Goal: Task Accomplishment & Management: Manage account settings

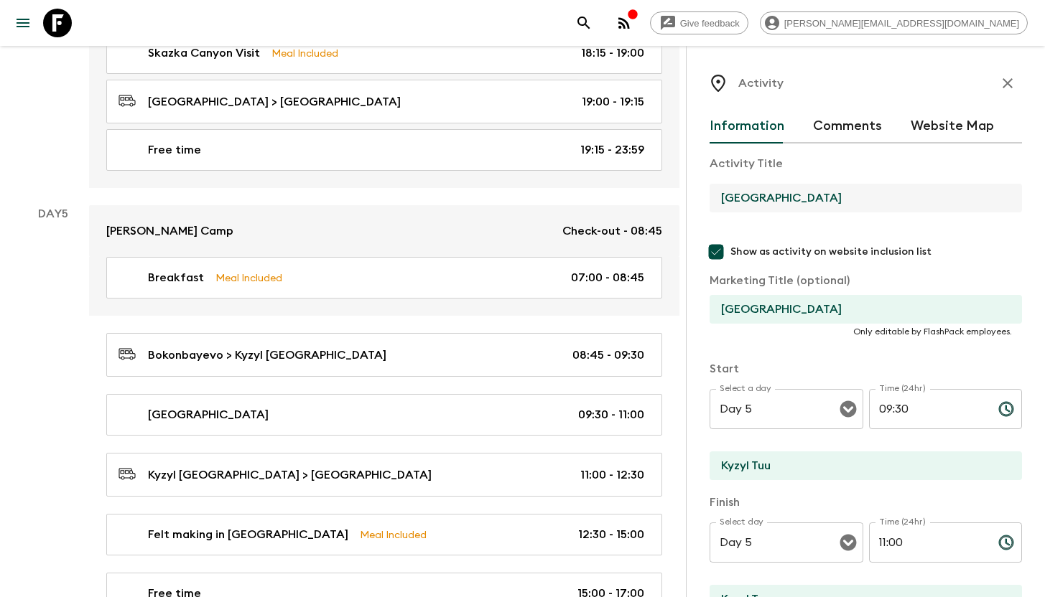
scroll to position [2094, 0]
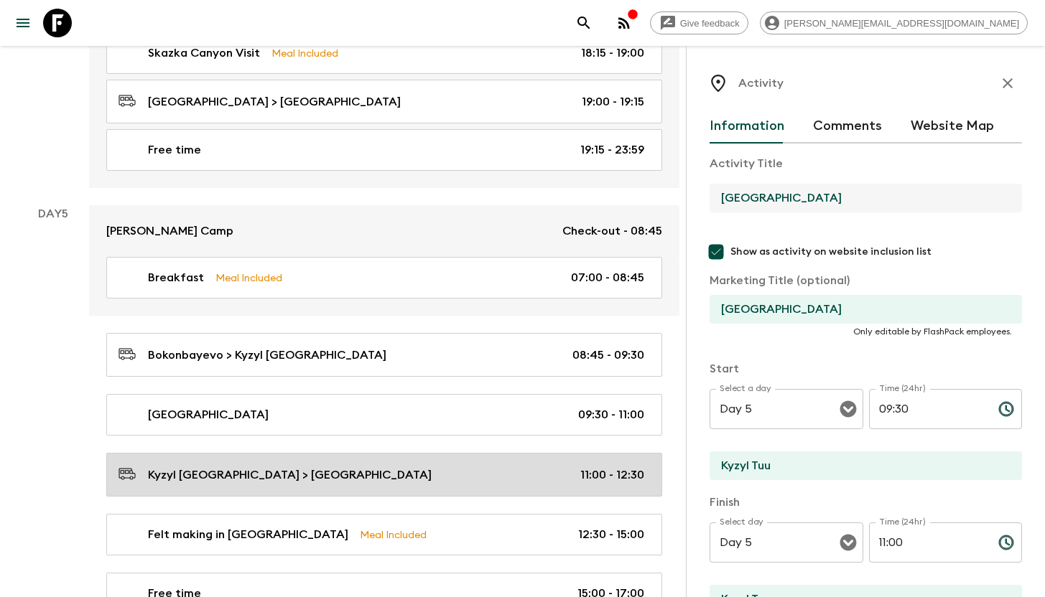
click at [279, 472] on p "Kyzyl [GEOGRAPHIC_DATA] > [GEOGRAPHIC_DATA]" at bounding box center [290, 475] width 284 height 17
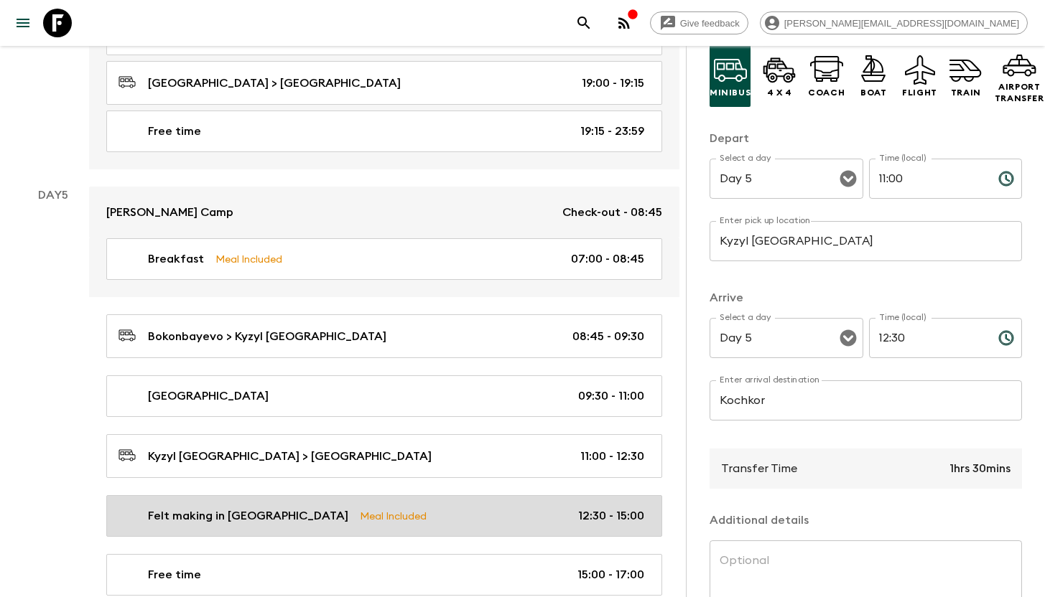
scroll to position [2129, 0]
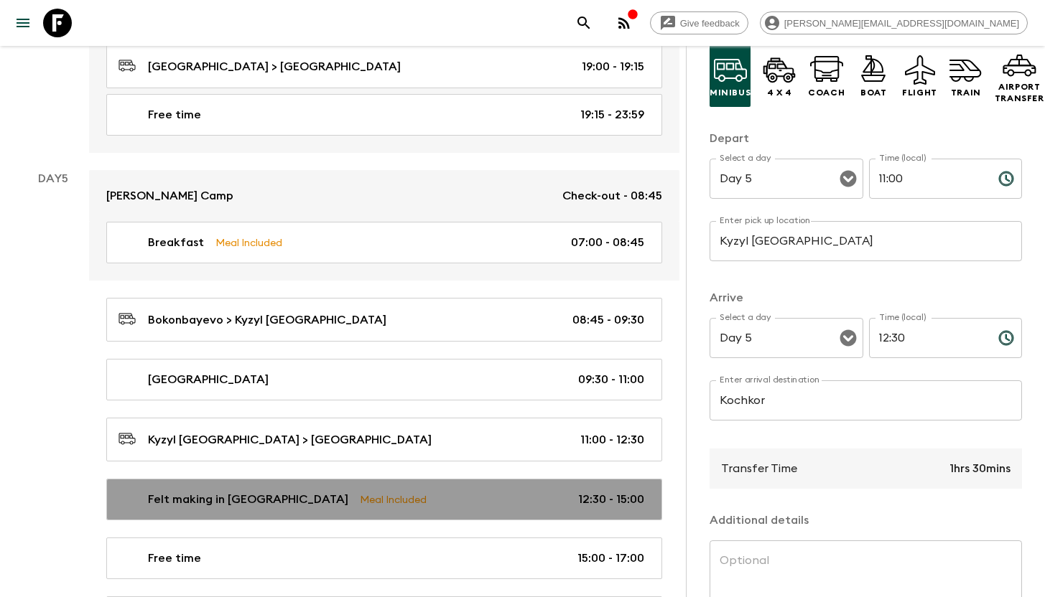
click at [218, 497] on p "Felt making in [GEOGRAPHIC_DATA]" at bounding box center [248, 499] width 200 height 17
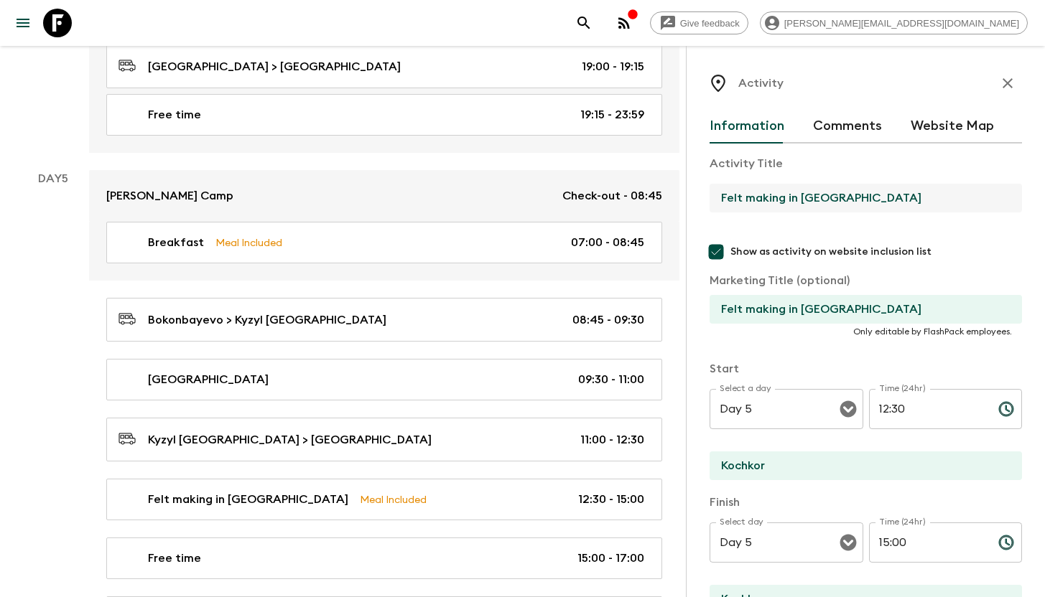
drag, startPoint x: 824, startPoint y: 196, endPoint x: 718, endPoint y: 193, distance: 106.3
click at [718, 193] on input "Felt making in [GEOGRAPHIC_DATA]" at bounding box center [859, 198] width 301 height 29
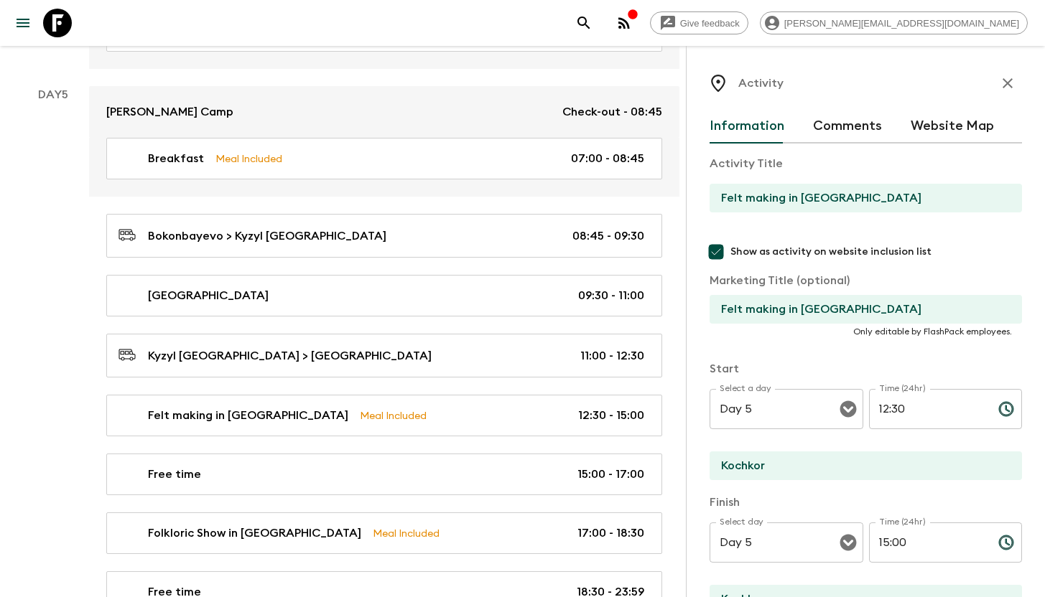
scroll to position [2229, 0]
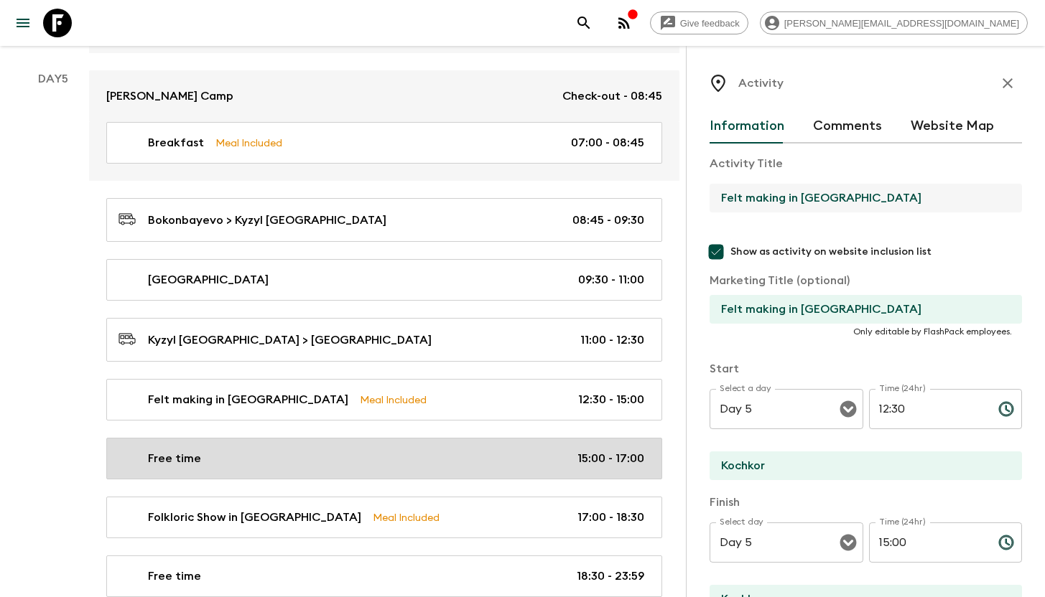
click at [243, 455] on div "Free time 15:00 - 17:00" at bounding box center [380, 458] width 525 height 17
type input "Free time"
checkbox input "false"
type input "15:00"
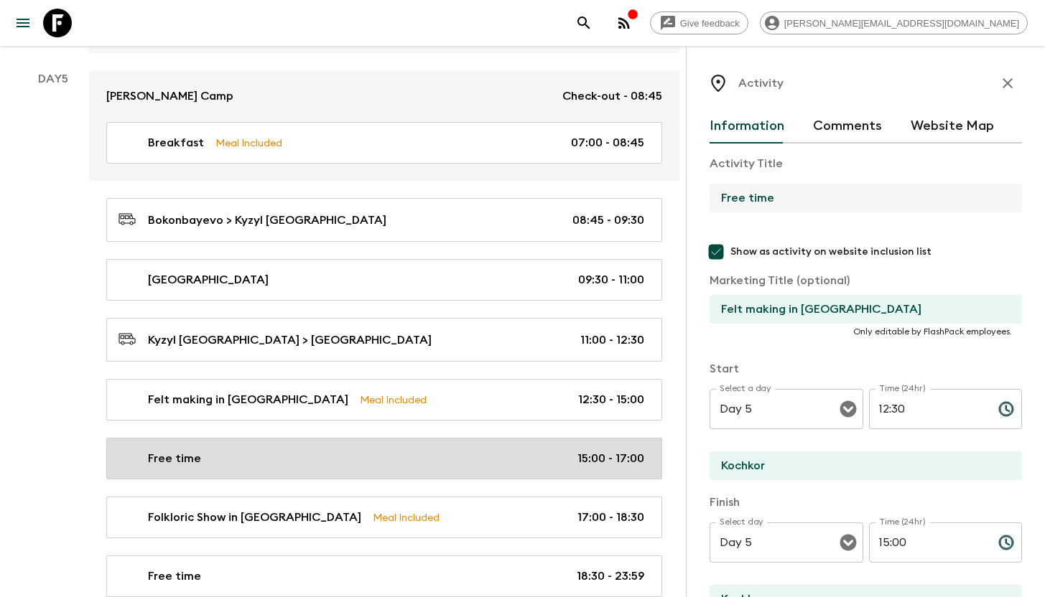
type input "17:00"
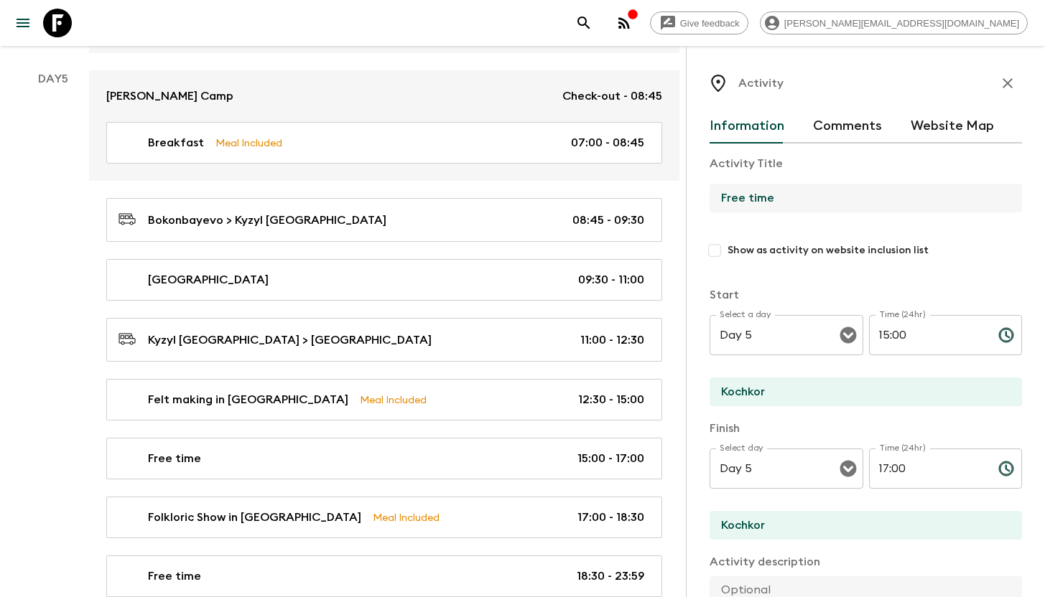
drag, startPoint x: 780, startPoint y: 203, endPoint x: 705, endPoint y: 199, distance: 74.8
click at [705, 199] on div "Activity Information Comments Website Map Activity Title Free time Show as acti…" at bounding box center [865, 344] width 359 height 597
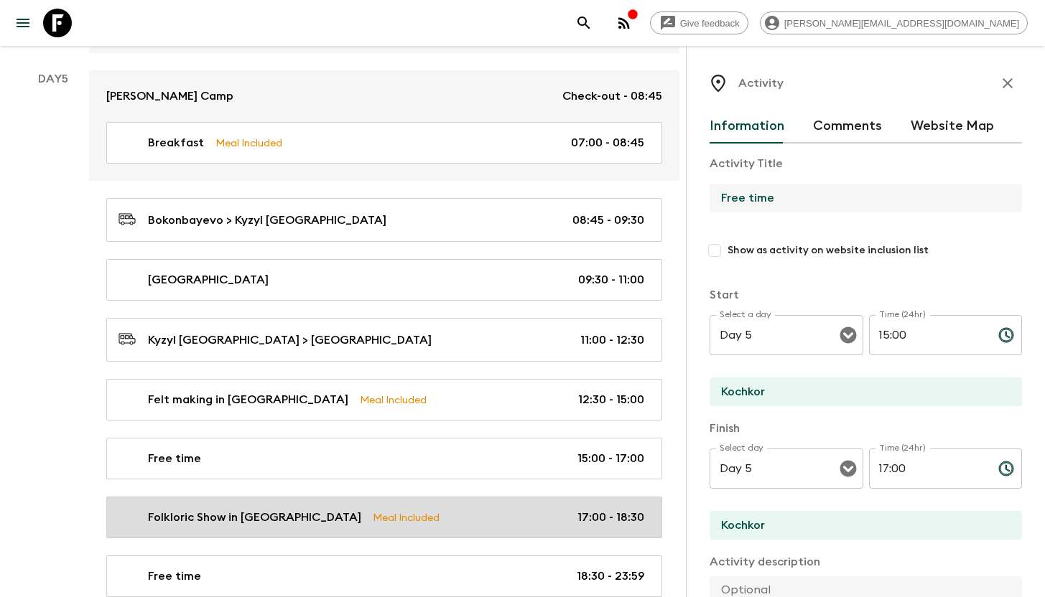
click at [230, 512] on p "Folkloric Show in [GEOGRAPHIC_DATA]" at bounding box center [254, 517] width 213 height 17
type input "Folkloric Show in [GEOGRAPHIC_DATA]"
checkbox input "true"
type textarea "In the evening, we’ll attend a concert of traditional Kyrgyz music. Not only wi…"
checkbox input "true"
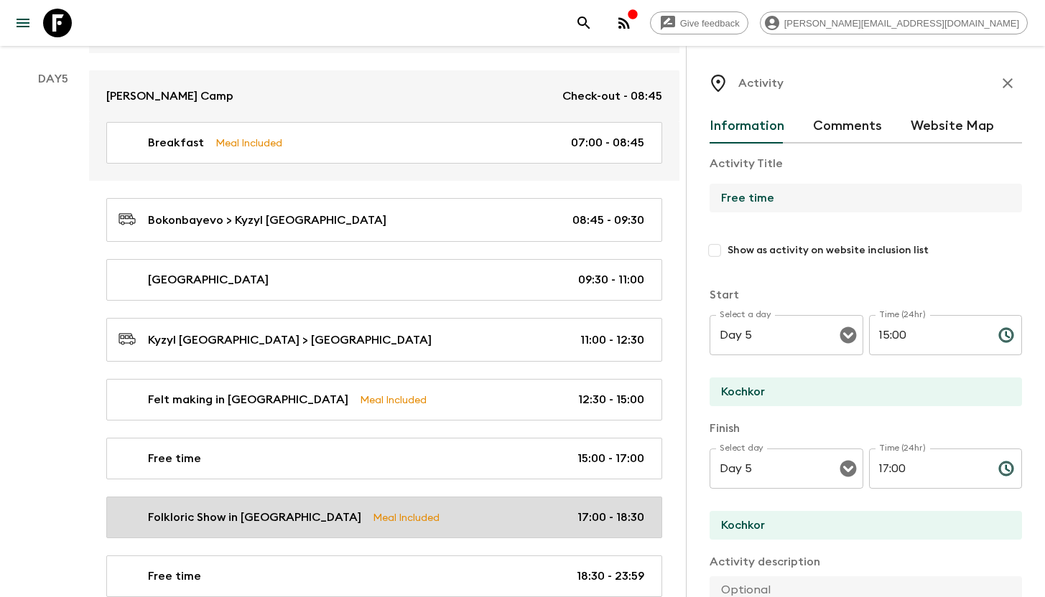
type textarea "Dinner in a guesthouse"
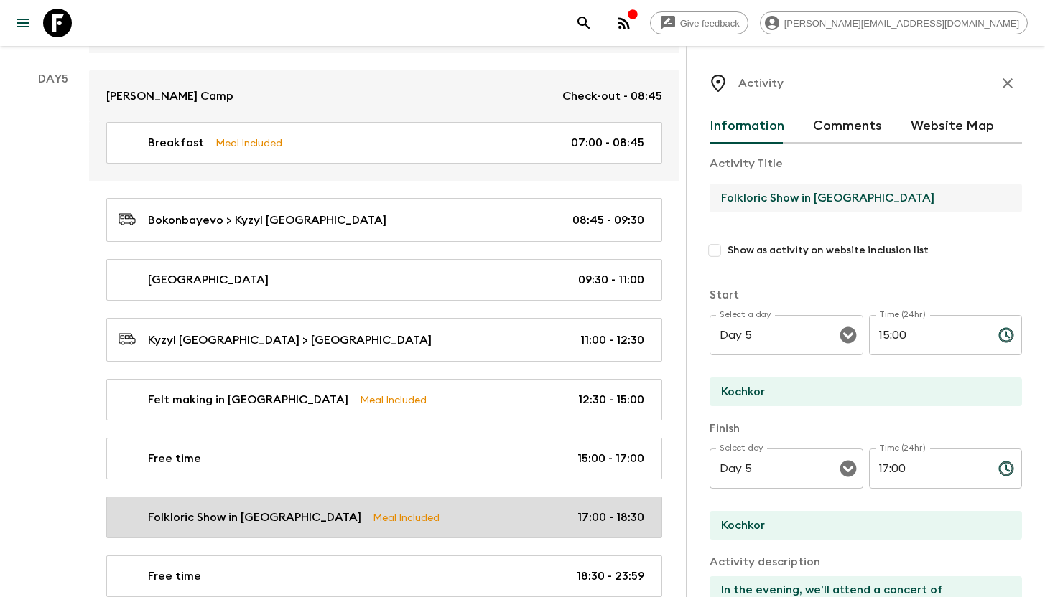
type input "17:00"
type input "18:30"
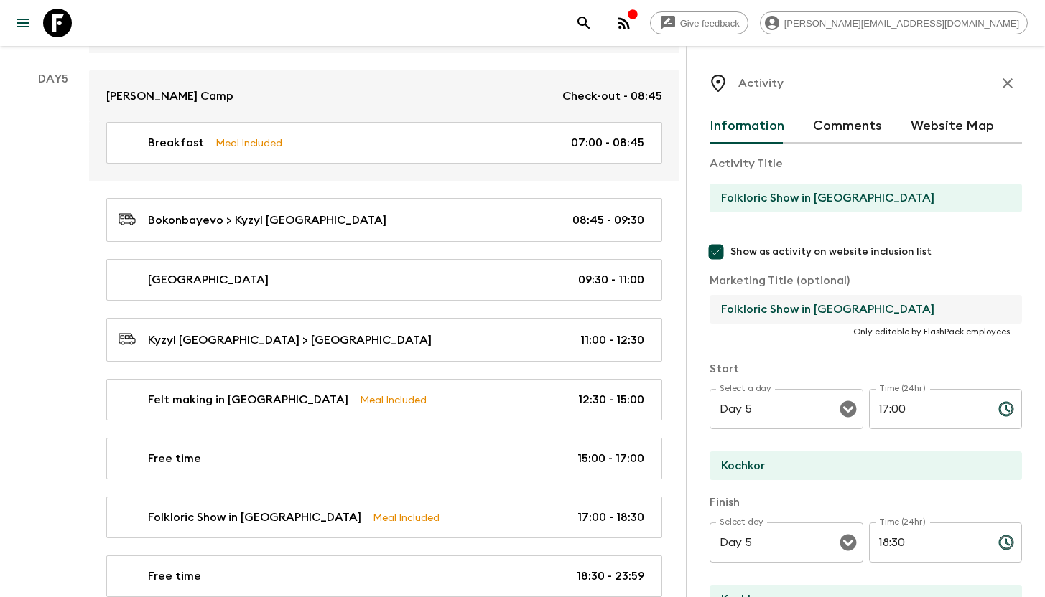
drag, startPoint x: 797, startPoint y: 309, endPoint x: 717, endPoint y: 309, distance: 79.7
click at [717, 309] on input "Folkloric Show in [GEOGRAPHIC_DATA]" at bounding box center [859, 309] width 301 height 29
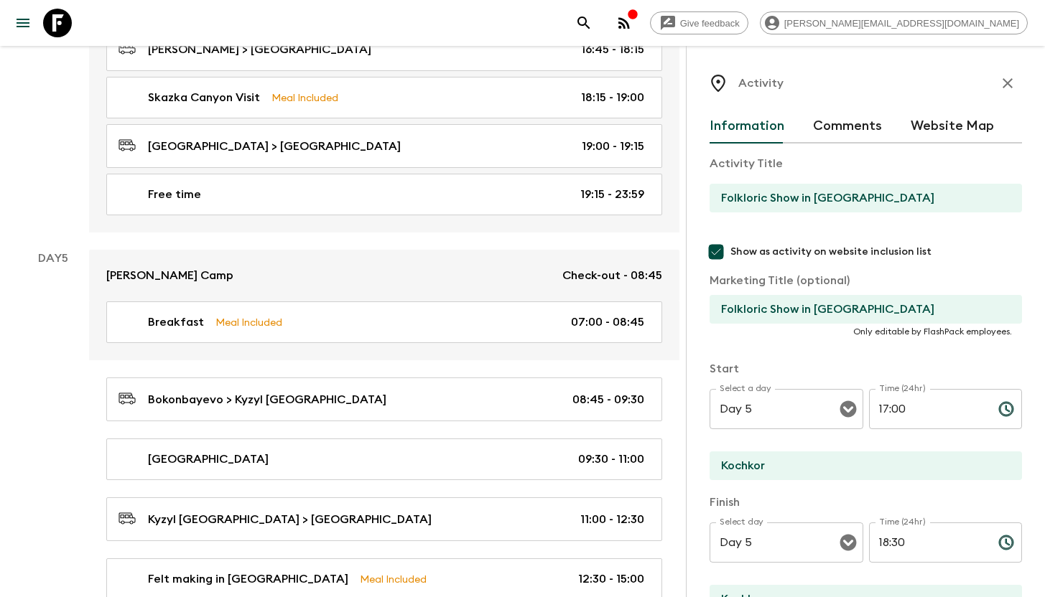
scroll to position [2040, 0]
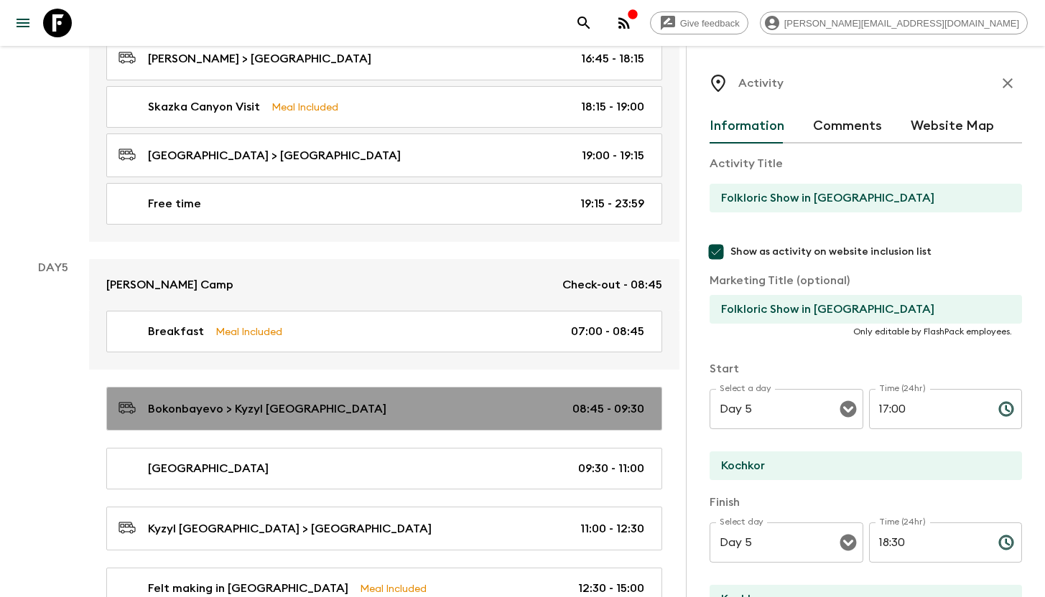
click at [288, 405] on p "Bokonbayevo > Kyzyl [GEOGRAPHIC_DATA]" at bounding box center [267, 409] width 238 height 17
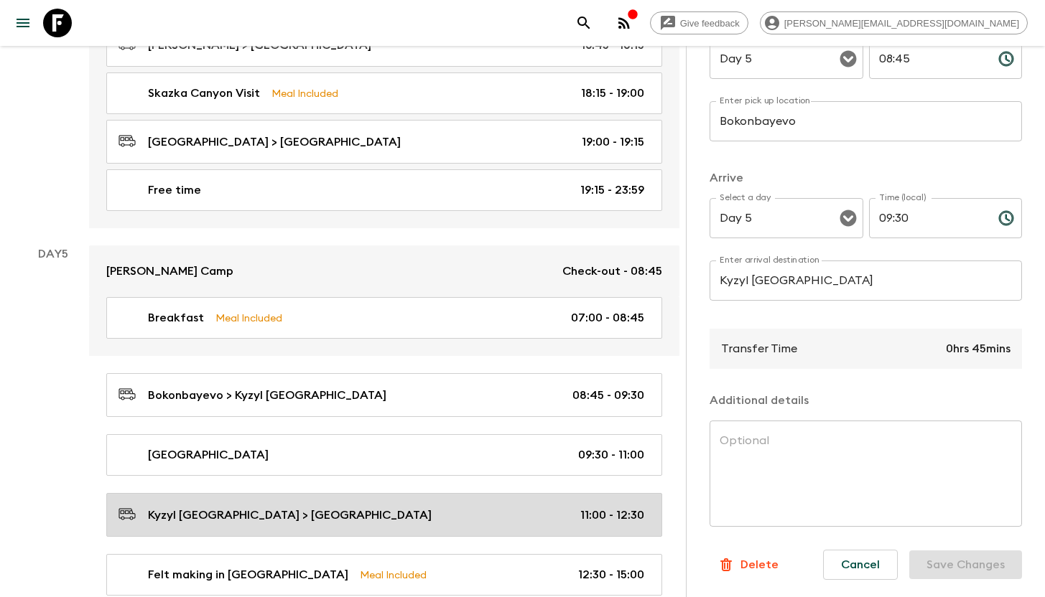
scroll to position [2118, 0]
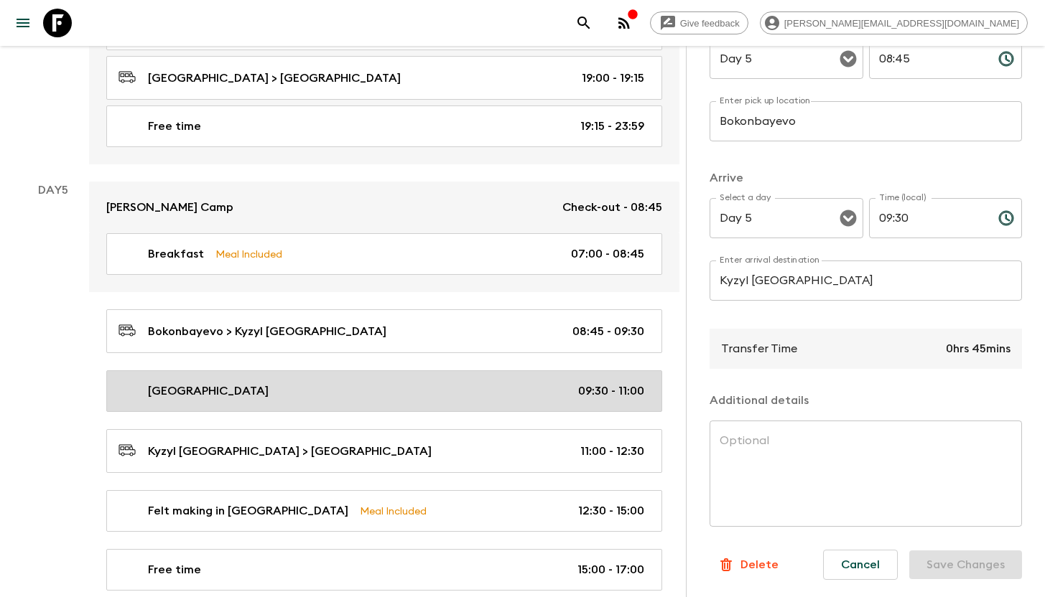
click at [263, 388] on div "[GEOGRAPHIC_DATA] 09:30 - 11:00" at bounding box center [380, 391] width 525 height 17
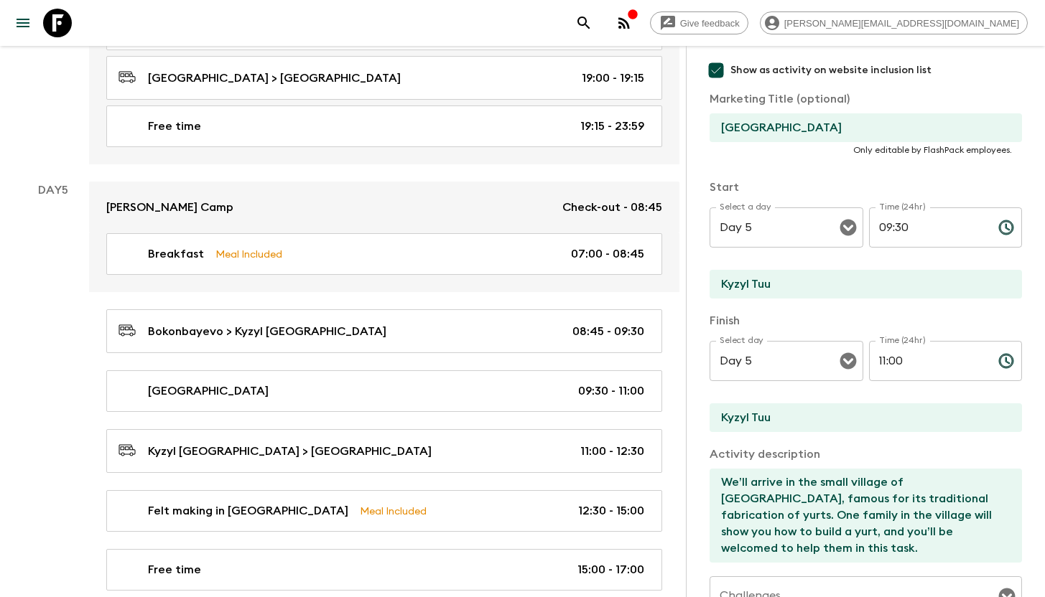
scroll to position [184, 0]
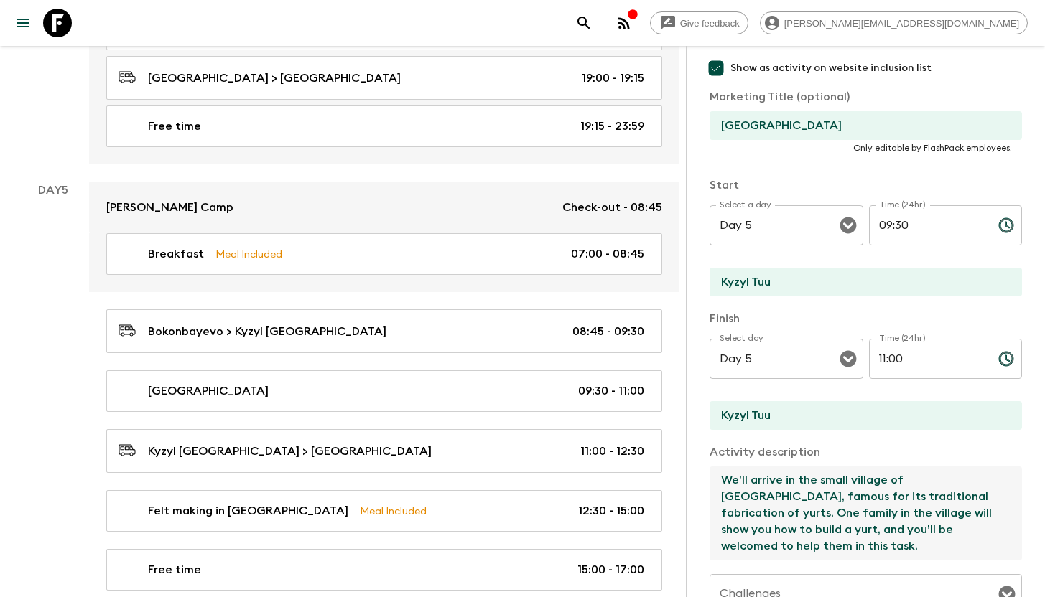
drag, startPoint x: 724, startPoint y: 484, endPoint x: 762, endPoint y: 557, distance: 82.5
click at [762, 557] on textarea "We’ll arrive in the small village of [GEOGRAPHIC_DATA], famous for its traditio…" at bounding box center [859, 514] width 301 height 94
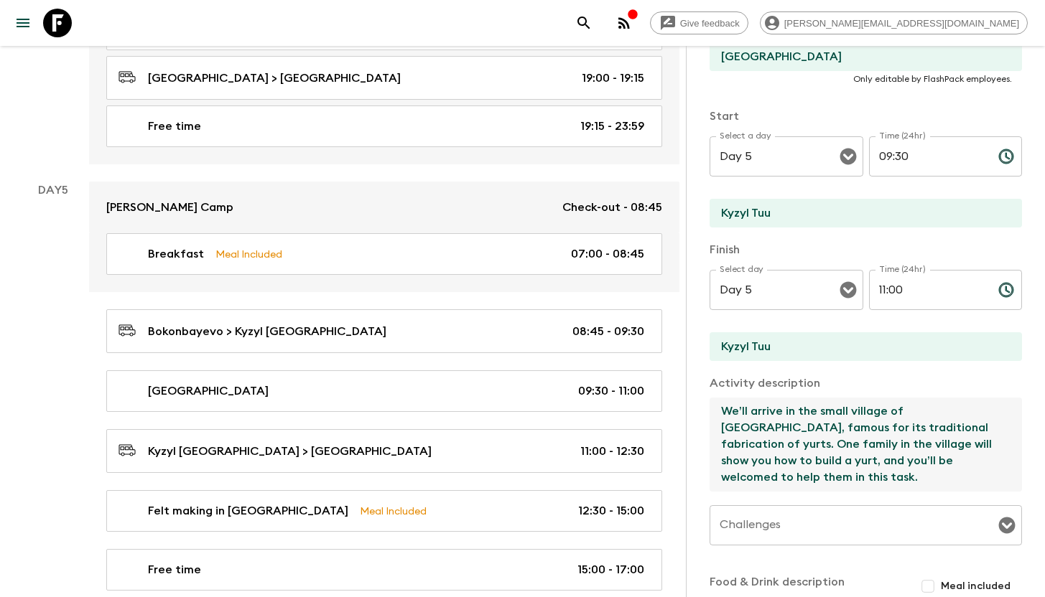
scroll to position [434, 0]
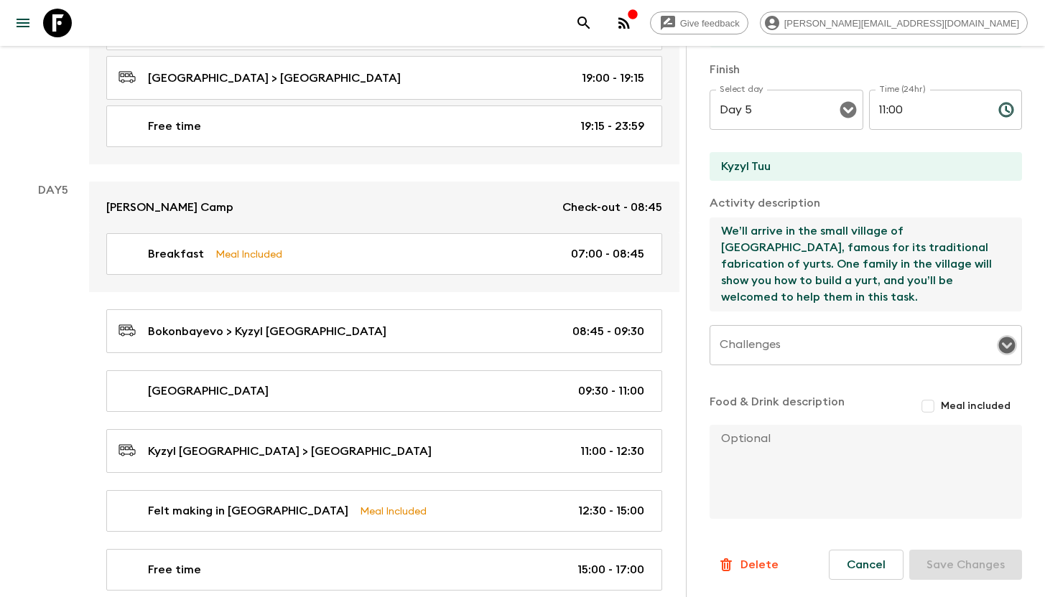
click at [999, 344] on icon "Open" at bounding box center [1007, 345] width 17 height 17
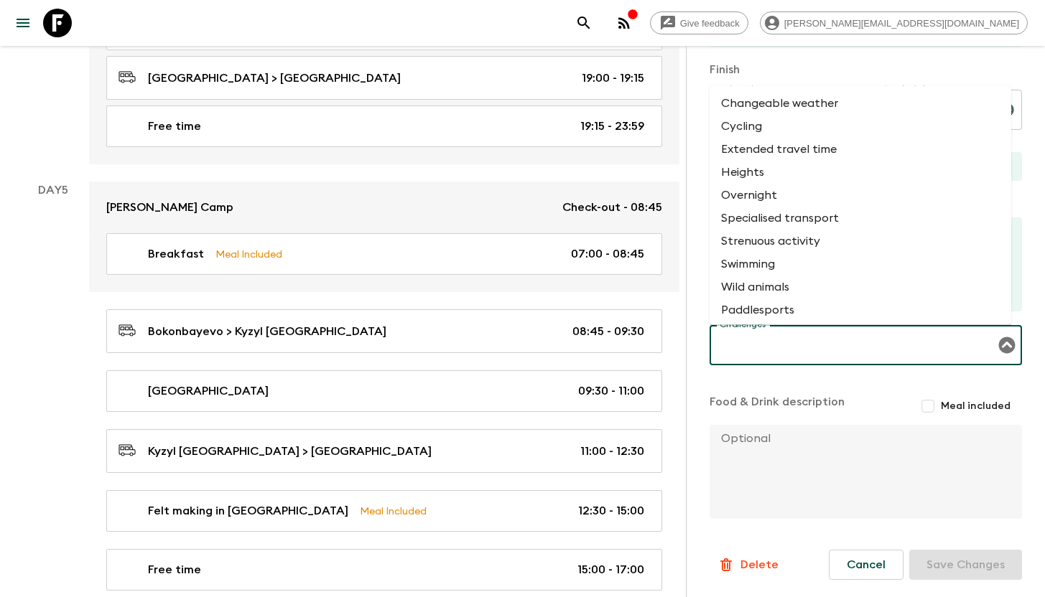
click at [1018, 344] on div "Activity Information Comments Website Map Activity Title Yurt Building Show as …" at bounding box center [865, 344] width 359 height 597
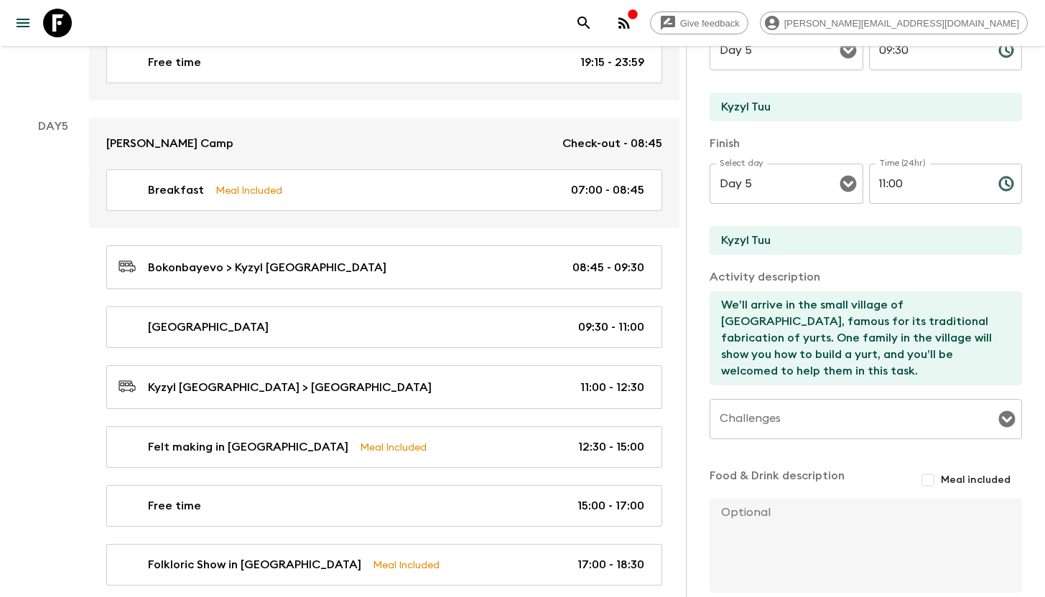
scroll to position [184, 0]
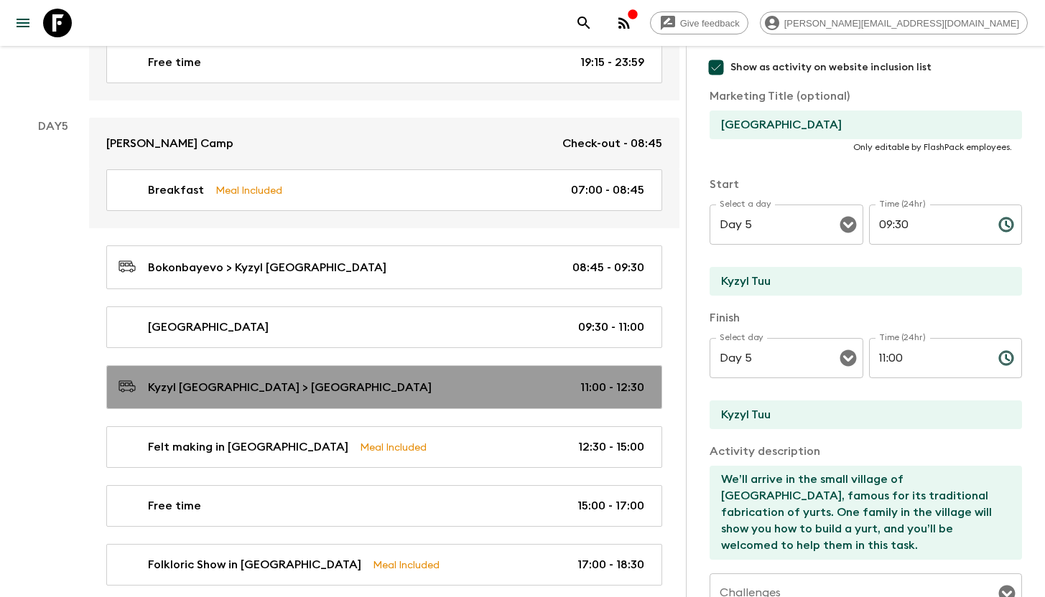
click at [299, 389] on div "Kyzyl [GEOGRAPHIC_DATA] > [GEOGRAPHIC_DATA] 11:00 - 12:30" at bounding box center [380, 387] width 525 height 19
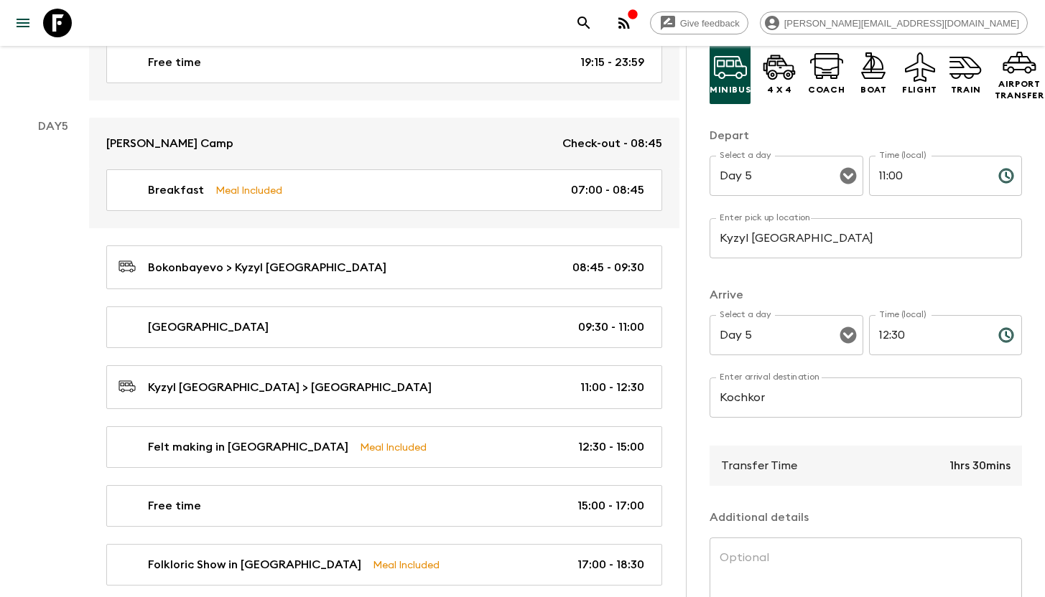
scroll to position [243, 0]
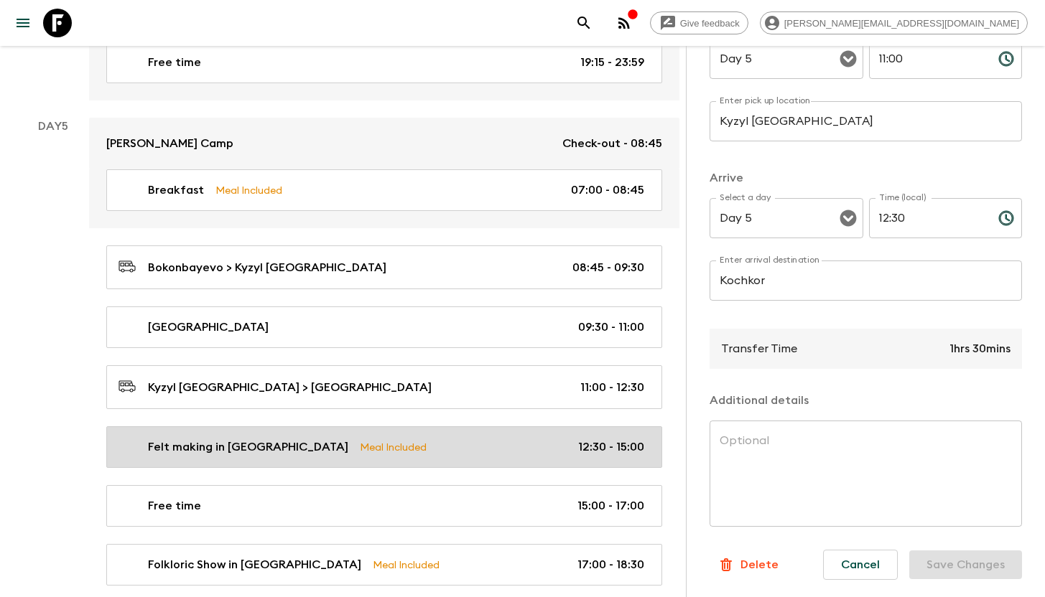
click at [200, 450] on p "Felt making in [GEOGRAPHIC_DATA]" at bounding box center [248, 447] width 200 height 17
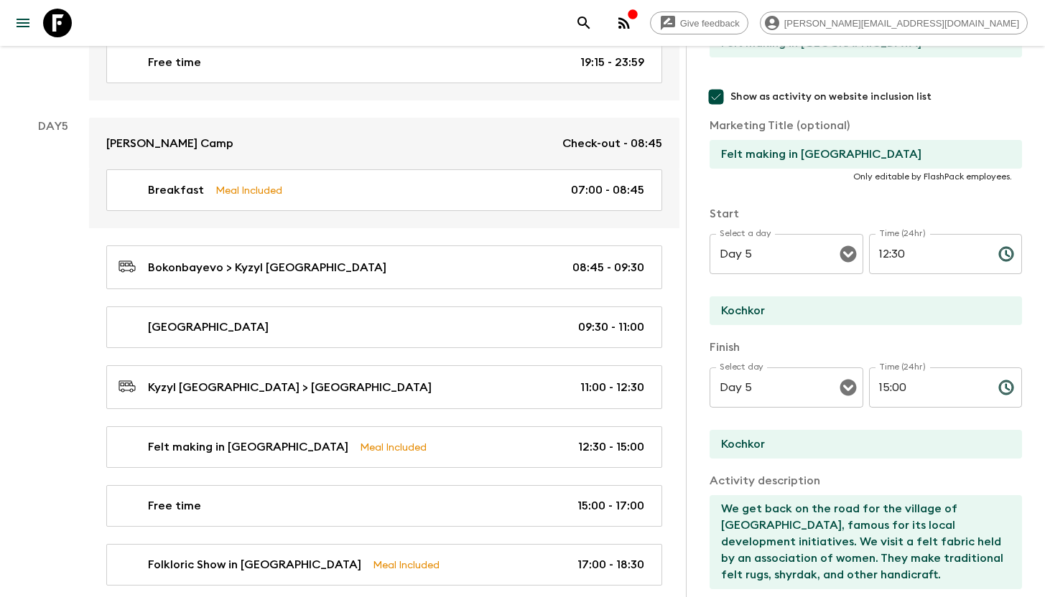
scroll to position [154, 0]
drag, startPoint x: 858, startPoint y: 156, endPoint x: 718, endPoint y: 157, distance: 140.0
click at [718, 157] on input "Felt making in [GEOGRAPHIC_DATA]" at bounding box center [859, 155] width 301 height 29
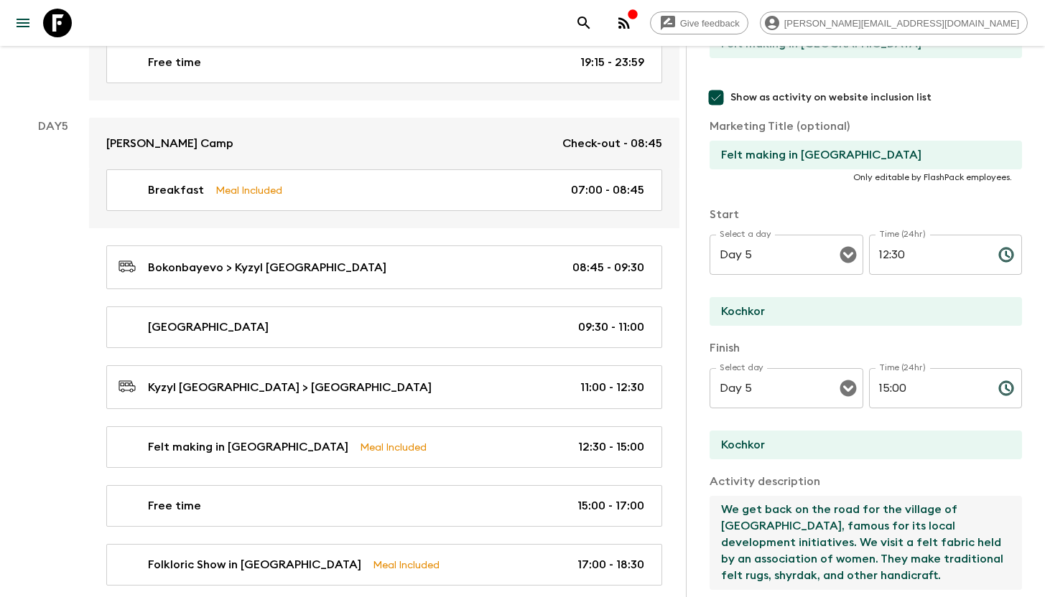
drag, startPoint x: 722, startPoint y: 510, endPoint x: 905, endPoint y: 597, distance: 202.0
click at [905, 597] on div "Activity Title Felt making in [GEOGRAPHIC_DATA] Show as activity on website inc…" at bounding box center [865, 395] width 312 height 813
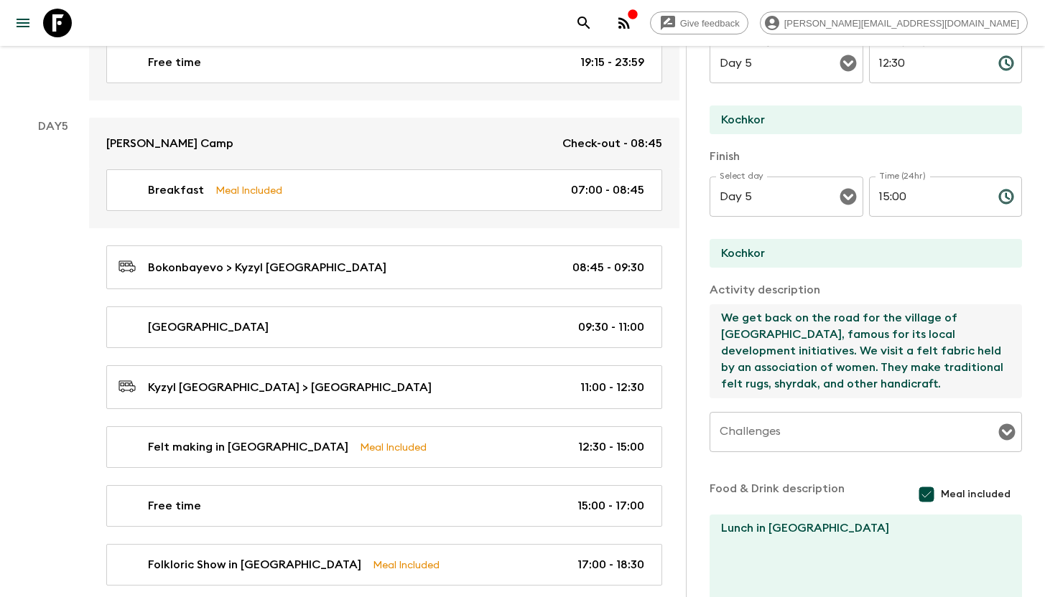
scroll to position [403, 0]
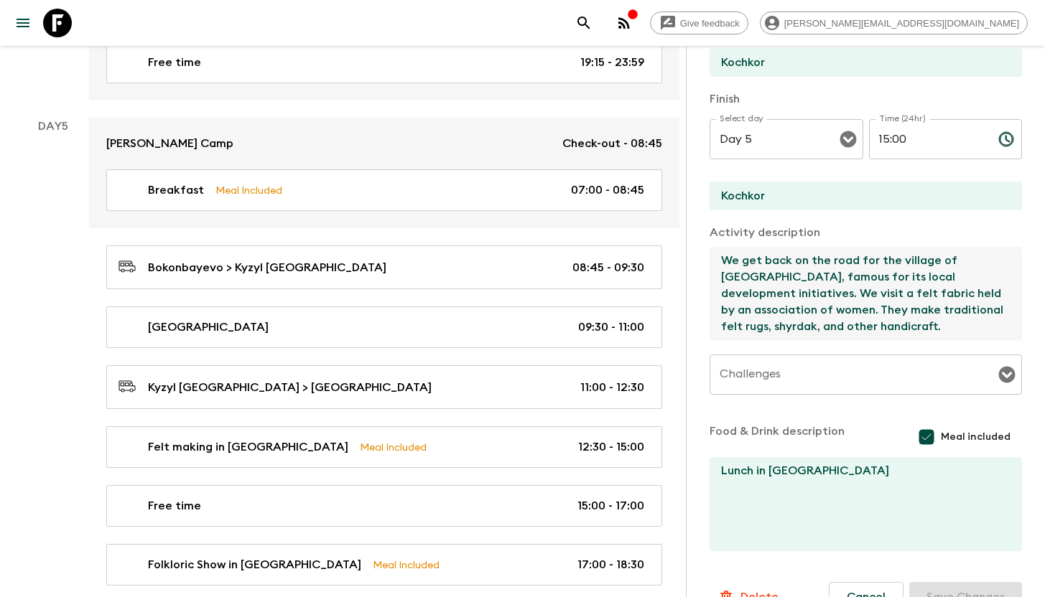
click at [834, 478] on textarea "Lunch in [GEOGRAPHIC_DATA]" at bounding box center [859, 504] width 301 height 94
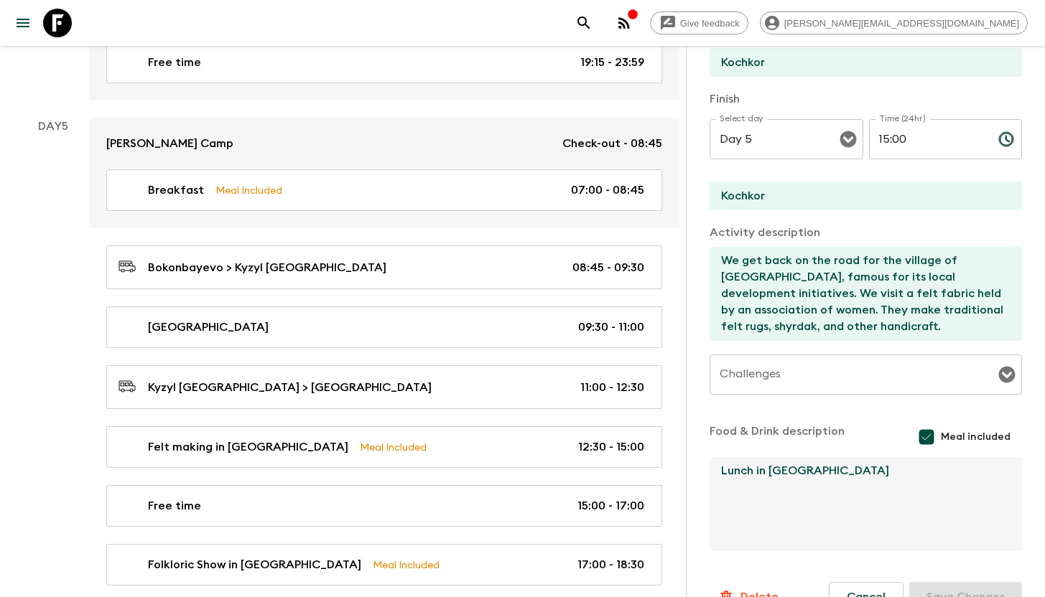
drag, startPoint x: 840, startPoint y: 475, endPoint x: 705, endPoint y: 466, distance: 135.3
click at [705, 466] on div "Activity Information Comments Website Map Activity Title Felt making in [GEOGRA…" at bounding box center [865, 344] width 359 height 597
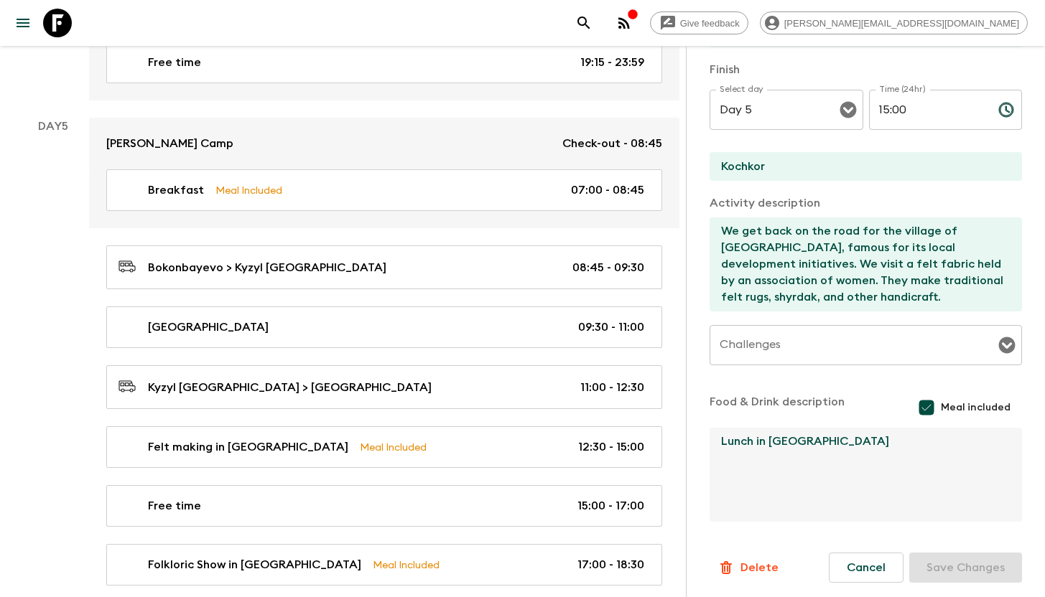
scroll to position [436, 0]
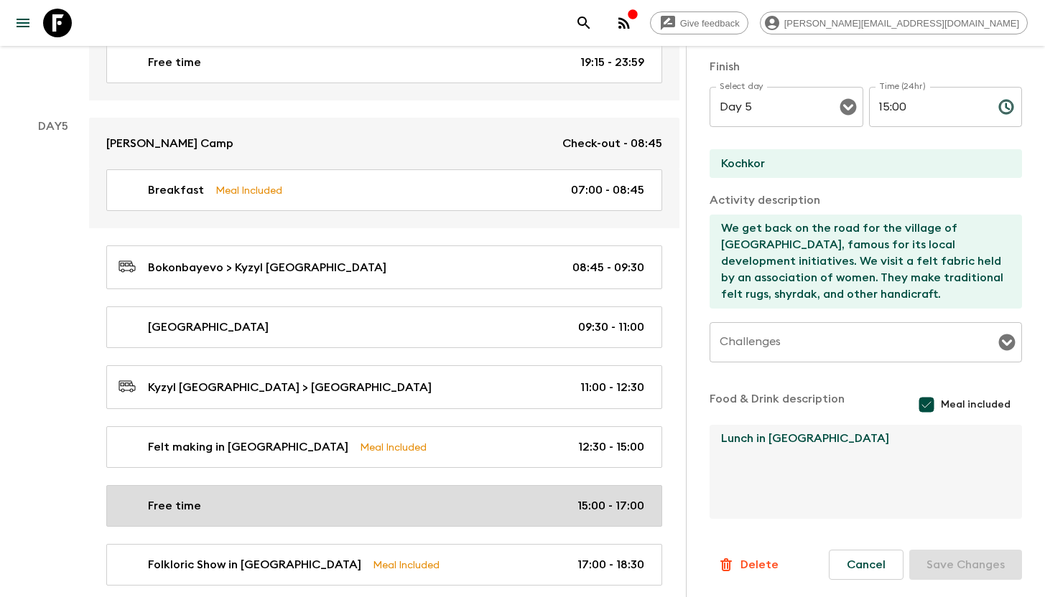
click at [252, 497] on div "Free time 15:00 - 17:00" at bounding box center [380, 505] width 525 height 17
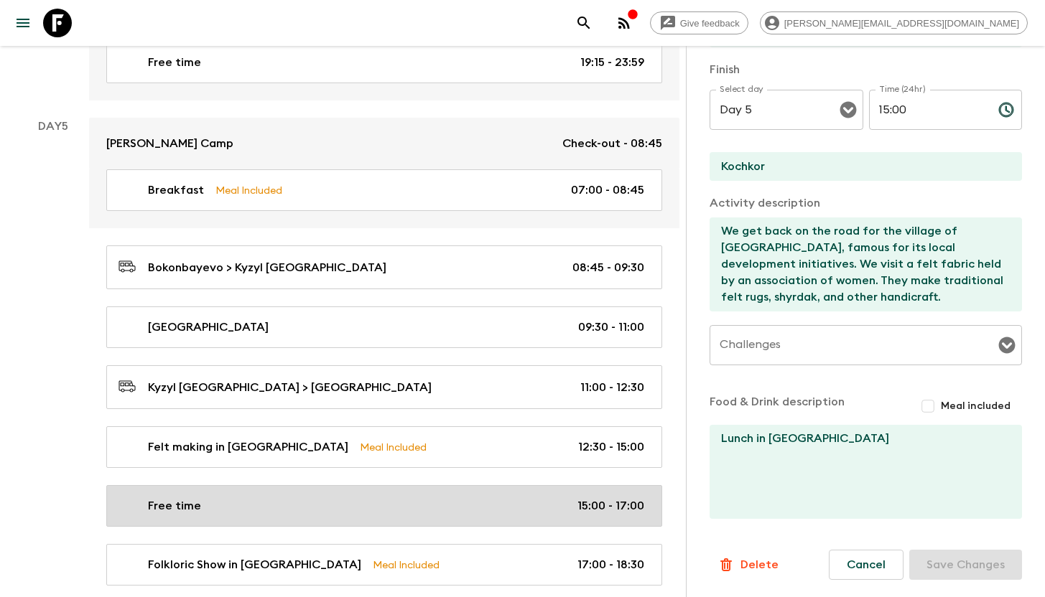
type input "Free time"
checkbox input "false"
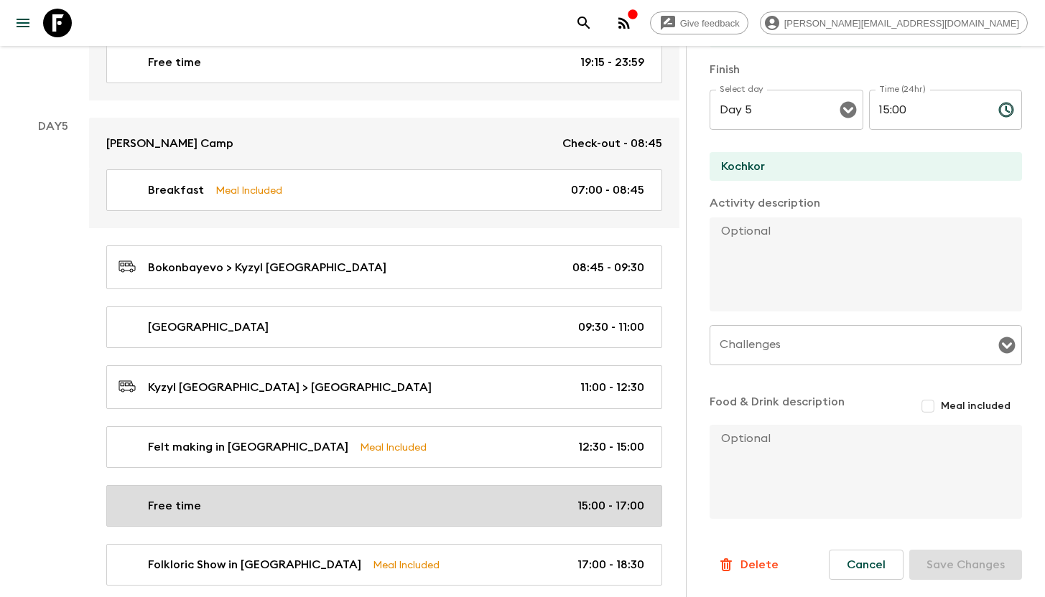
type input "15:00"
type input "17:00"
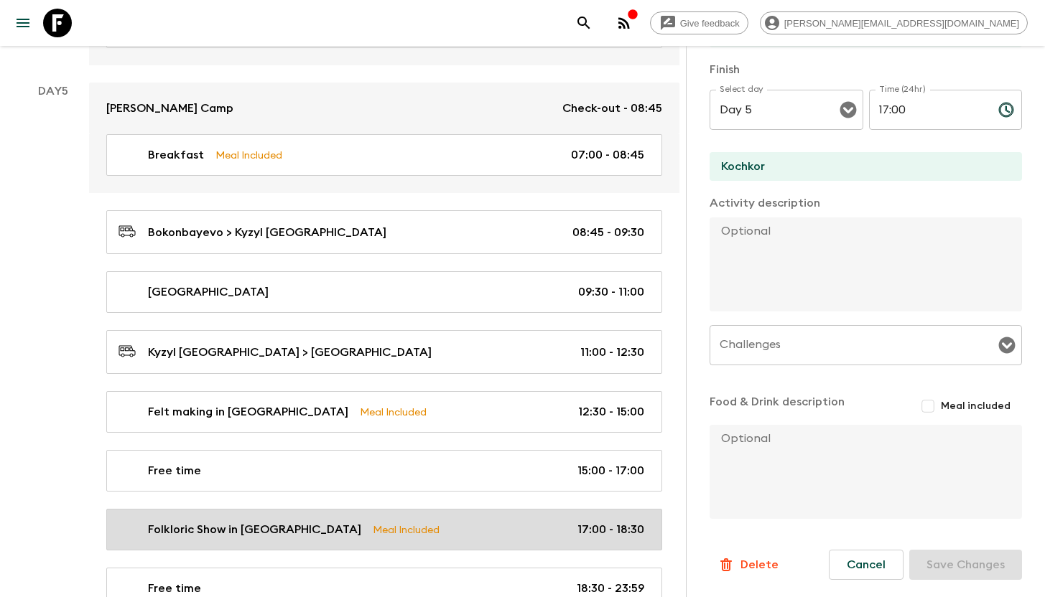
scroll to position [2230, 0]
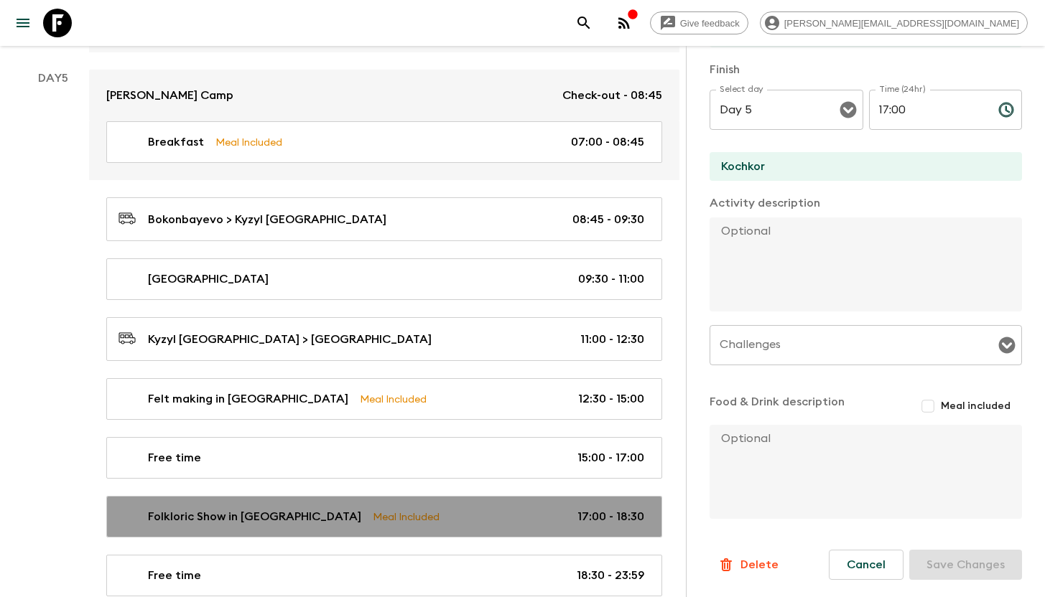
click at [233, 513] on p "Folkloric Show in [GEOGRAPHIC_DATA]" at bounding box center [254, 516] width 213 height 17
type input "Folkloric Show in [GEOGRAPHIC_DATA]"
checkbox input "true"
type textarea "In the evening, we’ll attend a concert of traditional Kyrgyz music. Not only wi…"
checkbox input "true"
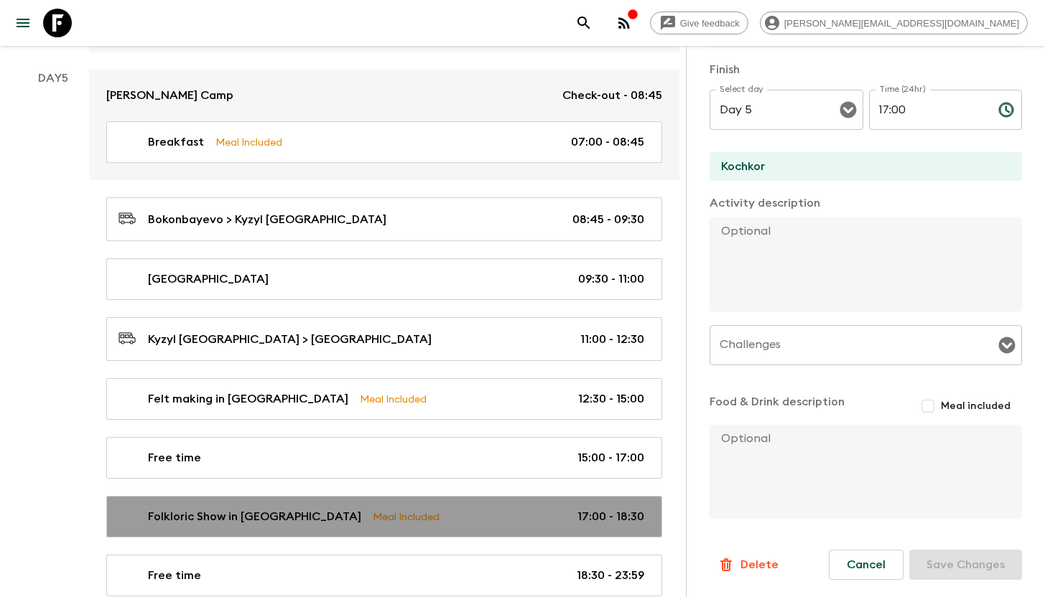
type textarea "Dinner in a guesthouse"
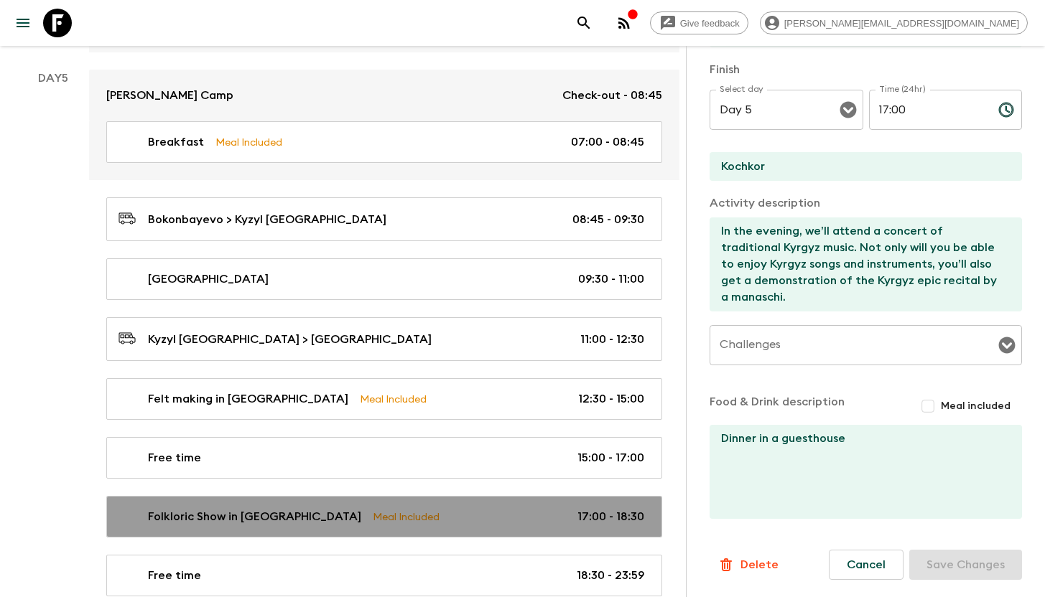
type input "17:00"
type input "18:30"
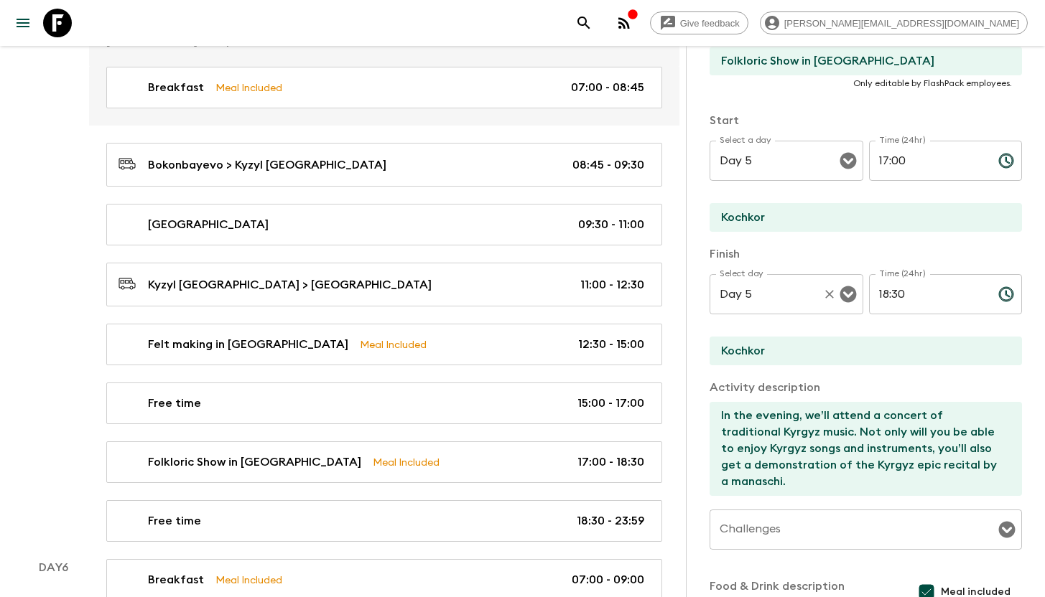
scroll to position [18, 0]
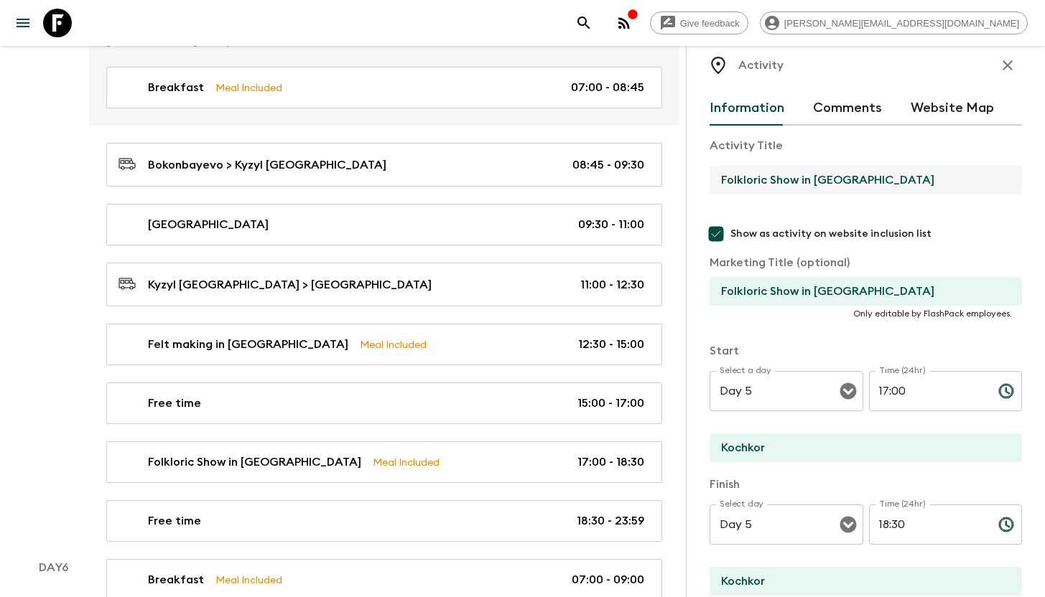
drag, startPoint x: 847, startPoint y: 182, endPoint x: 697, endPoint y: 178, distance: 150.1
click at [697, 178] on div "Activity Information Comments Website Map Activity Title Folkloric Show in [GEO…" at bounding box center [865, 344] width 359 height 597
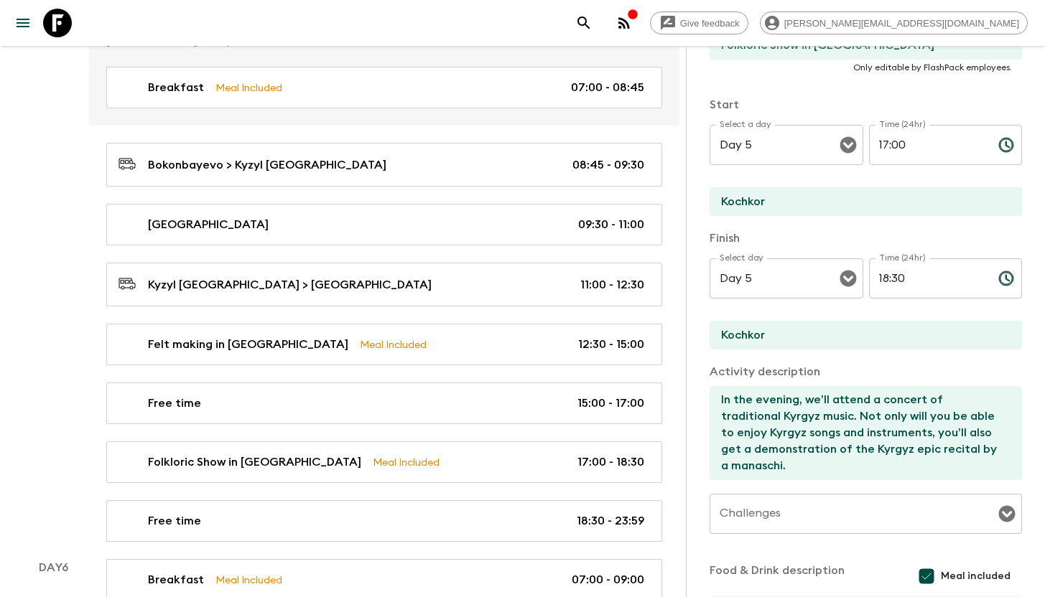
scroll to position [265, 0]
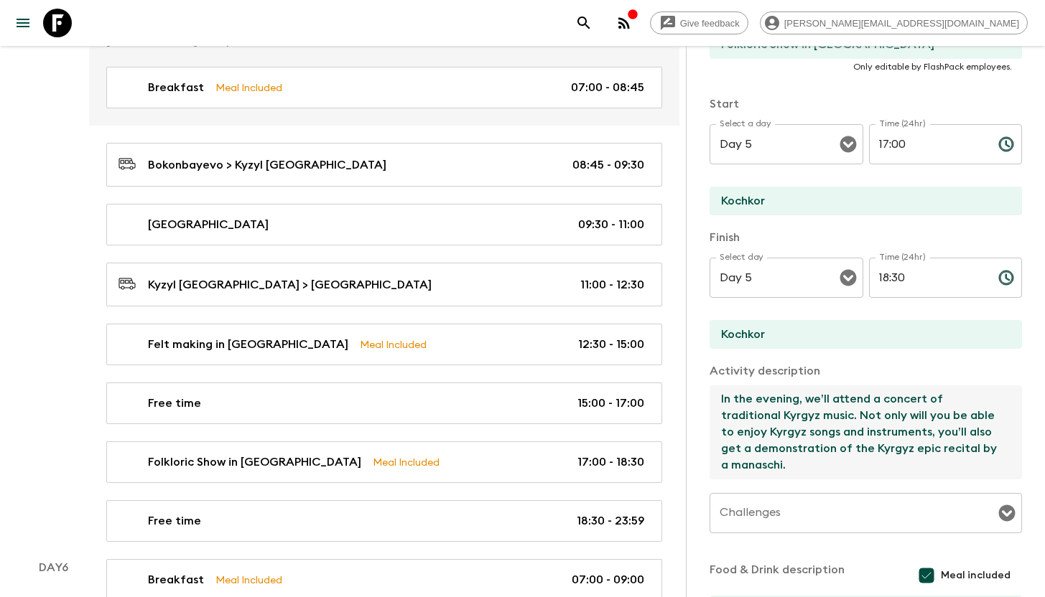
drag, startPoint x: 724, startPoint y: 402, endPoint x: 804, endPoint y: 472, distance: 106.8
click at [803, 471] on textarea "In the evening, we’ll attend a concert of traditional Kyrgyz music. Not only wi…" at bounding box center [859, 433] width 301 height 94
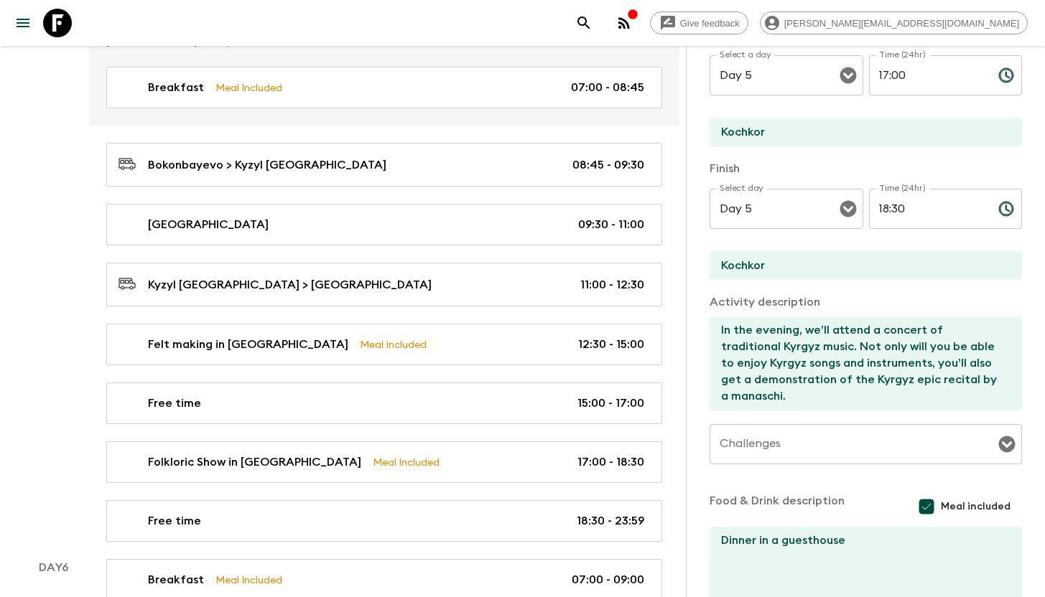
scroll to position [436, 0]
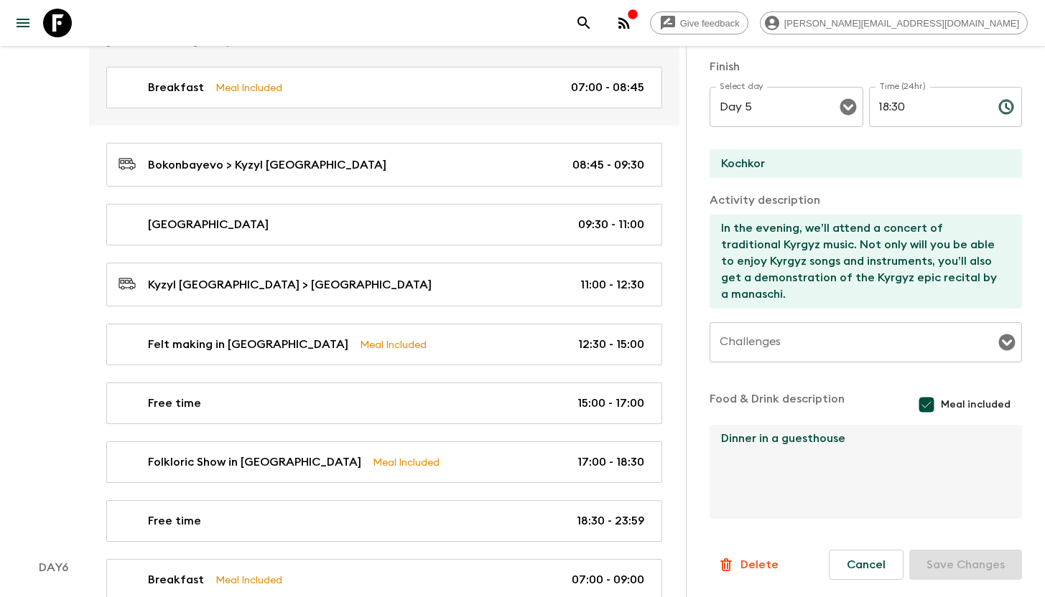
drag, startPoint x: 851, startPoint y: 441, endPoint x: 715, endPoint y: 437, distance: 135.7
click at [715, 437] on textarea "Dinner in a guesthouse" at bounding box center [859, 472] width 301 height 94
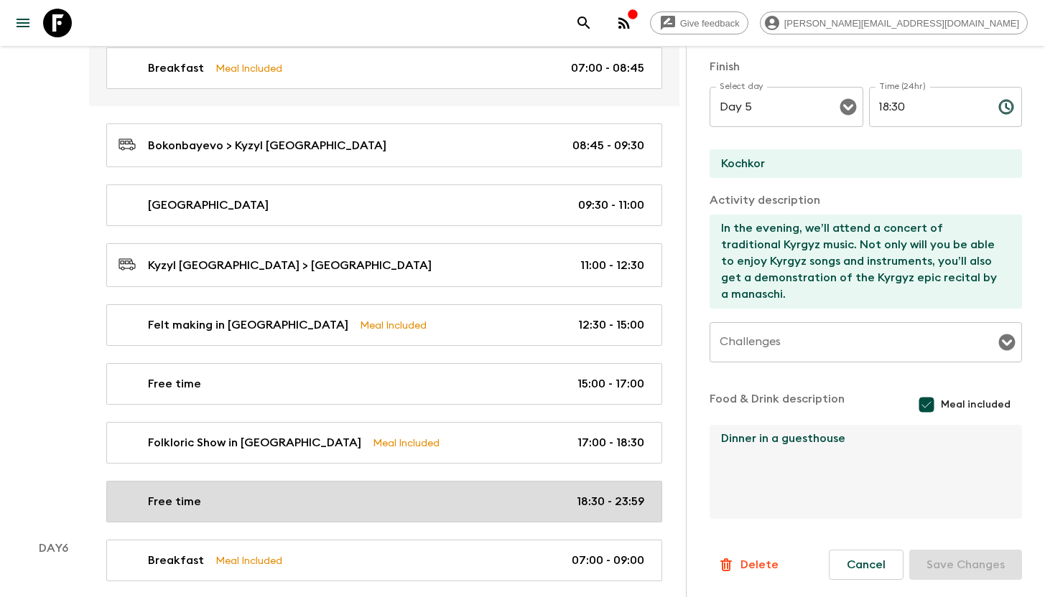
scroll to position [2304, 0]
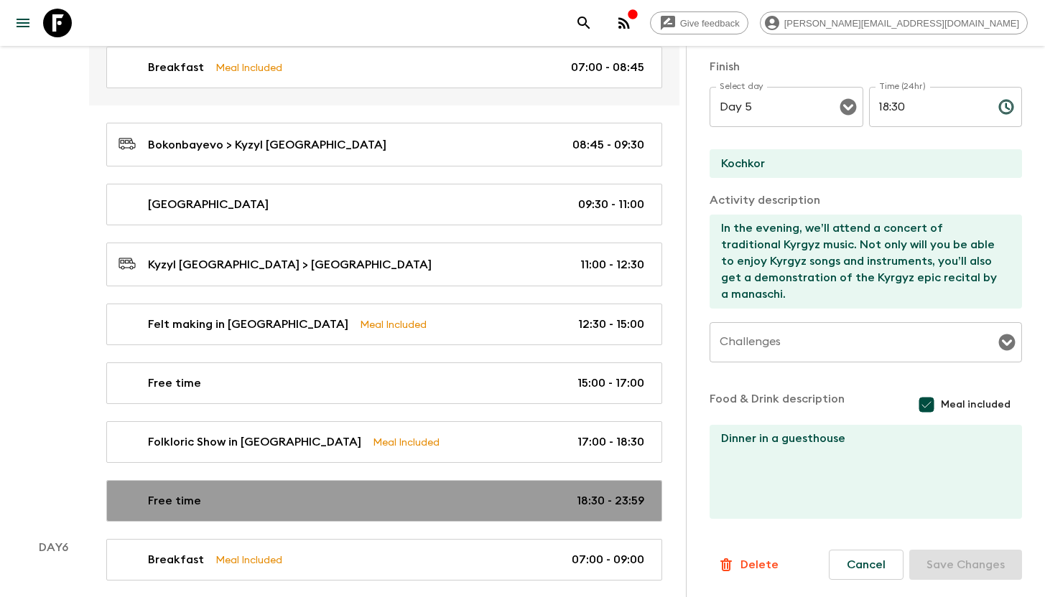
click at [255, 486] on link "Free time 18:30 - 23:59" at bounding box center [384, 501] width 556 height 42
type input "Free time"
checkbox input "false"
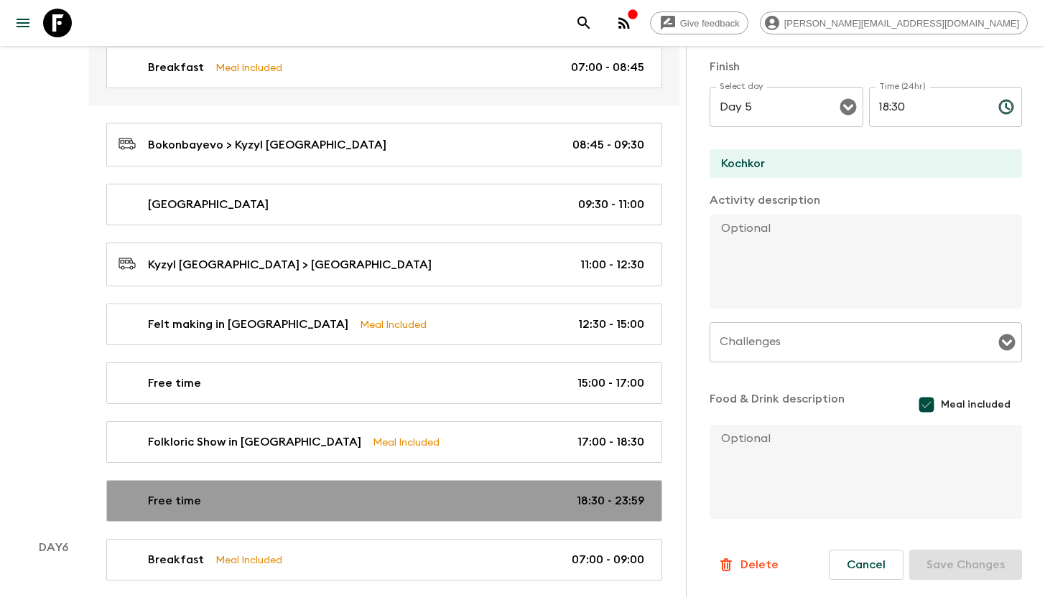
type input "18:30"
type input "23:59"
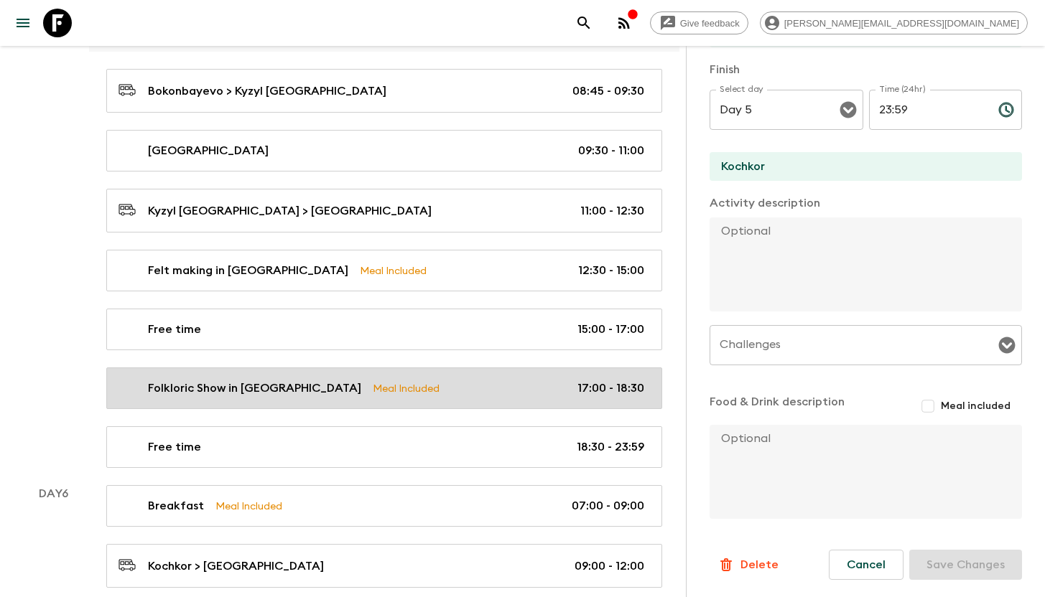
scroll to position [2358, 0]
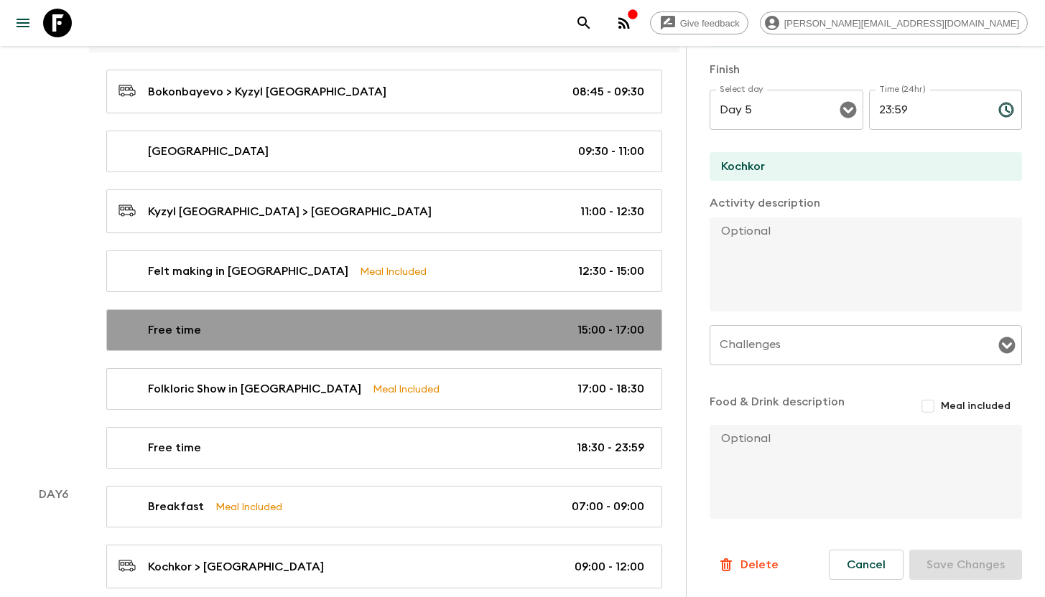
click at [350, 327] on div "Free time 15:00 - 17:00" at bounding box center [380, 330] width 525 height 17
type input "15:00"
type input "17:00"
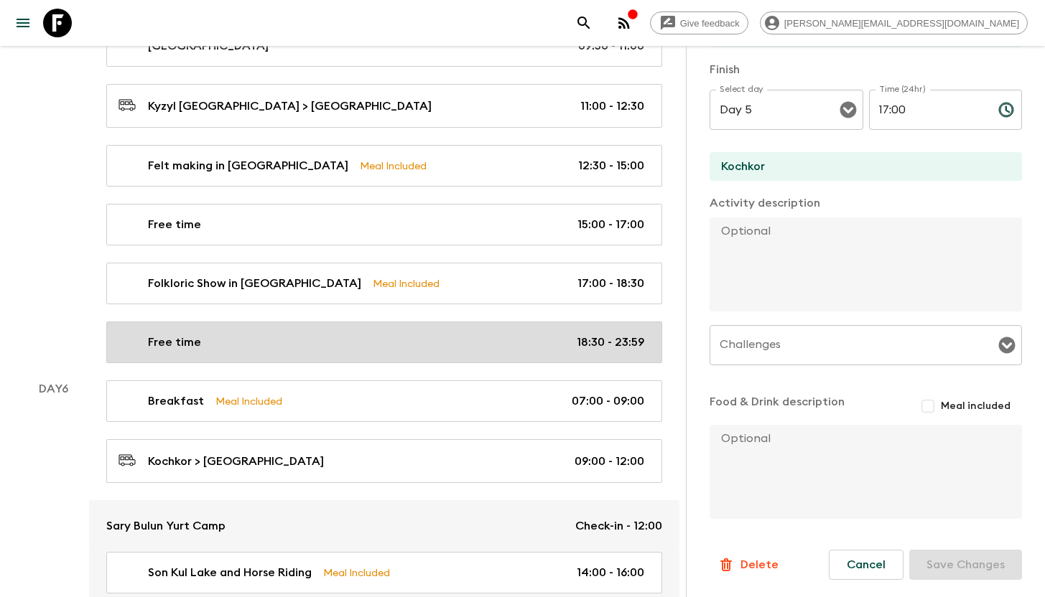
scroll to position [2482, 0]
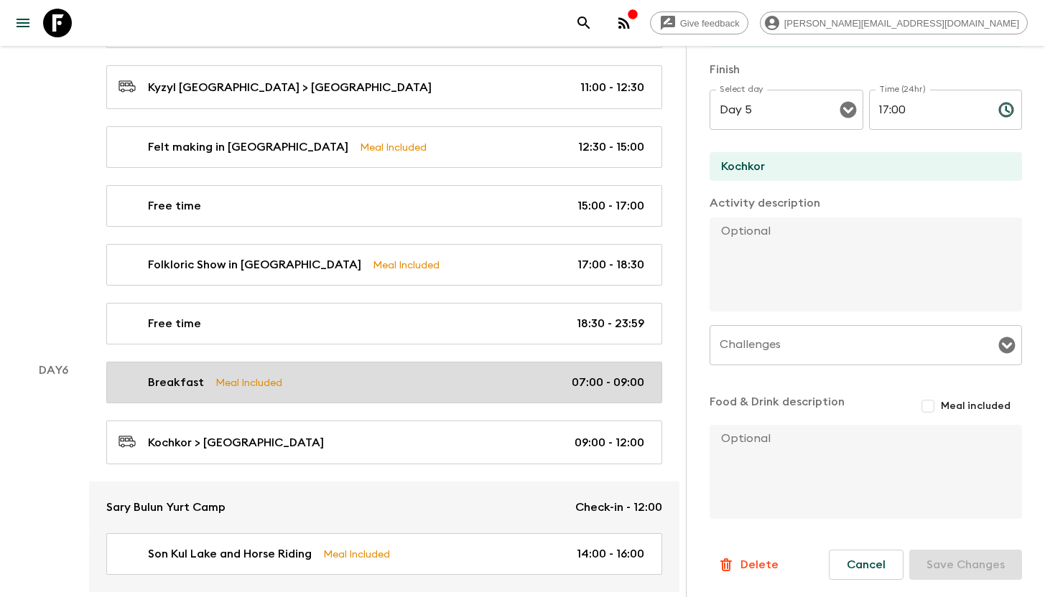
click at [218, 377] on p "Meal Included" at bounding box center [248, 383] width 67 height 16
type input "Breakfast"
type input "Hotel"
checkbox input "true"
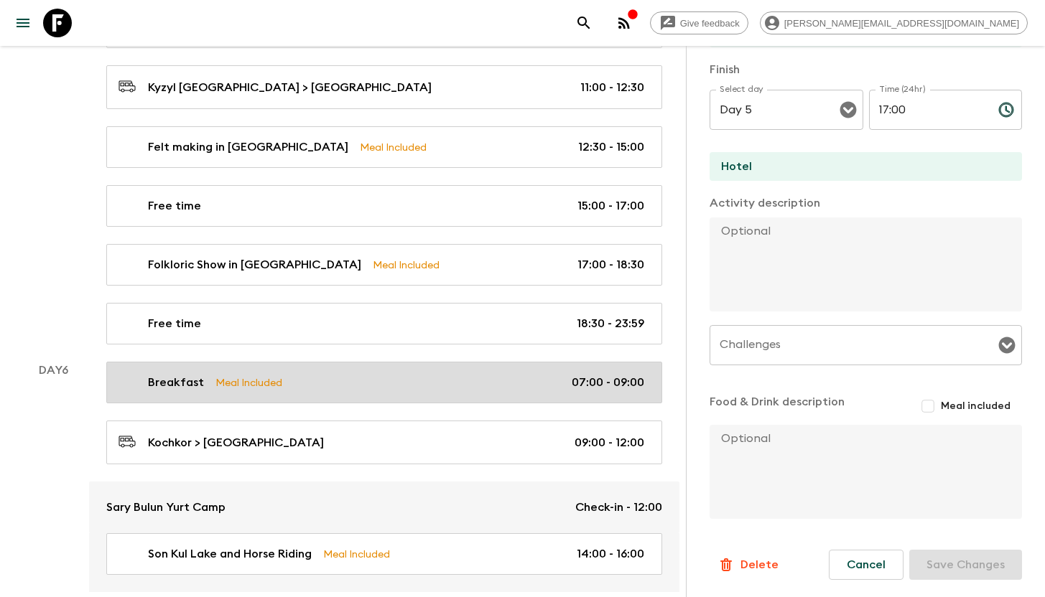
type input "Day 6"
type input "07:00"
type input "Day 6"
type input "09:00"
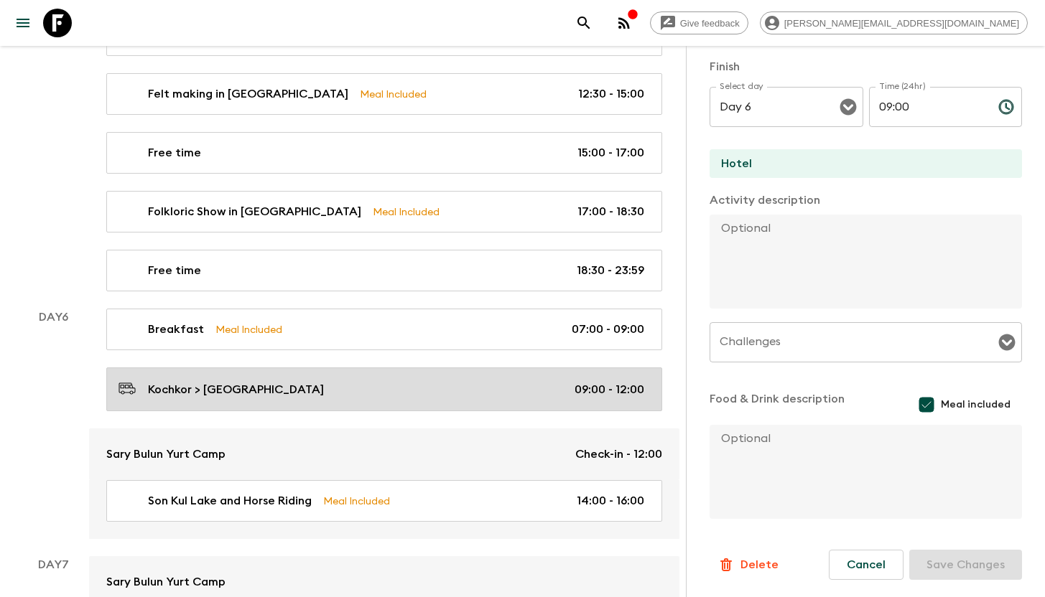
scroll to position [2536, 0]
click at [284, 387] on div "Kochkor > [GEOGRAPHIC_DATA] 09:00 - 12:00" at bounding box center [380, 388] width 525 height 19
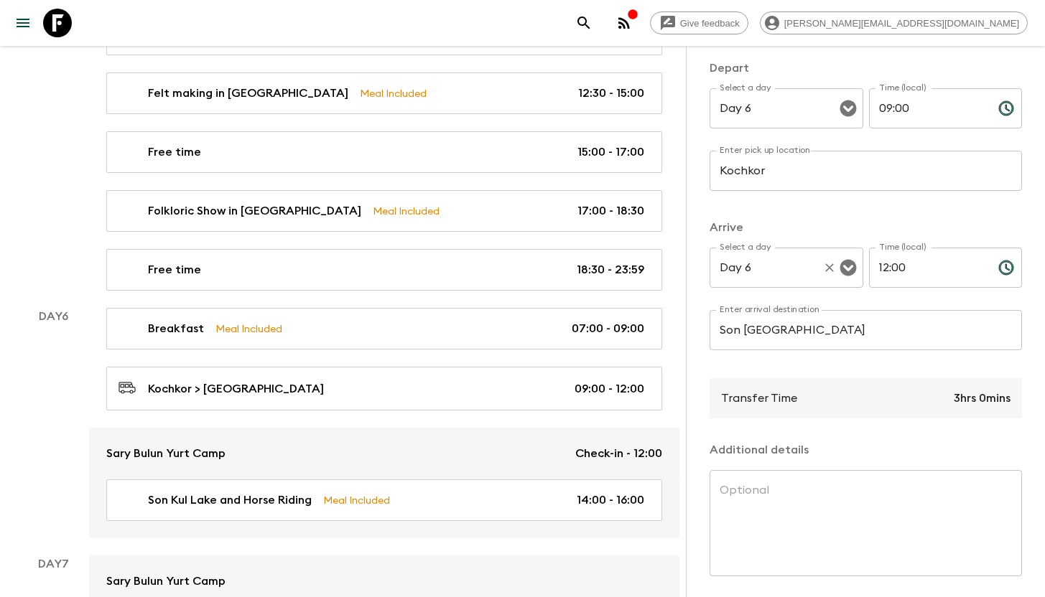
scroll to position [55, 0]
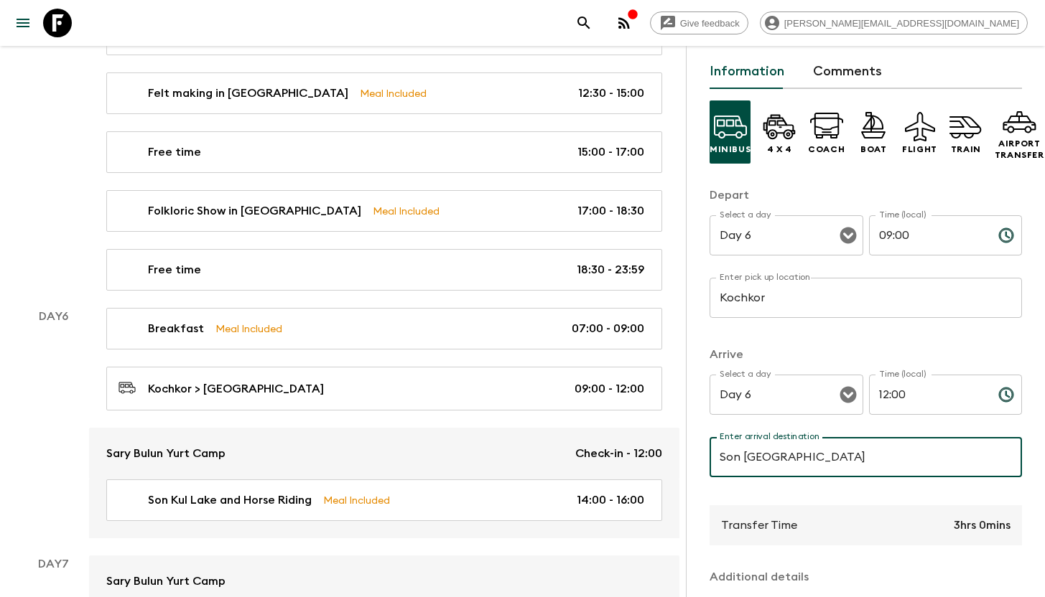
drag, startPoint x: 805, startPoint y: 462, endPoint x: 826, endPoint y: 462, distance: 21.5
click at [826, 462] on input "Son [GEOGRAPHIC_DATA]" at bounding box center [865, 457] width 312 height 40
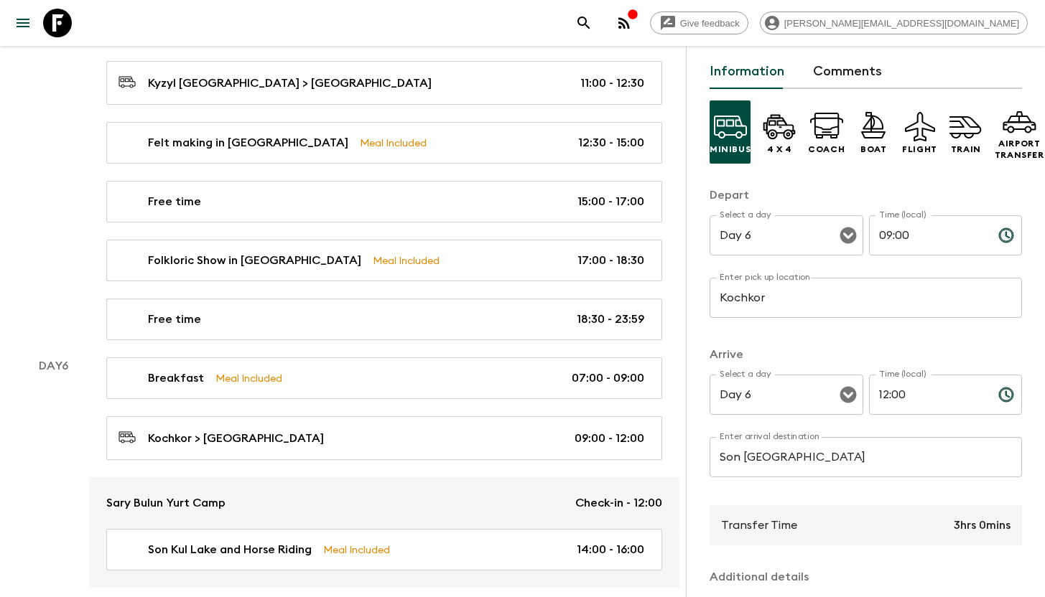
scroll to position [2500, 0]
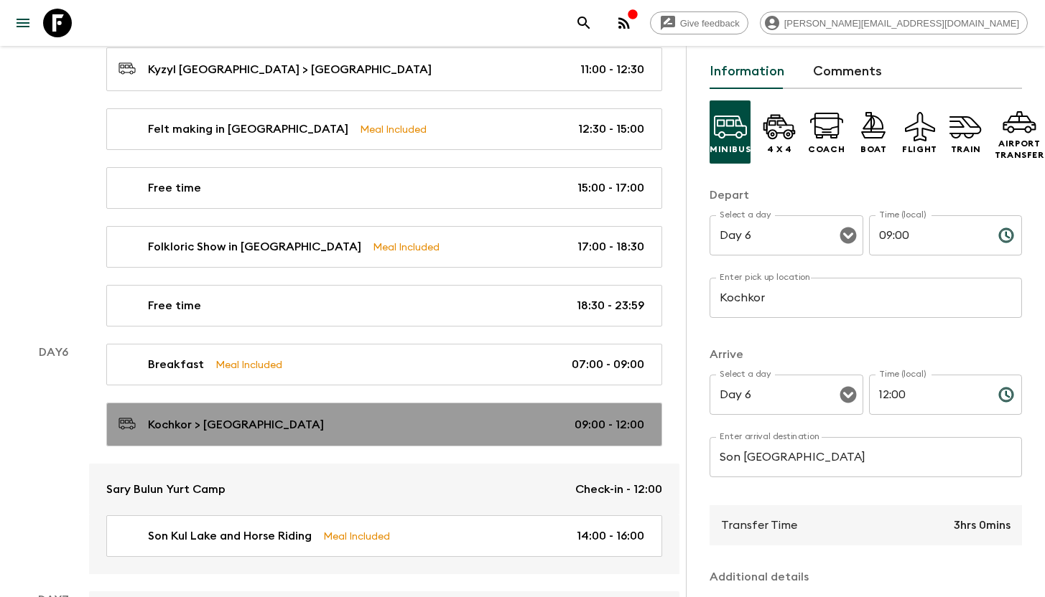
click at [297, 425] on div "Kochkor > [GEOGRAPHIC_DATA] 09:00 - 12:00" at bounding box center [380, 424] width 525 height 19
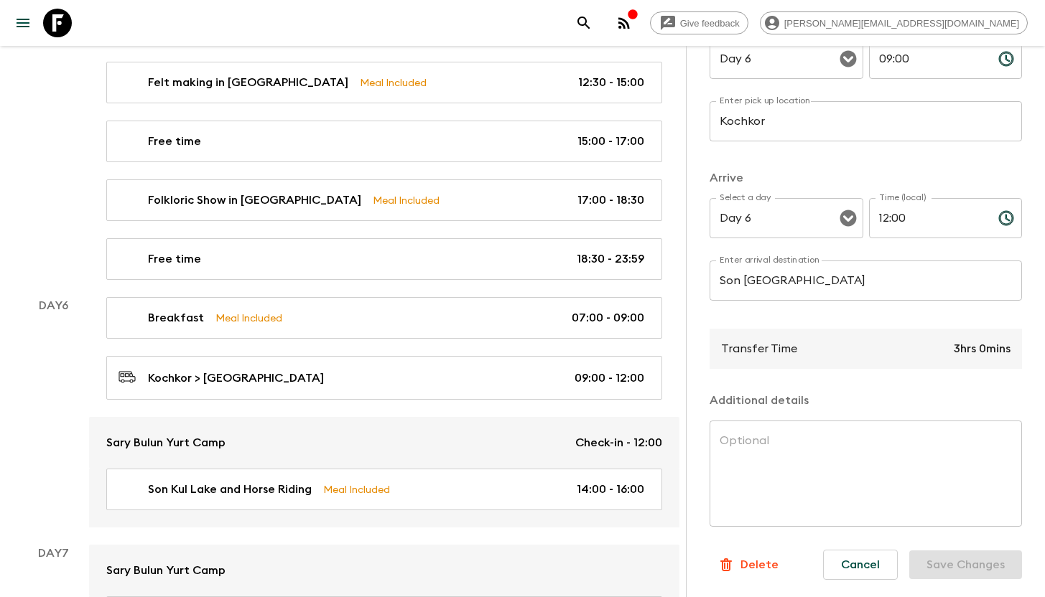
scroll to position [2547, 0]
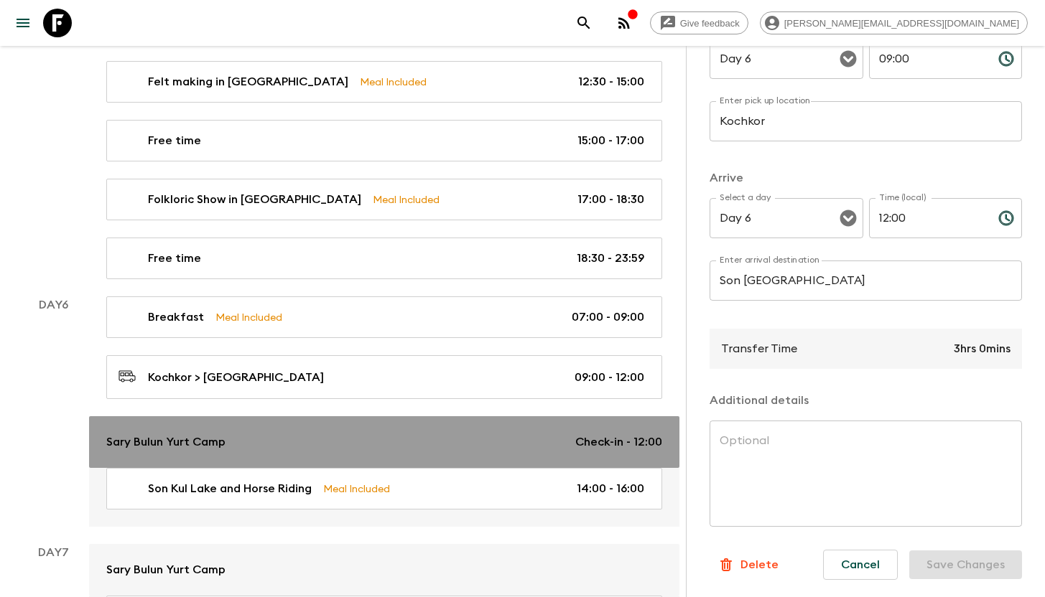
click at [211, 434] on p "Sary Bulun Yurt Camp" at bounding box center [165, 442] width 119 height 17
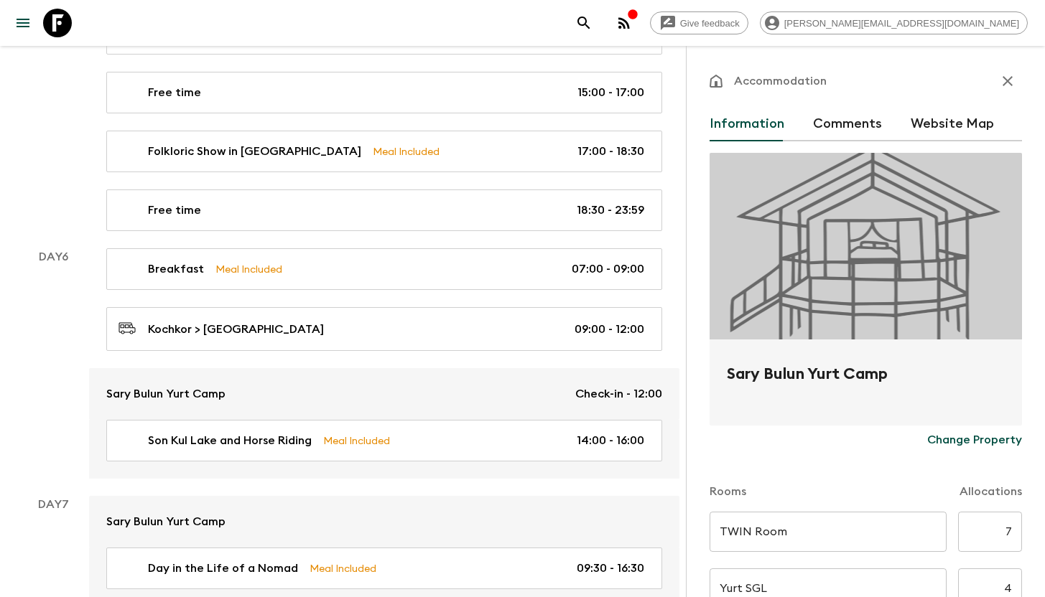
scroll to position [3, 0]
drag, startPoint x: 901, startPoint y: 379, endPoint x: 712, endPoint y: 373, distance: 188.9
click at [712, 373] on div "Sary Bulun Yurt Camp" at bounding box center [865, 382] width 312 height 86
copy h2 "Sary Bulun Yurt Camp"
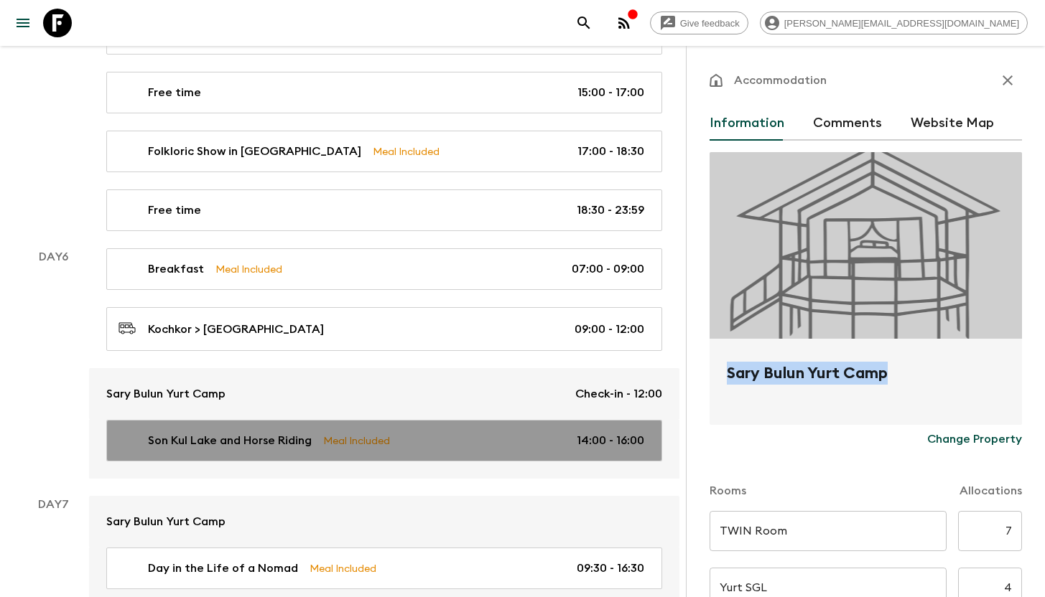
click at [289, 441] on p "Son Kul Lake and Horse Riding" at bounding box center [230, 440] width 164 height 17
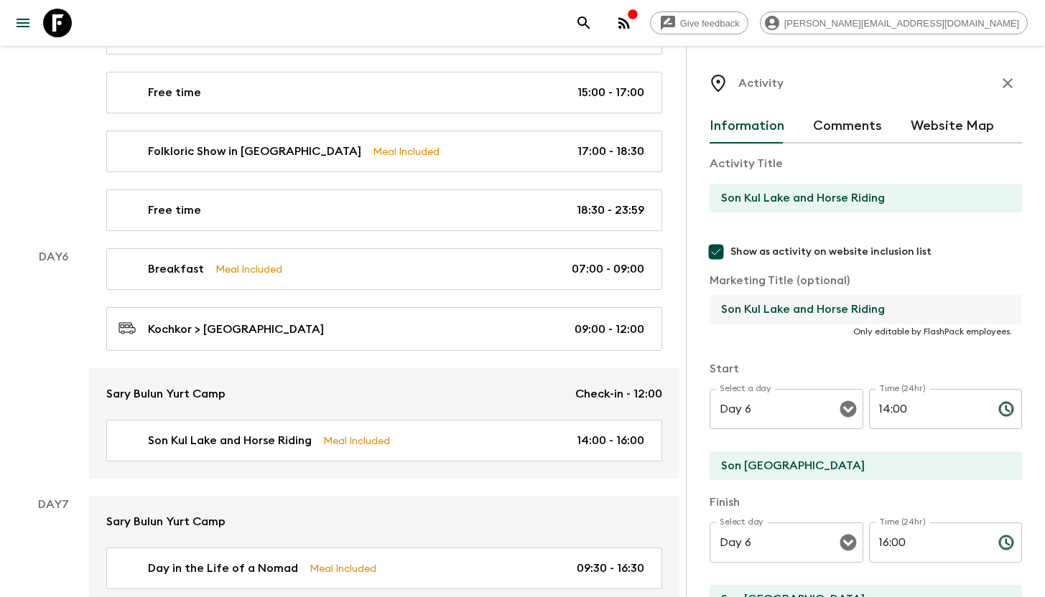
drag, startPoint x: 884, startPoint y: 309, endPoint x: 817, endPoint y: 307, distance: 66.8
click at [817, 307] on input "Son Kul Lake and Horse Riding" at bounding box center [859, 309] width 301 height 29
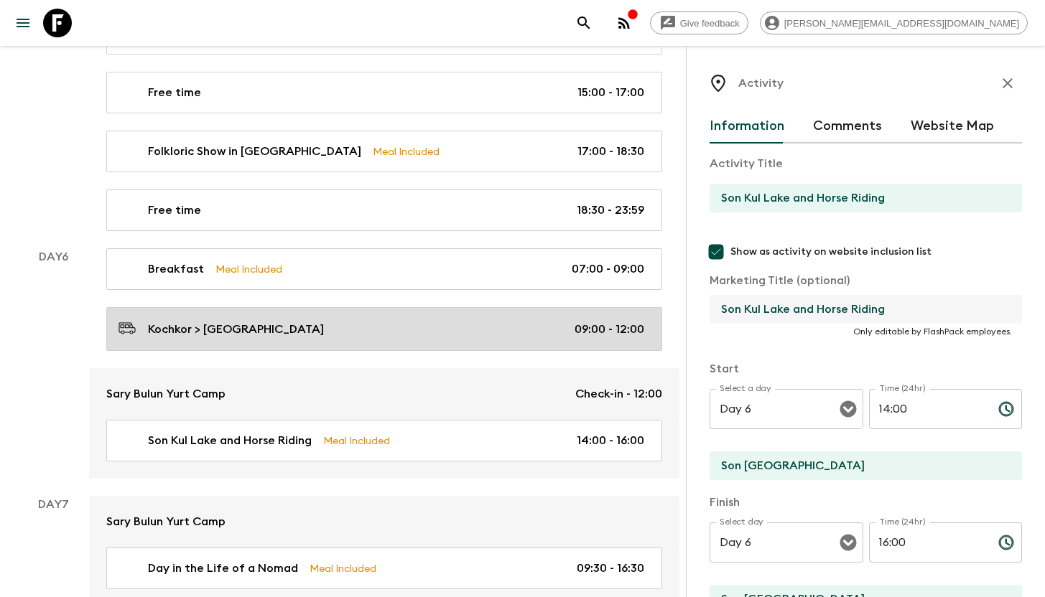
click at [243, 329] on p "Kochkor > [GEOGRAPHIC_DATA]" at bounding box center [236, 329] width 176 height 17
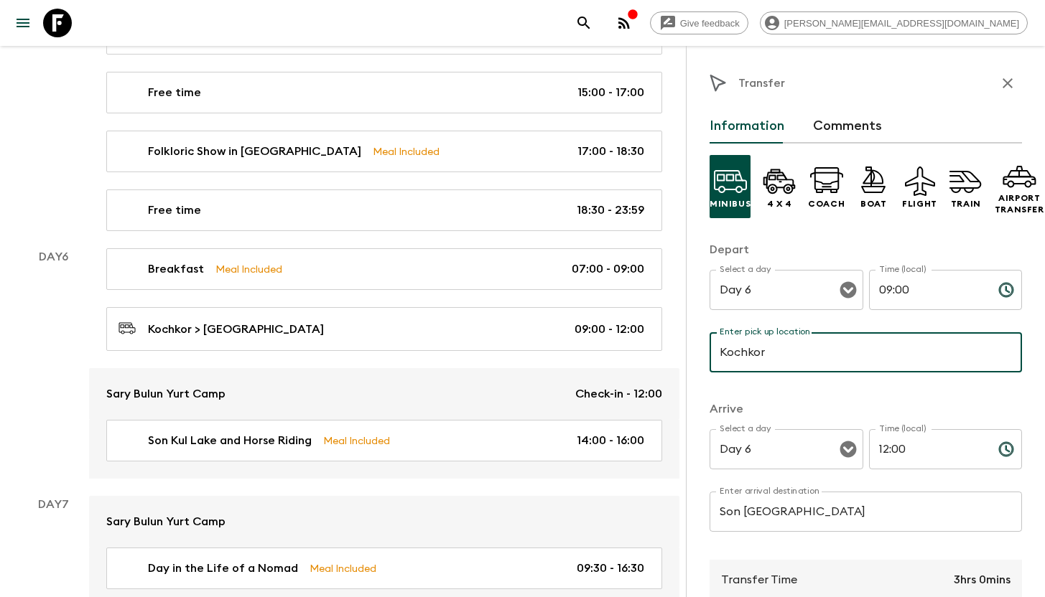
drag, startPoint x: 744, startPoint y: 349, endPoint x: 772, endPoint y: 351, distance: 28.1
click at [772, 351] on input "Kochkor" at bounding box center [865, 352] width 312 height 40
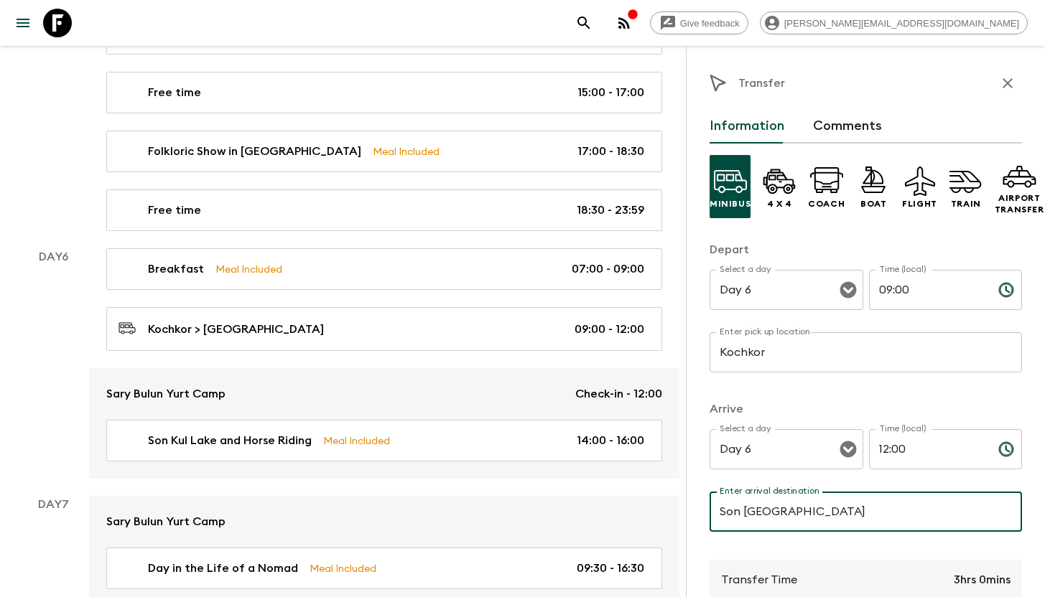
click at [810, 521] on input "Son [GEOGRAPHIC_DATA]" at bounding box center [865, 512] width 312 height 40
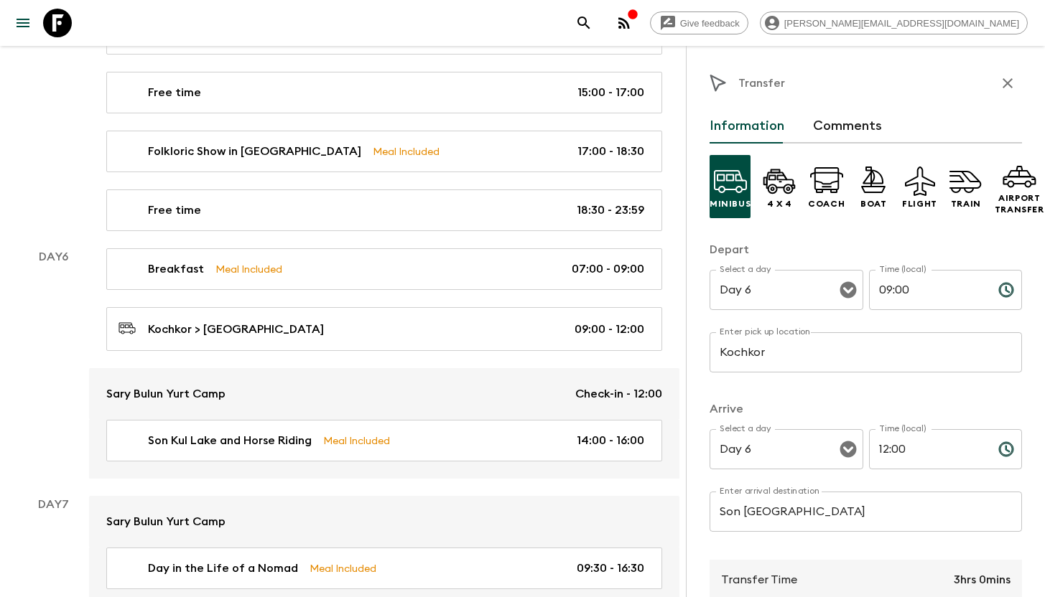
scroll to position [243, 0]
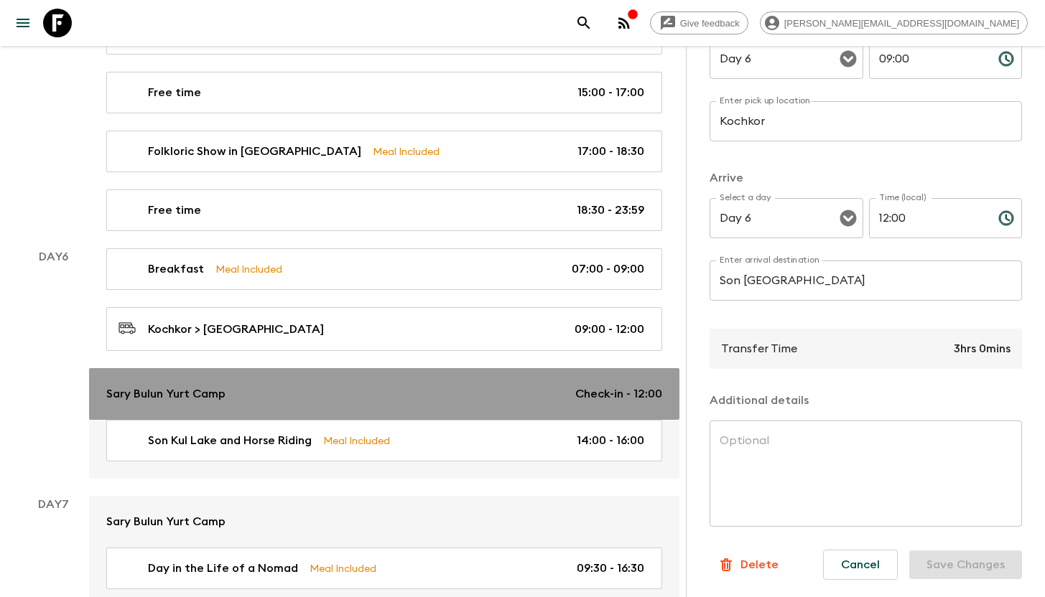
click at [296, 391] on div "Sary Bulun Yurt Camp Check-in - 12:00" at bounding box center [384, 394] width 556 height 17
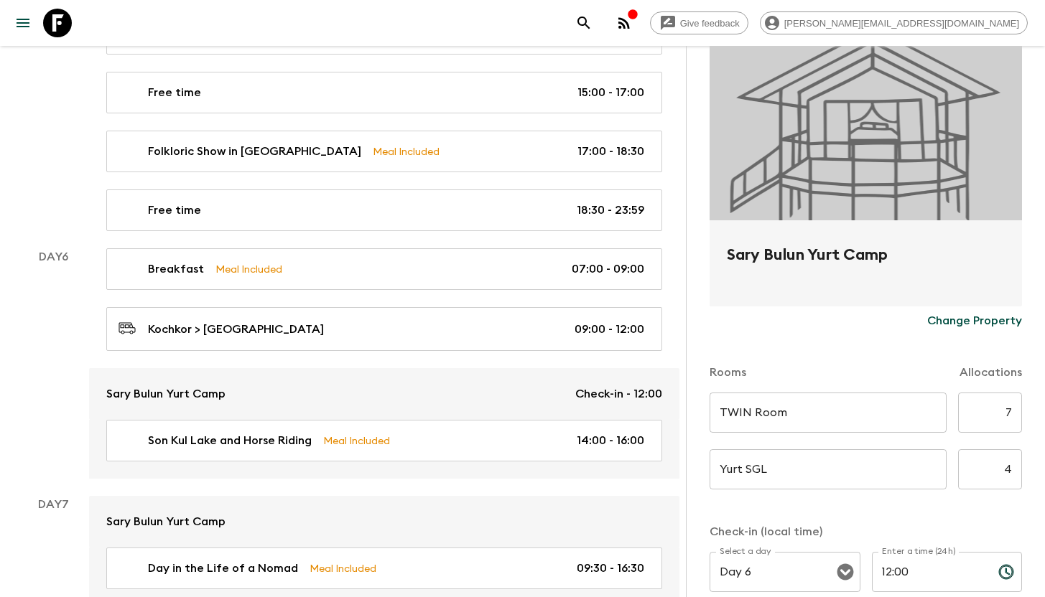
scroll to position [122, 0]
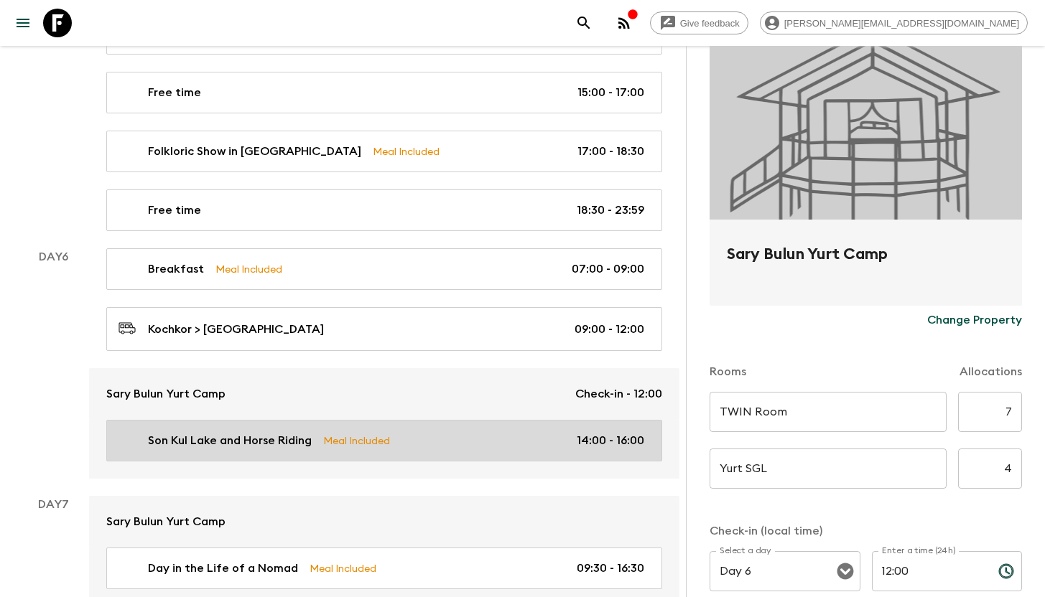
click at [270, 434] on p "Son Kul Lake and Horse Riding" at bounding box center [230, 440] width 164 height 17
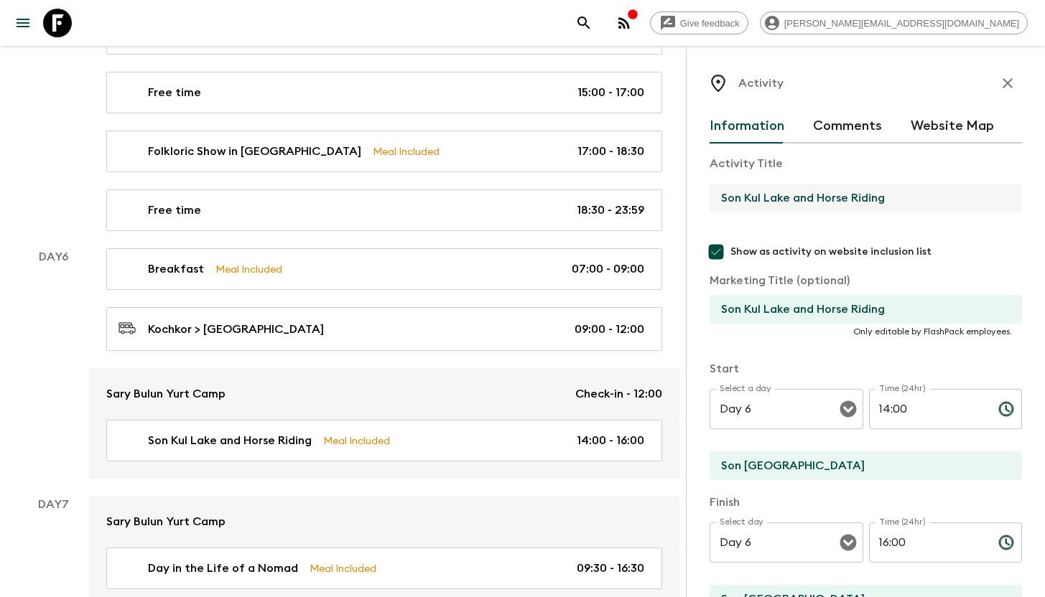
drag, startPoint x: 892, startPoint y: 200, endPoint x: 711, endPoint y: 193, distance: 181.0
click at [711, 193] on input "Son Kul Lake and Horse Riding" at bounding box center [859, 198] width 301 height 29
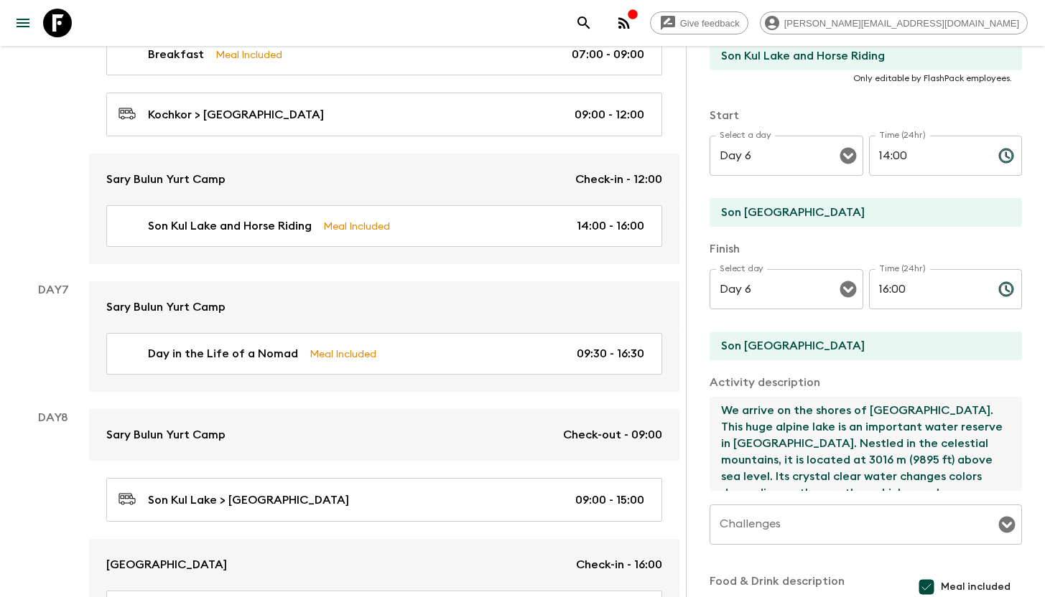
drag, startPoint x: 793, startPoint y: 467, endPoint x: 705, endPoint y: 381, distance: 122.3
click at [706, 381] on div "Activity Information Comments Website Map Activity Title Son Kul Lake and Horse…" at bounding box center [865, 344] width 359 height 597
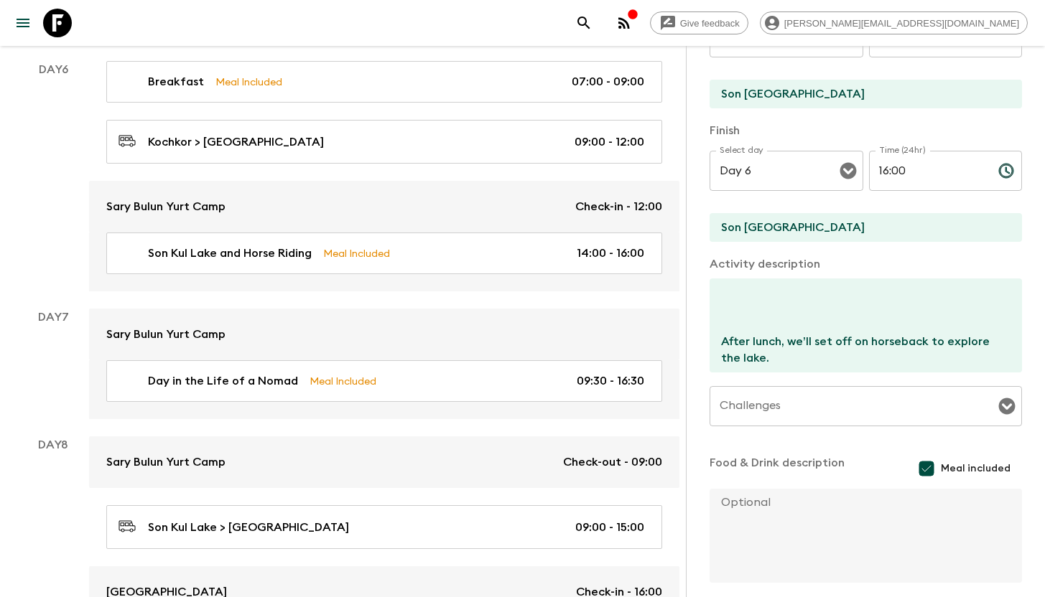
scroll to position [2783, 0]
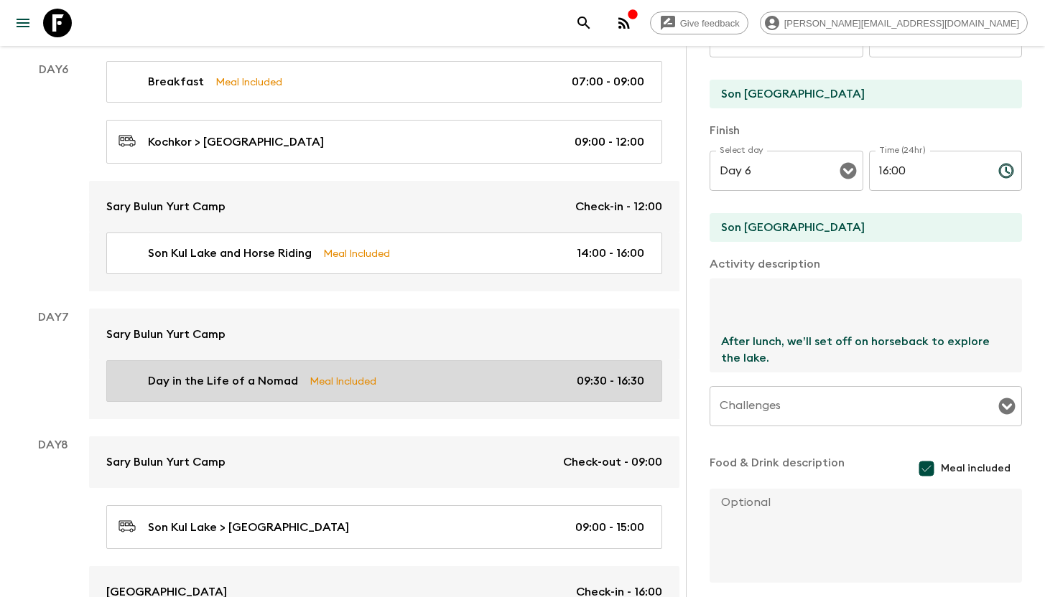
click at [294, 384] on div "Day in the Life of a Nomad Meal Included 09:30 - 16:30" at bounding box center [380, 381] width 525 height 17
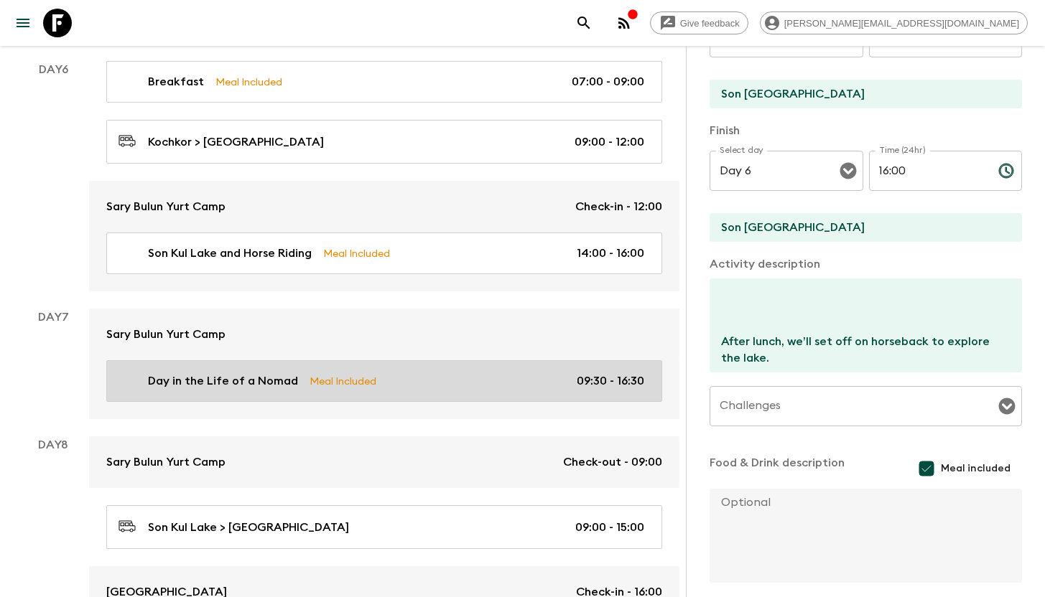
type input "Day in the Life of a Nomad"
type input "Nomad lifestyle experience"
type textarea "You can spend the day immersing yourself in the rhythms of shepherd family’s da…"
type input "Day 7"
type input "09:30"
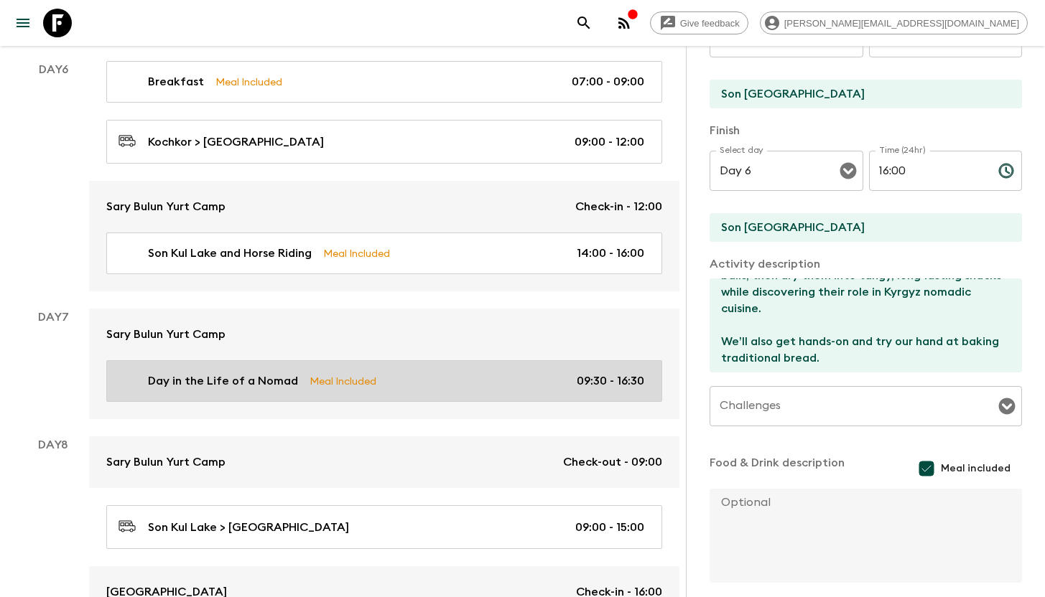
type input "Day 7"
type input "16:30"
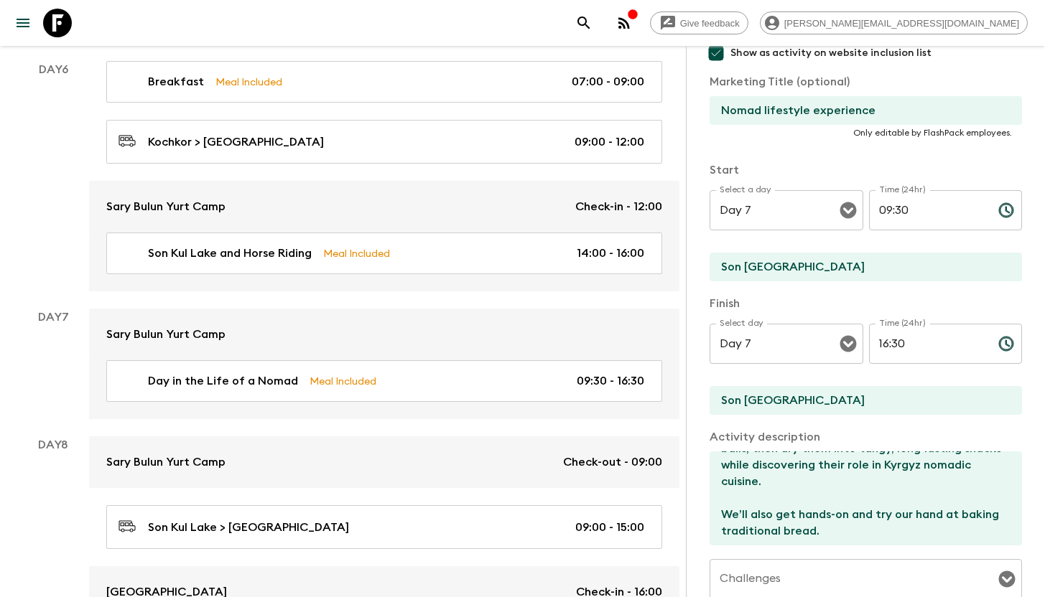
scroll to position [44, 0]
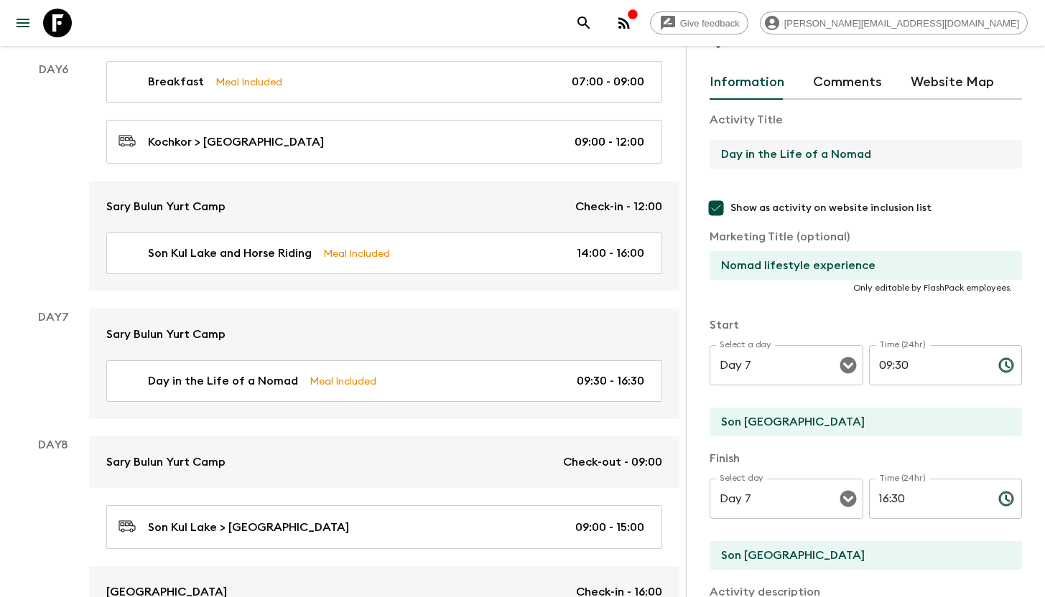
drag, startPoint x: 846, startPoint y: 156, endPoint x: 701, endPoint y: 153, distance: 144.3
click at [701, 153] on div "Activity Information Comments Website Map Activity Title Day in the Life of a N…" at bounding box center [865, 344] width 359 height 597
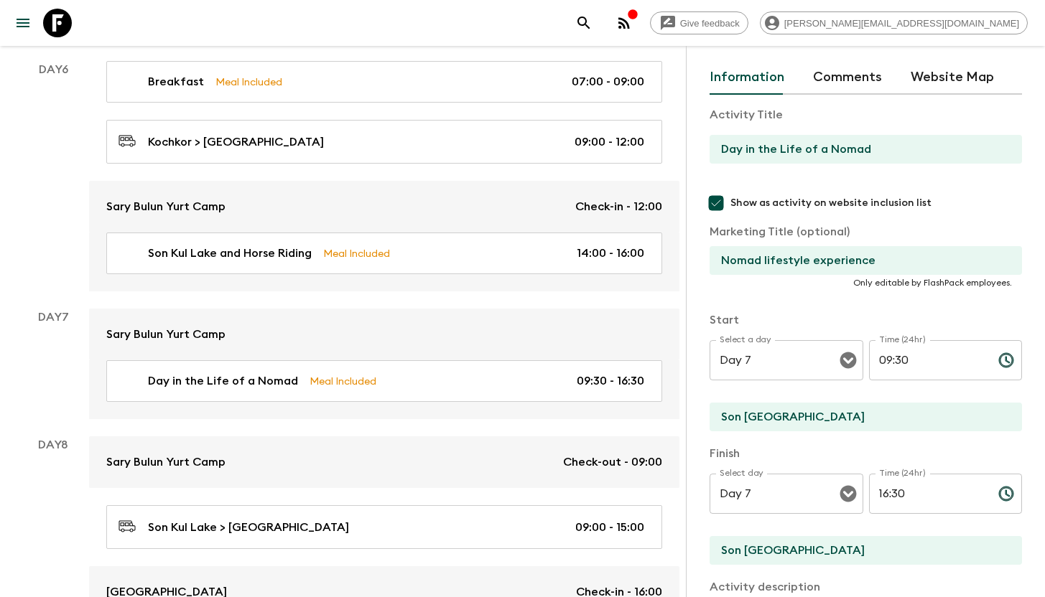
scroll to position [50, 0]
click at [888, 248] on input "Nomad lifestyle experience" at bounding box center [859, 260] width 301 height 29
drag, startPoint x: 884, startPoint y: 260, endPoint x: 718, endPoint y: 251, distance: 166.8
click at [718, 251] on input "Nomad lifestyle experience" at bounding box center [859, 260] width 301 height 29
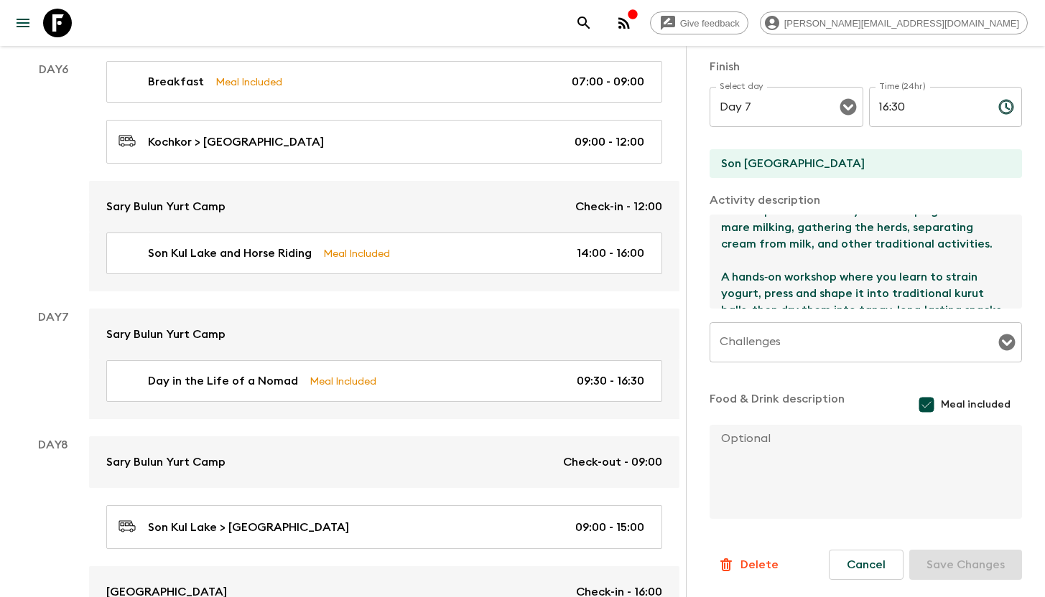
scroll to position [231, 0]
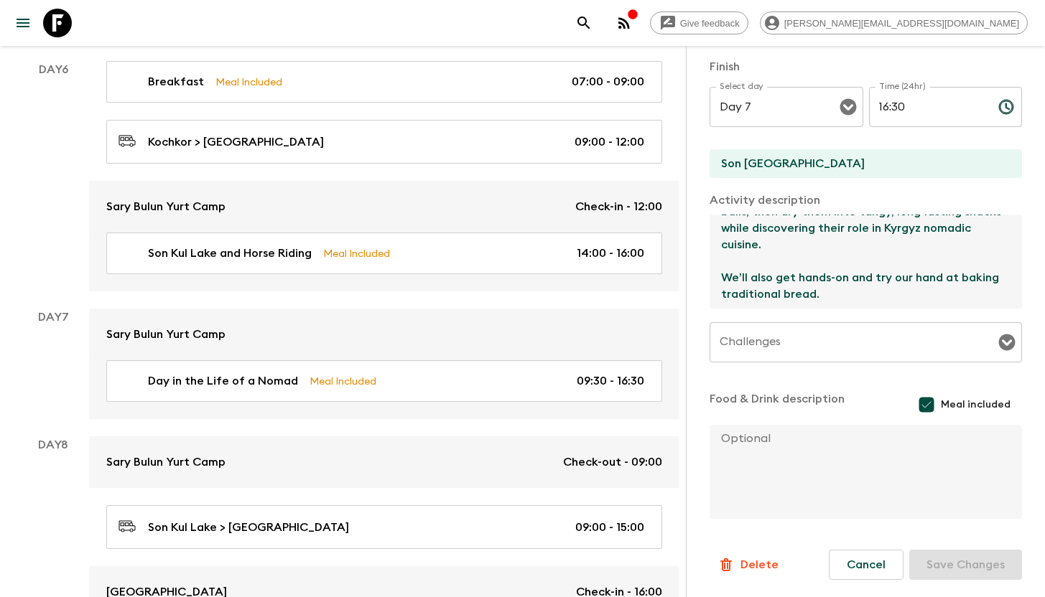
drag, startPoint x: 721, startPoint y: 261, endPoint x: 813, endPoint y: 327, distance: 112.7
click at [813, 327] on div "Activity Title Day in the Life of a Nomad Show as activity on website inclusion…" at bounding box center [865, 114] width 312 height 813
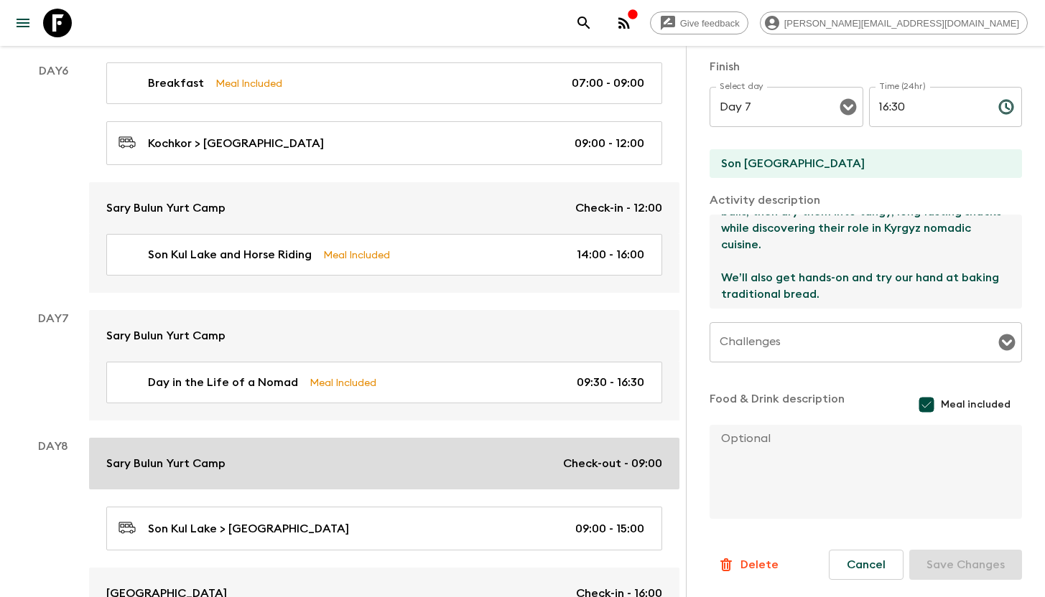
scroll to position [3045, 0]
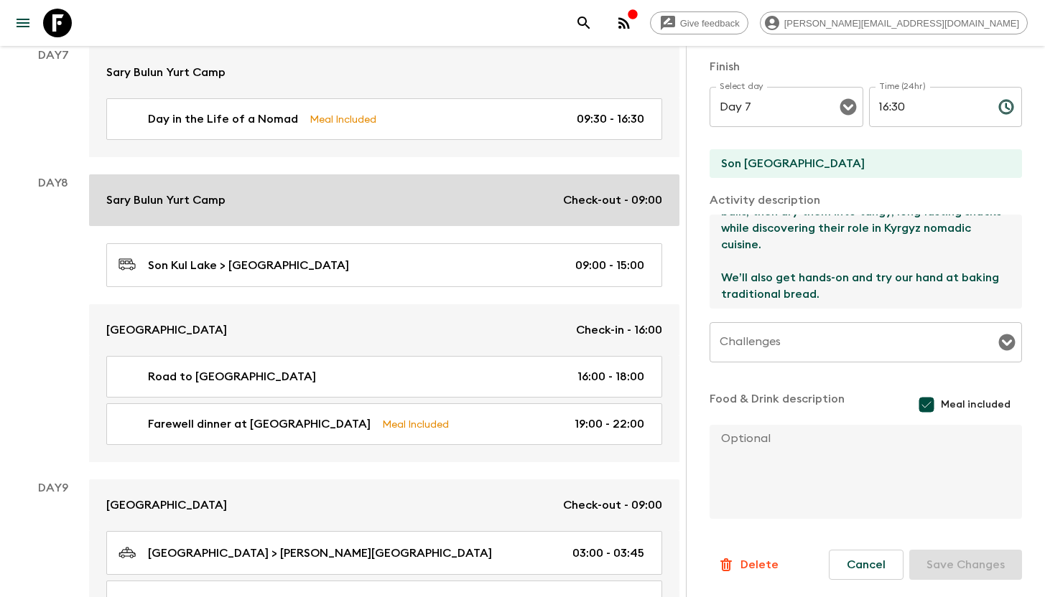
click at [336, 203] on div "Sary Bulun Yurt Camp Check-out - 09:00" at bounding box center [384, 200] width 556 height 17
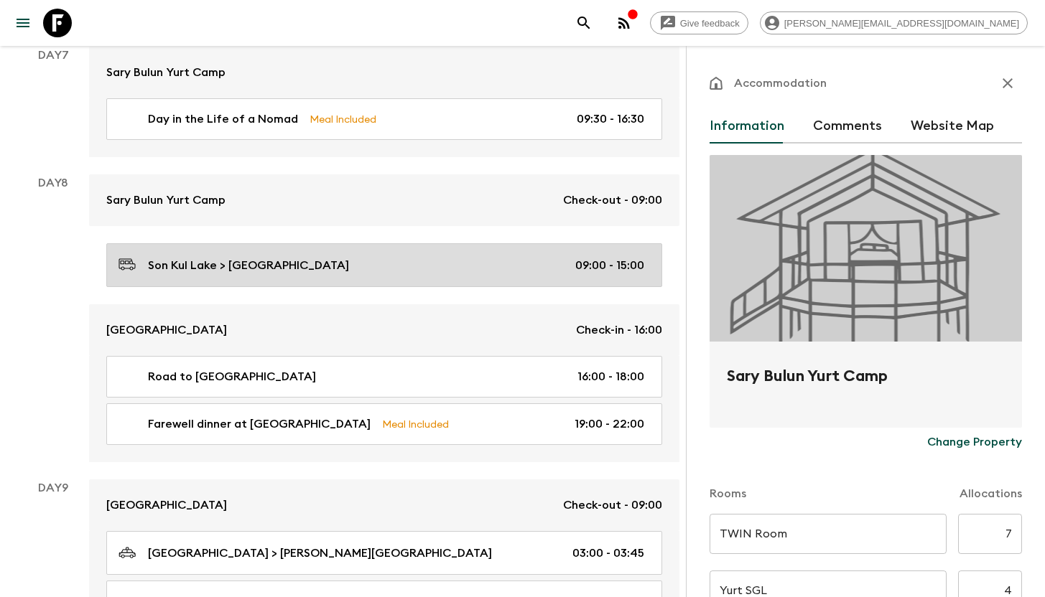
click at [314, 264] on div "Son Kul Lake > [GEOGRAPHIC_DATA] 09:00 - 15:00" at bounding box center [380, 265] width 525 height 19
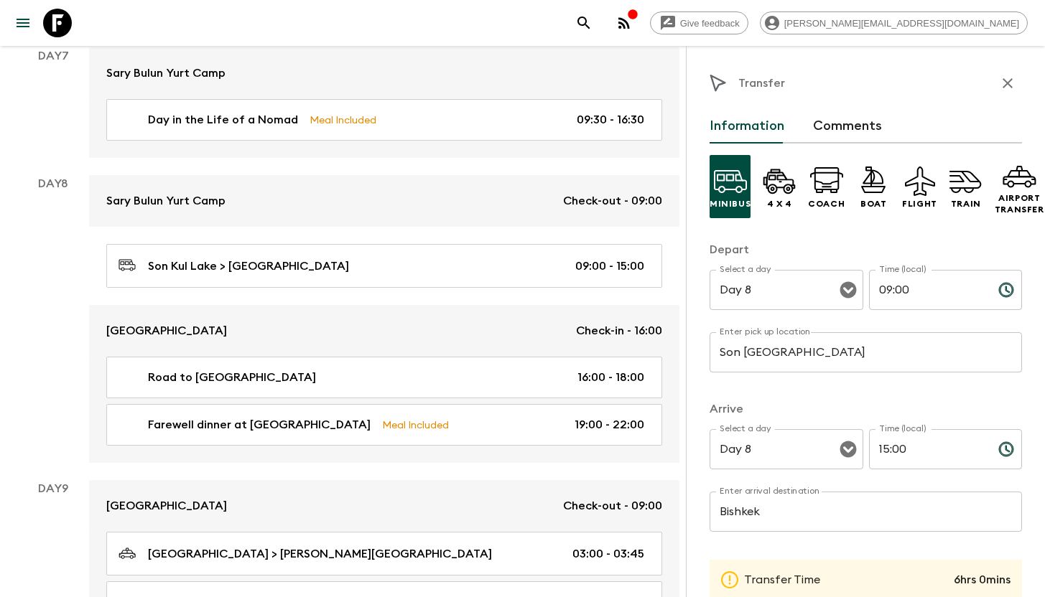
scroll to position [3024, 0]
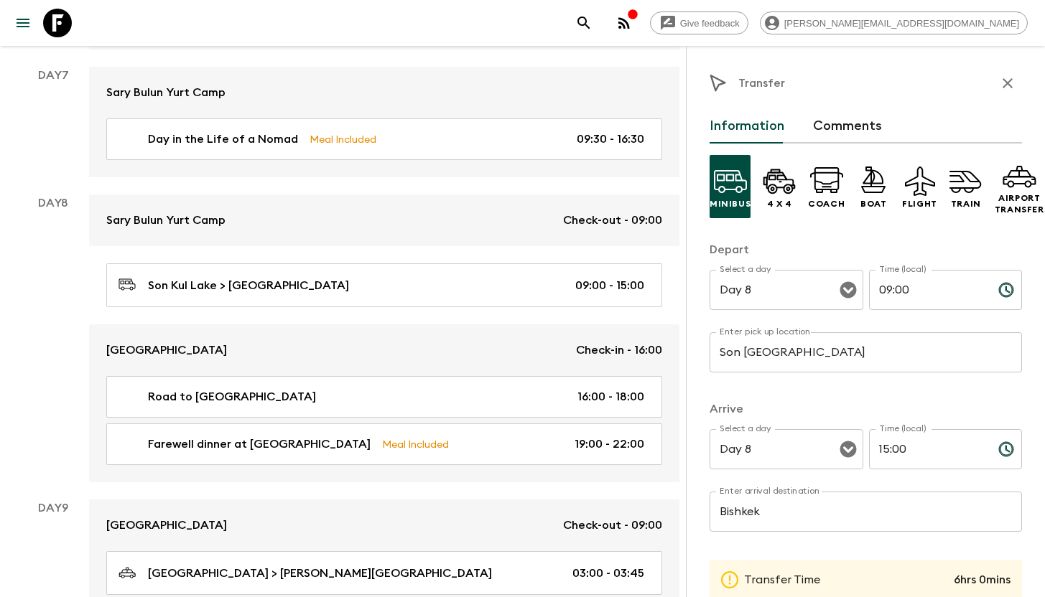
click at [814, 358] on input "Son [GEOGRAPHIC_DATA]" at bounding box center [865, 352] width 312 height 40
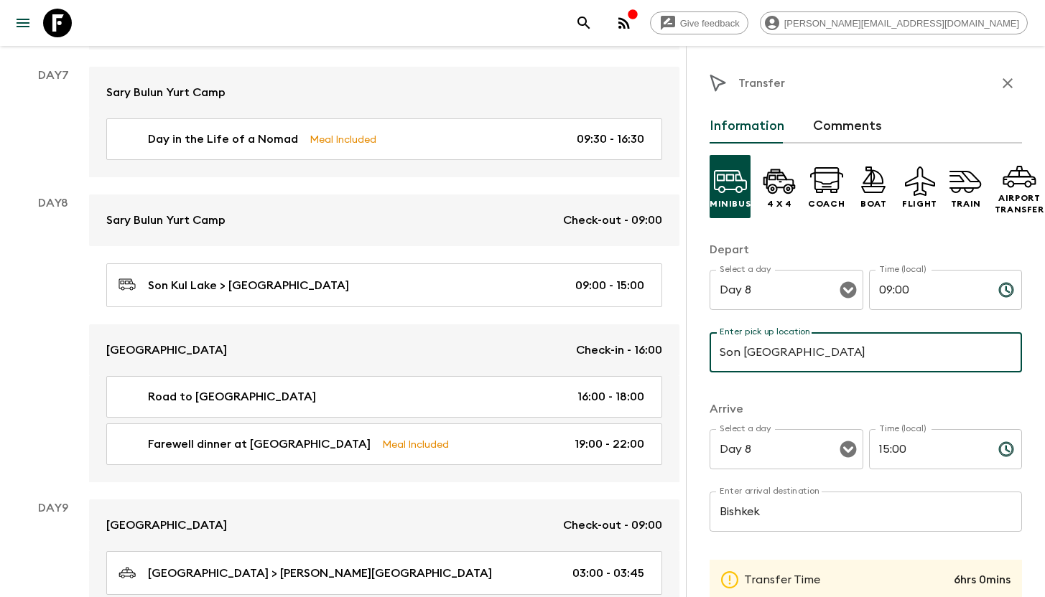
click at [826, 350] on input "Son [GEOGRAPHIC_DATA]" at bounding box center [865, 352] width 312 height 40
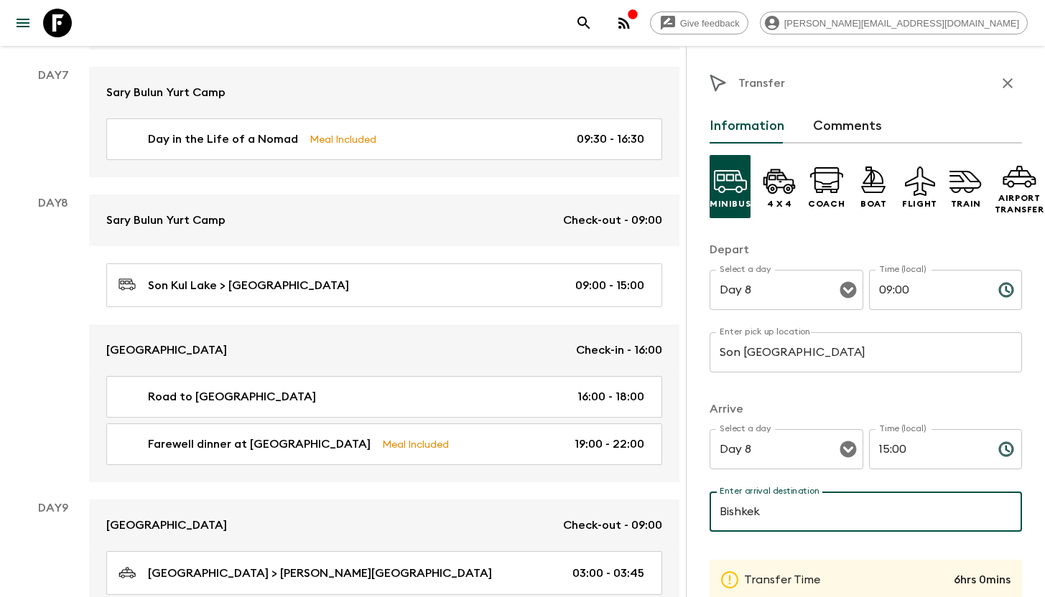
drag, startPoint x: 788, startPoint y: 518, endPoint x: 767, endPoint y: 513, distance: 21.3
click at [767, 513] on input "Bishkek" at bounding box center [865, 512] width 312 height 40
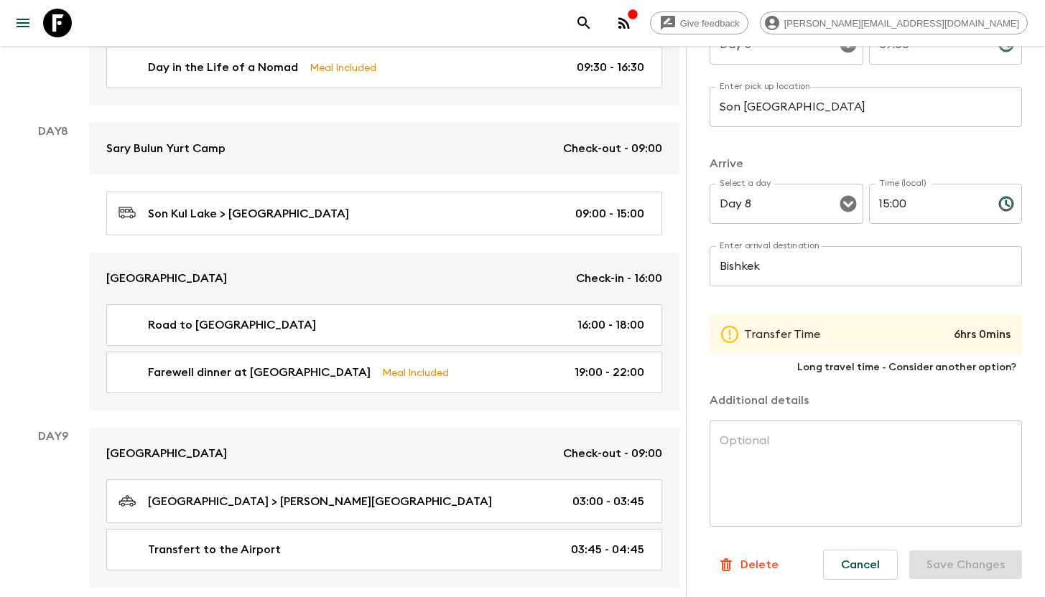
scroll to position [3096, 0]
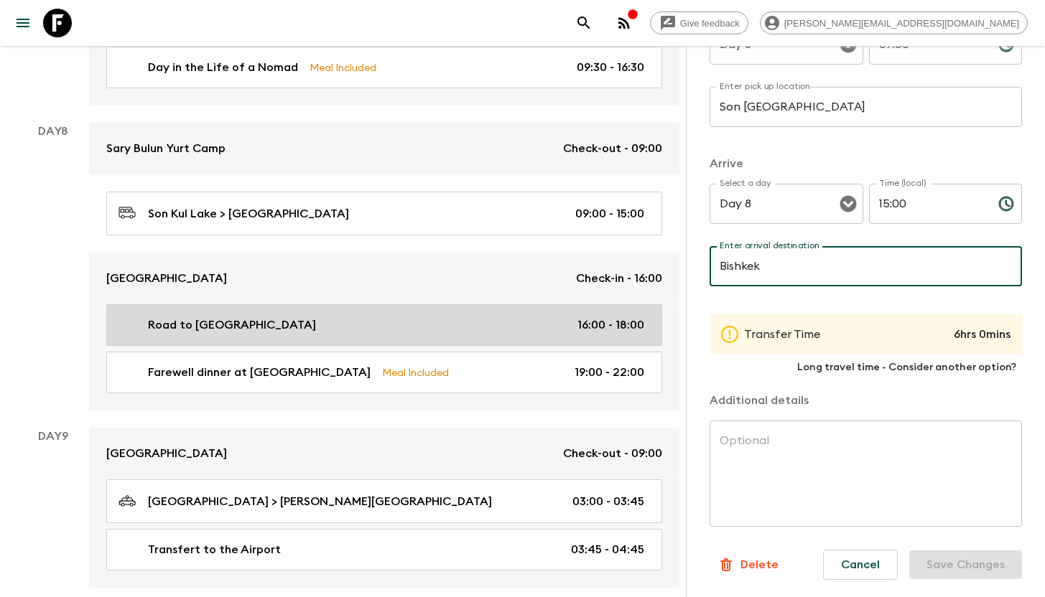
click at [225, 322] on p "Road to [GEOGRAPHIC_DATA]" at bounding box center [232, 325] width 168 height 17
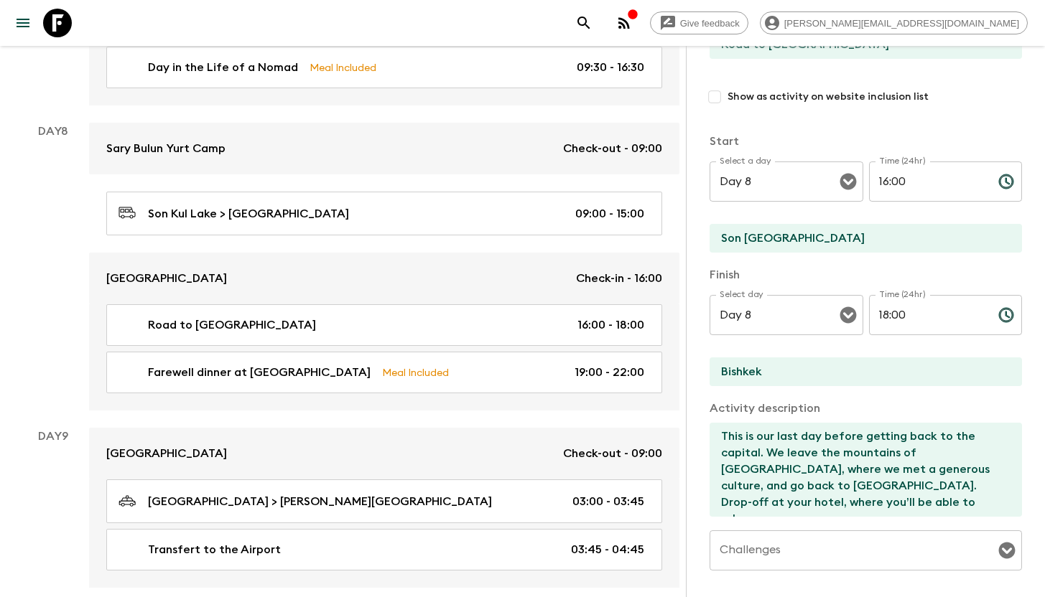
scroll to position [179, 0]
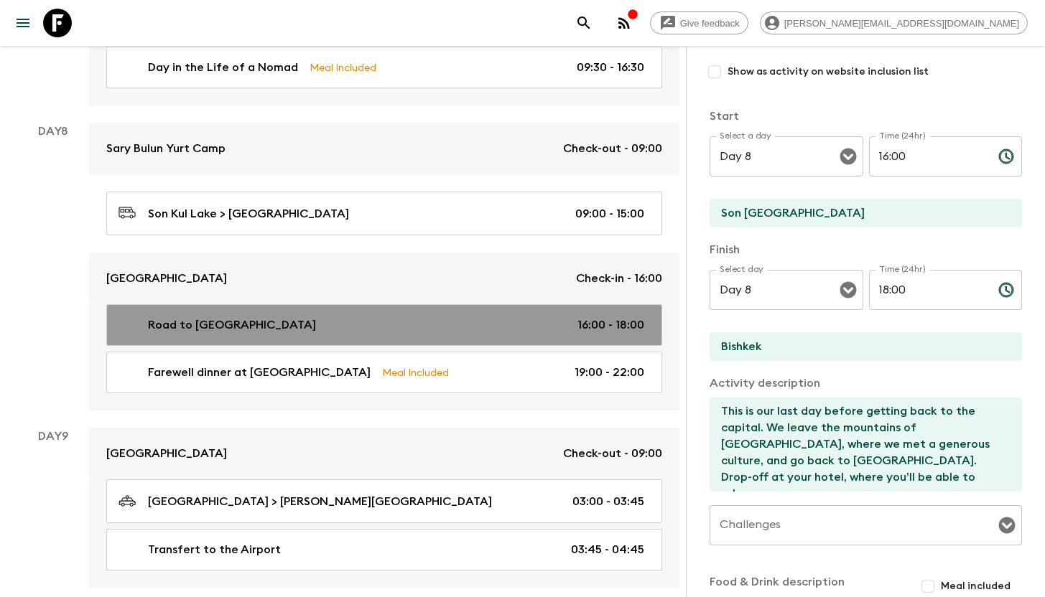
click at [303, 327] on div "Road to [GEOGRAPHIC_DATA] 16:00 - 18:00" at bounding box center [380, 325] width 525 height 17
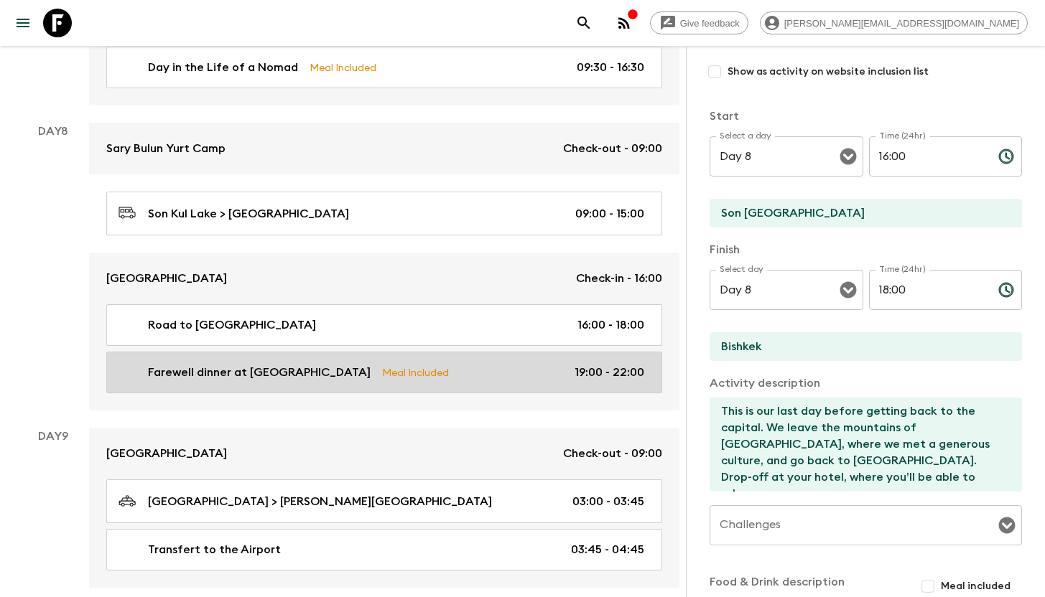
click at [296, 364] on div "Farewell dinner at Supara Meal Included 19:00 - 22:00" at bounding box center [380, 372] width 525 height 17
type input "Farewell dinner at [GEOGRAPHIC_DATA]"
type input "Supara Restaurant"
type textarea "We will enjoy our farewell dinner at [GEOGRAPHIC_DATA], a beautiful traditional…"
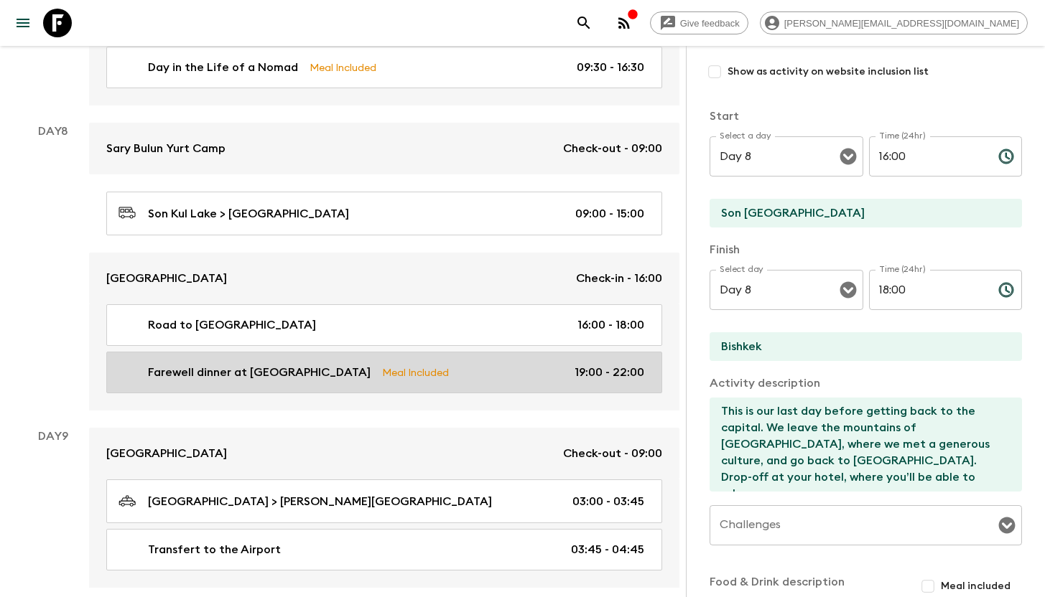
checkbox input "true"
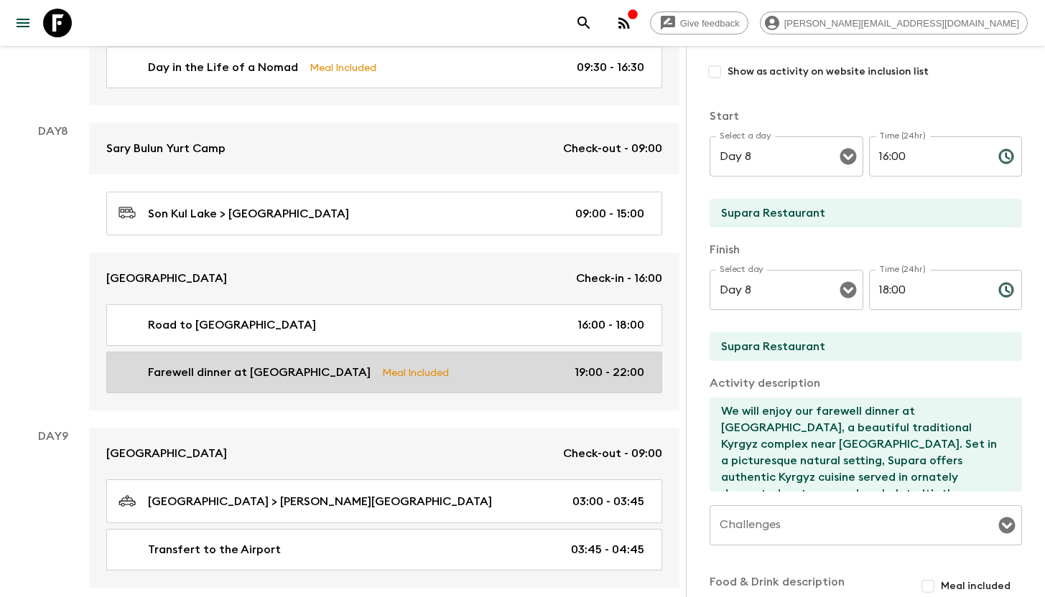
type input "19:00"
type input "22:00"
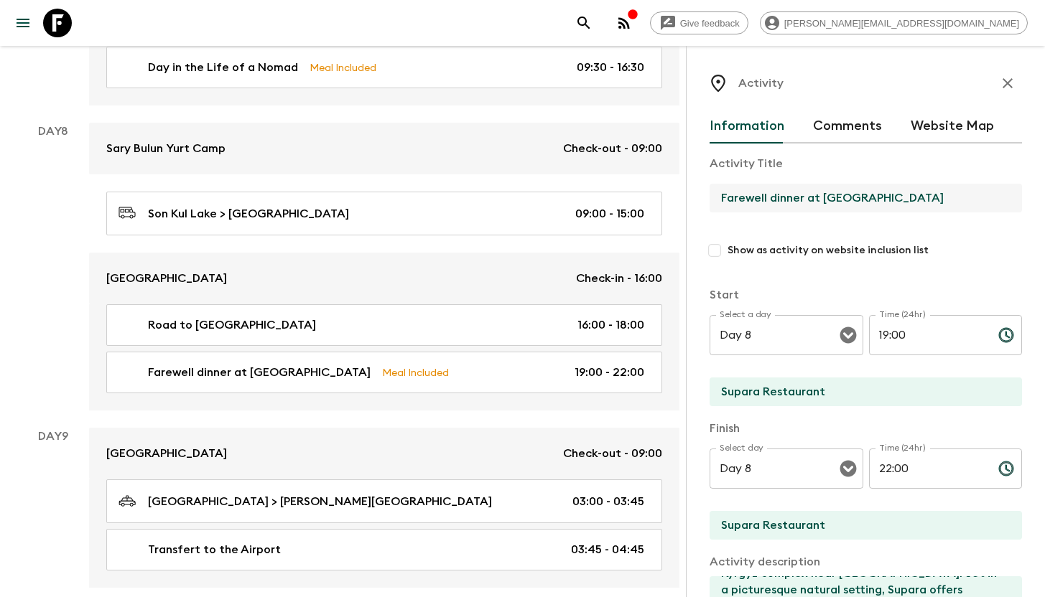
drag, startPoint x: 849, startPoint y: 193, endPoint x: 705, endPoint y: 192, distance: 143.6
click at [705, 192] on div "Activity Information Comments Website Map Activity Title Farewell dinner at Sup…" at bounding box center [865, 344] width 359 height 597
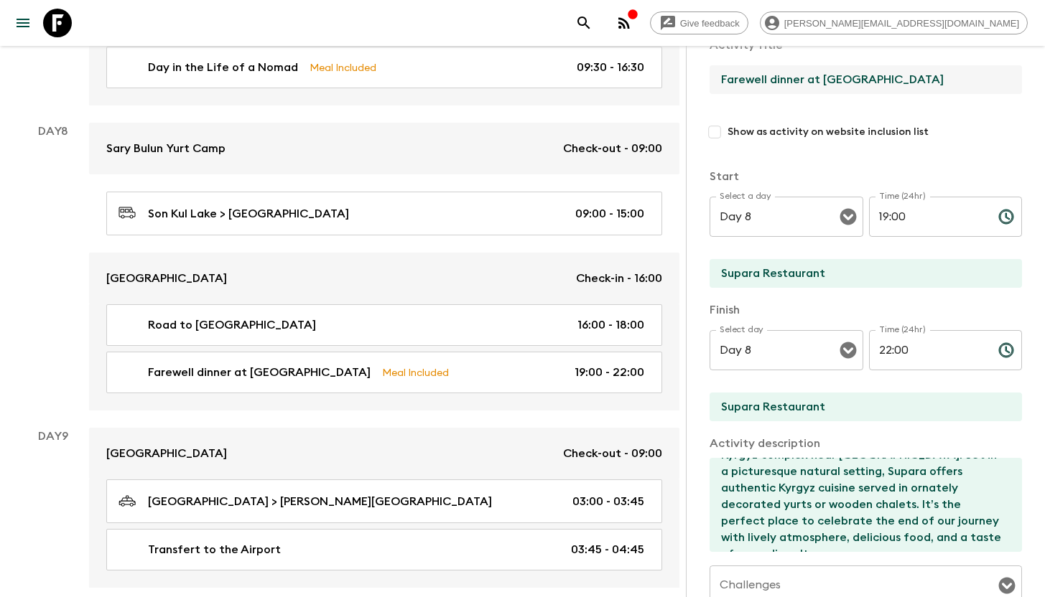
scroll to position [121, 0]
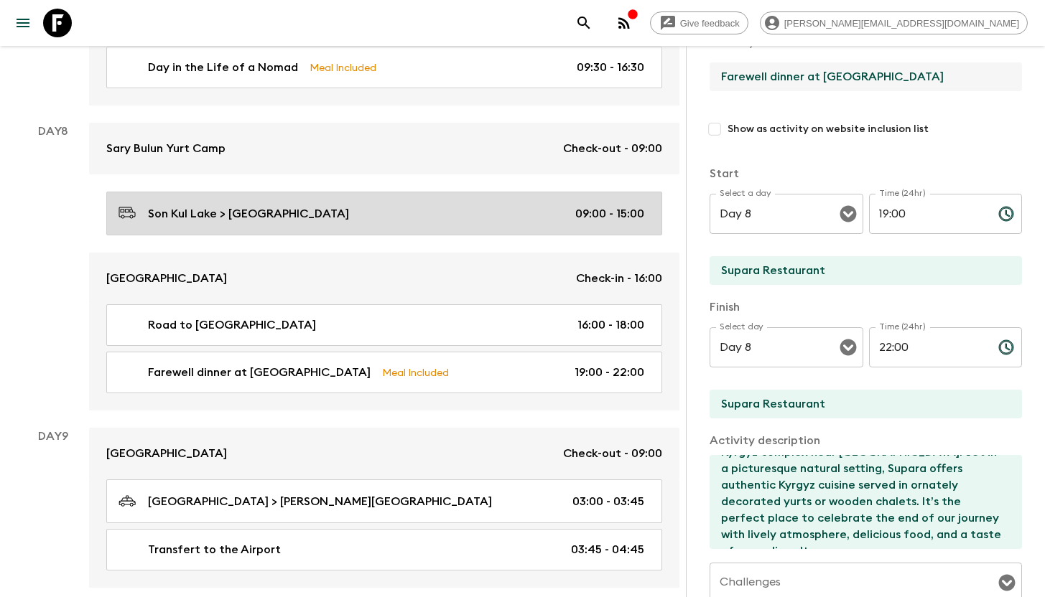
click at [215, 212] on p "Son Kul Lake > [GEOGRAPHIC_DATA]" at bounding box center [248, 213] width 201 height 17
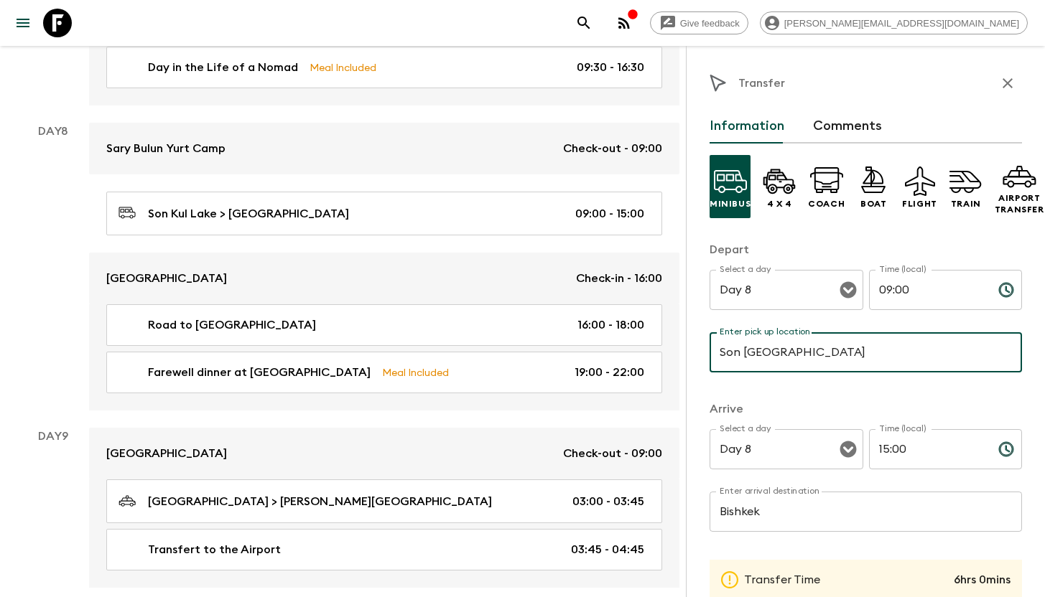
drag, startPoint x: 811, startPoint y: 350, endPoint x: 799, endPoint y: 352, distance: 12.4
click at [799, 352] on input "Son [GEOGRAPHIC_DATA]" at bounding box center [865, 352] width 312 height 40
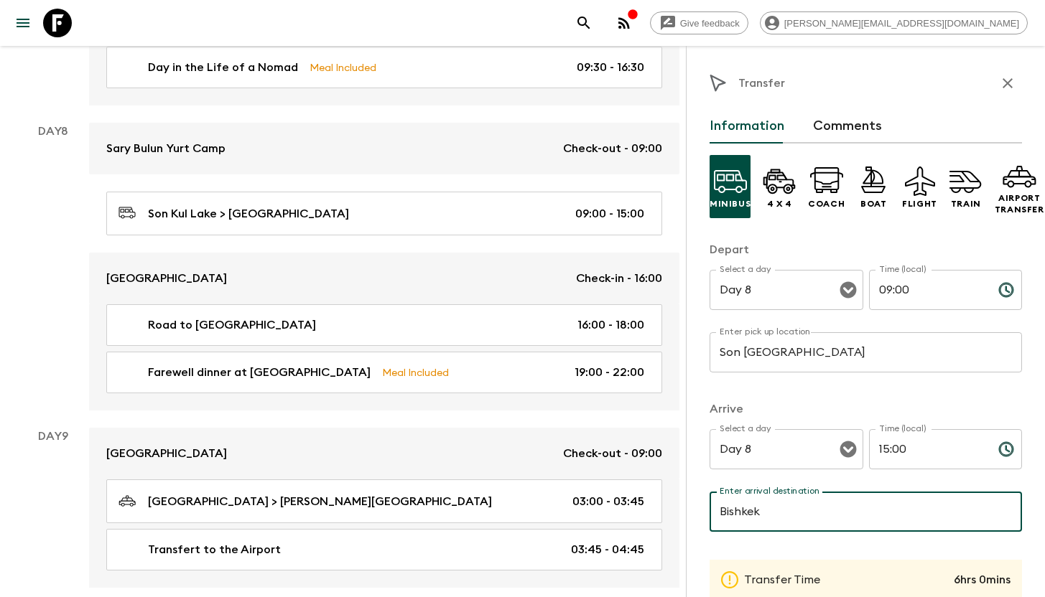
drag, startPoint x: 783, startPoint y: 513, endPoint x: 764, endPoint y: 510, distance: 19.6
click at [764, 510] on input "Bishkek" at bounding box center [865, 512] width 312 height 40
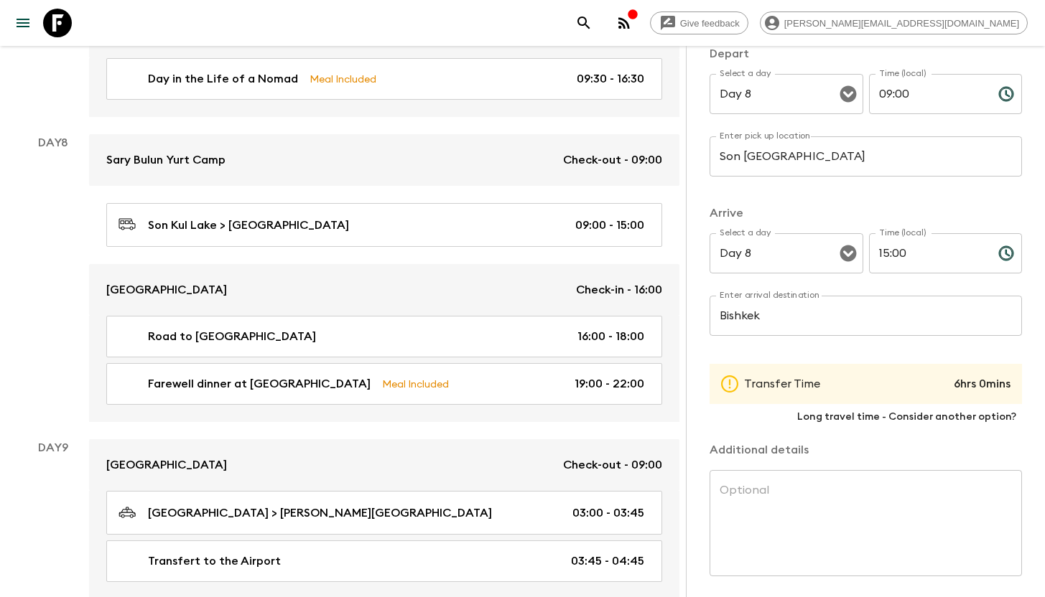
scroll to position [3060, 0]
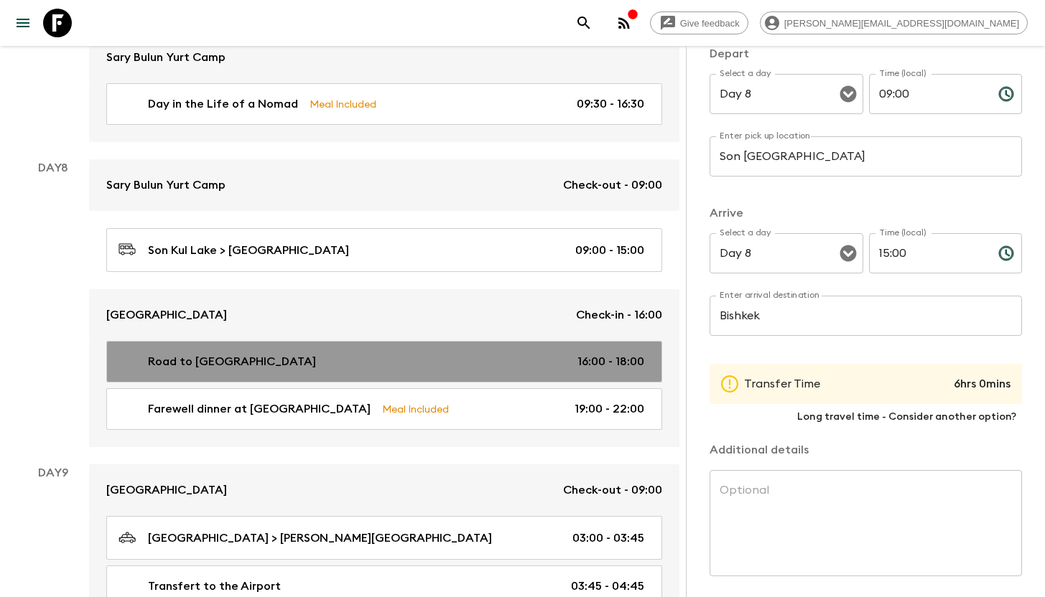
click at [253, 353] on div "Road to [GEOGRAPHIC_DATA] 16:00 - 18:00" at bounding box center [380, 361] width 525 height 17
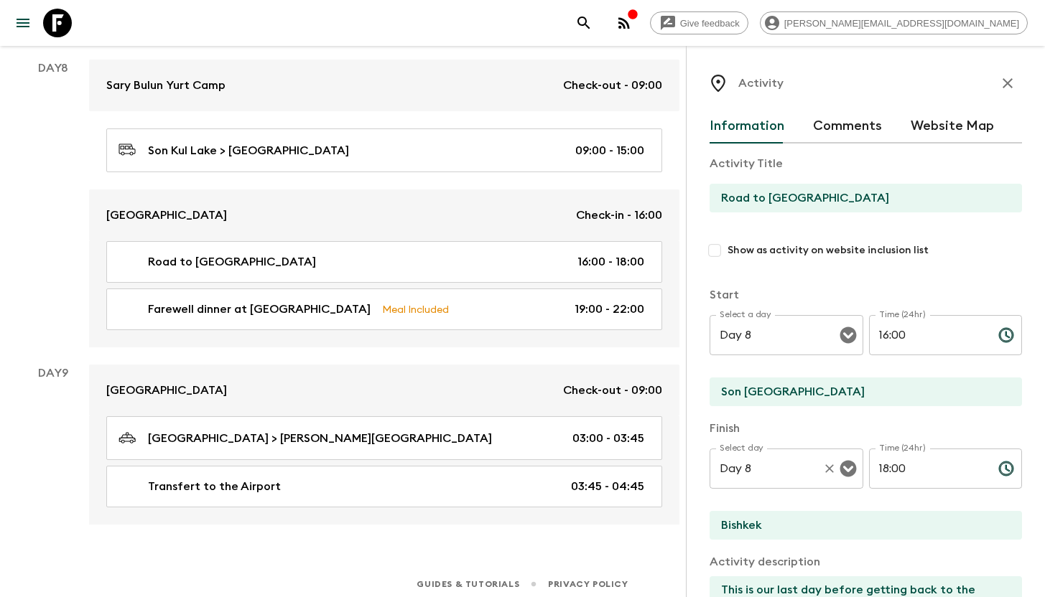
scroll to position [3160, 0]
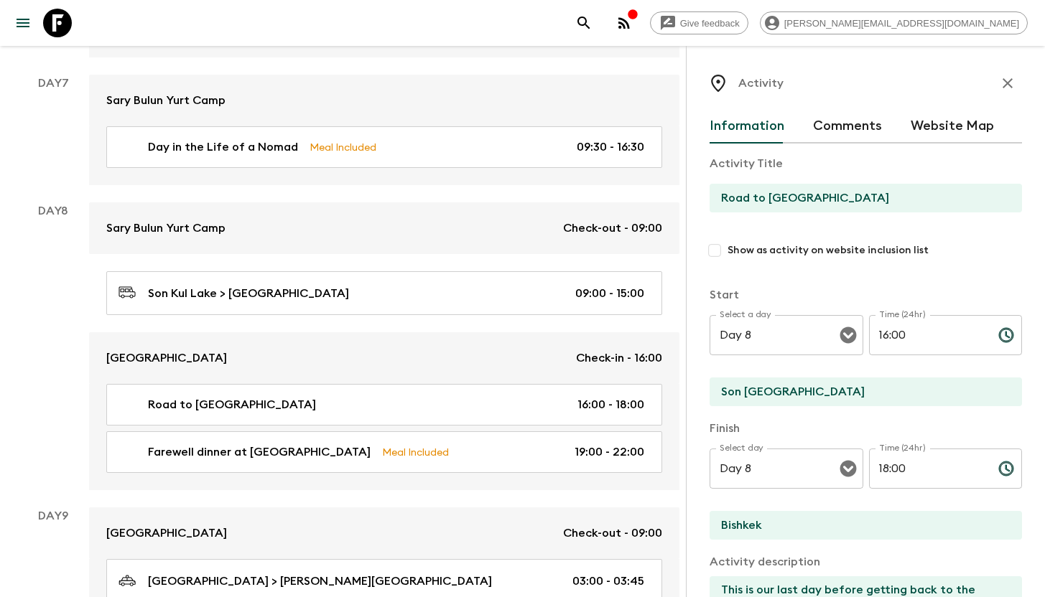
click at [706, 513] on div "Activity Information Comments Website Map Activity Title Road to Bishkek Show a…" at bounding box center [865, 344] width 359 height 597
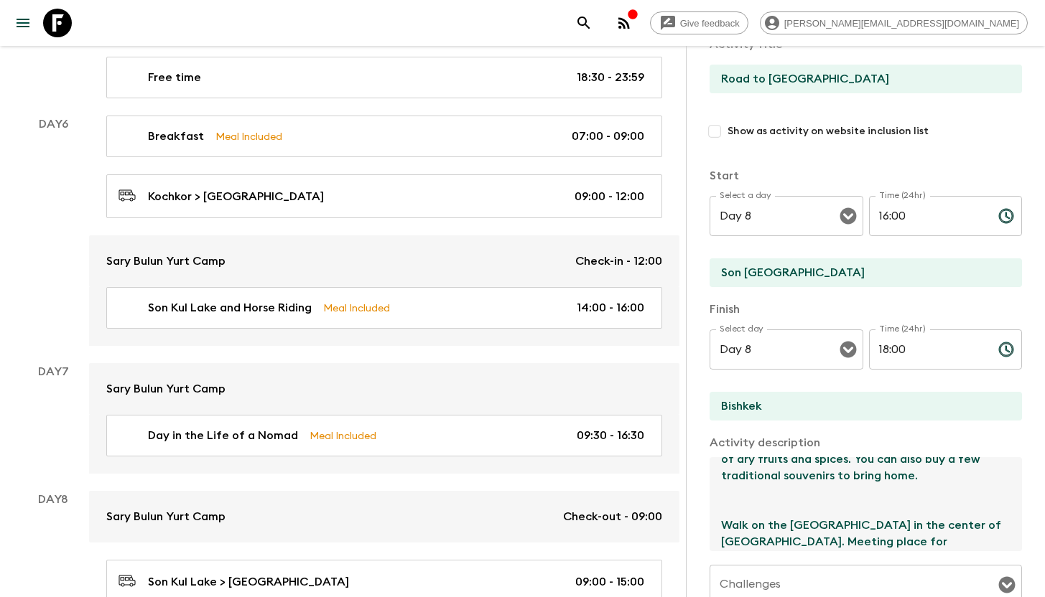
scroll to position [248, 0]
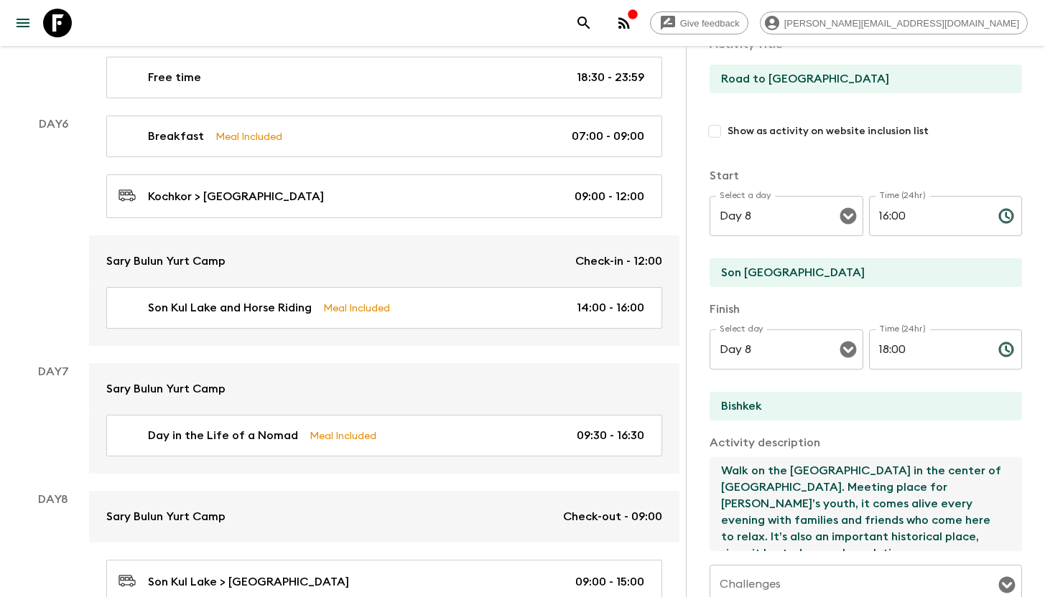
drag, startPoint x: 721, startPoint y: 466, endPoint x: 872, endPoint y: 559, distance: 177.9
click at [873, 559] on div "Activity Title Road to Bishkek Show as activity on website inclusion list Start…" at bounding box center [865, 392] width 312 height 737
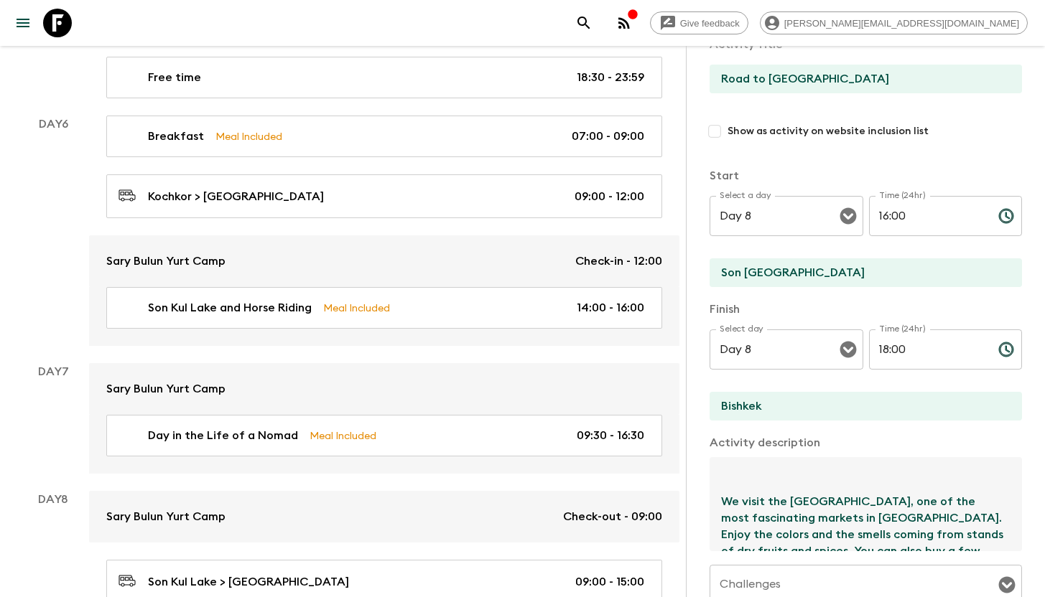
scroll to position [0, 0]
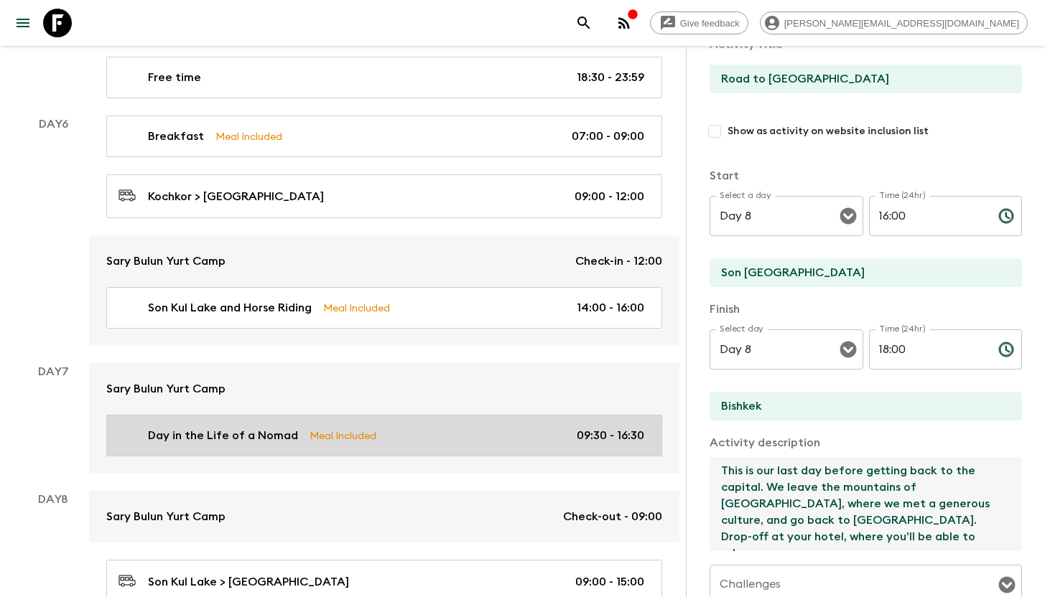
click at [163, 432] on p "Day in the Life of a Nomad" at bounding box center [223, 435] width 150 height 17
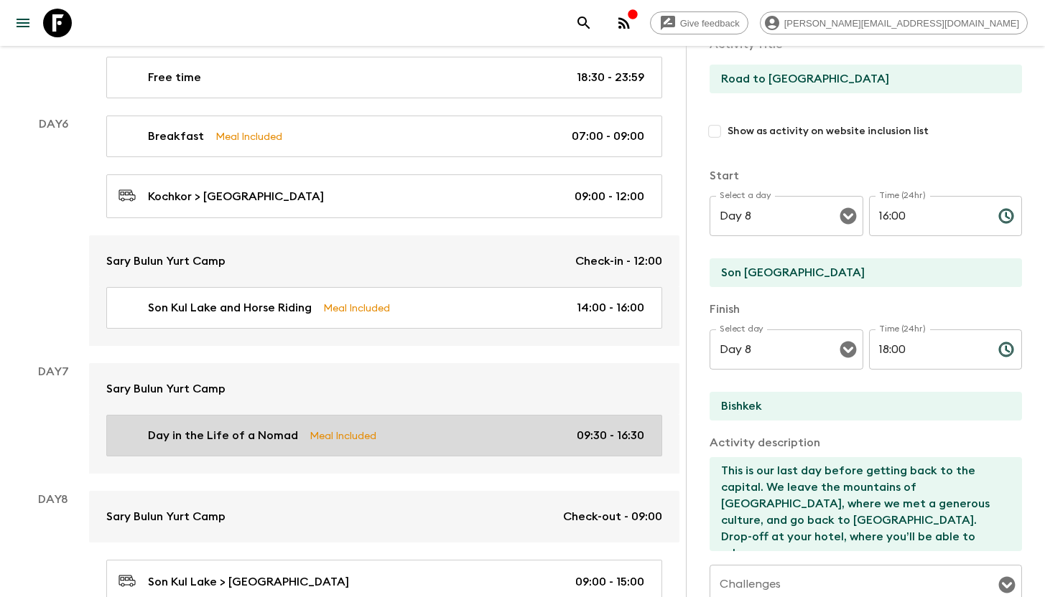
type input "Day in the Life of a Nomad"
checkbox input "true"
type input "Son [GEOGRAPHIC_DATA]"
type textarea "You can spend the day immersing yourself in the rhythms of shepherd family’s da…"
checkbox input "true"
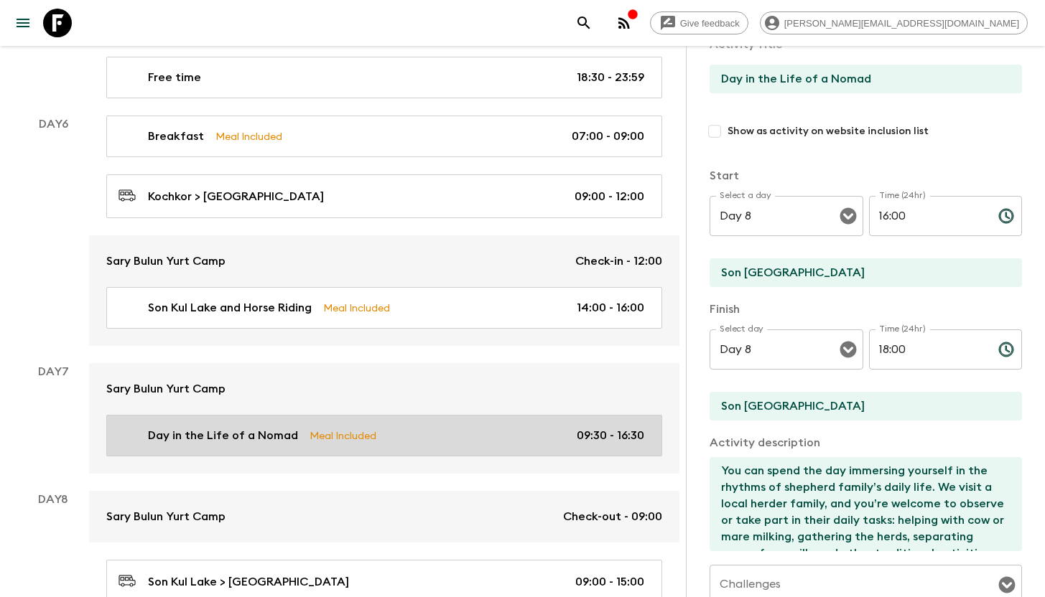
type input "Day 7"
type input "09:30"
type input "Day 7"
type input "16:30"
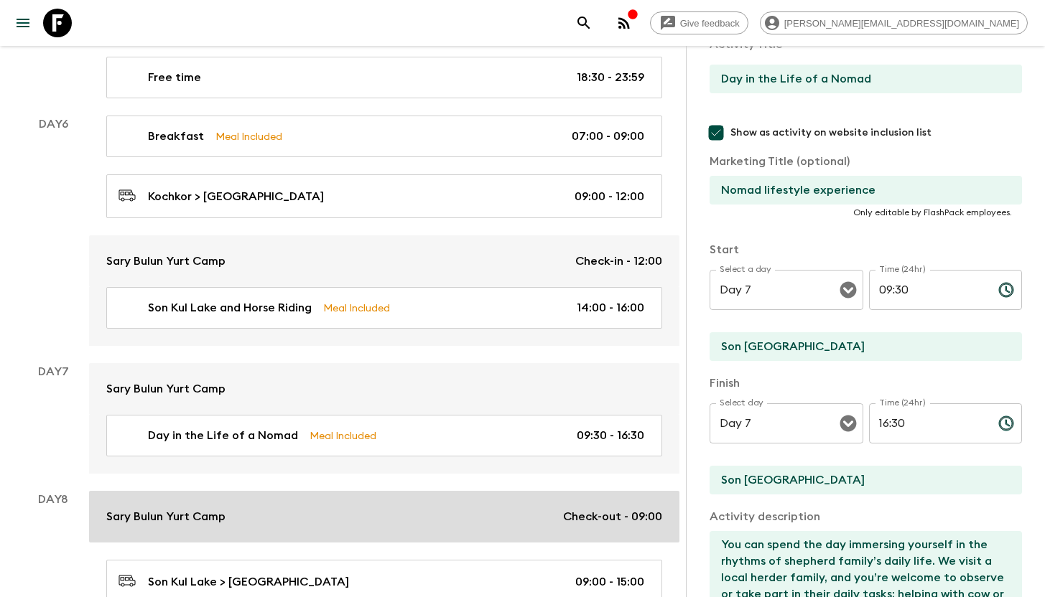
click at [159, 508] on p "Sary Bulun Yurt Camp" at bounding box center [165, 516] width 119 height 17
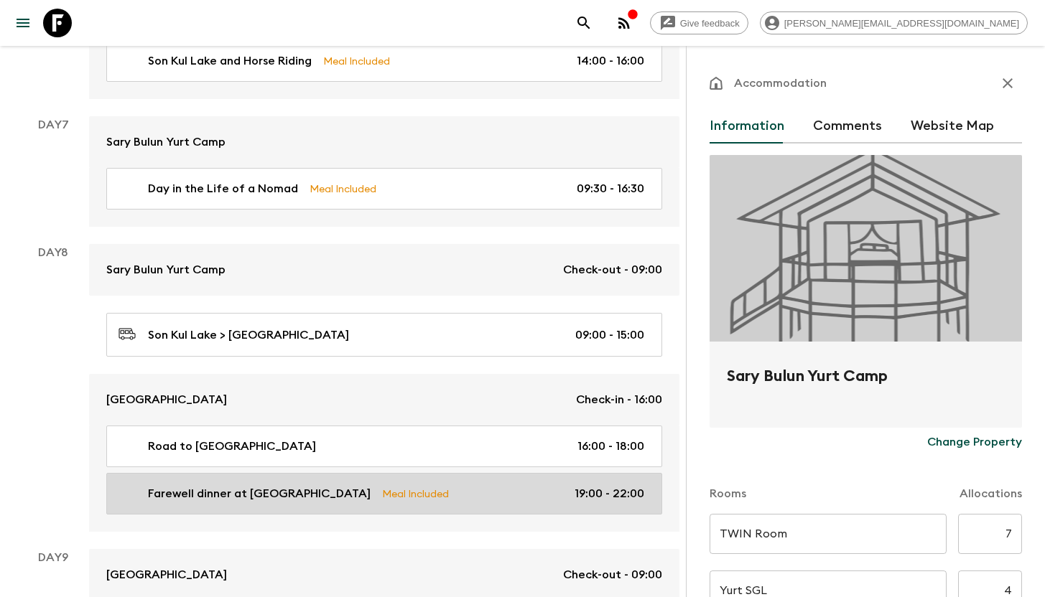
scroll to position [2976, 0]
click at [184, 490] on p "Farewell dinner at [GEOGRAPHIC_DATA]" at bounding box center [259, 492] width 223 height 17
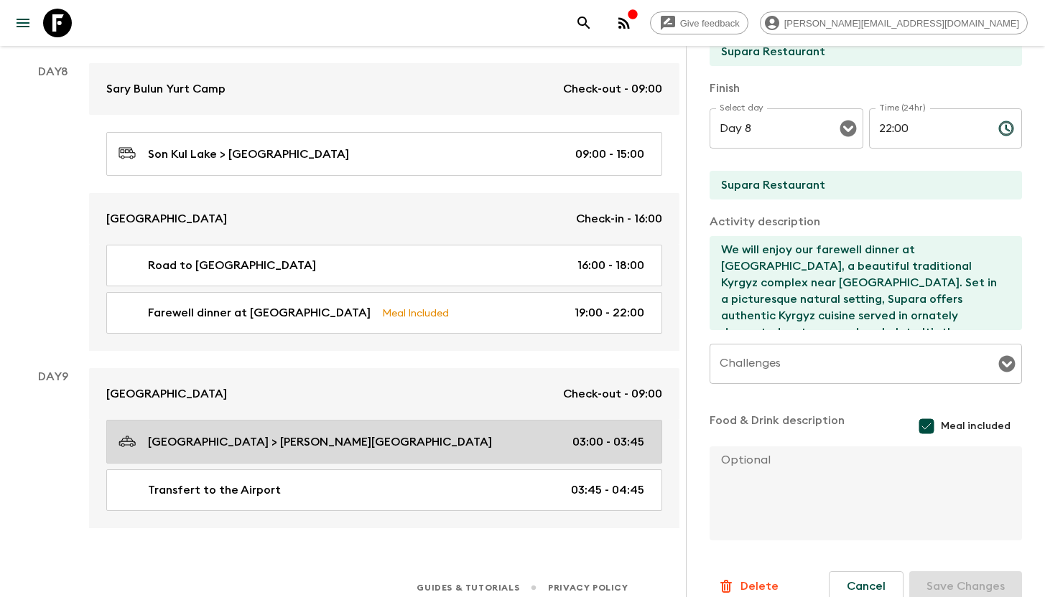
scroll to position [3160, 0]
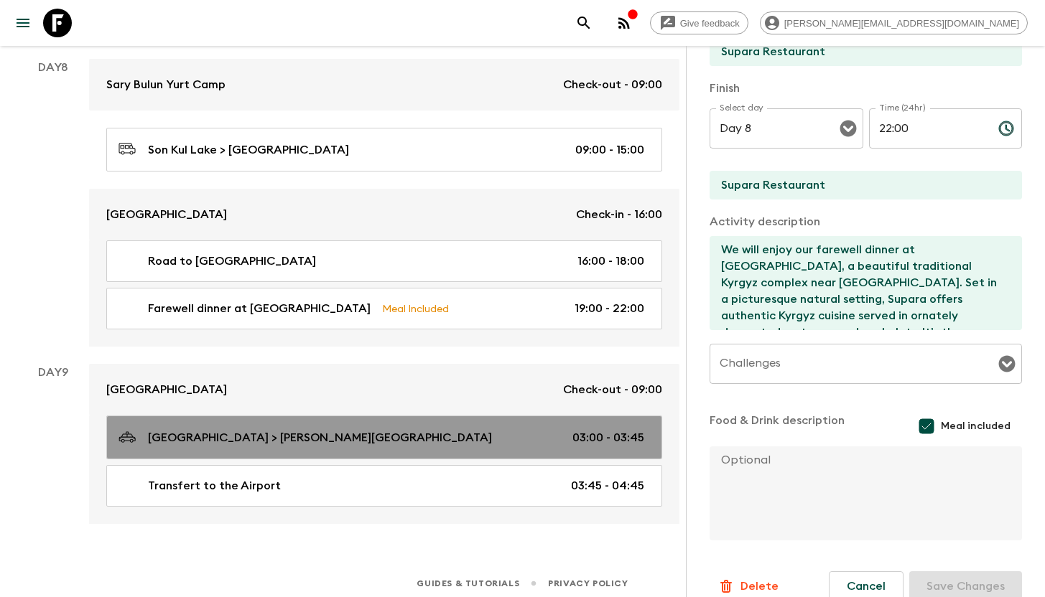
click at [271, 436] on p "[GEOGRAPHIC_DATA] > [PERSON_NAME][GEOGRAPHIC_DATA]" at bounding box center [320, 437] width 344 height 17
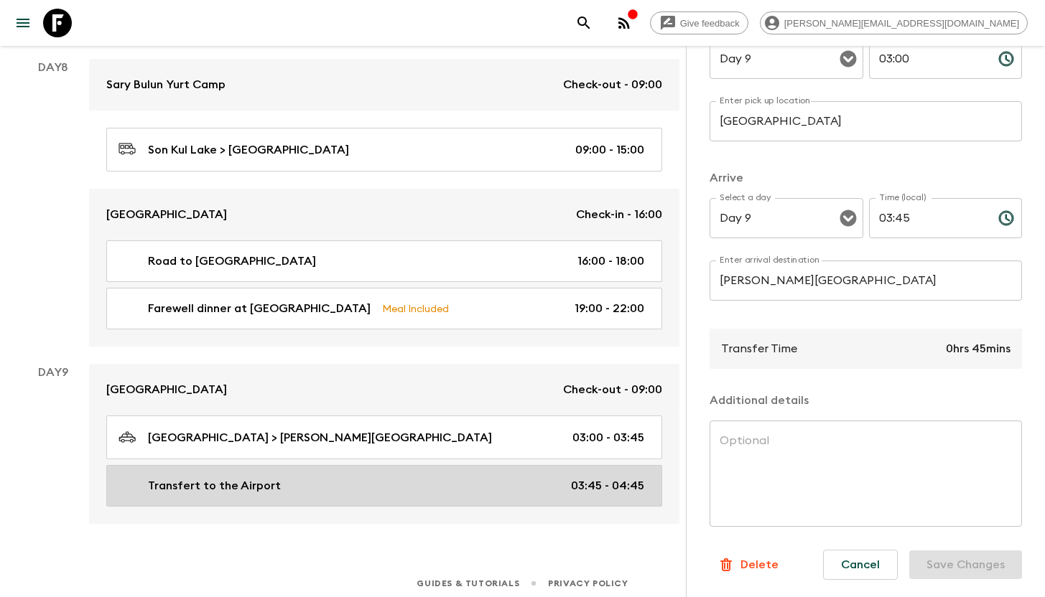
scroll to position [243, 0]
click at [336, 488] on div "Transfert to the Airport 03:45 - 04:45" at bounding box center [380, 485] width 525 height 17
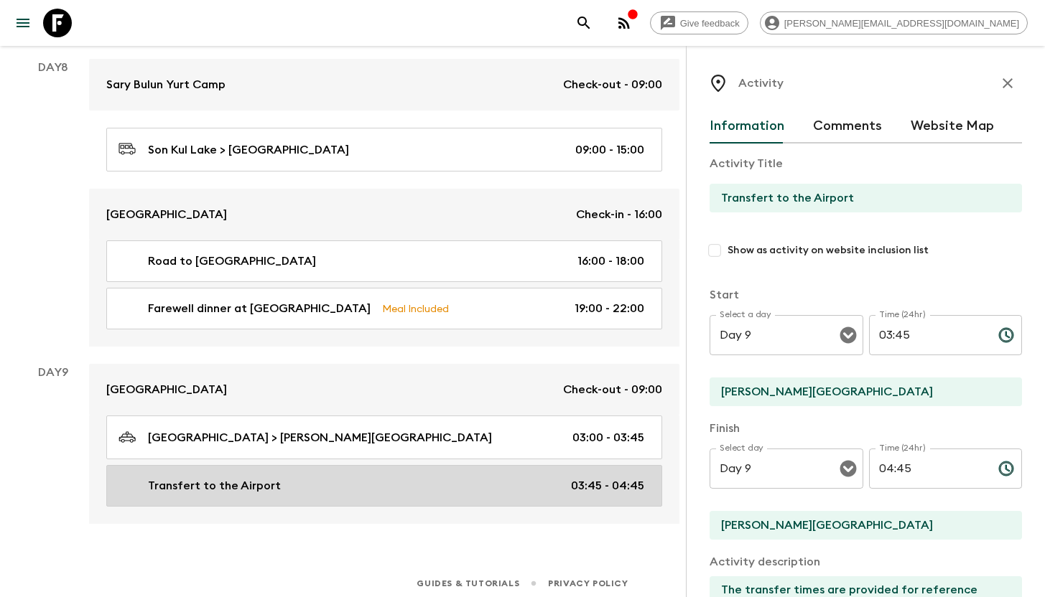
click at [307, 482] on div "Transfert to the Airport 03:45 - 04:45" at bounding box center [380, 485] width 525 height 17
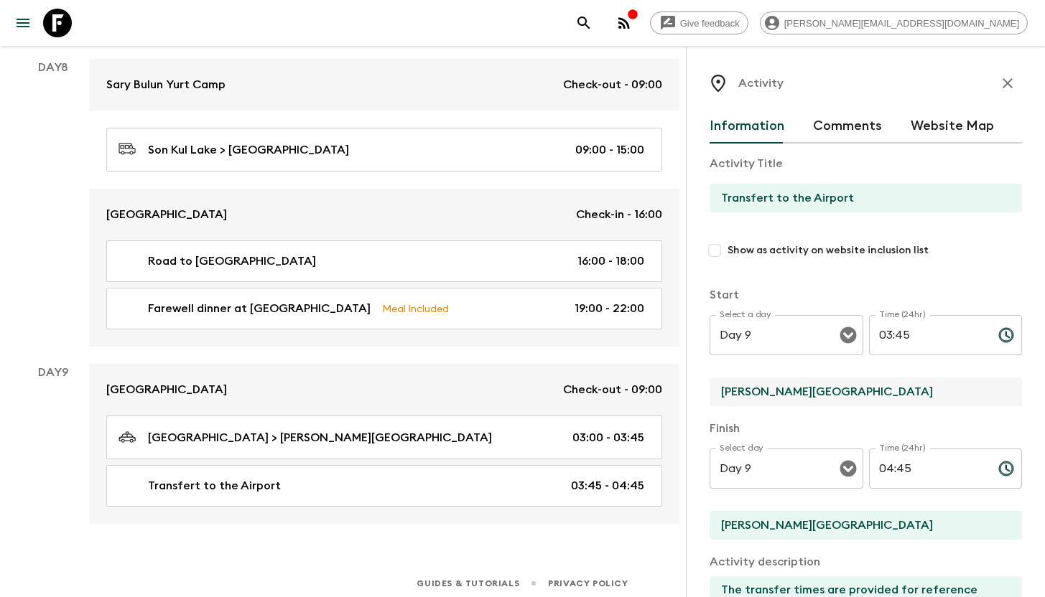
drag, startPoint x: 896, startPoint y: 391, endPoint x: 726, endPoint y: 383, distance: 170.4
click at [726, 383] on input "[PERSON_NAME][GEOGRAPHIC_DATA]" at bounding box center [859, 392] width 301 height 29
click at [882, 186] on input "Transfert to the Airport" at bounding box center [859, 198] width 301 height 29
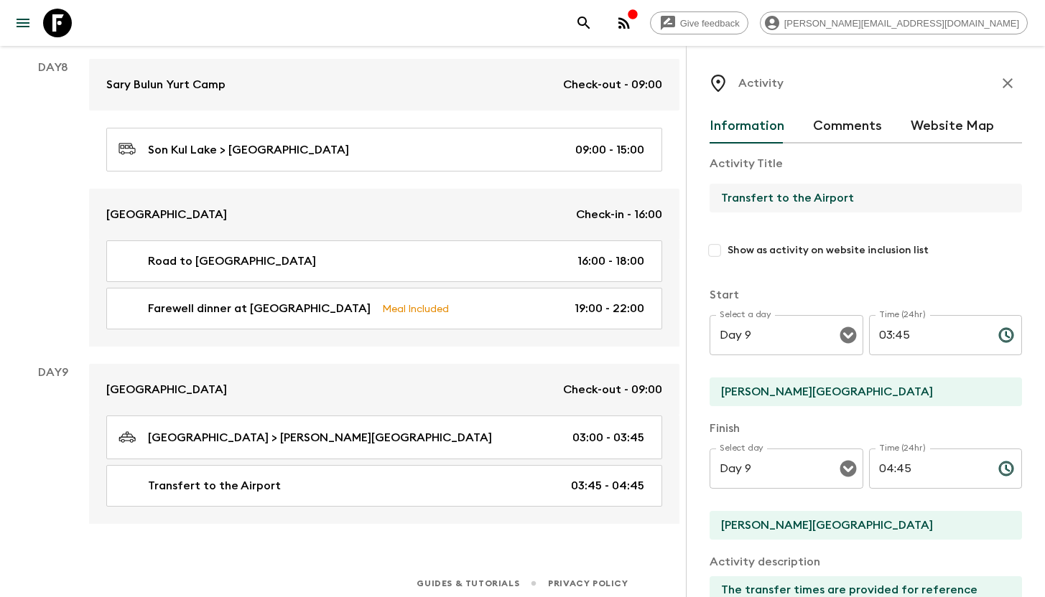
drag, startPoint x: 882, startPoint y: 197, endPoint x: 711, endPoint y: 193, distance: 170.9
click at [711, 193] on input "Transfert to the Airport" at bounding box center [859, 198] width 301 height 29
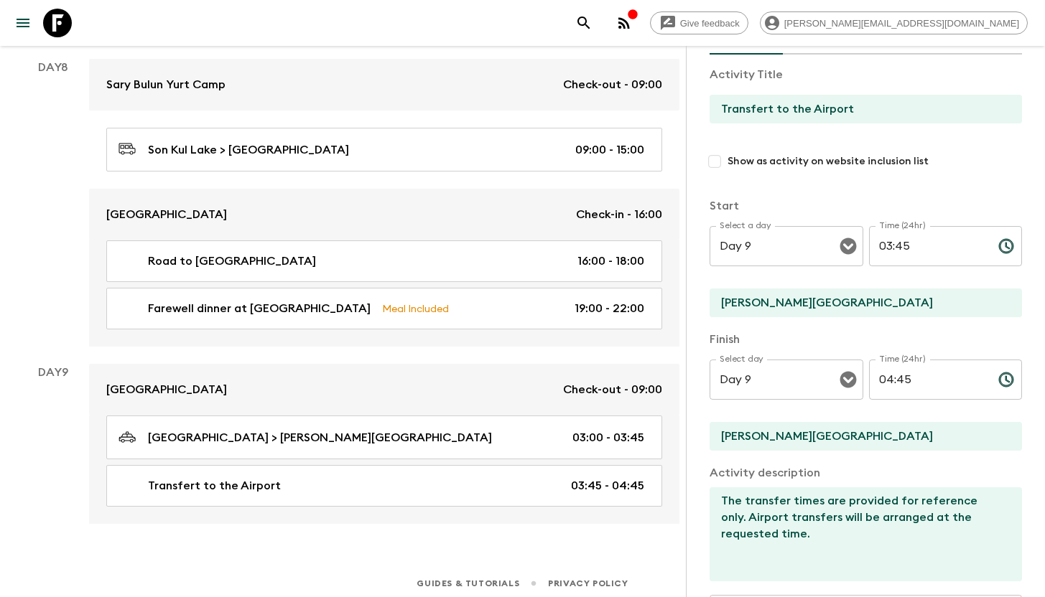
scroll to position [258, 0]
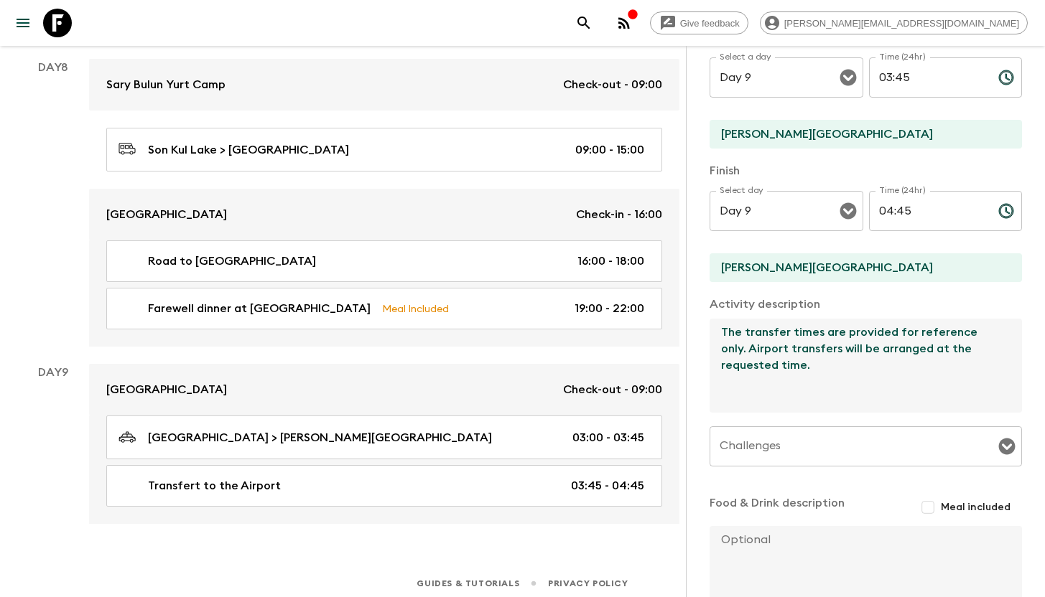
drag, startPoint x: 821, startPoint y: 372, endPoint x: 717, endPoint y: 335, distance: 109.9
click at [717, 335] on textarea "The transfer times are provided for reference only. Airport transfers will be a…" at bounding box center [859, 366] width 301 height 94
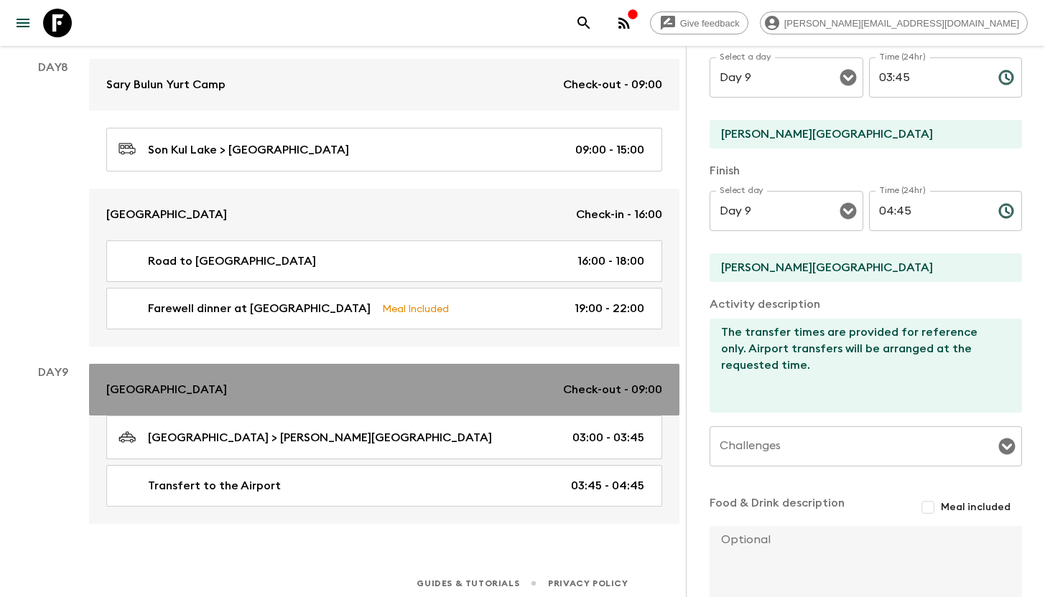
click at [385, 386] on div "[GEOGRAPHIC_DATA] Check-out - 09:00" at bounding box center [384, 389] width 556 height 17
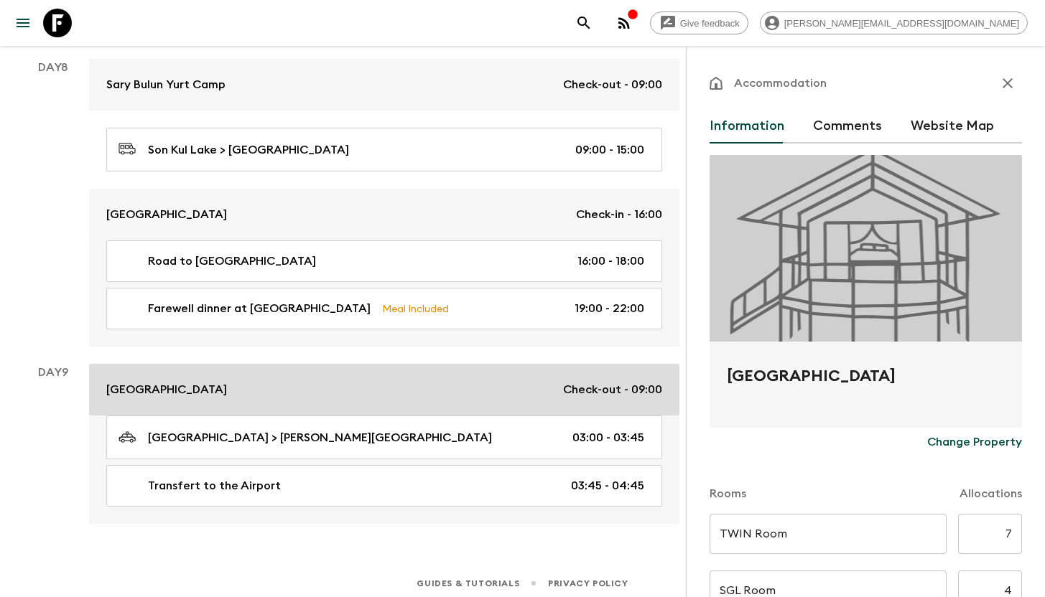
click at [579, 386] on p "Check-out - 09:00" at bounding box center [612, 389] width 99 height 17
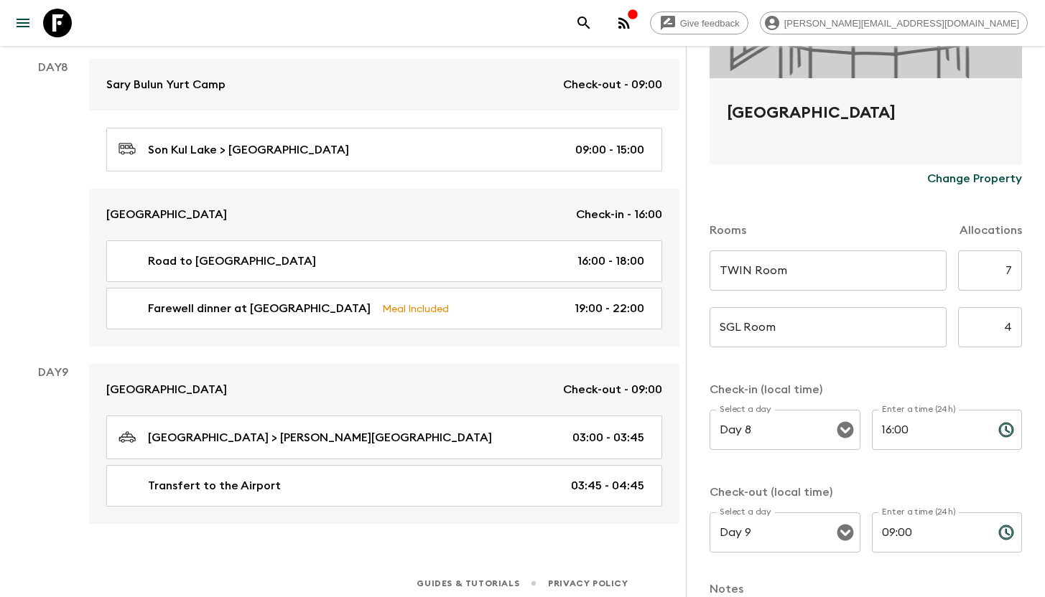
scroll to position [384, 0]
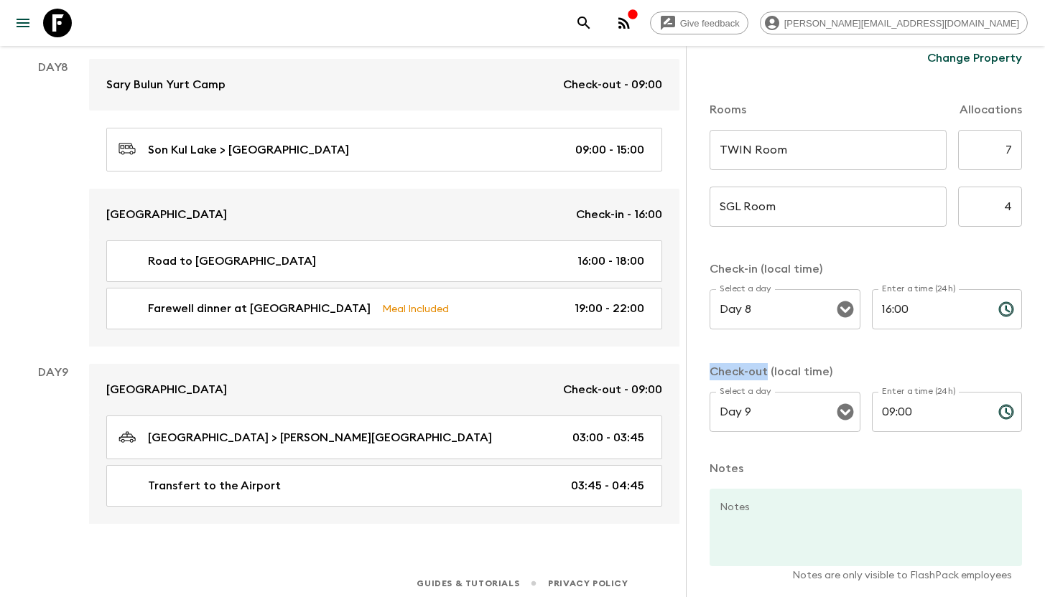
drag, startPoint x: 766, startPoint y: 371, endPoint x: 707, endPoint y: 371, distance: 58.9
click at [707, 371] on div "Accommodation Information Comments Website Map Plaza Hotel Change Property Room…" at bounding box center [865, 344] width 359 height 597
copy p "Check-out"
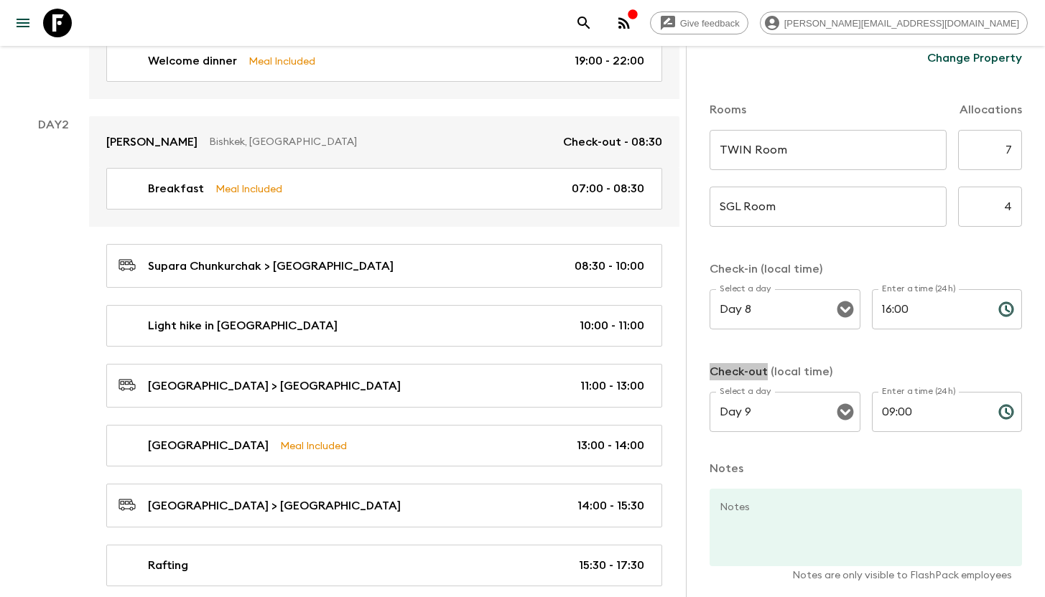
scroll to position [421, 0]
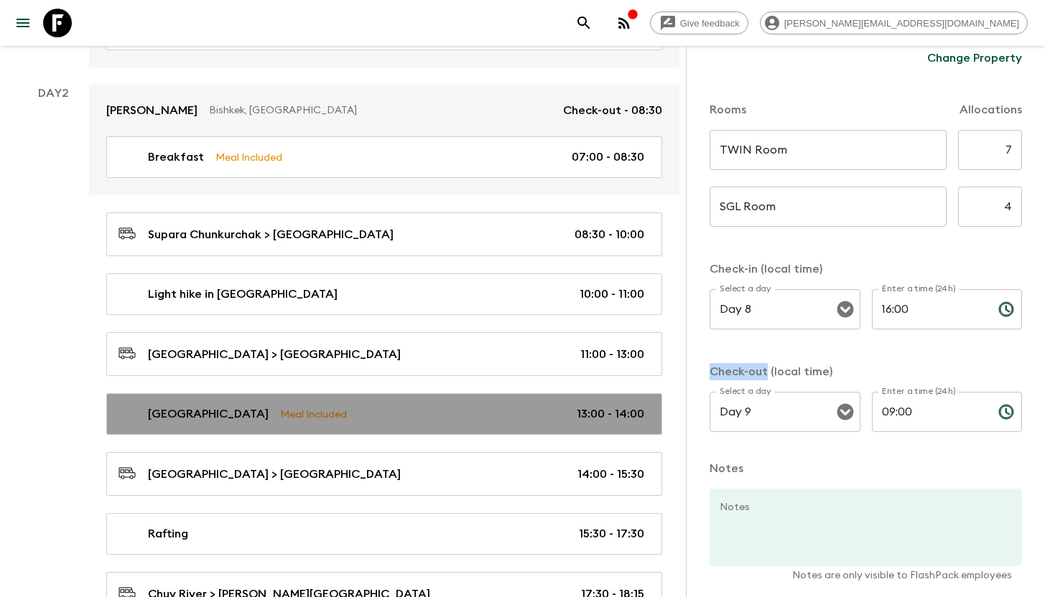
click at [284, 414] on p "Meal Included" at bounding box center [313, 414] width 67 height 16
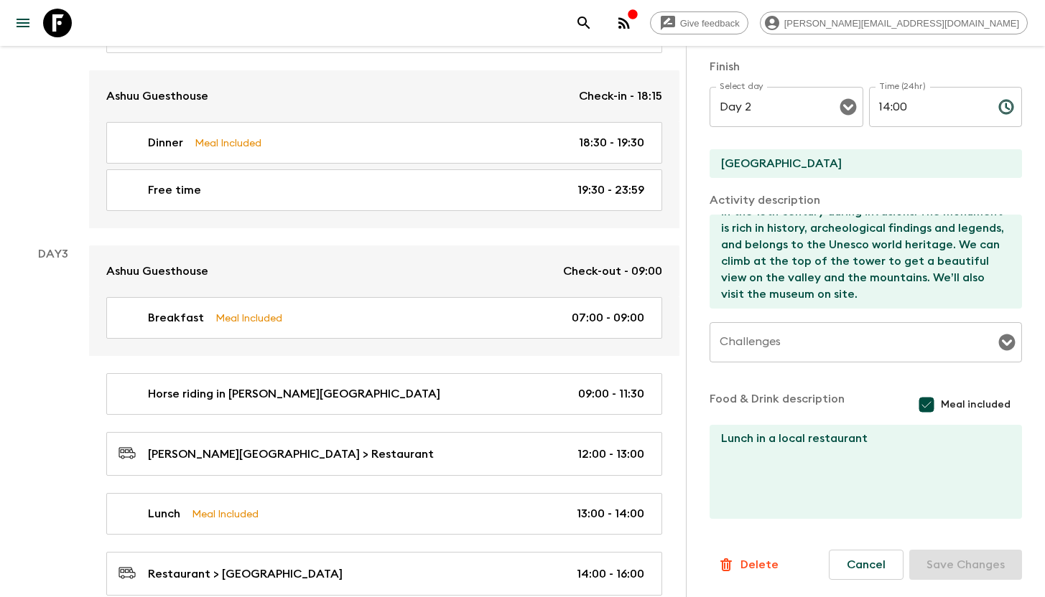
scroll to position [1144, 0]
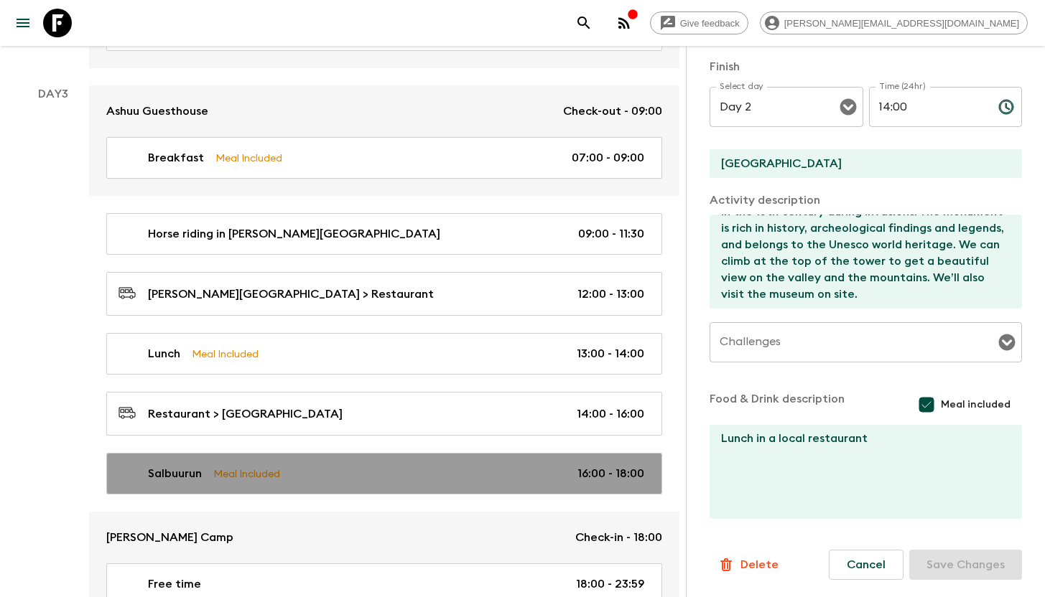
click at [315, 472] on div "Salbuurun Meal Included 16:00 - 18:00" at bounding box center [380, 473] width 525 height 17
type input "Salbuurun"
checkbox input "true"
type input "Issyk Kul, Tong"
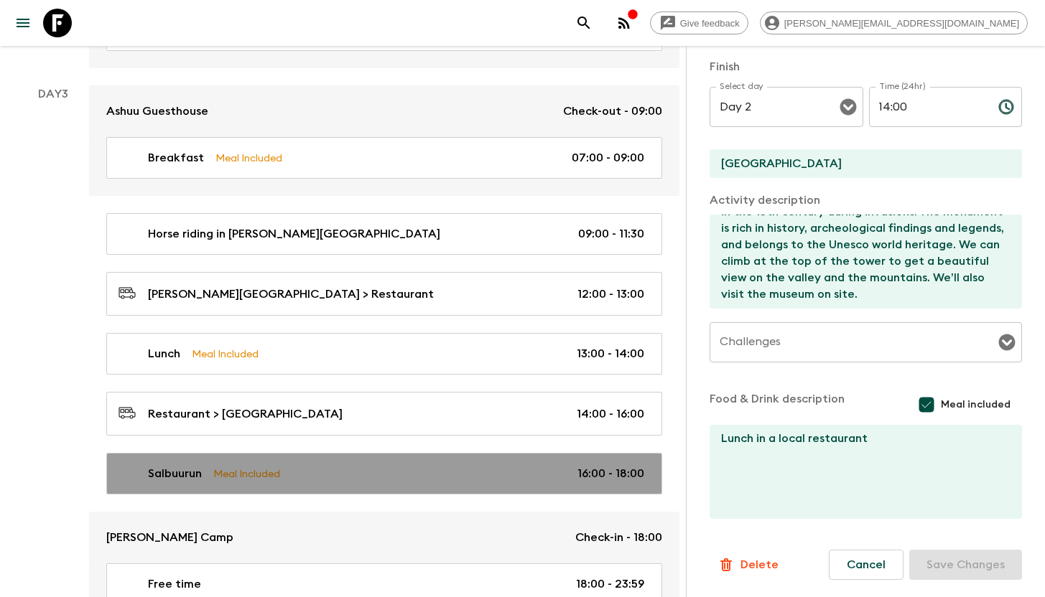
type textarea "We make it to the shores of the [GEOGRAPHIC_DATA] (1609m or 5979ft above sea le…"
type textarea "Dinner in the yurt camp."
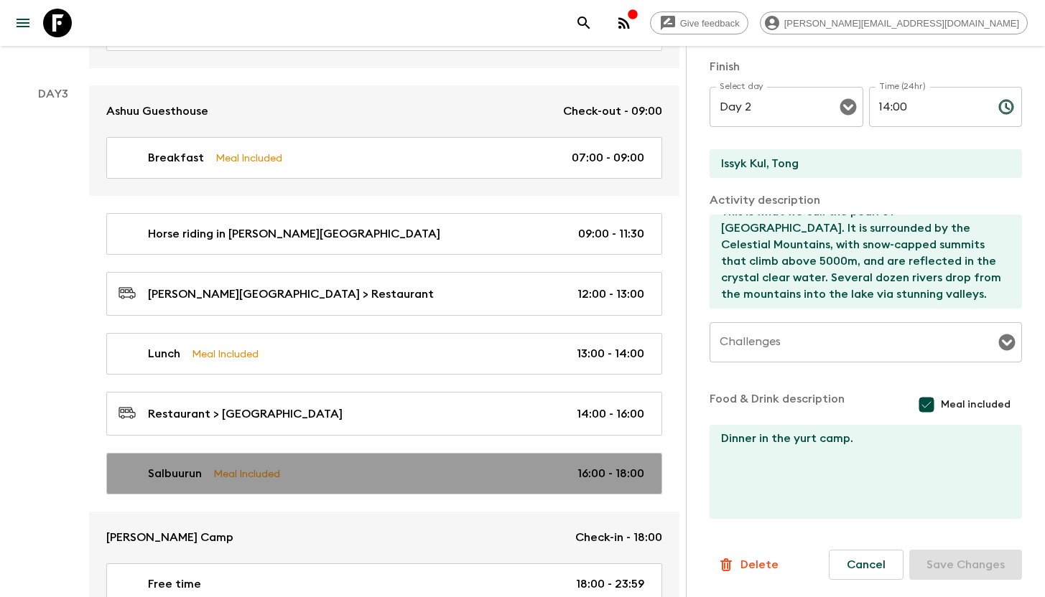
type input "Day 3"
type input "16:00"
type input "Day 3"
type input "18:00"
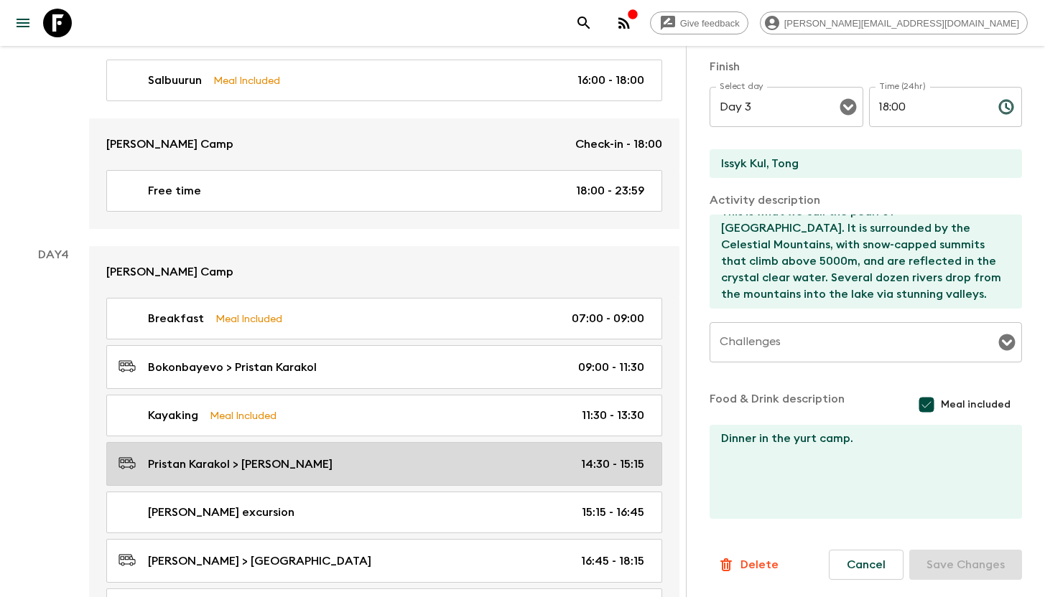
scroll to position [1563, 0]
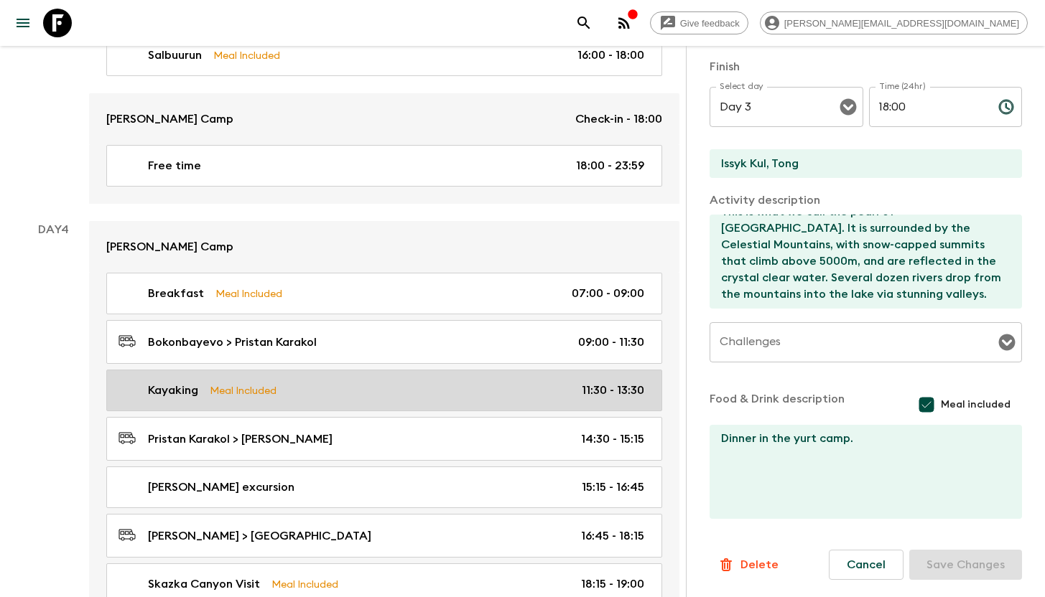
click at [326, 393] on div "Kayaking Meal Included 11:30 - 13:30" at bounding box center [380, 390] width 525 height 17
type input "Kayaking"
type input "[PERSON_NAME]"
type textarea "[DATE] we are going kayaking. Lasting approx 2 hours, these tours take place du…"
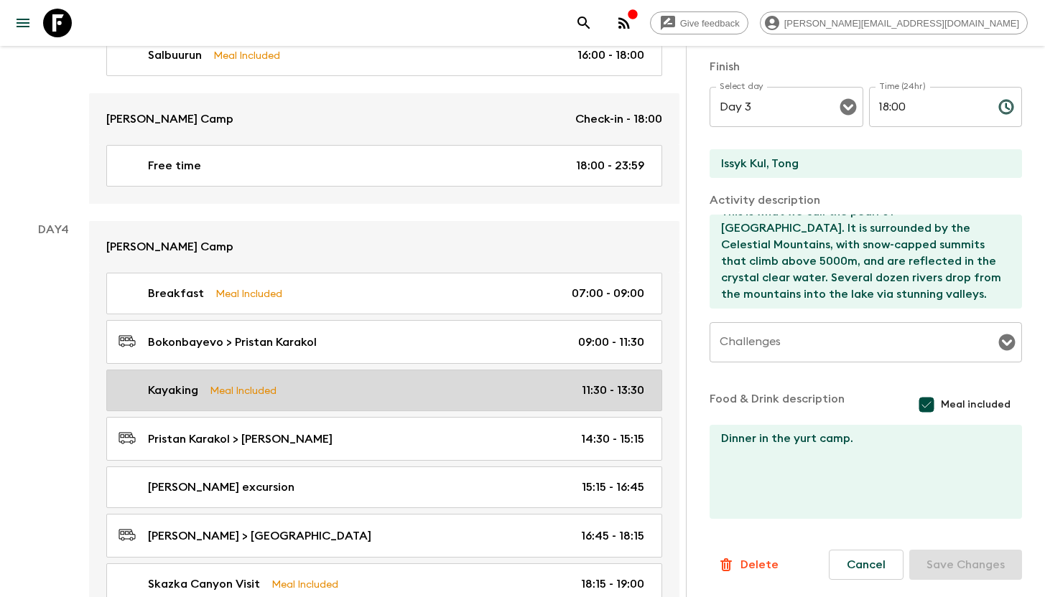
type textarea "Picnic Lunch"
type input "Kayaking"
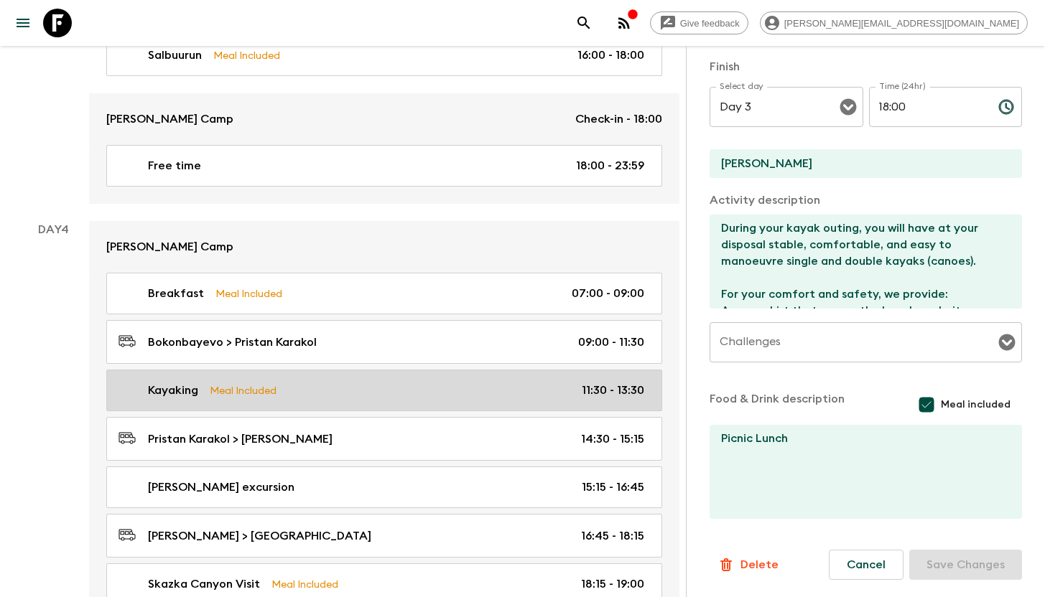
type input "Day 4"
type input "11:30"
type input "Day 4"
type input "13:30"
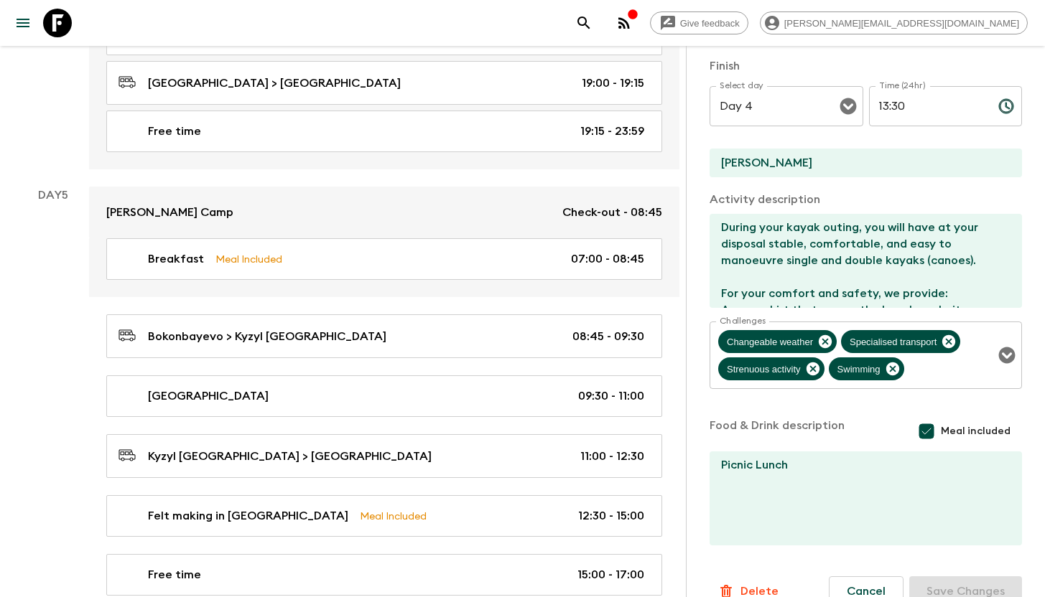
scroll to position [2137, 0]
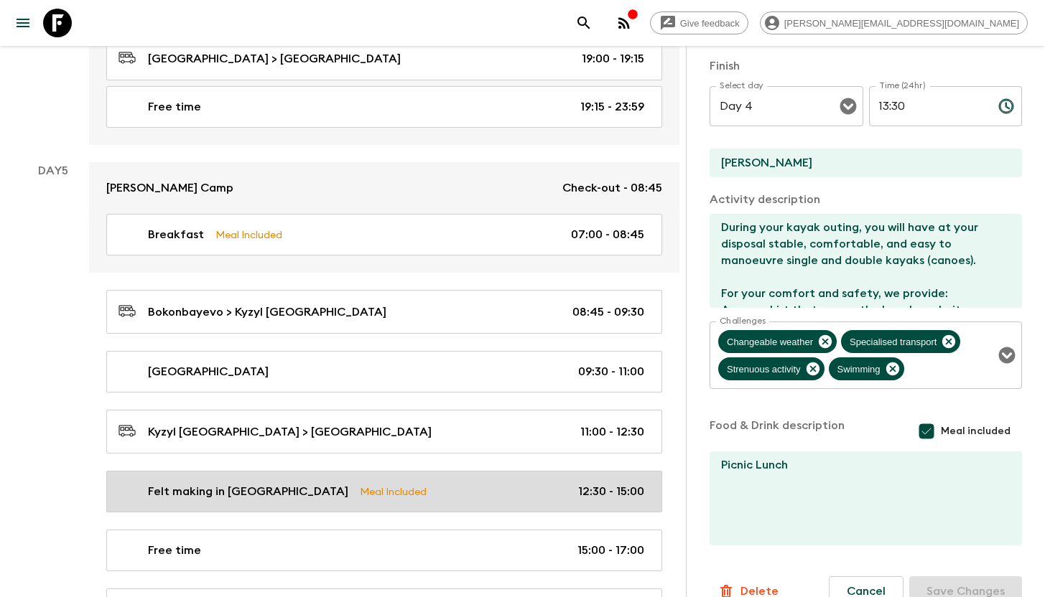
click at [360, 487] on p "Meal Included" at bounding box center [393, 492] width 67 height 16
type input "Felt making in [GEOGRAPHIC_DATA]"
type input "Kochkor"
type textarea "We get back on the road for the village of [GEOGRAPHIC_DATA], famous for its lo…"
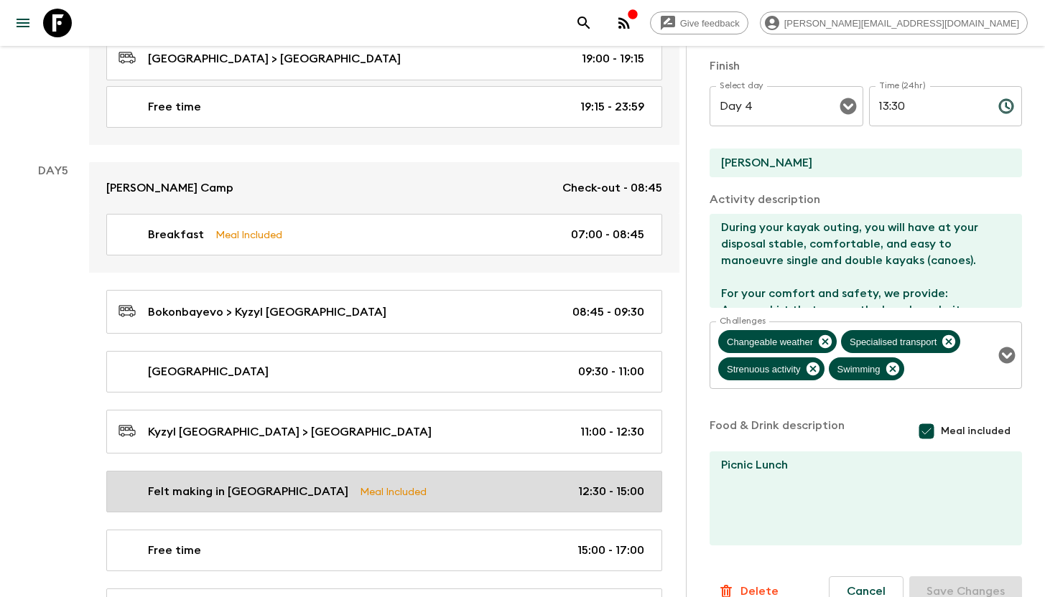
type textarea "Lunch in [GEOGRAPHIC_DATA]"
type input "Felt making in [GEOGRAPHIC_DATA]"
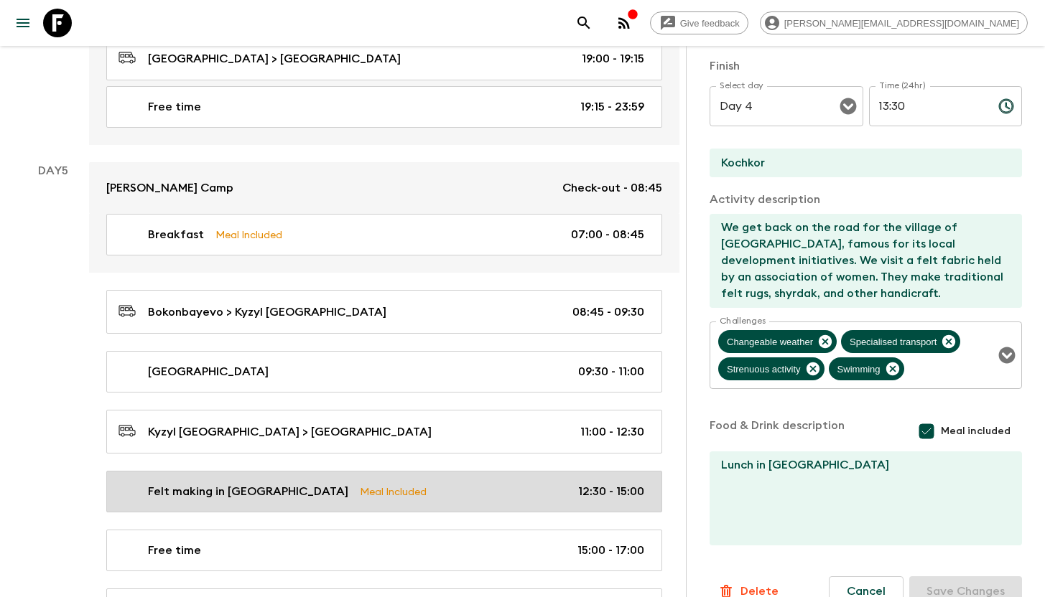
type input "Day 5"
type input "12:30"
type input "Day 5"
type input "15:00"
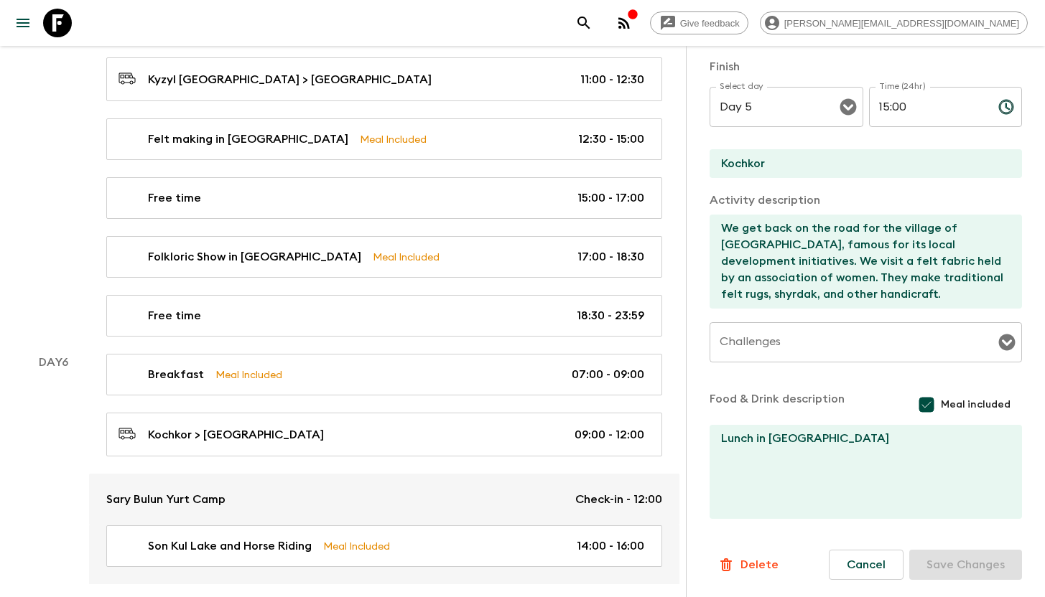
scroll to position [2530, 0]
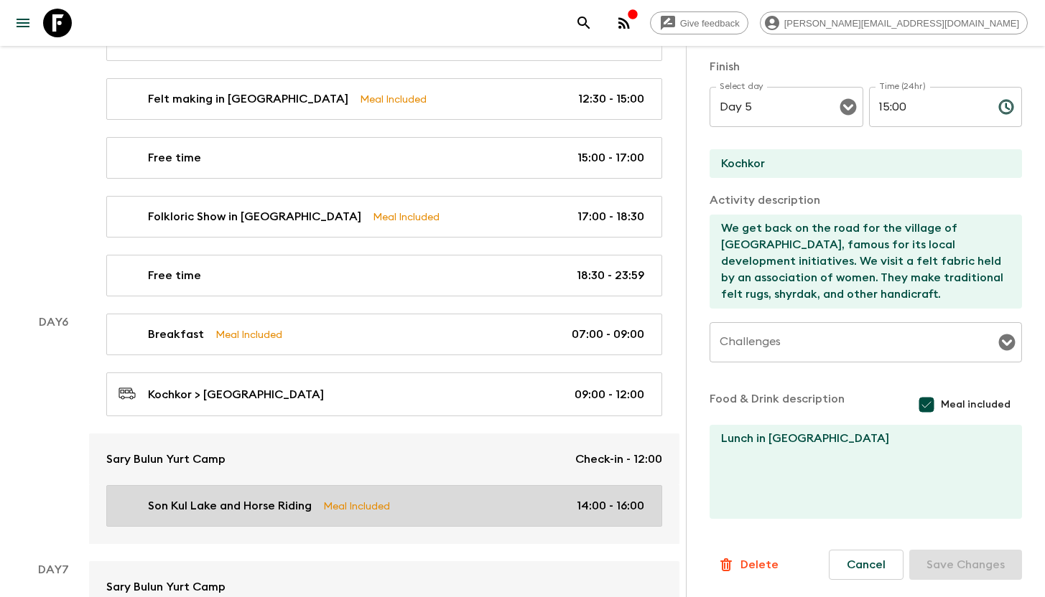
click at [245, 502] on p "Son Kul Lake and Horse Riding" at bounding box center [230, 505] width 164 height 17
type input "Son Kul Lake and Horse Riding"
type input "Son [GEOGRAPHIC_DATA]"
type textarea "We arrive on the shores of [GEOGRAPHIC_DATA]. This huge alpine lake is an impor…"
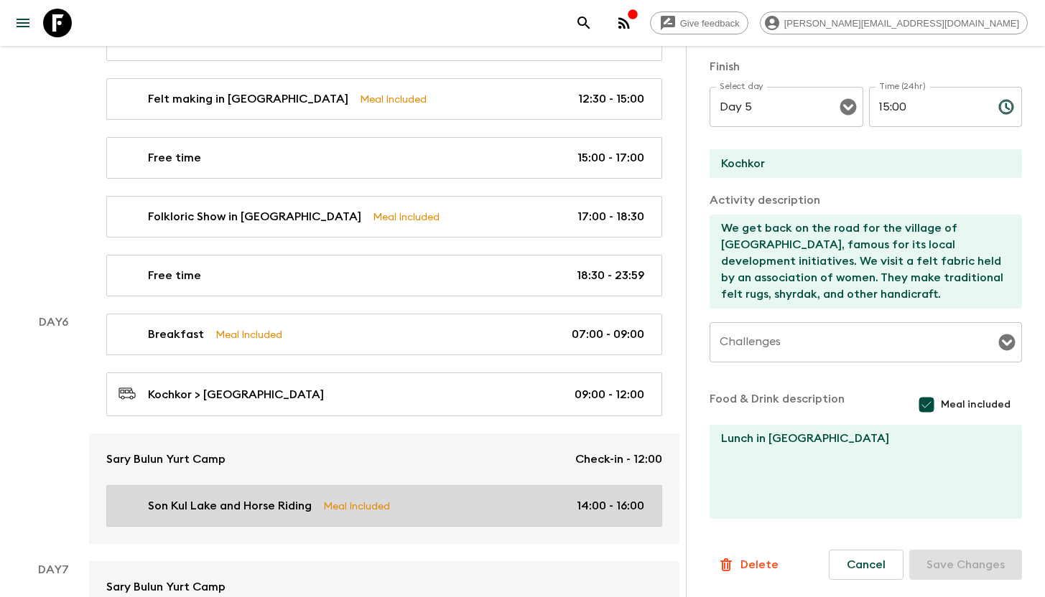
type input "Son Kul Lake and Horse Riding"
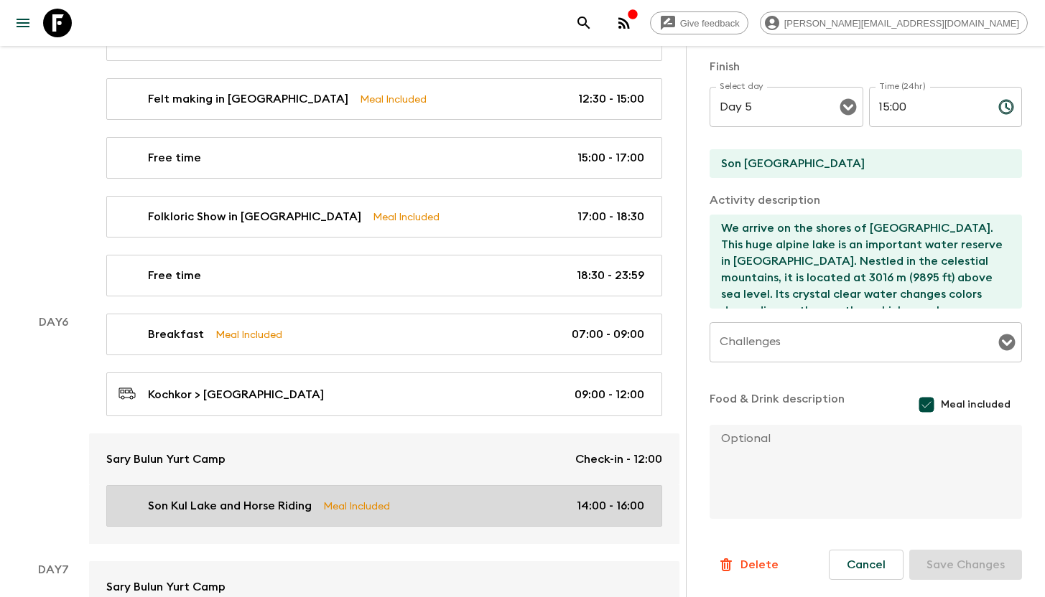
type input "Day 6"
type input "14:00"
type input "Day 6"
type input "16:00"
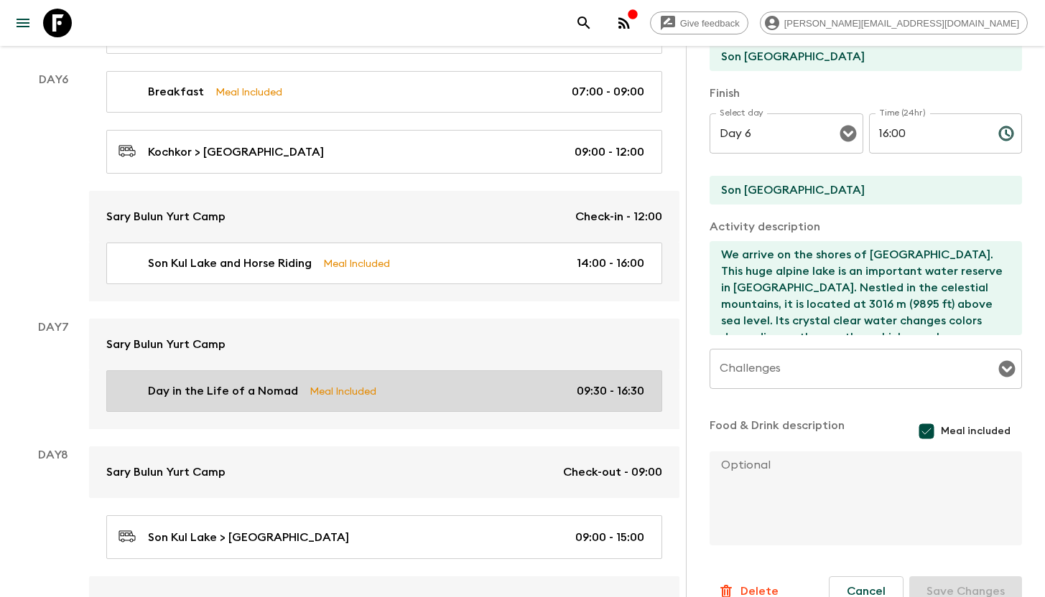
scroll to position [2772, 0]
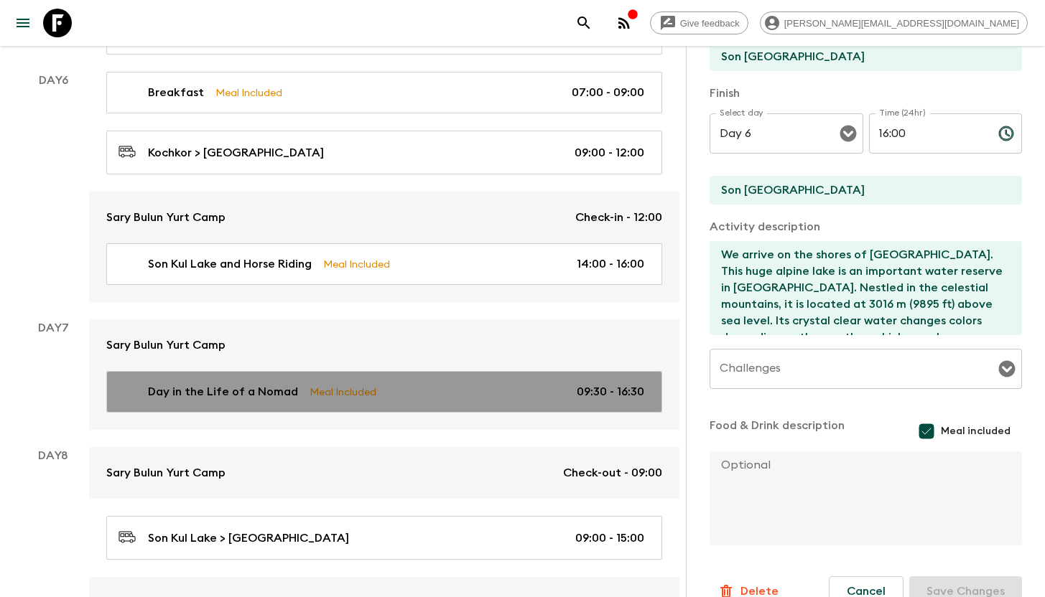
click at [383, 396] on link "Day in the Life of a Nomad Meal Included 09:30 - 16:30" at bounding box center [384, 392] width 556 height 42
type input "Day in the Life of a Nomad"
type textarea "You can spend the day immersing yourself in the rhythms of shepherd family’s da…"
type input "Nomad lifestyle experience"
type input "Day 7"
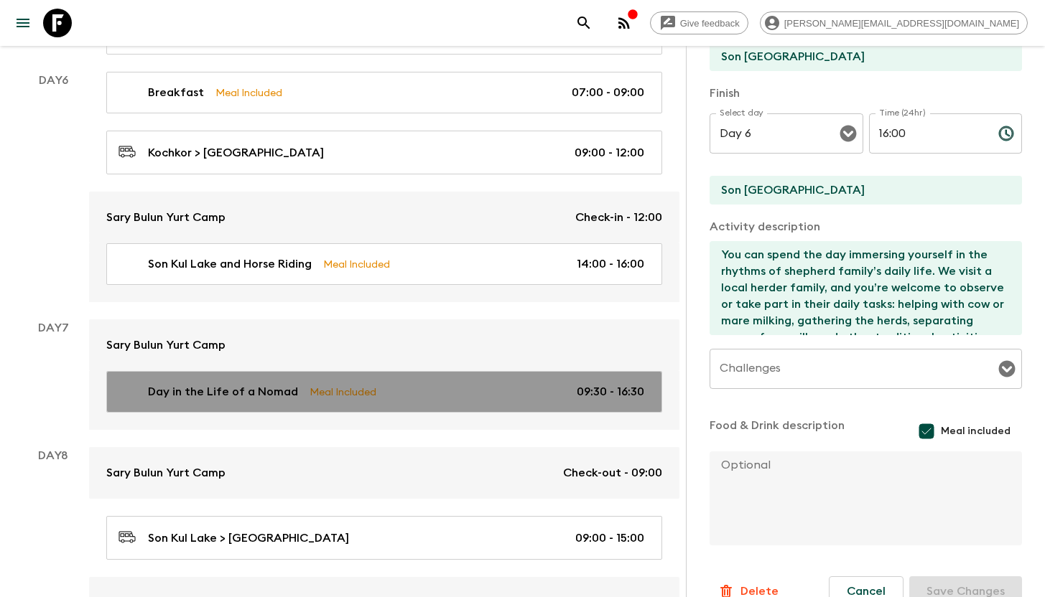
type input "09:30"
type input "Day 7"
type input "16:30"
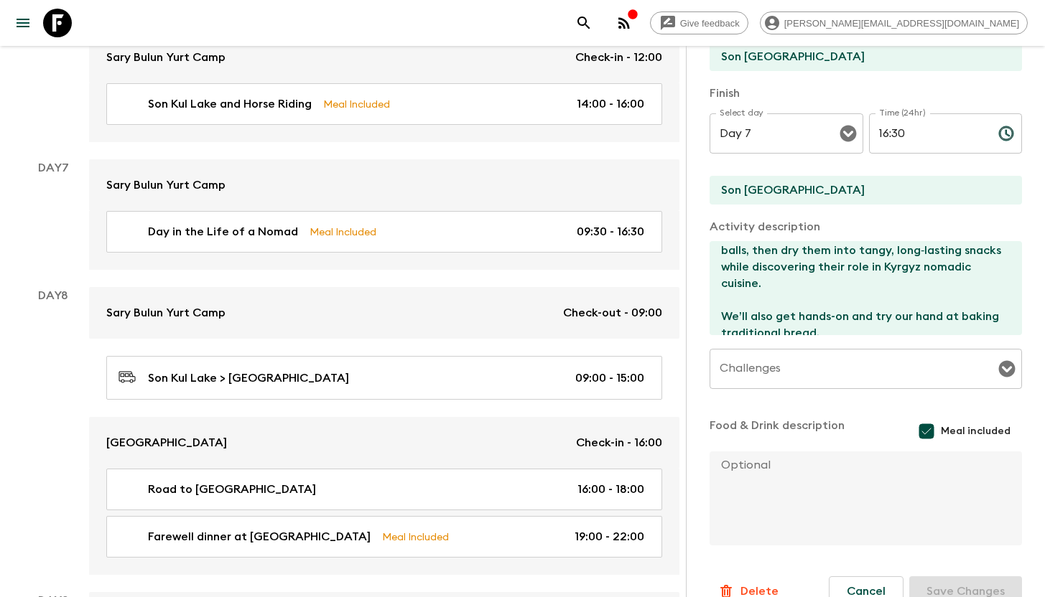
scroll to position [2943, 0]
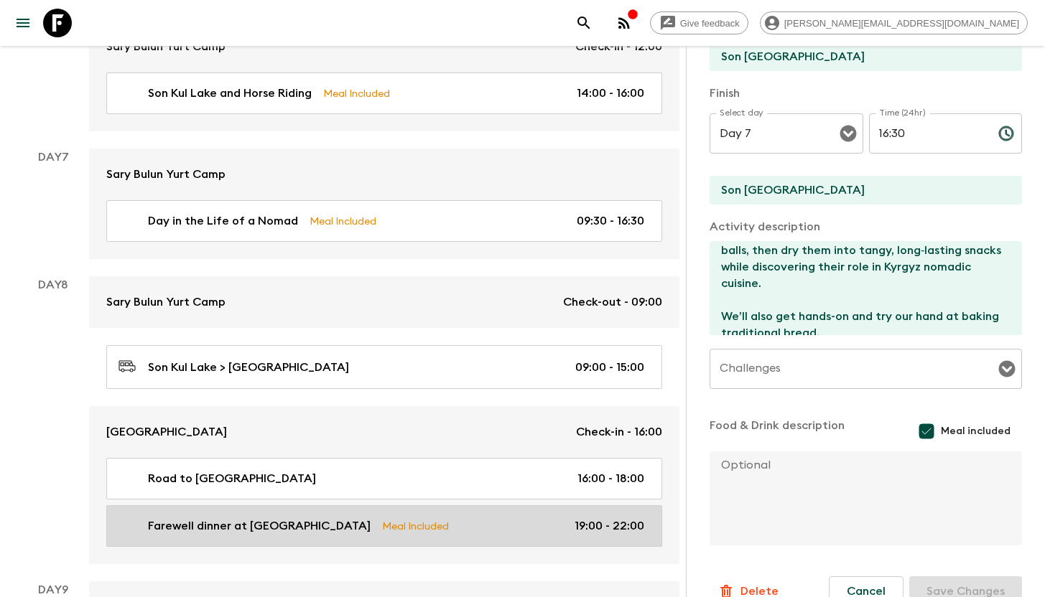
click at [191, 525] on p "Farewell dinner at [GEOGRAPHIC_DATA]" at bounding box center [259, 526] width 223 height 17
type input "Farewell dinner at [GEOGRAPHIC_DATA]"
checkbox input "false"
type input "Supara Restaurant"
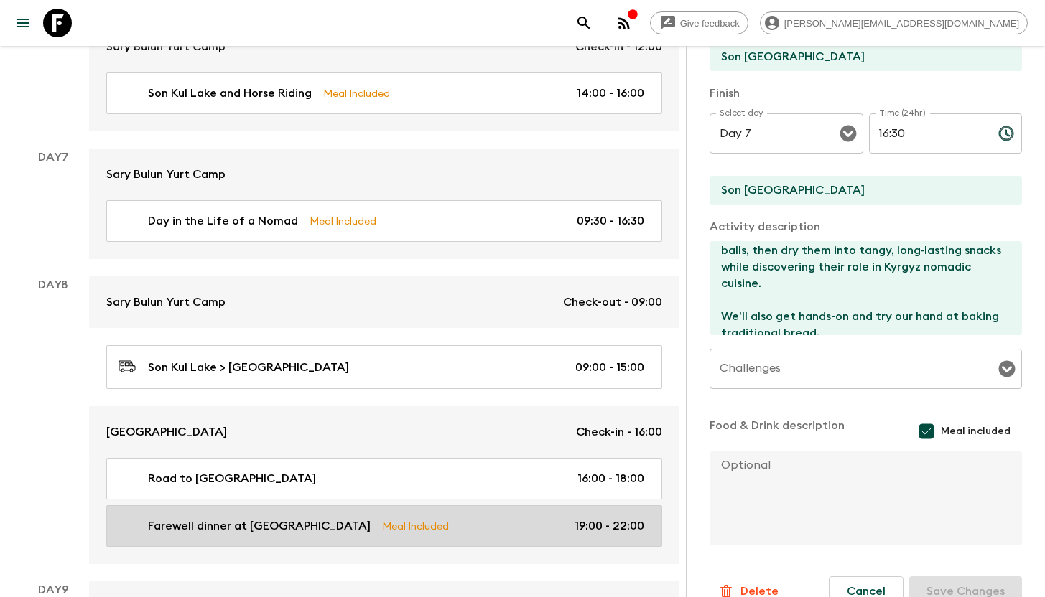
type textarea "We will enjoy our farewell dinner at [GEOGRAPHIC_DATA], a beautiful traditional…"
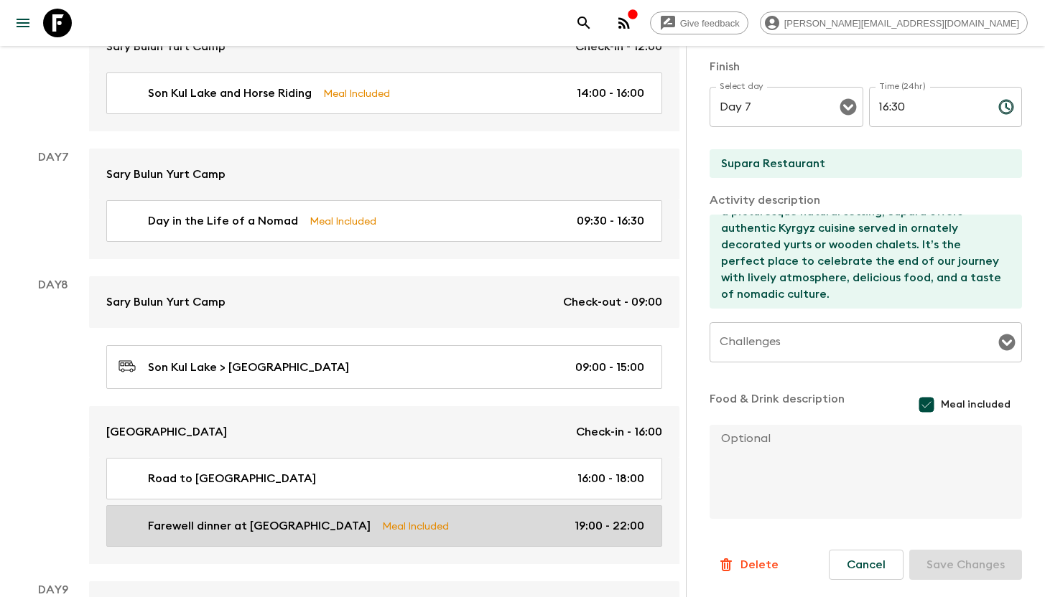
type input "Day 8"
type input "19:00"
type input "Day 8"
type input "22:00"
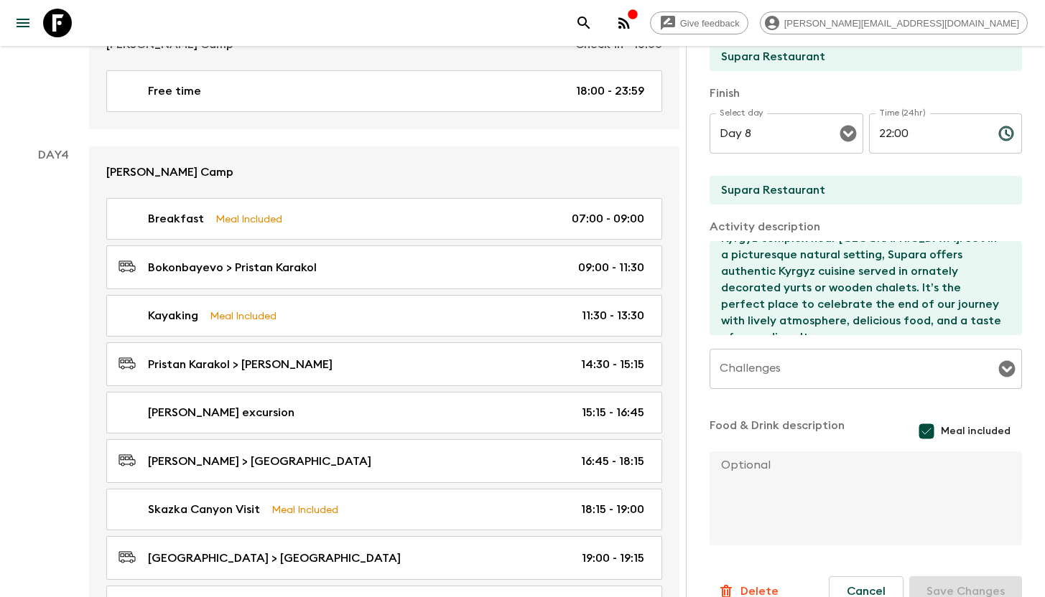
scroll to position [1653, 0]
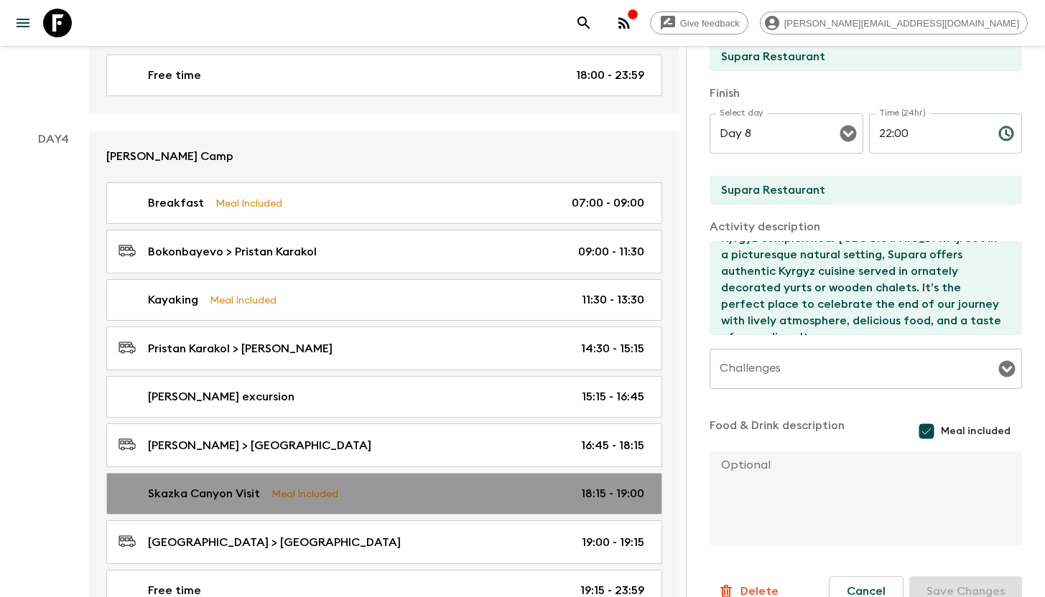
click at [287, 487] on p "Meal Included" at bounding box center [304, 494] width 67 height 16
type input "Skazka Canyon Visit"
checkbox input "true"
type input "Skazka Canyon"
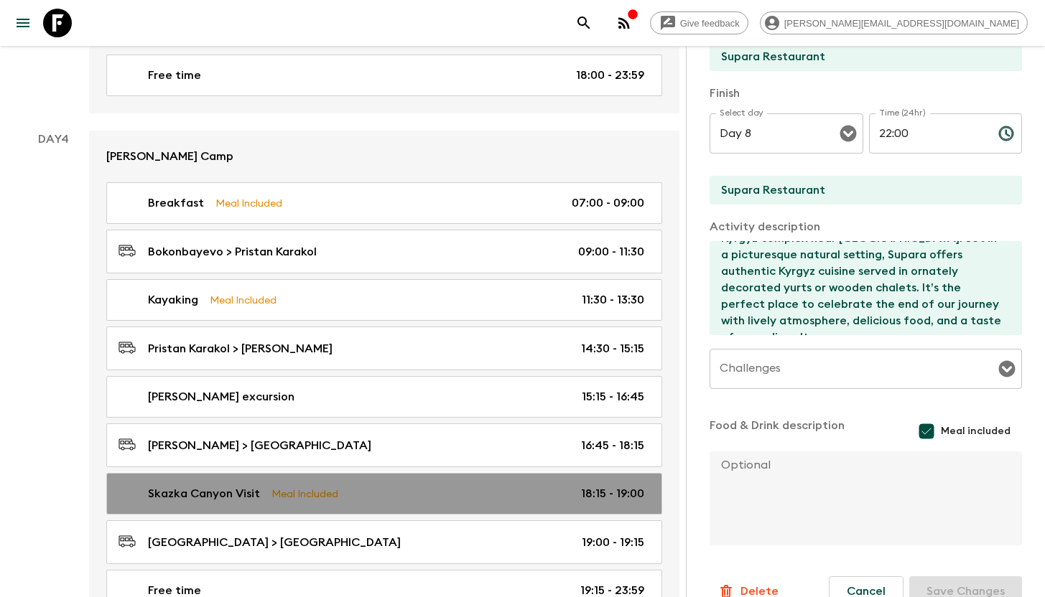
type textarea "Before heading towards our guest house, we visit the superb [GEOGRAPHIC_DATA], …"
type textarea "Picnic lunch Dinner in a yurt camp"
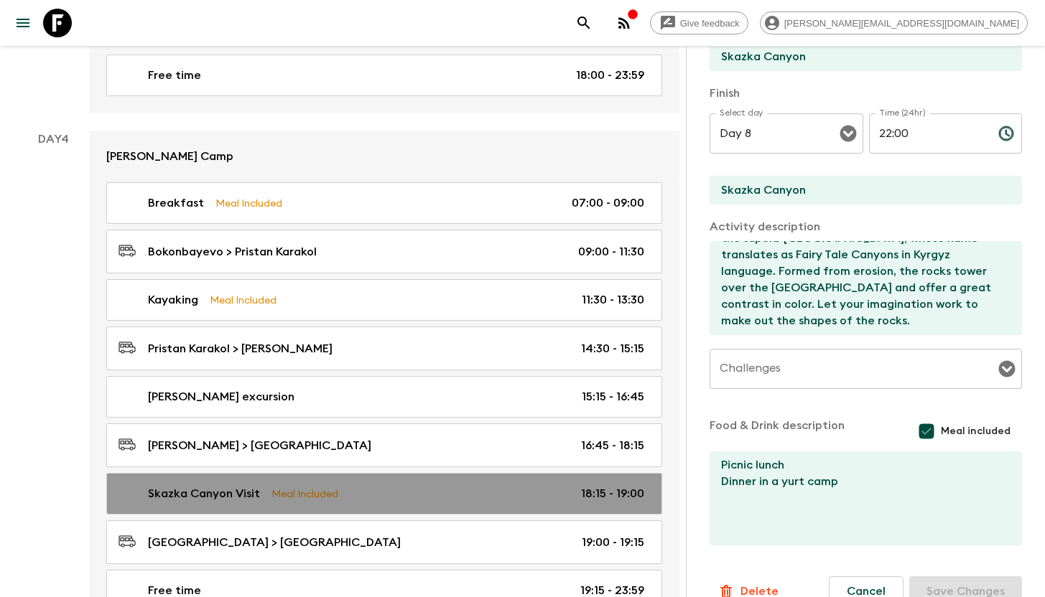
type input "Day 4"
type input "18:15"
type input "Day 4"
type input "19:00"
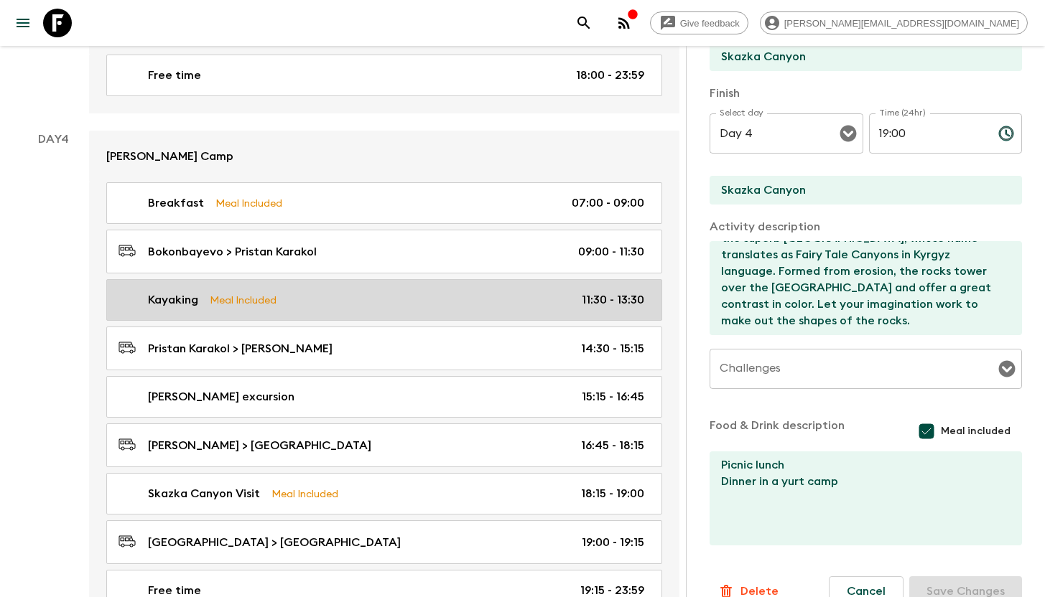
click at [269, 294] on p "Meal Included" at bounding box center [243, 300] width 67 height 16
type input "Kayaking"
type input "[PERSON_NAME]"
type textarea "[DATE] we are going kayaking. Lasting approx 2 hours, these tours take place du…"
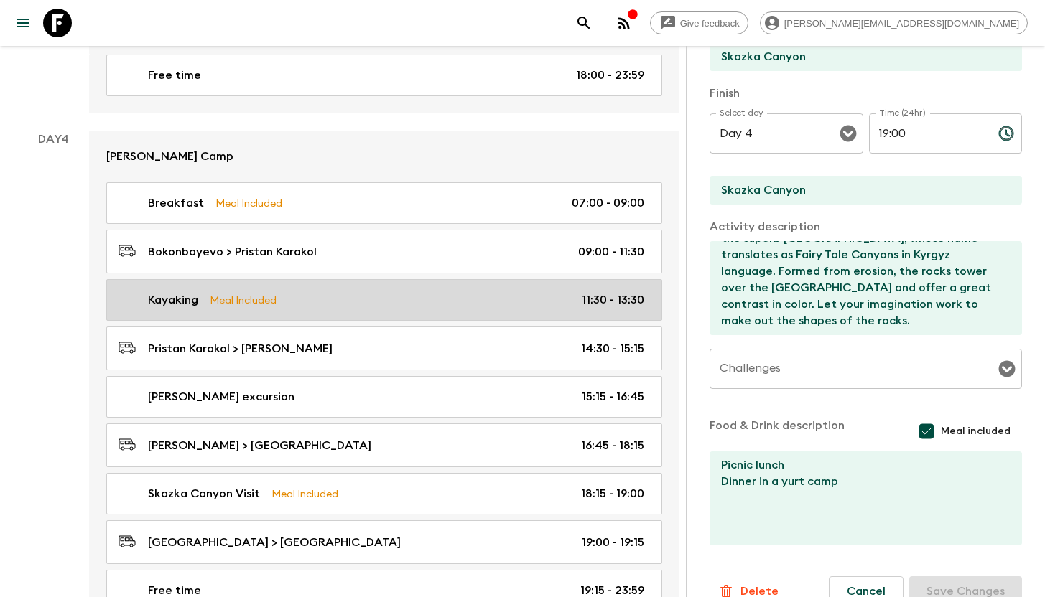
type textarea "Picnic Lunch"
type input "Kayaking"
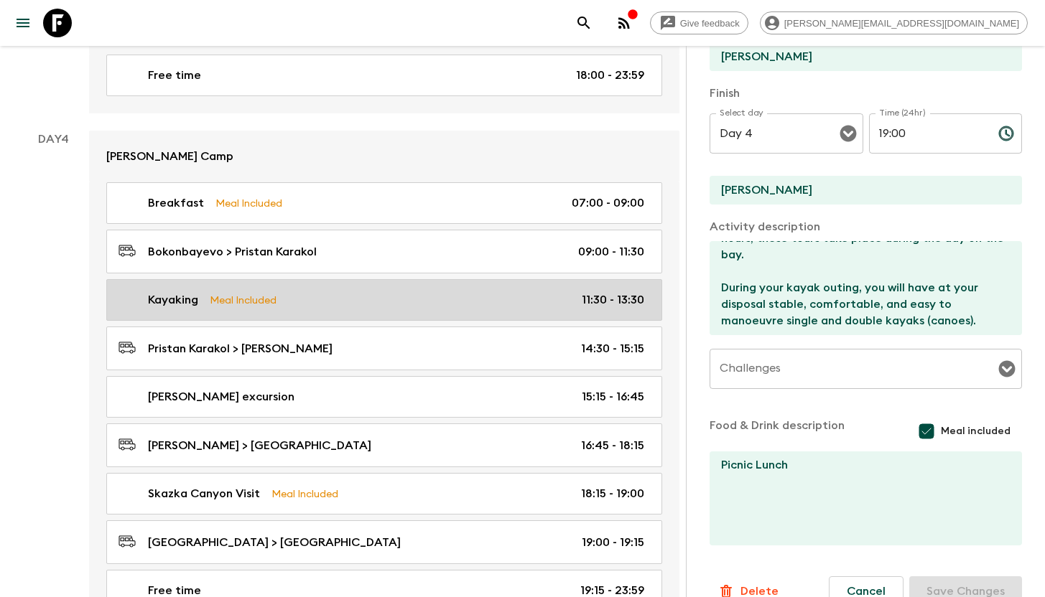
type input "11:30"
type input "13:30"
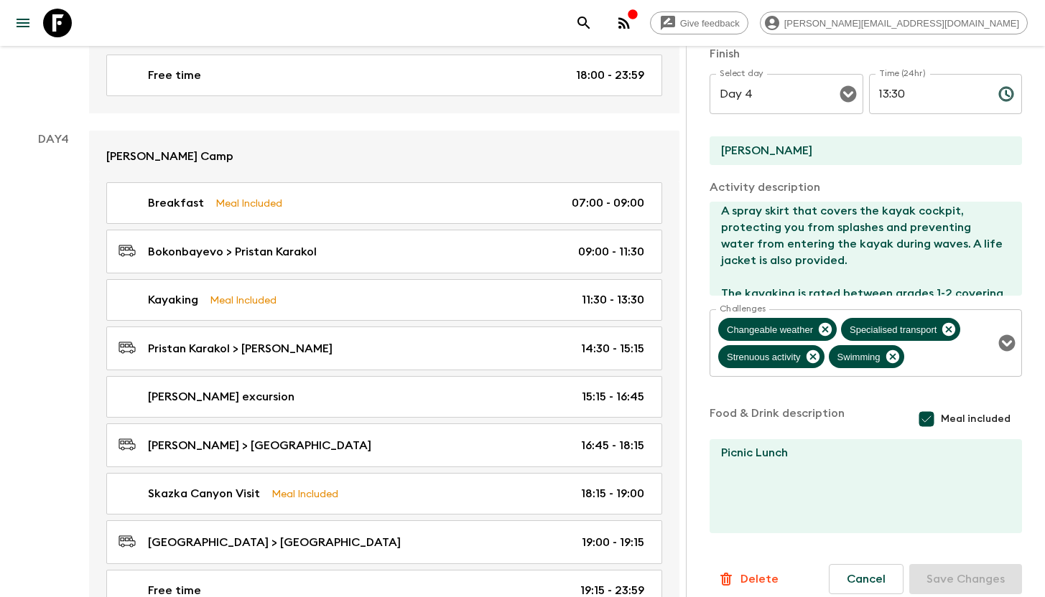
scroll to position [366, 0]
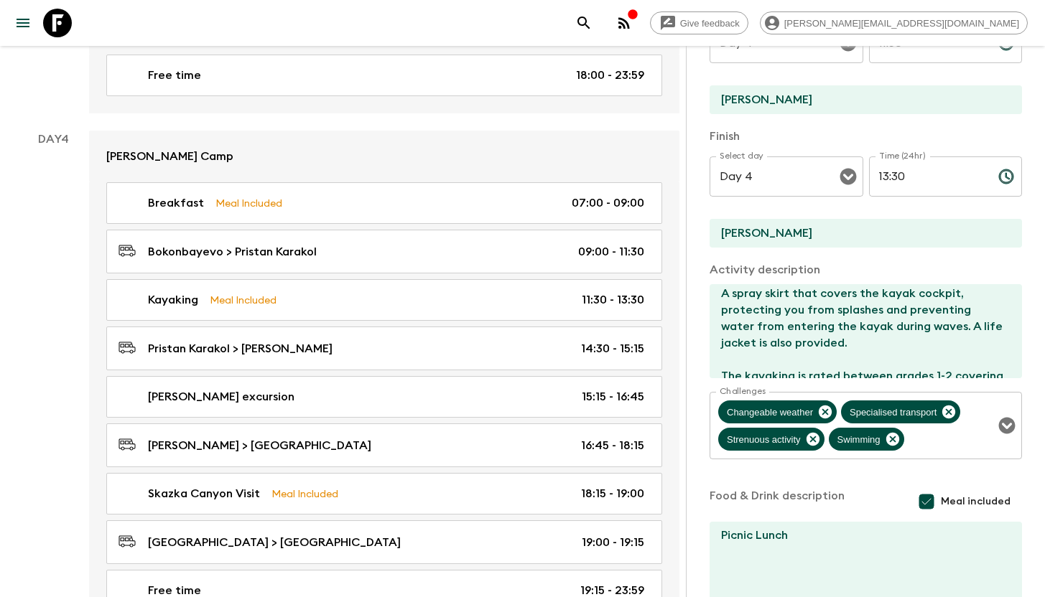
click at [62, 24] on icon at bounding box center [57, 23] width 29 height 29
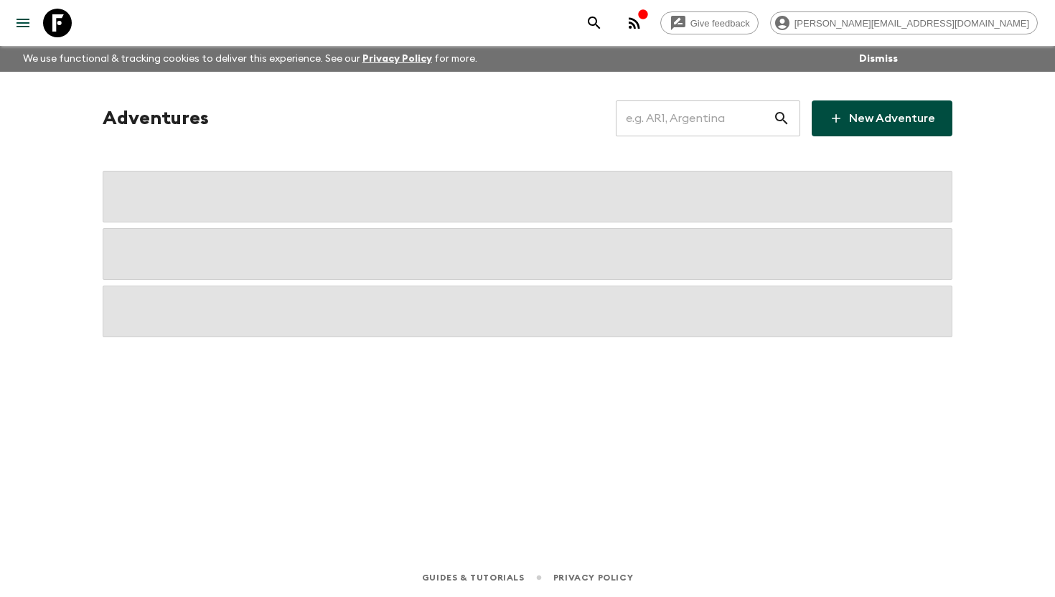
click at [725, 119] on input "text" at bounding box center [694, 118] width 157 height 40
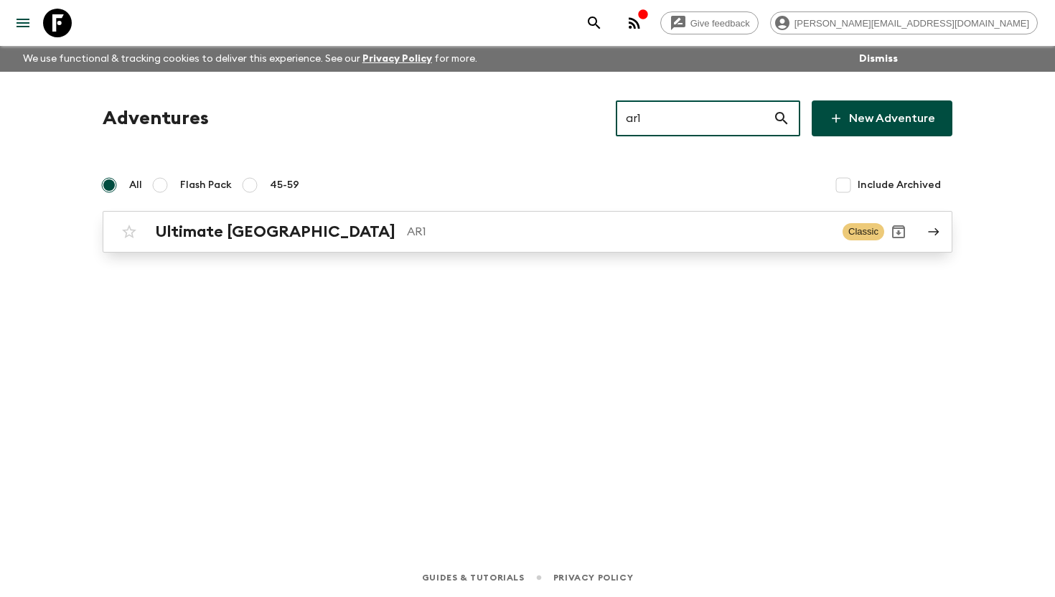
type input "ar1"
click at [407, 234] on p "AR1" at bounding box center [619, 231] width 424 height 17
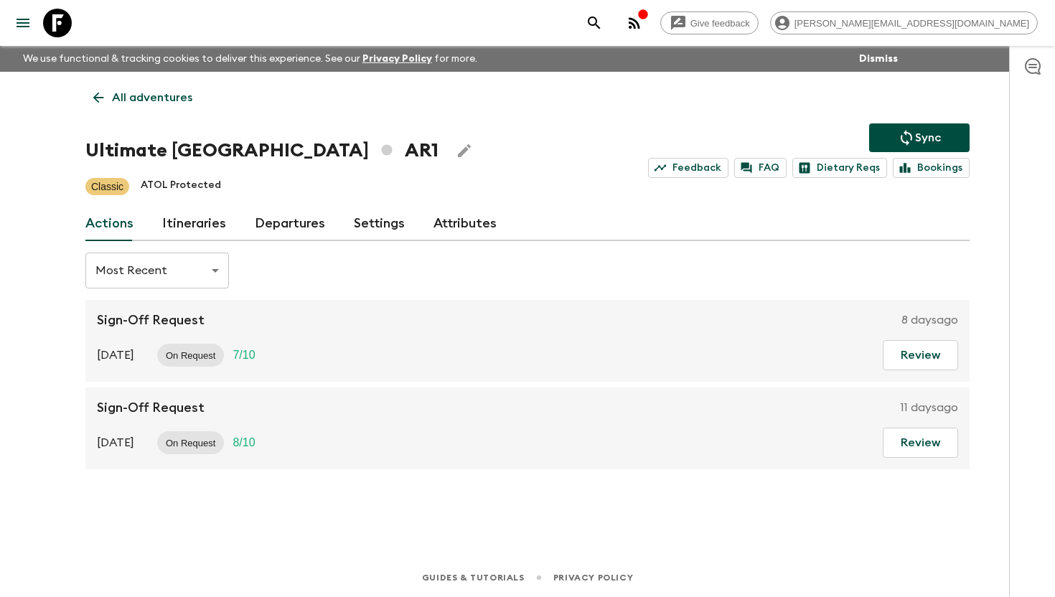
click at [179, 231] on link "Itineraries" at bounding box center [194, 224] width 64 height 34
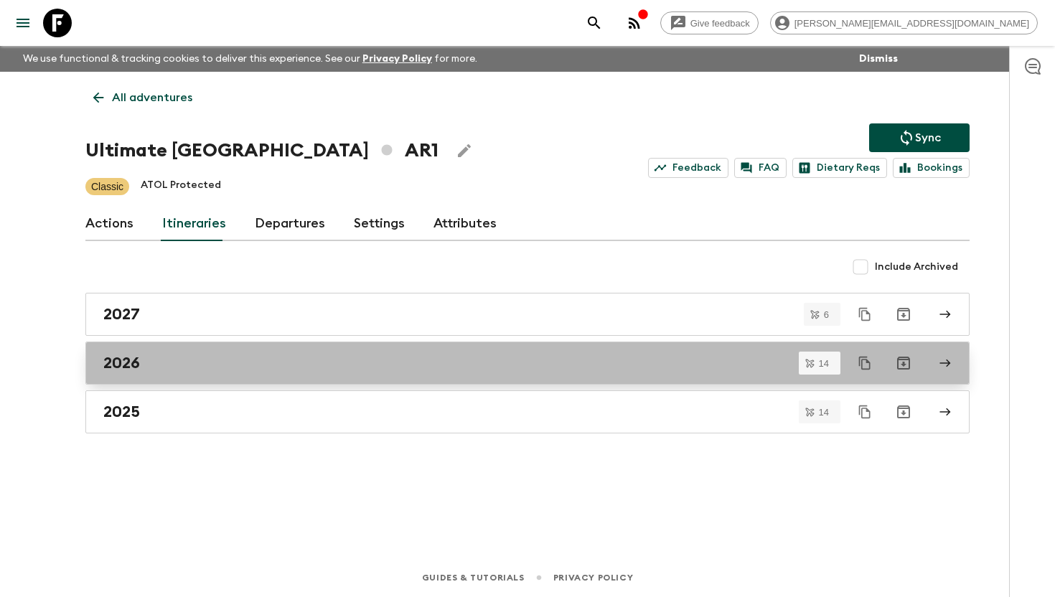
click at [146, 364] on div "2026" at bounding box center [513, 363] width 821 height 19
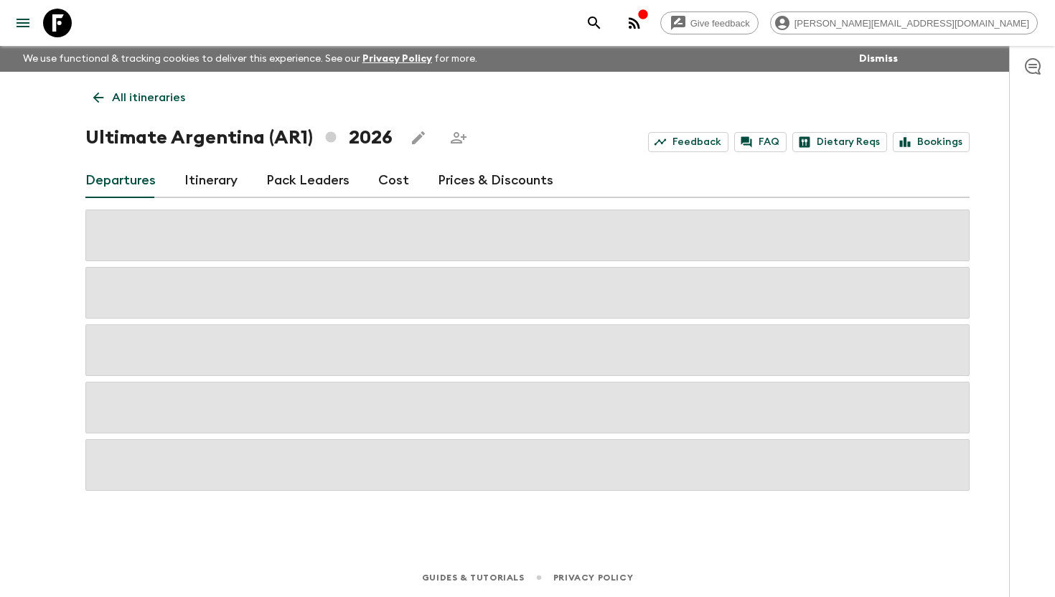
click at [224, 184] on link "Itinerary" at bounding box center [210, 181] width 53 height 34
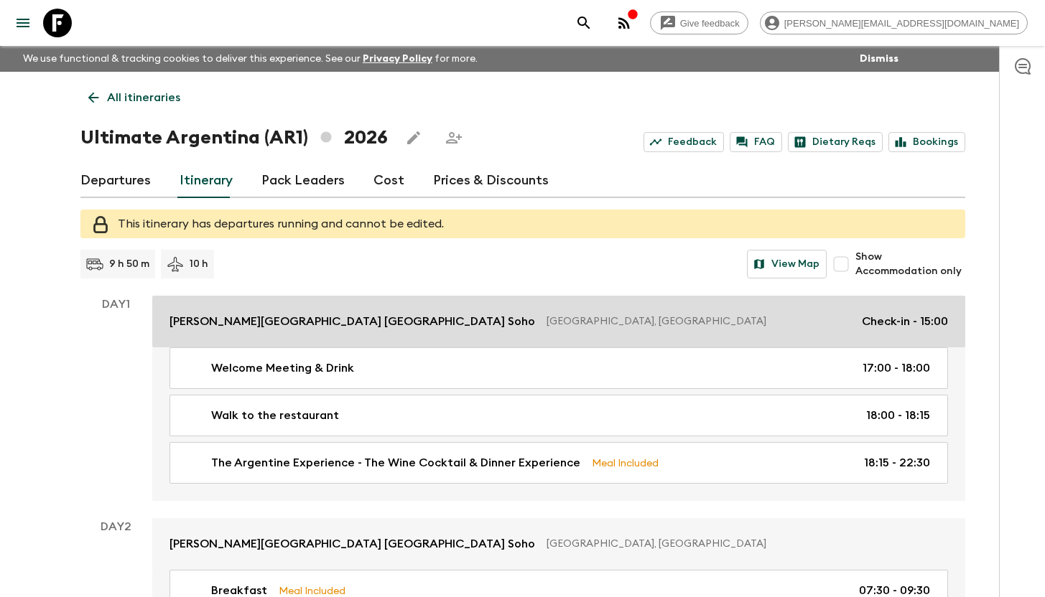
click at [279, 327] on p "[PERSON_NAME][GEOGRAPHIC_DATA] [GEOGRAPHIC_DATA] Soho" at bounding box center [351, 321] width 365 height 17
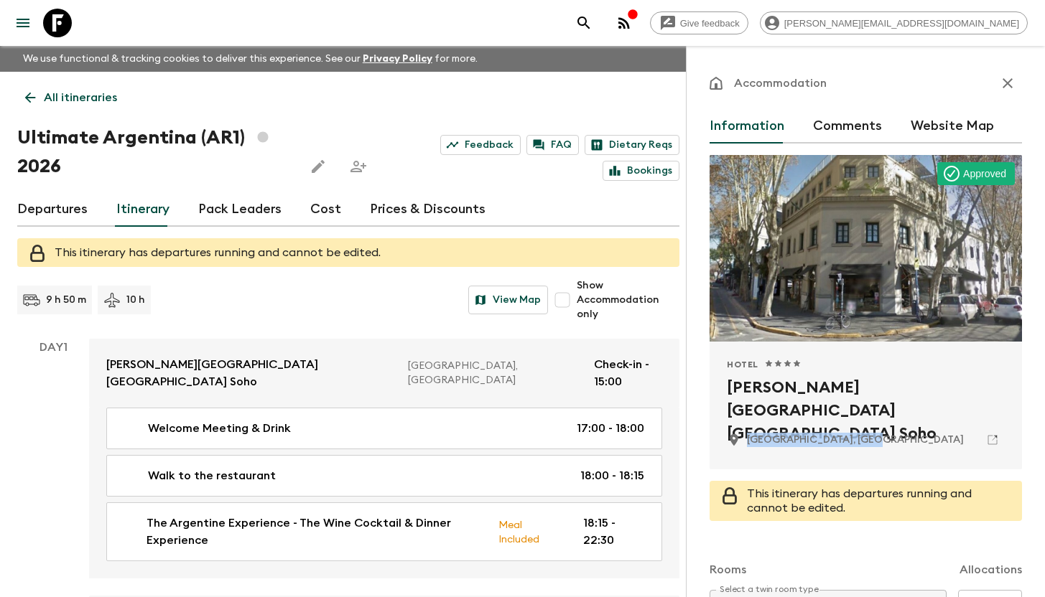
drag, startPoint x: 835, startPoint y: 440, endPoint x: 752, endPoint y: 441, distance: 82.6
click at [748, 443] on div "[GEOGRAPHIC_DATA], [GEOGRAPHIC_DATA]" at bounding box center [866, 440] width 278 height 24
copy p "[GEOGRAPHIC_DATA], [GEOGRAPHIC_DATA]"
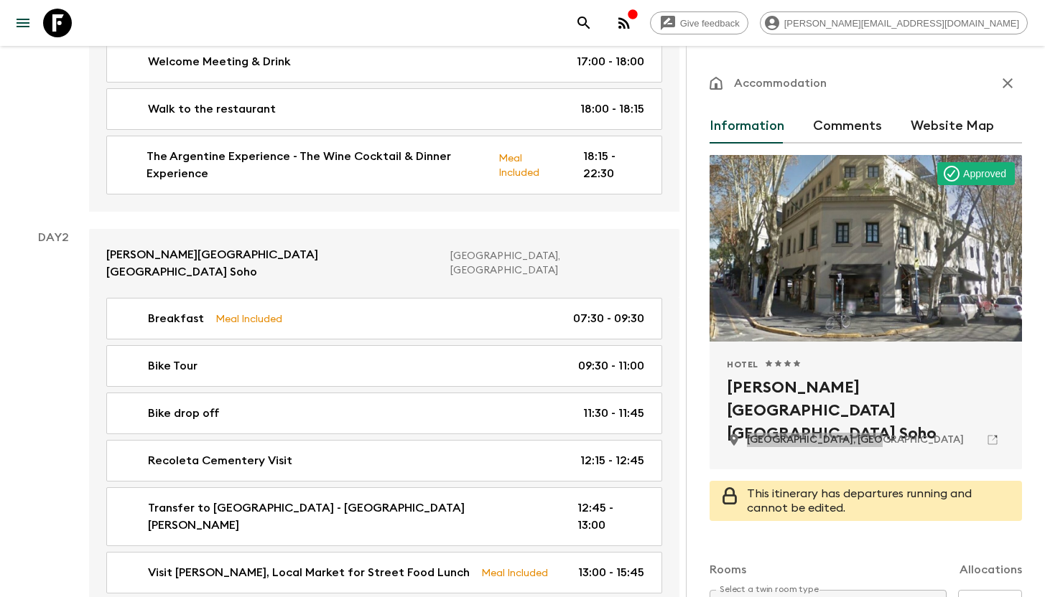
scroll to position [369, 0]
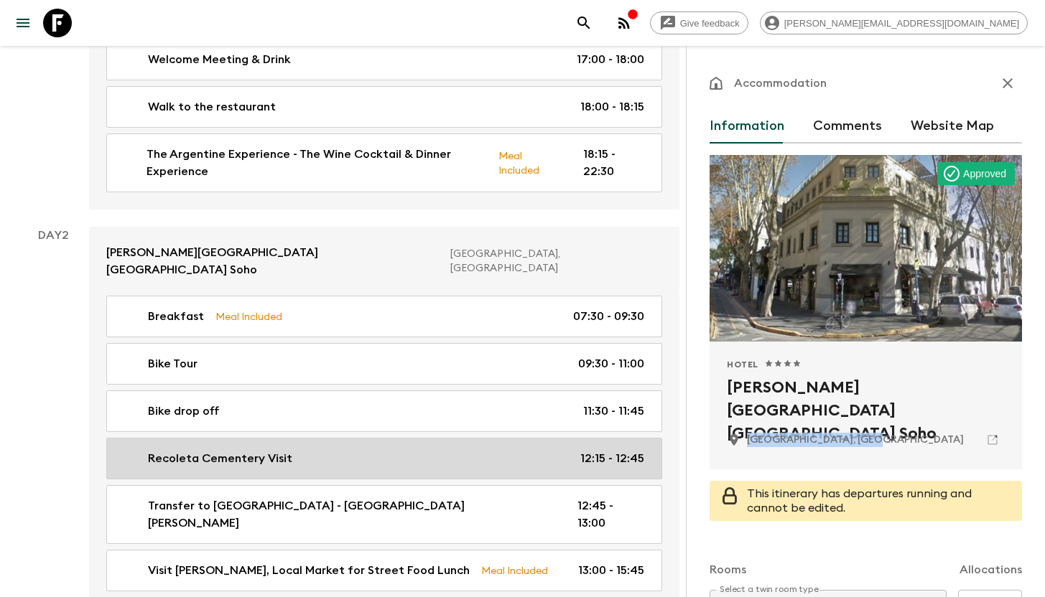
click at [240, 450] on p "Recoleta Cementery Visit" at bounding box center [220, 458] width 144 height 17
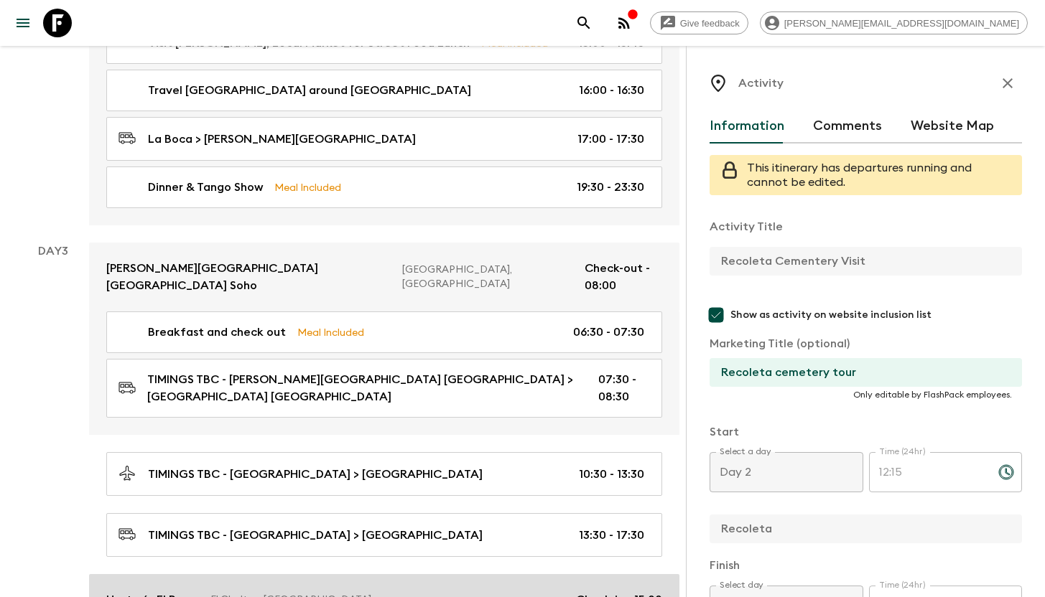
scroll to position [913, 0]
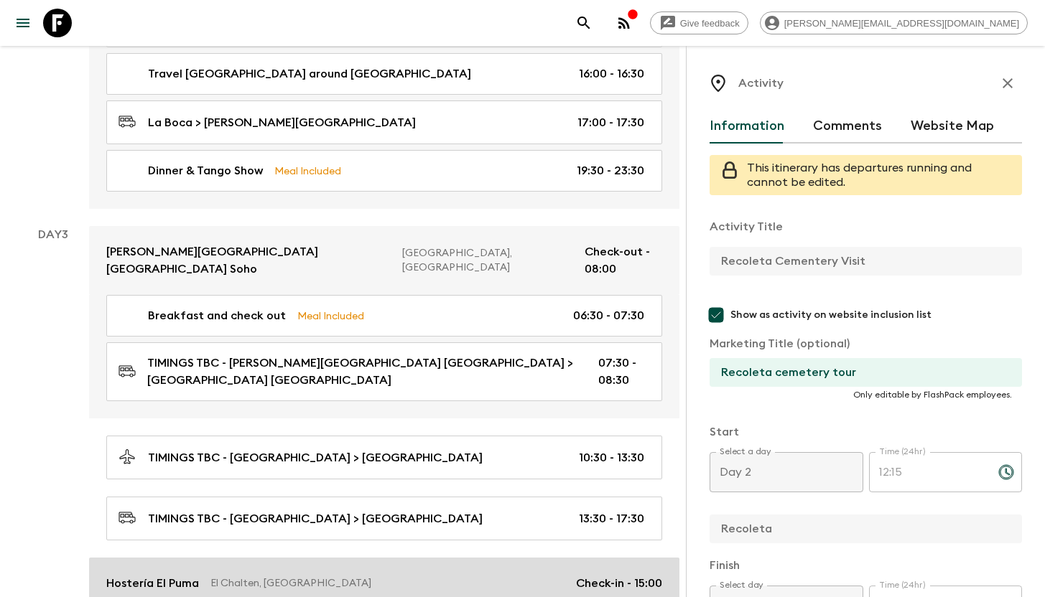
click at [246, 575] on div "Hostería El Puma El Chalten, [GEOGRAPHIC_DATA] Check-in - 15:00" at bounding box center [384, 583] width 556 height 17
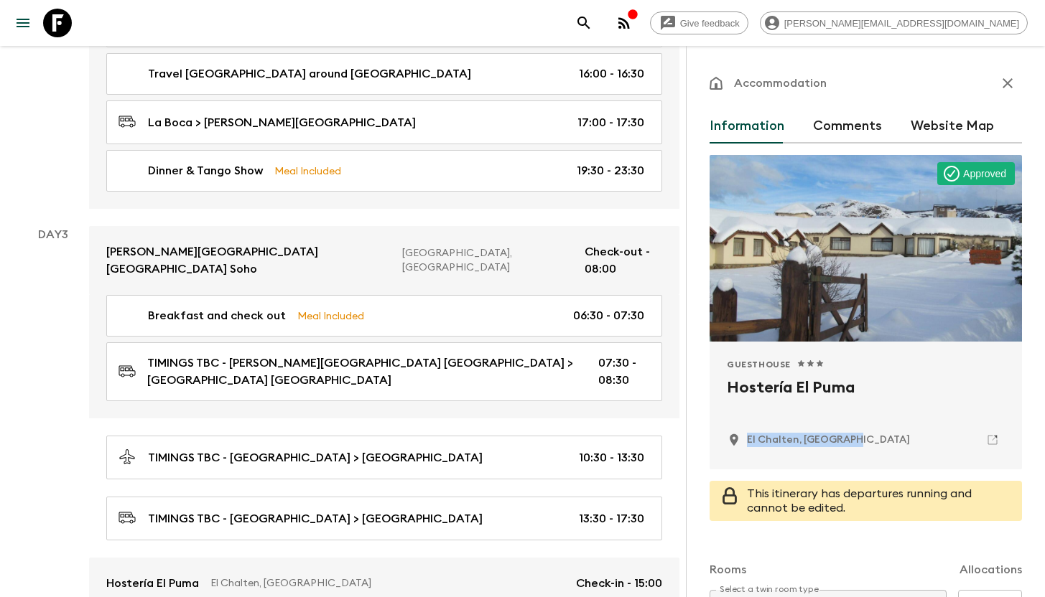
drag, startPoint x: 849, startPoint y: 436, endPoint x: 864, endPoint y: 442, distance: 15.9
click at [861, 440] on div "Guesthouse 1 Star 2 Stars 3 Stars 4 Stars 5 Stars Hostería El Puma El Chalten, …" at bounding box center [866, 405] width 278 height 93
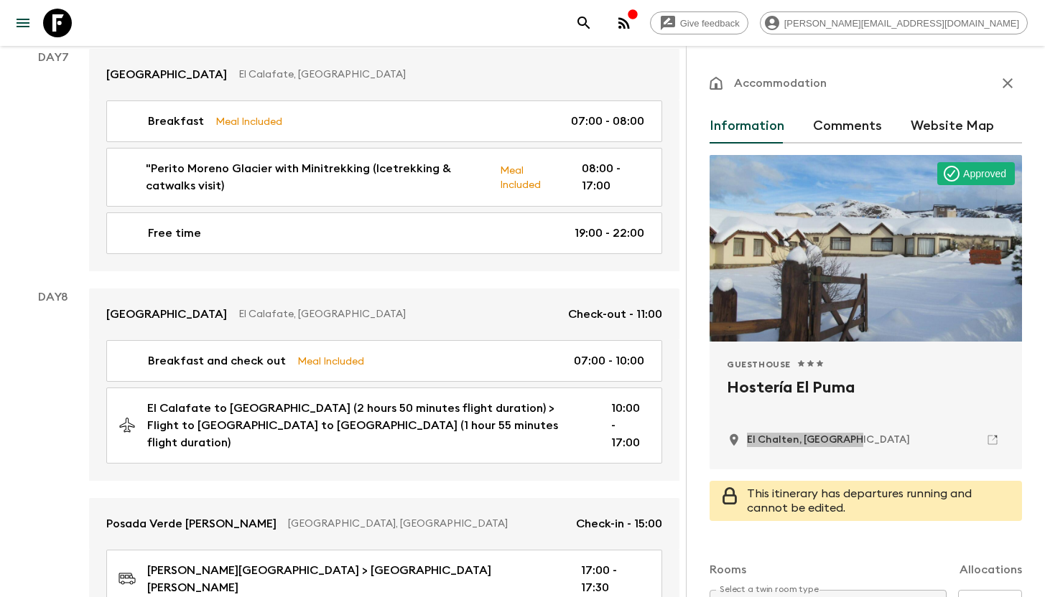
scroll to position [3022, 0]
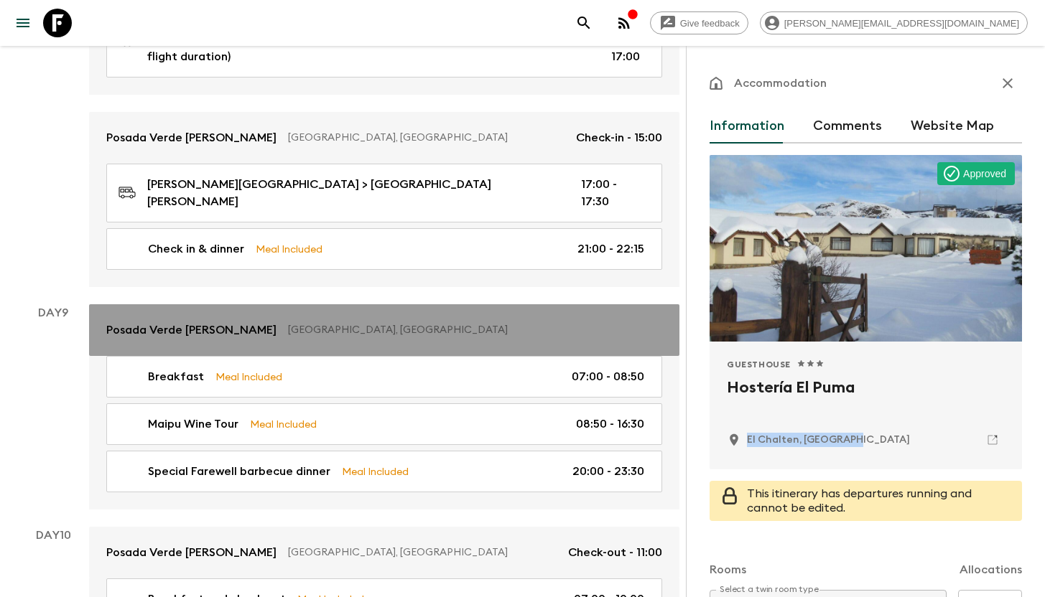
click at [288, 323] on p "[GEOGRAPHIC_DATA], [GEOGRAPHIC_DATA]" at bounding box center [469, 330] width 363 height 14
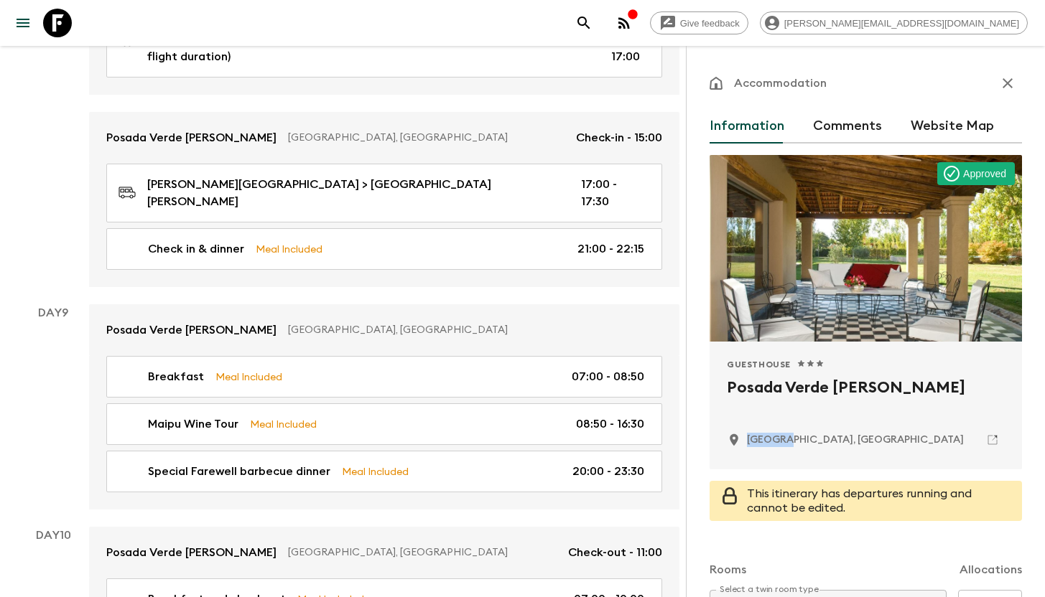
drag, startPoint x: 780, startPoint y: 438, endPoint x: 744, endPoint y: 442, distance: 36.1
click at [744, 442] on div "[GEOGRAPHIC_DATA], [GEOGRAPHIC_DATA]" at bounding box center [845, 440] width 237 height 14
copy p "Maipu,"
click at [589, 24] on icon "search adventures" at bounding box center [583, 23] width 12 height 12
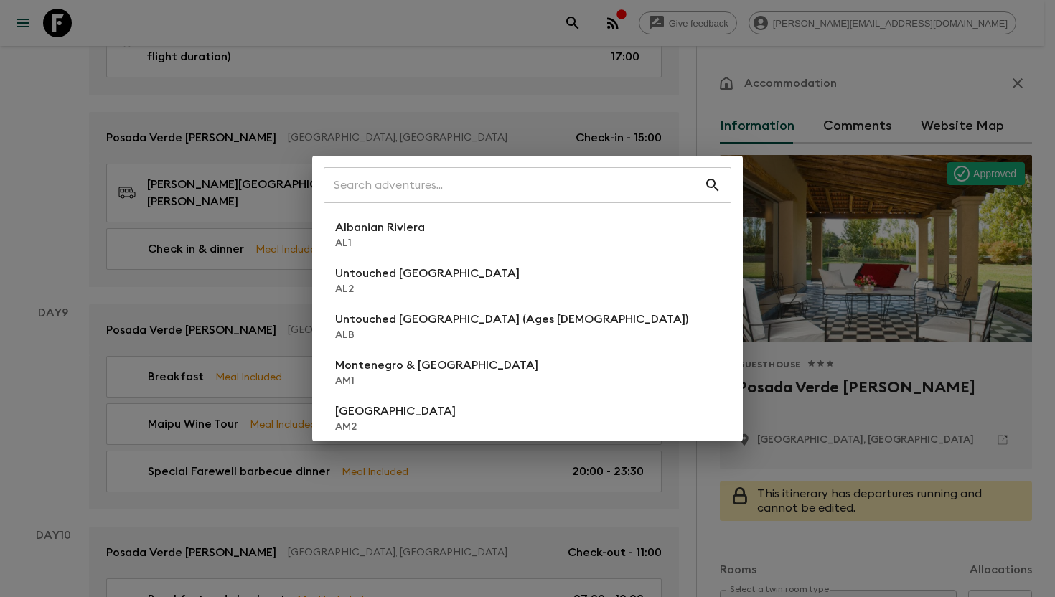
click at [472, 86] on div "​ Albanian Riviera [GEOGRAPHIC_DATA] Untouched [GEOGRAPHIC_DATA] [GEOGRAPHIC_DA…" at bounding box center [527, 298] width 1055 height 597
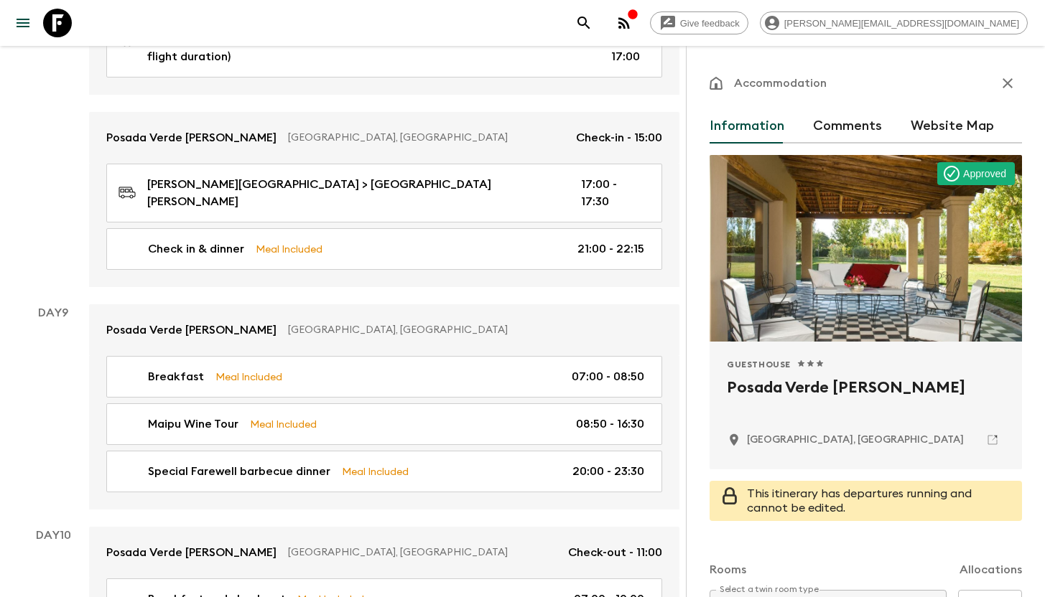
click at [57, 15] on icon at bounding box center [57, 23] width 29 height 29
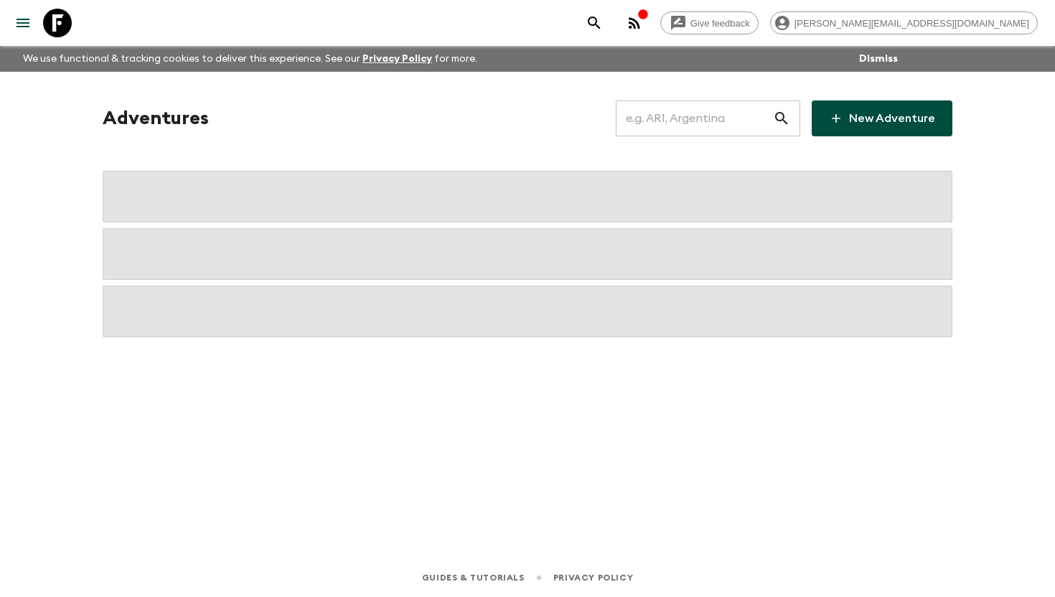
click at [668, 121] on input "text" at bounding box center [694, 118] width 157 height 40
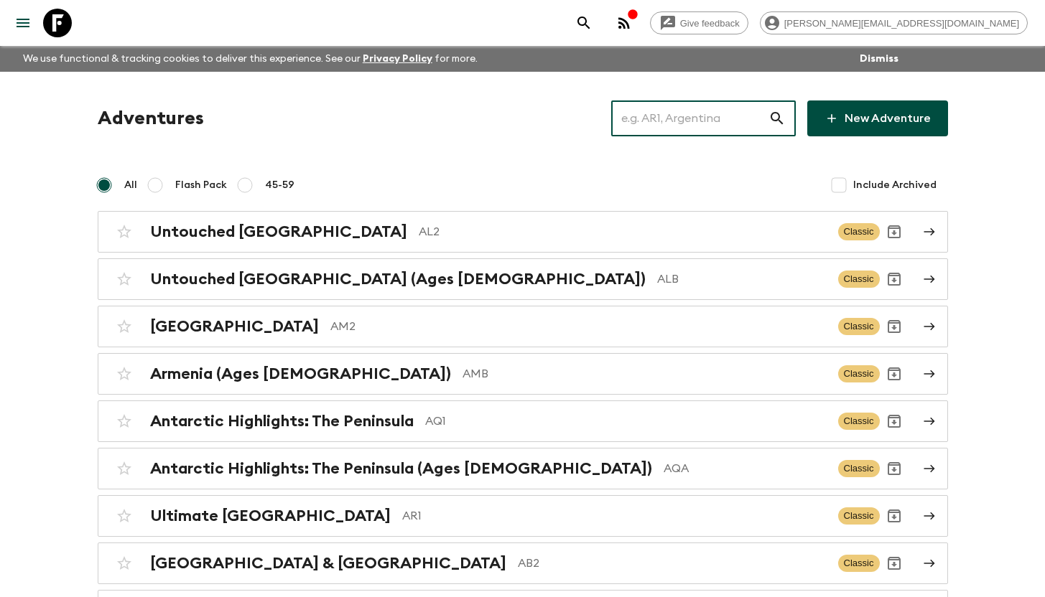
type input "b"
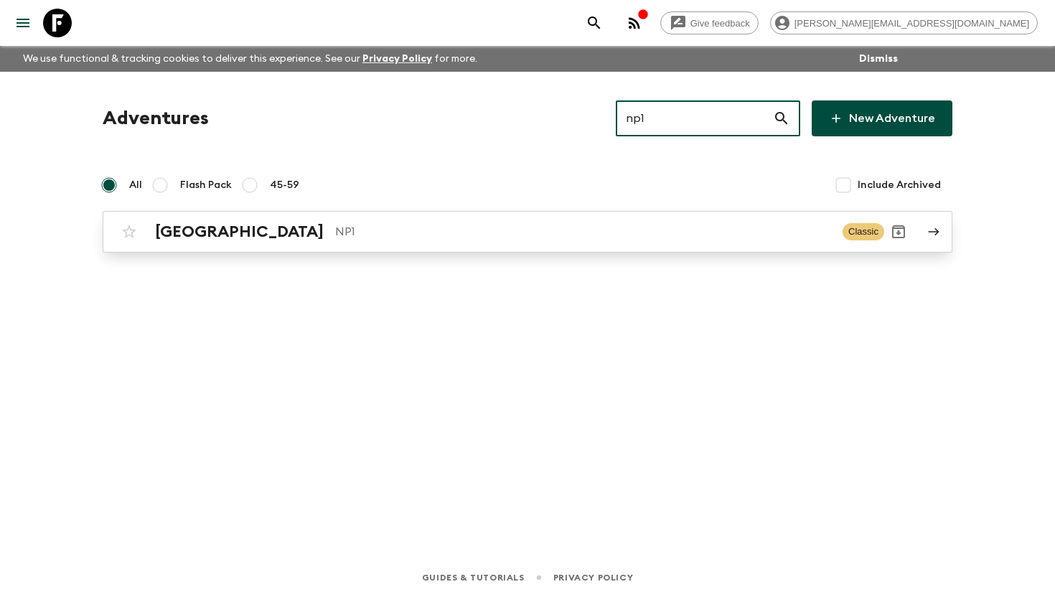
type input "np1"
click at [164, 235] on h2 "[GEOGRAPHIC_DATA]" at bounding box center [239, 232] width 169 height 19
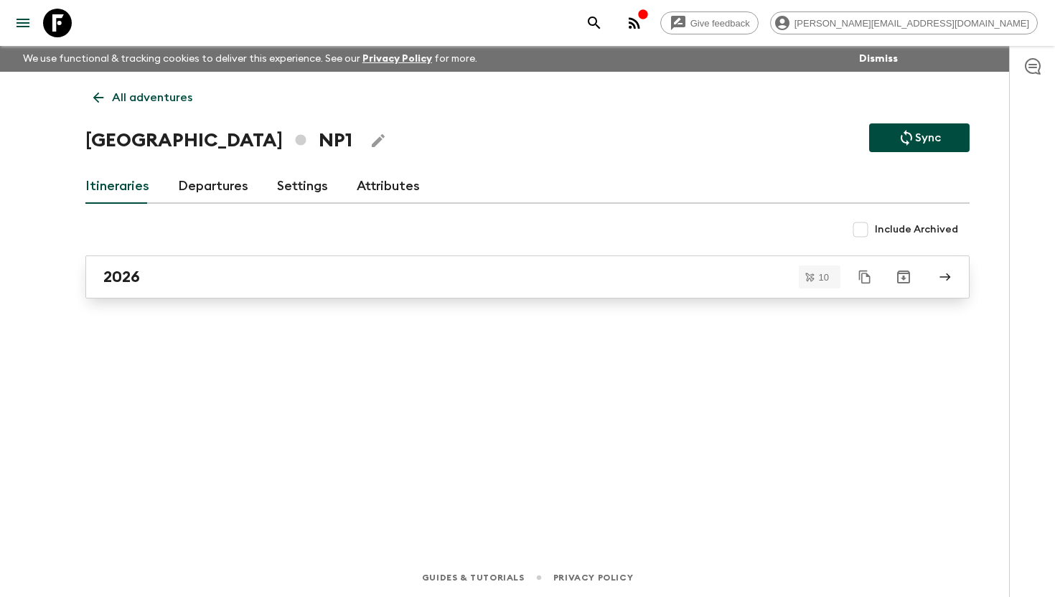
click at [133, 281] on h2 "2026" at bounding box center [121, 277] width 37 height 19
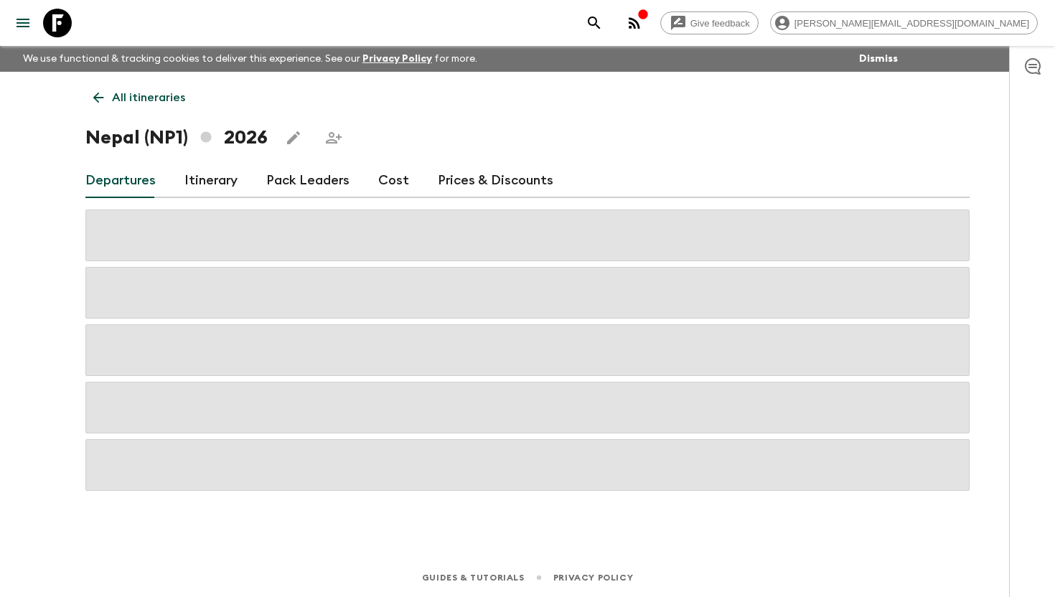
click at [214, 184] on link "Itinerary" at bounding box center [210, 181] width 53 height 34
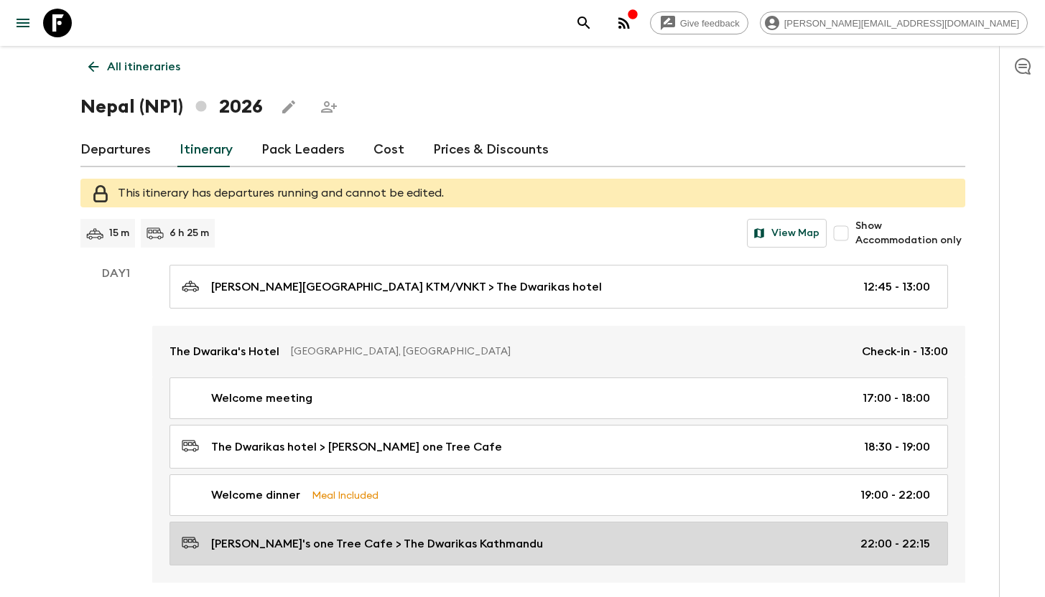
scroll to position [52, 0]
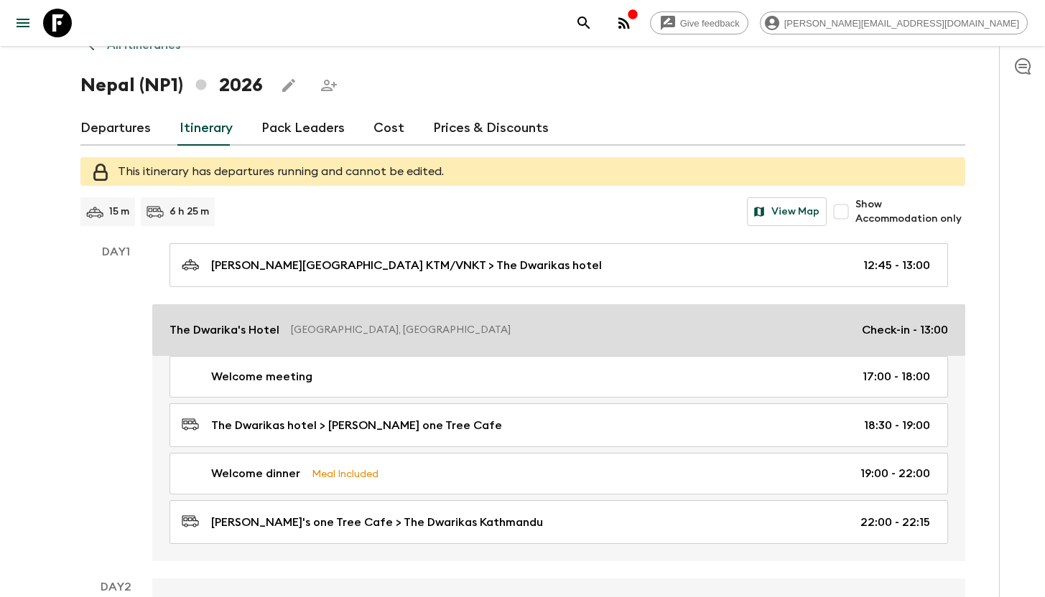
click at [276, 331] on p "The Dwarika's Hotel" at bounding box center [224, 330] width 110 height 17
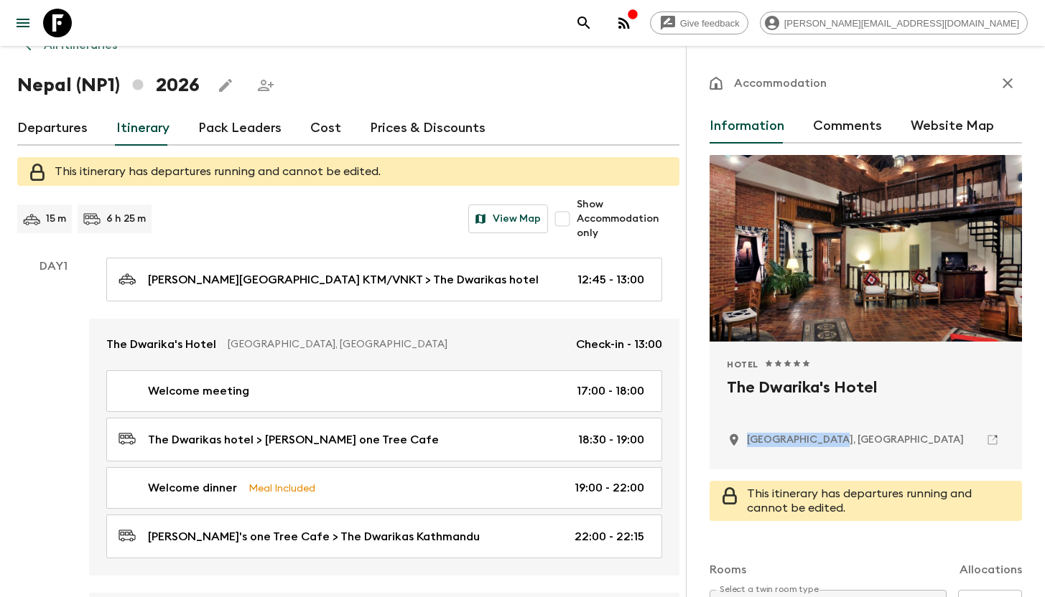
drag, startPoint x: 844, startPoint y: 437, endPoint x: 747, endPoint y: 442, distance: 97.0
click at [745, 442] on div "[GEOGRAPHIC_DATA], [GEOGRAPHIC_DATA]" at bounding box center [866, 440] width 278 height 24
copy p "[GEOGRAPHIC_DATA], [GEOGRAPHIC_DATA]"
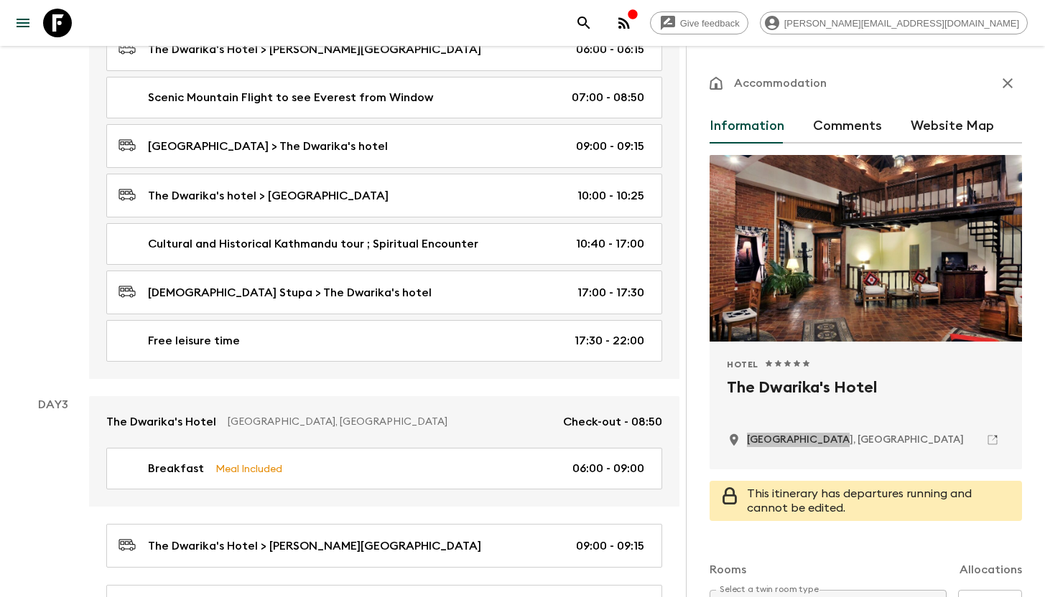
scroll to position [401, 0]
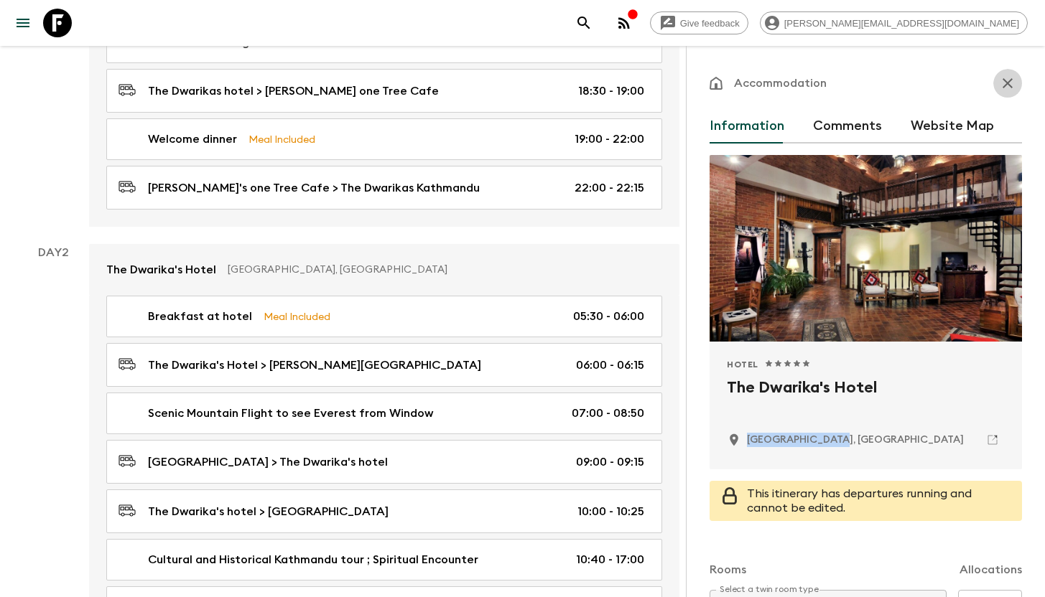
click at [1002, 86] on icon "button" at bounding box center [1007, 83] width 10 height 10
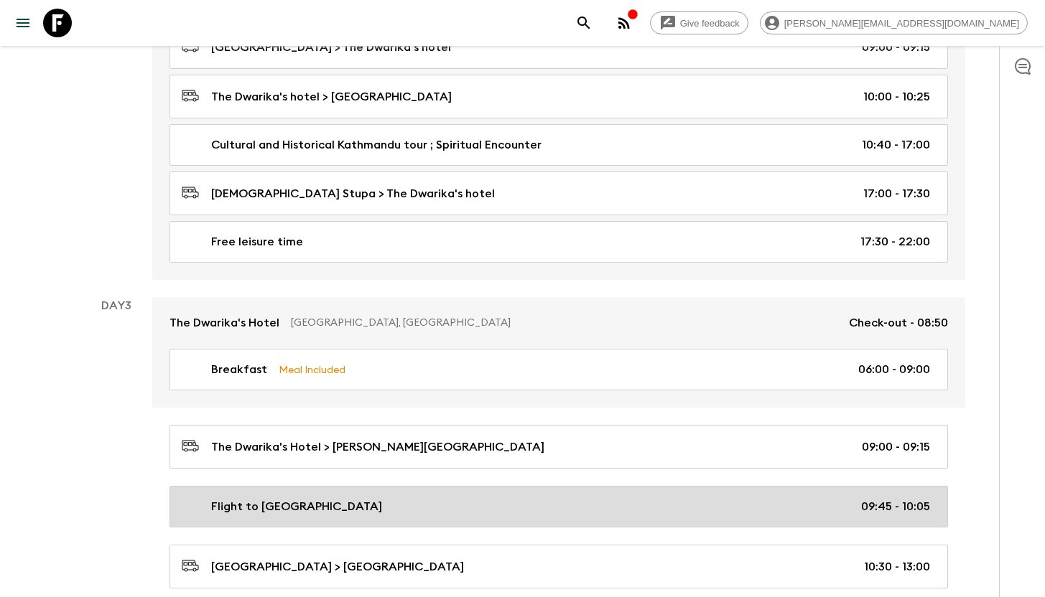
scroll to position [876, 0]
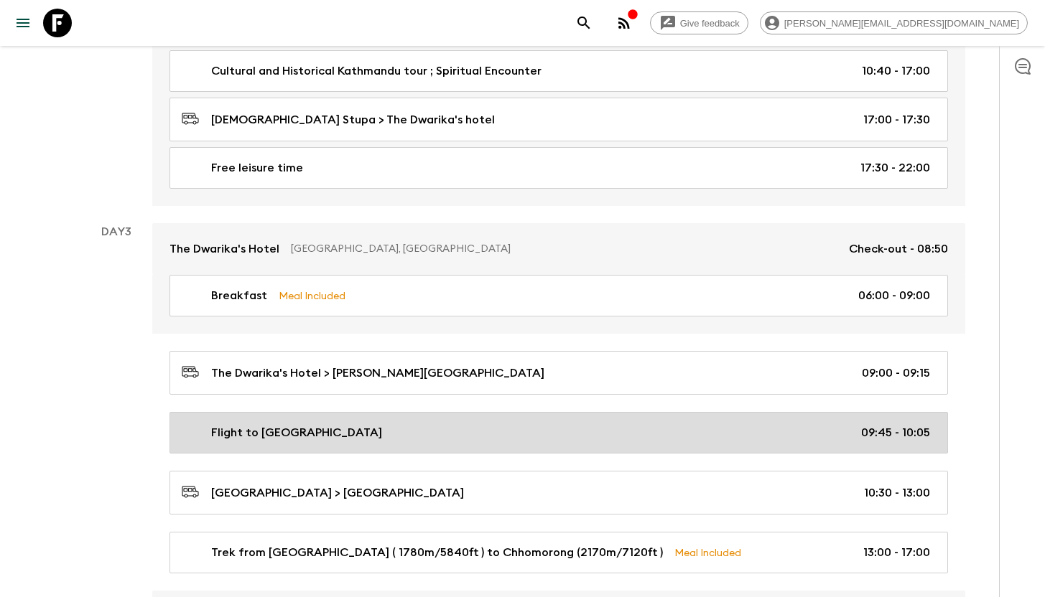
click at [336, 434] on div "Flight to [GEOGRAPHIC_DATA] 09:45 - 10:05" at bounding box center [556, 432] width 748 height 17
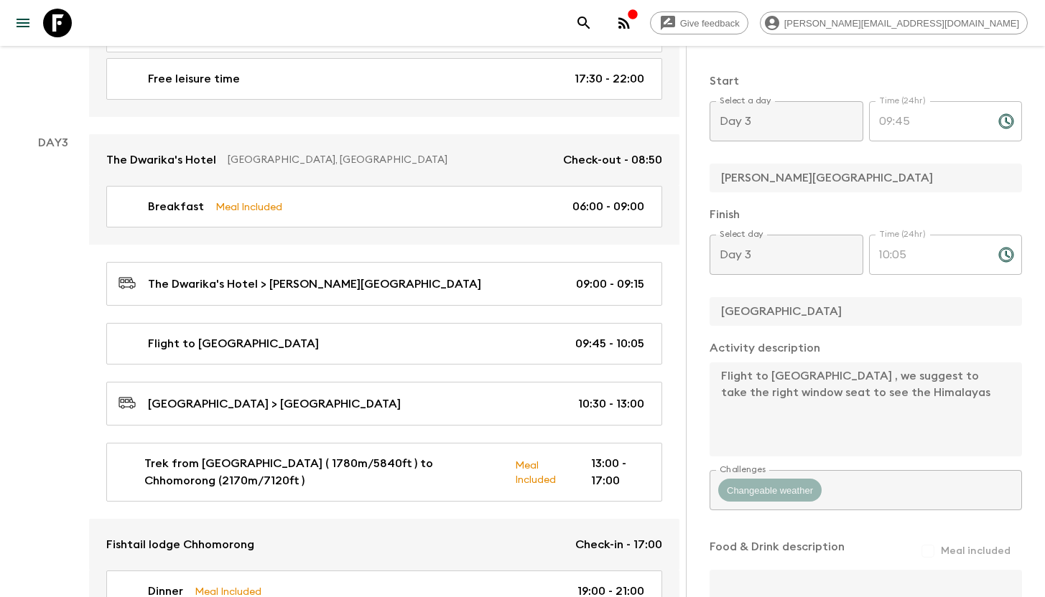
scroll to position [1004, 0]
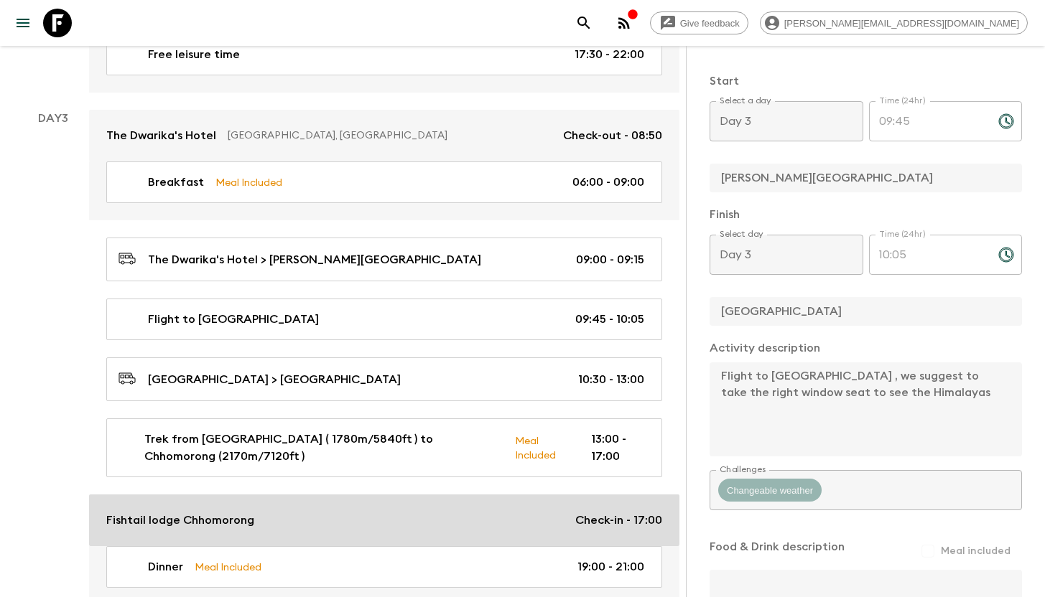
click at [256, 521] on div "Fishtail lodge Chhomorong Check-in - 17:00" at bounding box center [384, 520] width 556 height 17
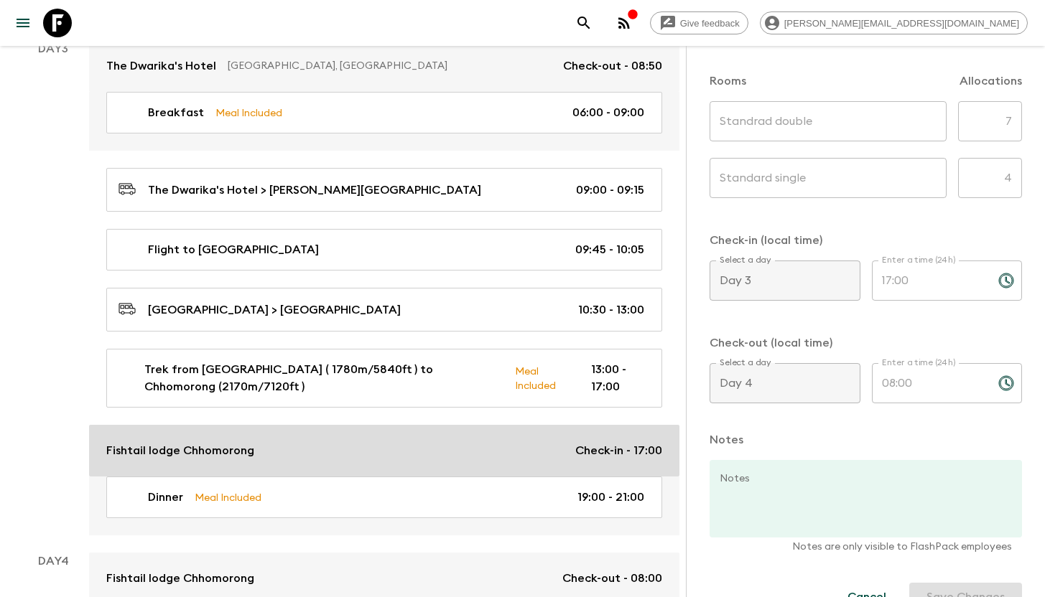
scroll to position [1073, 0]
click at [356, 452] on div "Fishtail lodge Chhomorong Check-in - 17:00" at bounding box center [384, 450] width 556 height 17
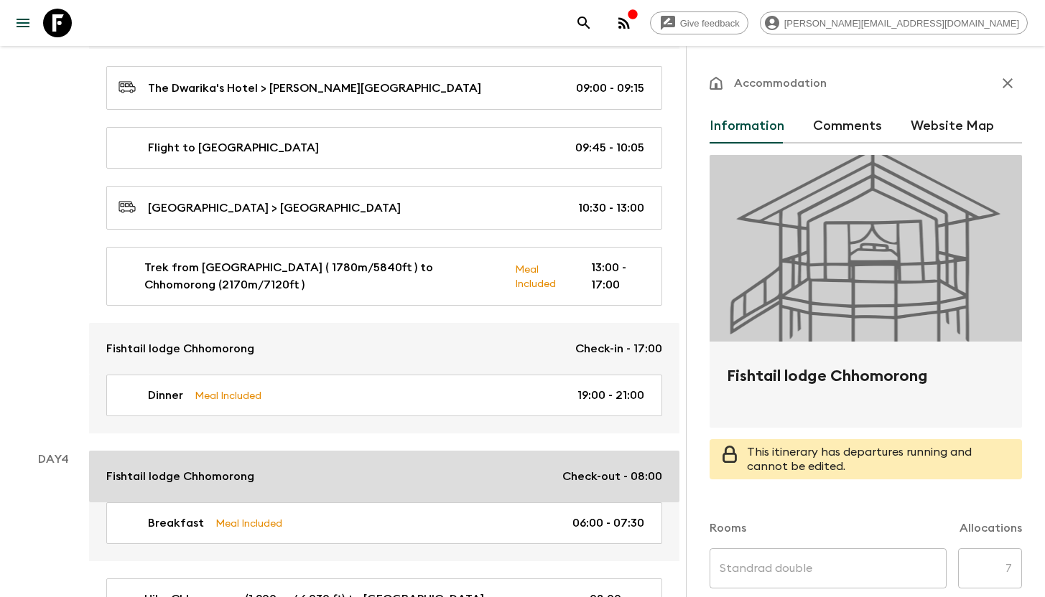
scroll to position [1177, 0]
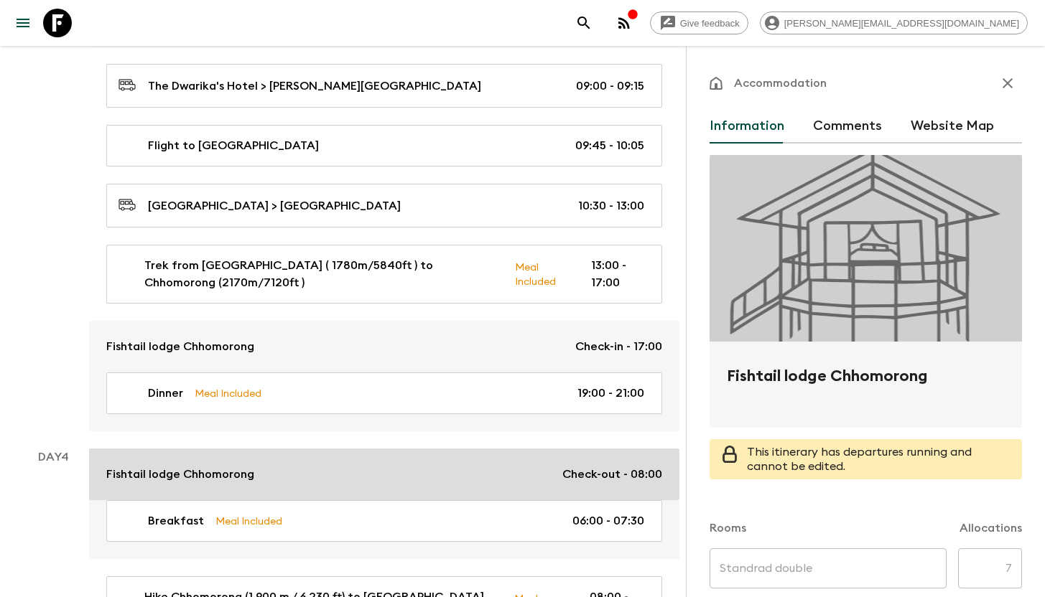
click at [270, 478] on div "Fishtail lodge Chhomorong Check-out - 08:00" at bounding box center [384, 474] width 556 height 17
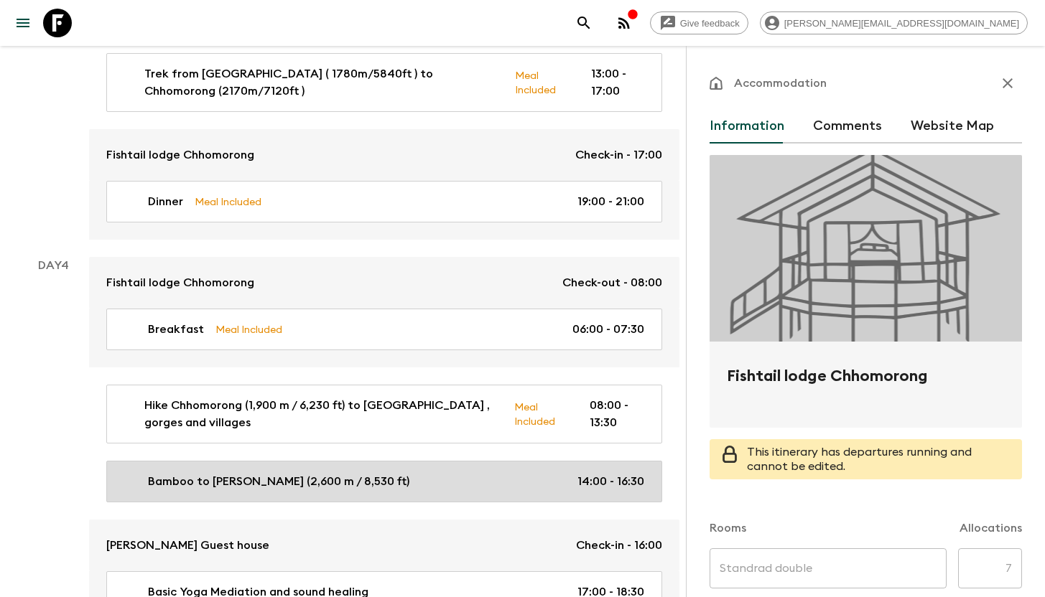
scroll to position [1382, 0]
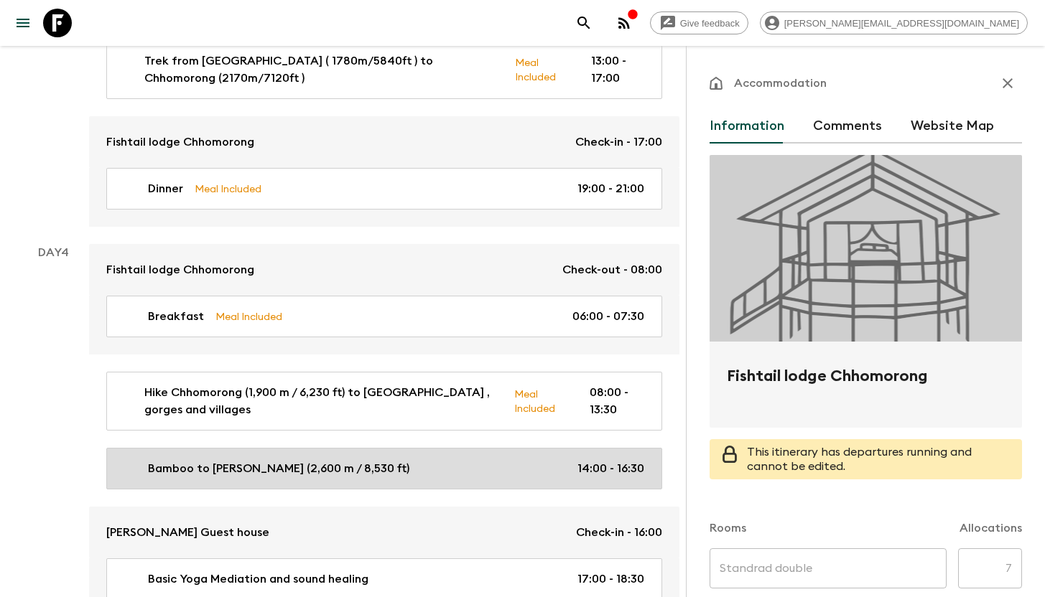
click at [273, 477] on link "Bamboo to [PERSON_NAME] (2,600 m / 8,530 ft) 14:00 - 16:30" at bounding box center [384, 469] width 556 height 42
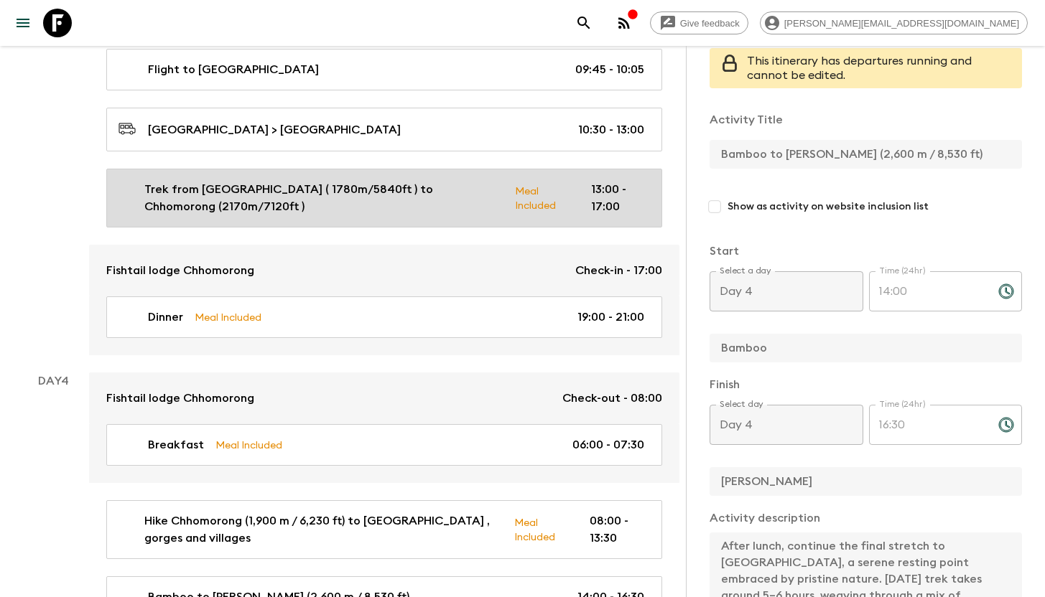
scroll to position [1253, 0]
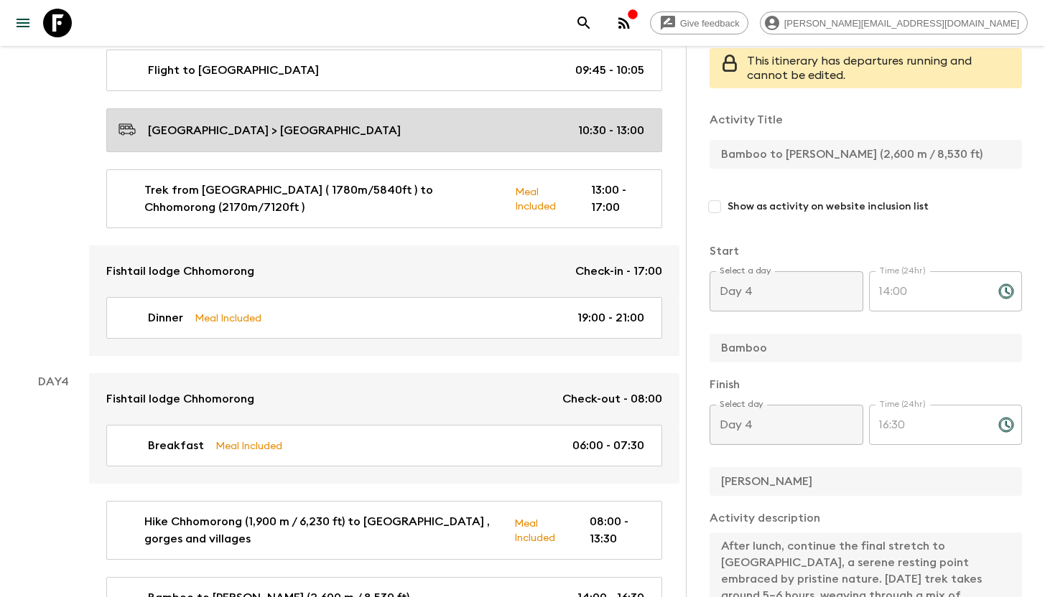
click at [286, 129] on div "[GEOGRAPHIC_DATA] > [GEOGRAPHIC_DATA] 10:30 - 13:00" at bounding box center [380, 130] width 525 height 19
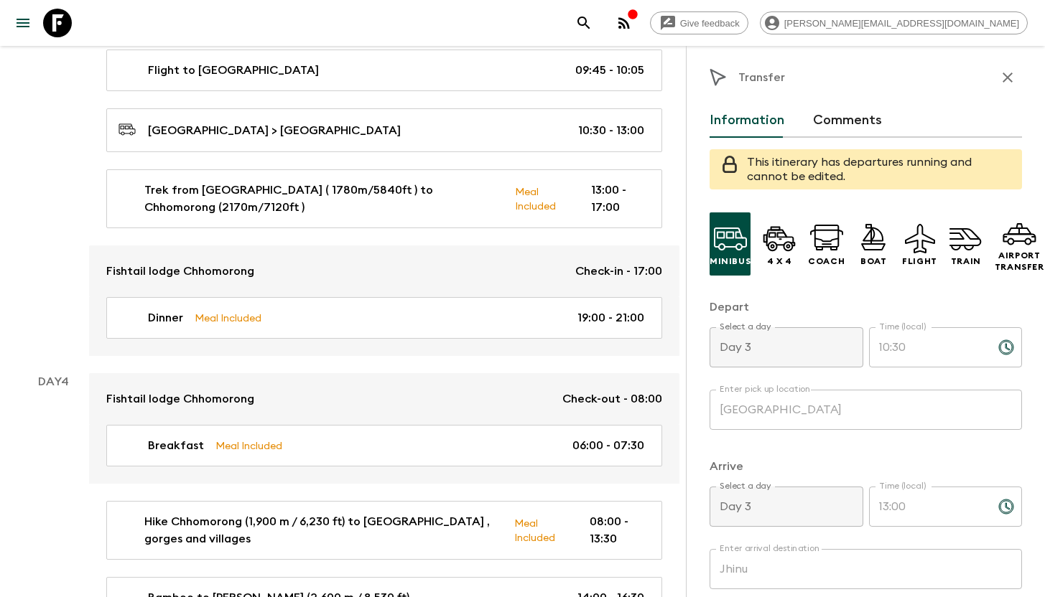
scroll to position [16, 0]
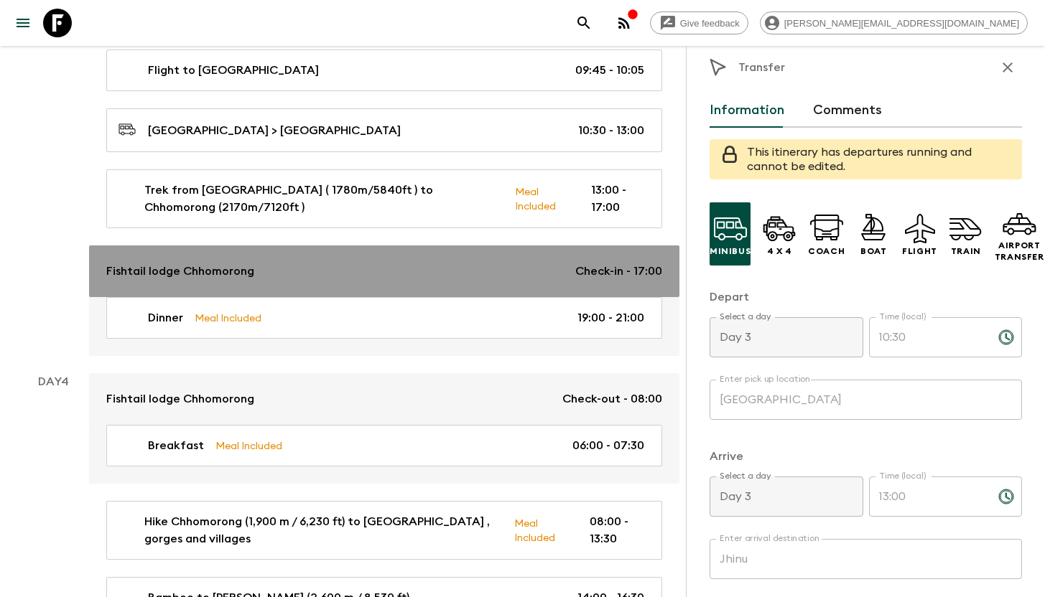
click at [284, 266] on div "Fishtail lodge Chhomorong Check-in - 17:00" at bounding box center [384, 271] width 556 height 17
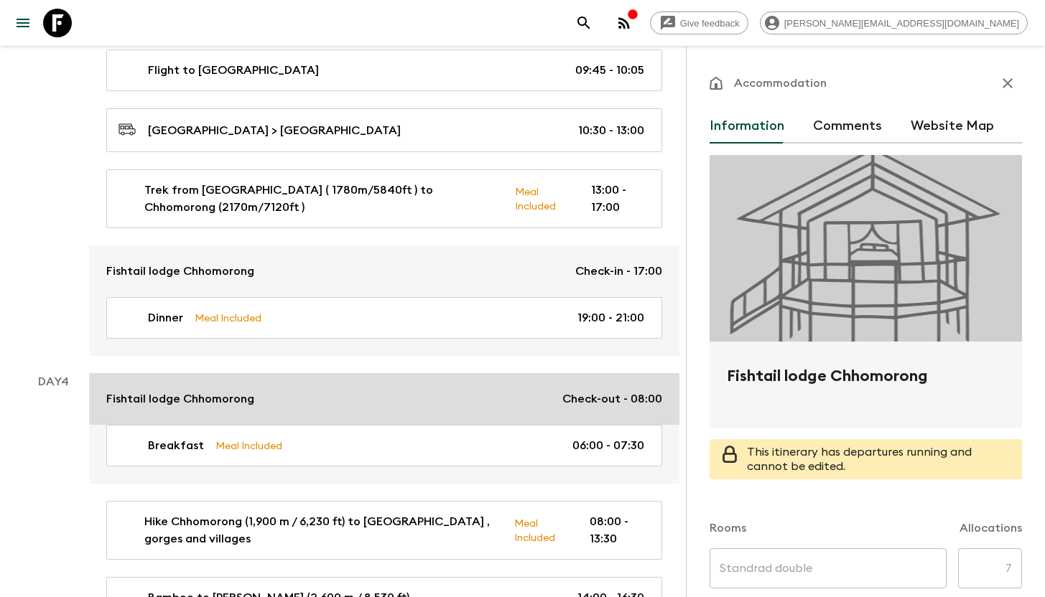
click at [269, 392] on div "Fishtail lodge Chhomorong Check-out - 08:00" at bounding box center [384, 399] width 556 height 17
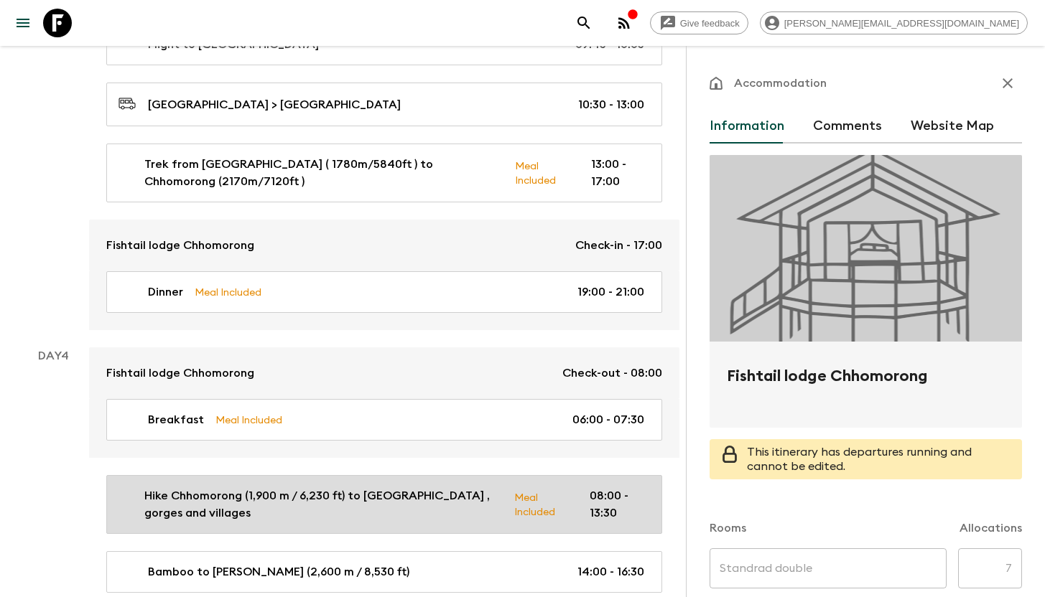
scroll to position [1390, 0]
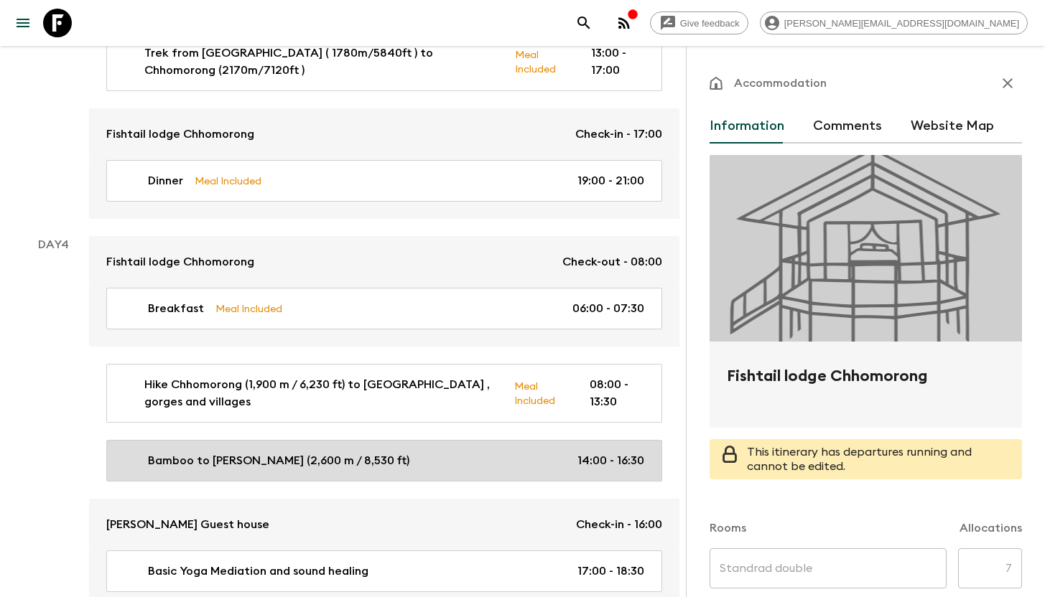
click at [274, 467] on link "Bamboo to [PERSON_NAME] (2,600 m / 8,530 ft) 14:00 - 16:30" at bounding box center [384, 461] width 556 height 42
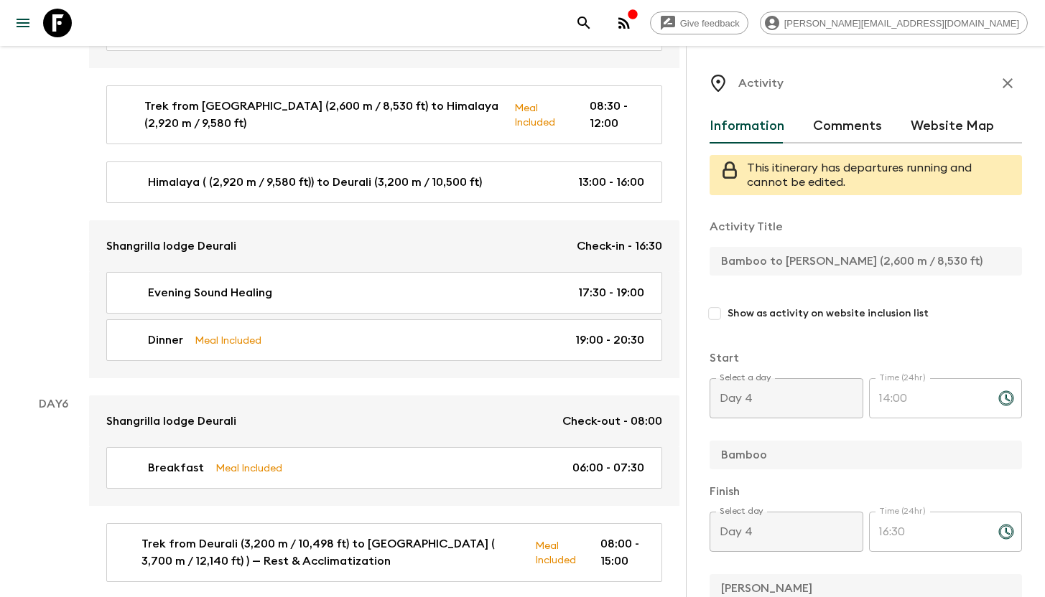
scroll to position [1971, 0]
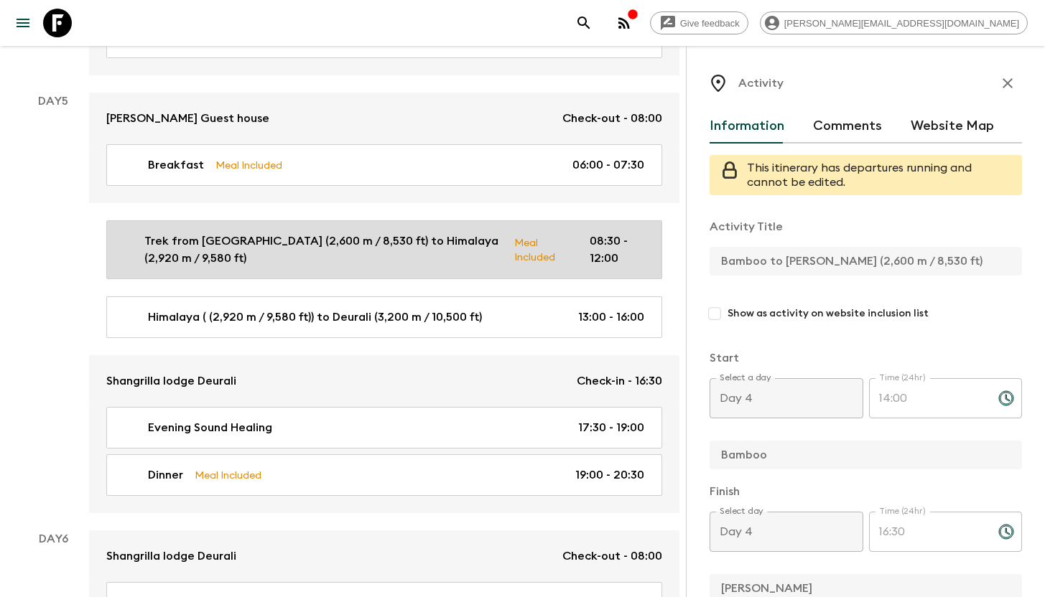
click at [248, 251] on p "Trek from [GEOGRAPHIC_DATA] (2,600 m / 8,530 ft) to Himalaya (2,920 m / 9,580 f…" at bounding box center [323, 250] width 359 height 34
type input "Trek from [GEOGRAPHIC_DATA] (2,600 m / 8,530 ft) to Himalaya (2,920 m / 9,580 f…"
type input "[PERSON_NAME]"
type input "Deurali"
type textarea "After a peaceful night in [GEOGRAPHIC_DATA] (2,600 m / 8,530 ft), begin your tr…"
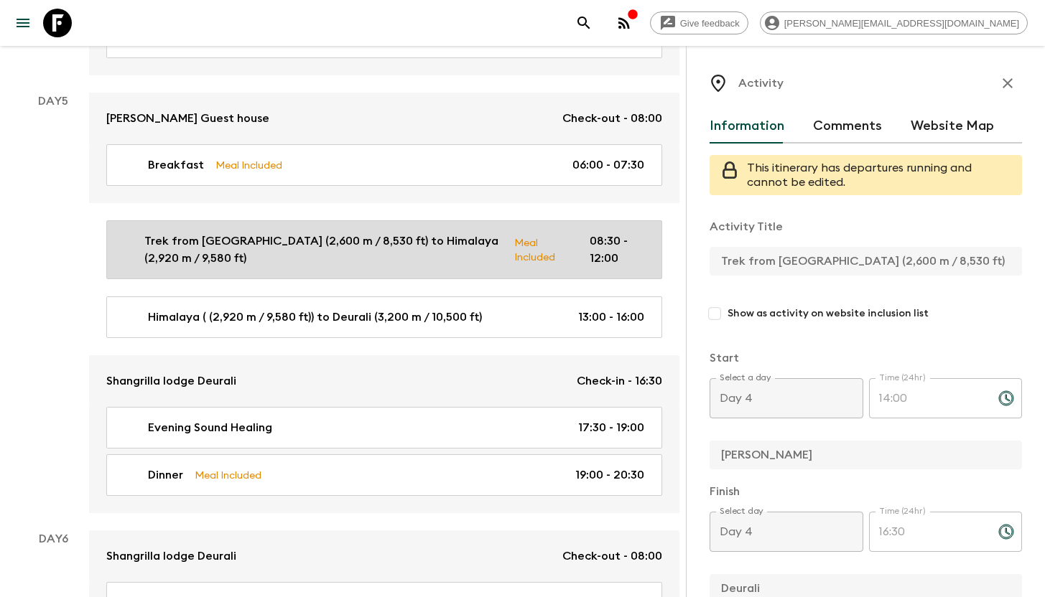
checkbox input "true"
type textarea "Lunch at [GEOGRAPHIC_DATA]"
type input "Day 5"
type input "08:30"
type input "Day 5"
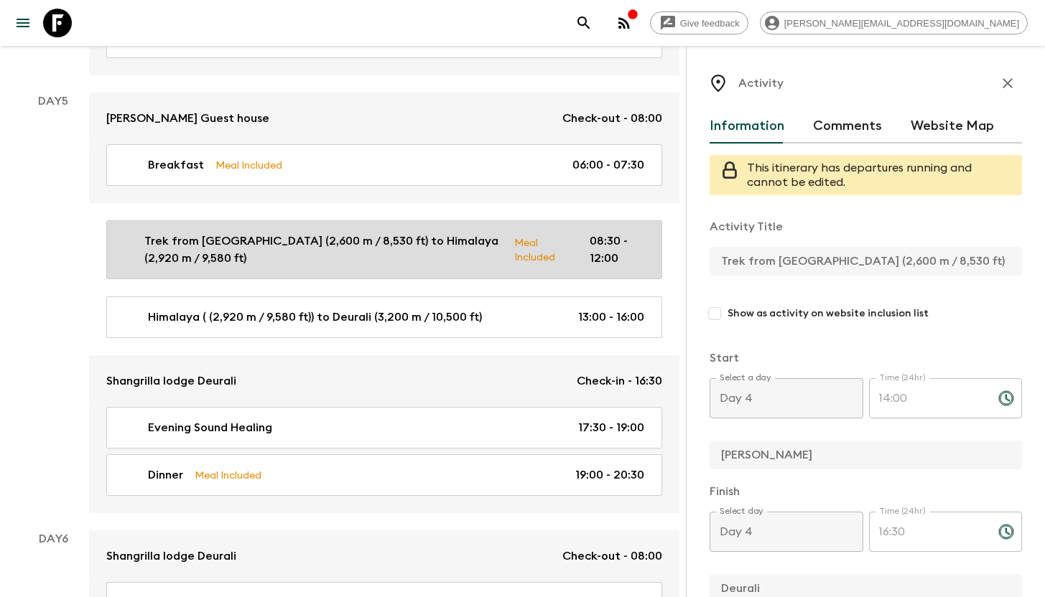
type input "12:00"
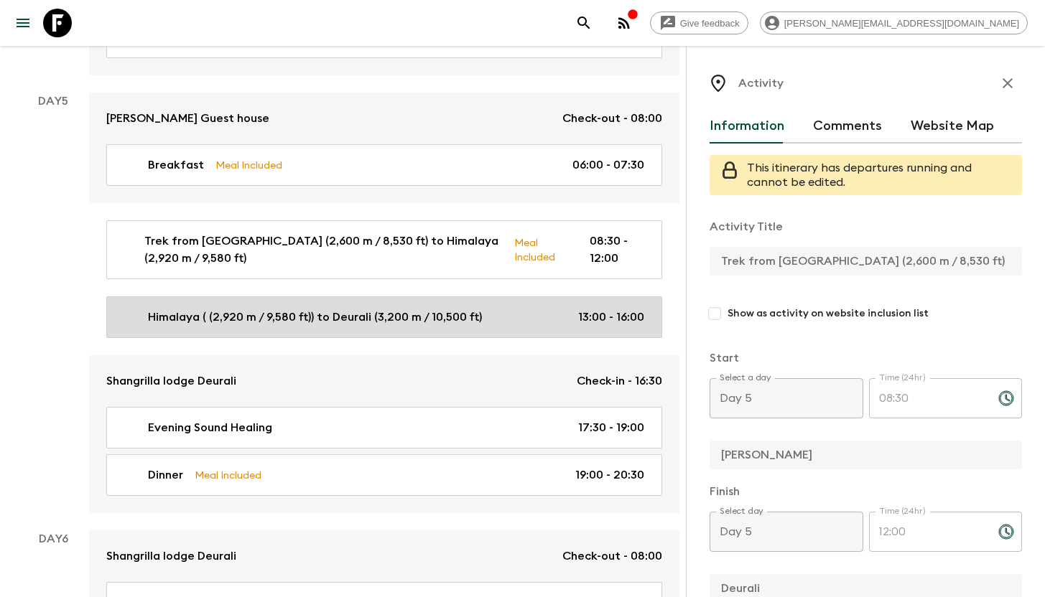
click at [246, 309] on p "Himalaya ( (2,920 m / 9,580 ft)) to Deurali (3,200 m / 10,500 ft)" at bounding box center [315, 317] width 334 height 17
type input "Himalaya ( (2,920 m / 9,580 ft)) to Deurali (3,200 m / 10,500 ft)"
type input "Himalaya"
type input "Deurali"
type textarea "After lunch at [GEOGRAPHIC_DATA], we ascend gradually toward [GEOGRAPHIC_DATA],…"
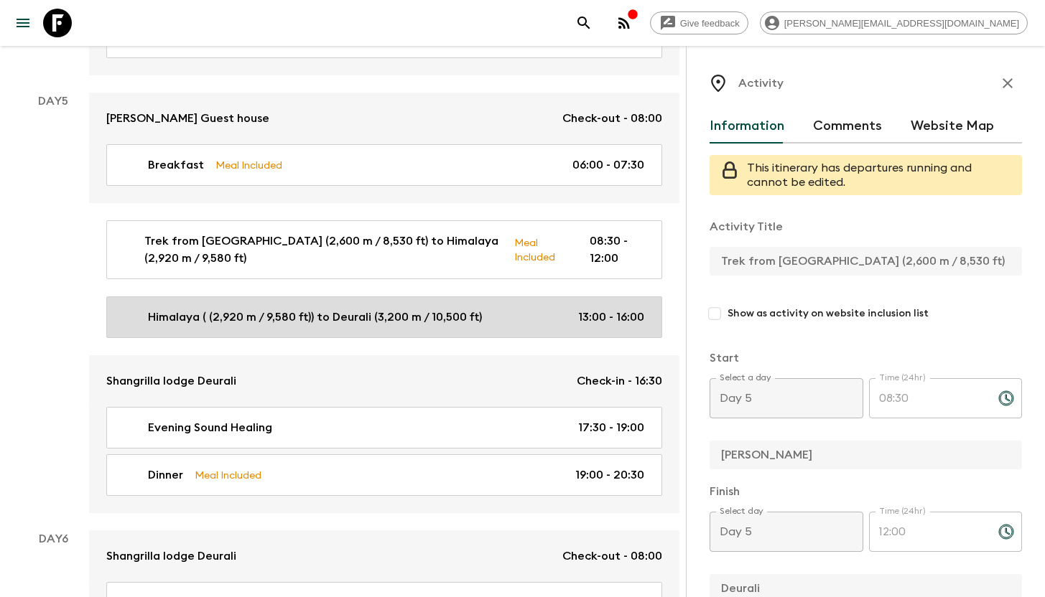
checkbox input "false"
type input "13:00"
type input "16:00"
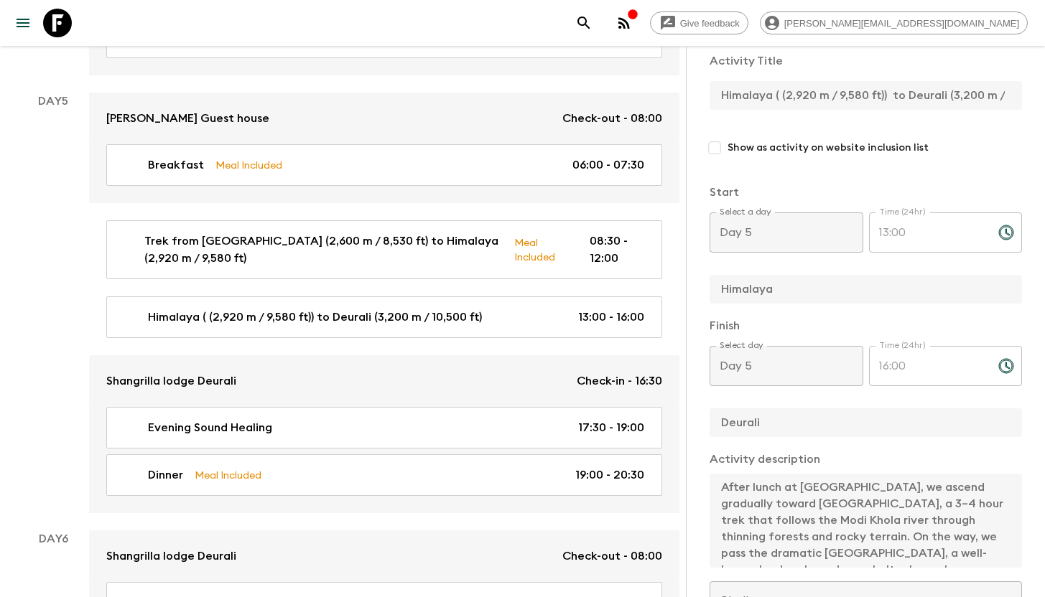
scroll to position [232, 0]
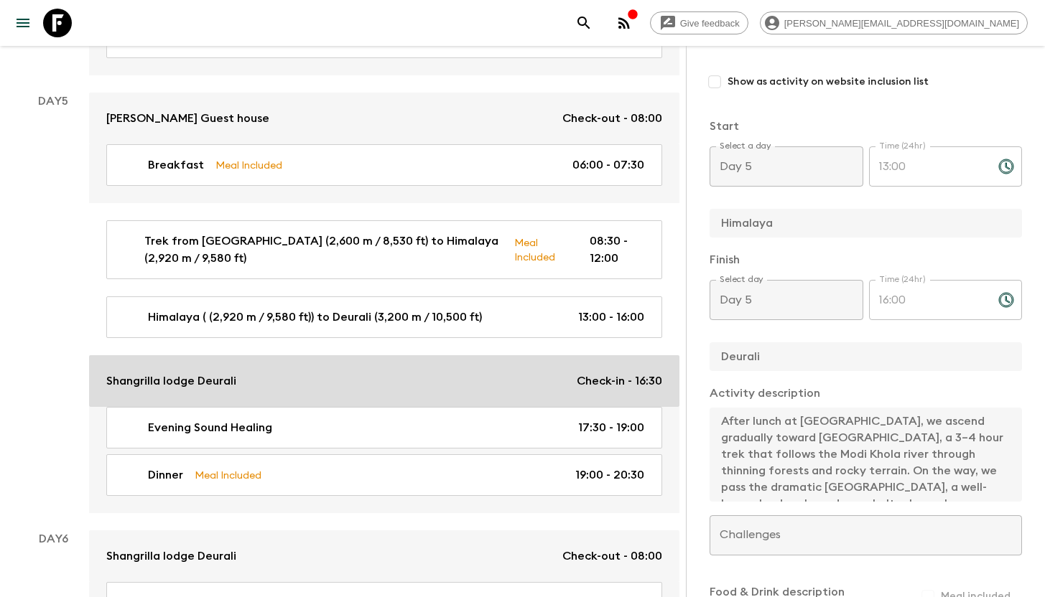
click at [357, 375] on div "Shangrilla lodge Deurali Check-in - 16:30" at bounding box center [384, 381] width 556 height 17
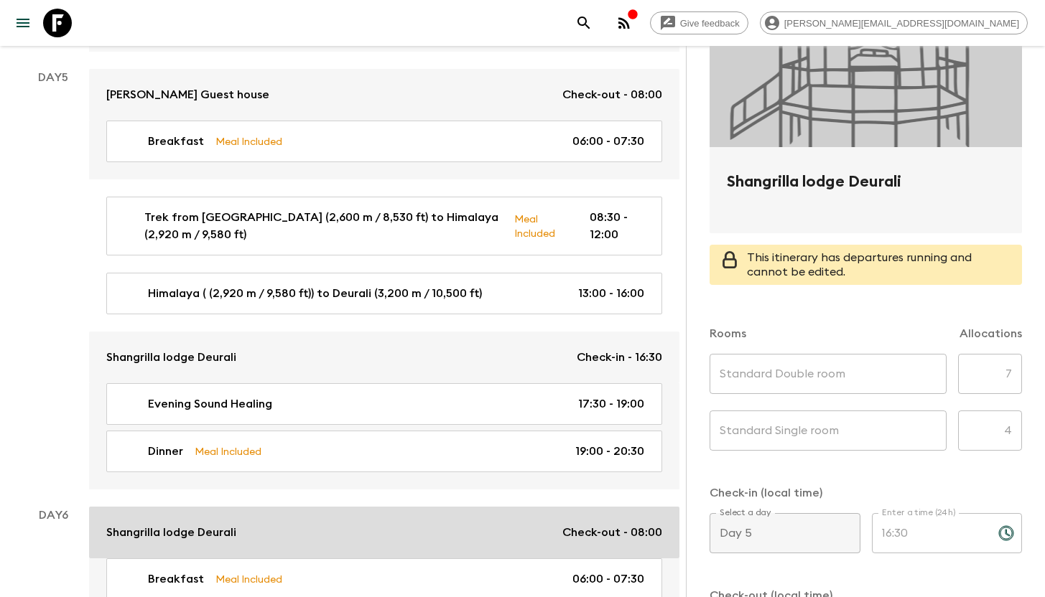
scroll to position [2078, 0]
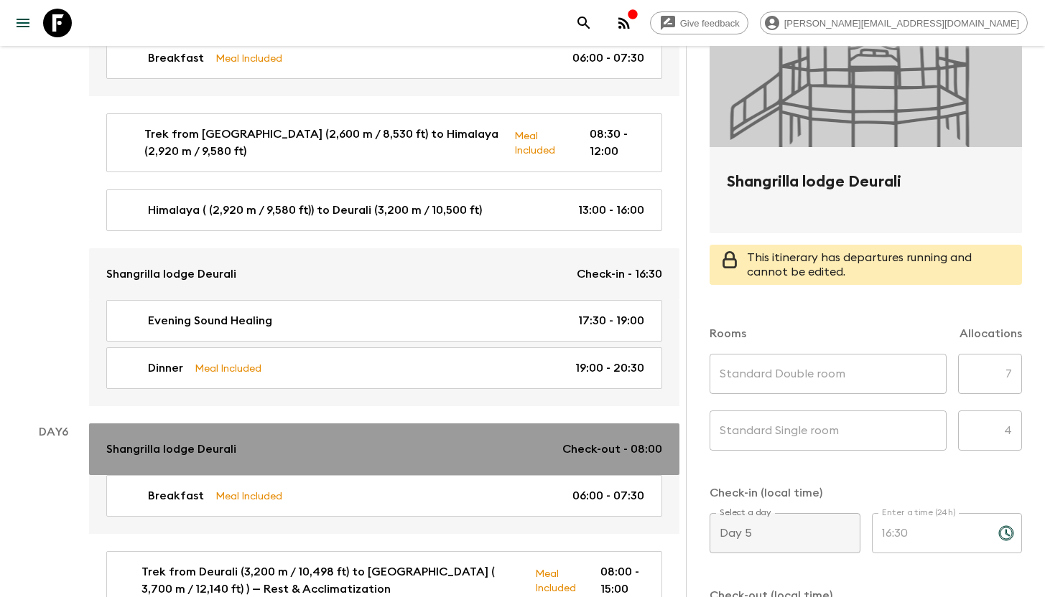
click at [254, 448] on div "Shangrilla lodge Deurali Check-out - 08:00" at bounding box center [384, 449] width 556 height 17
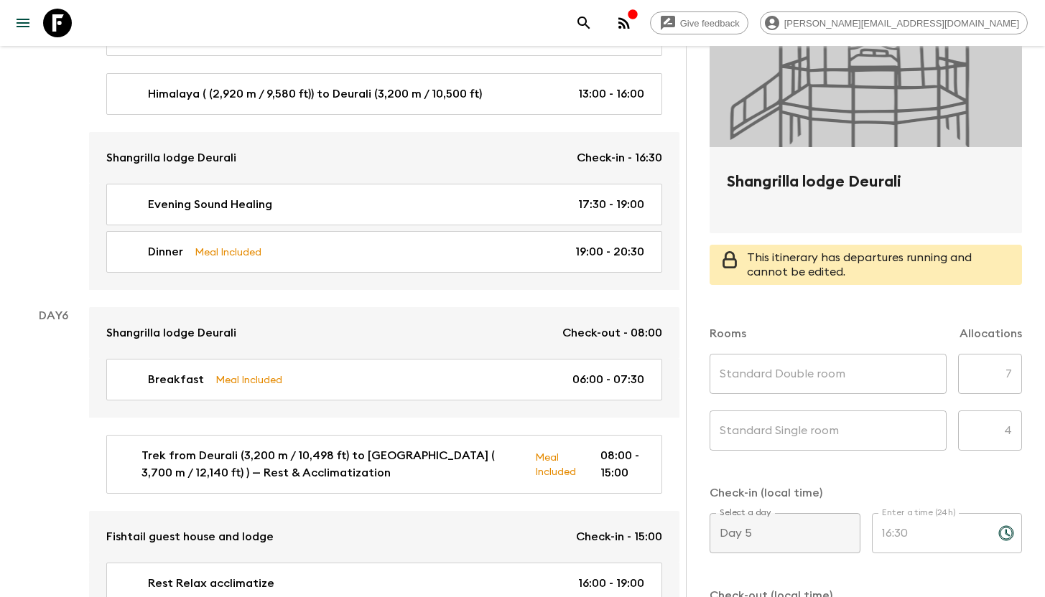
scroll to position [2340, 0]
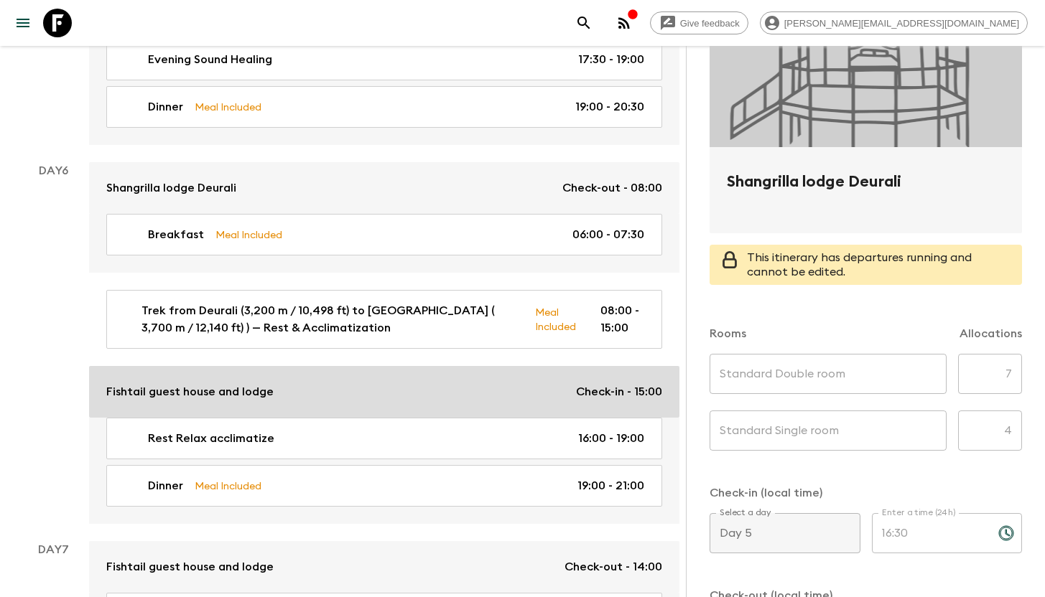
click at [289, 405] on link "Fishtail guest house and lodge Check-in - 15:00" at bounding box center [384, 392] width 590 height 52
type input "Standard Double room"
type input "Standard single room"
type input "Day 6"
type input "15:00"
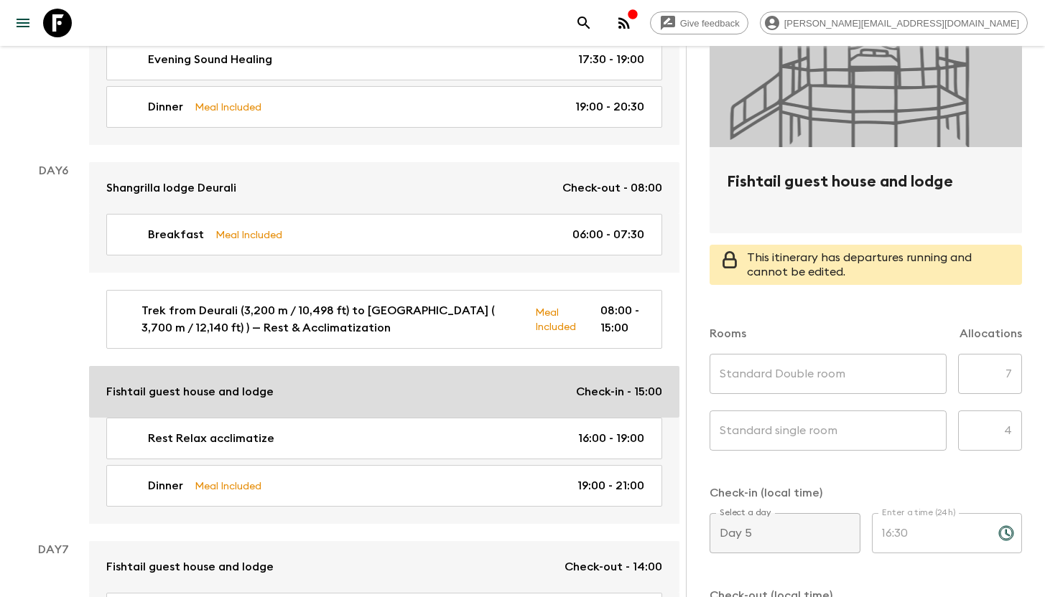
type input "Day 7"
type input "14:00"
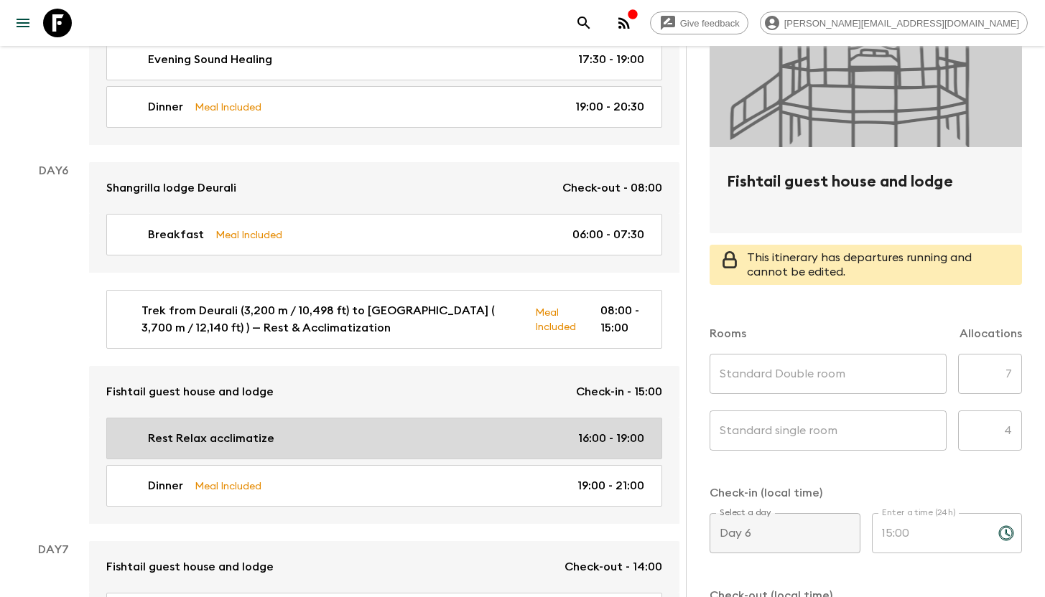
click at [290, 433] on div "Rest Relax acclimatize 16:00 - 19:00" at bounding box center [380, 438] width 525 height 17
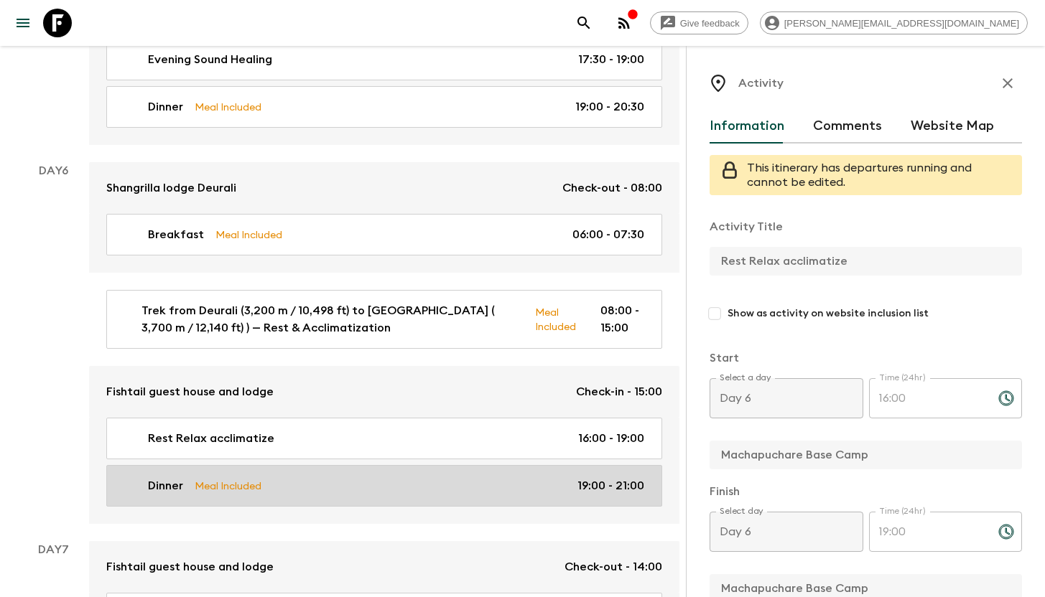
click at [287, 489] on div "Dinner Meal Included 19:00 - 21:00" at bounding box center [380, 485] width 525 height 17
type input "Dinner"
type input "Fishtail guest house MBC"
type textarea "Dinner with the group at Fishtail Gues house MBC"
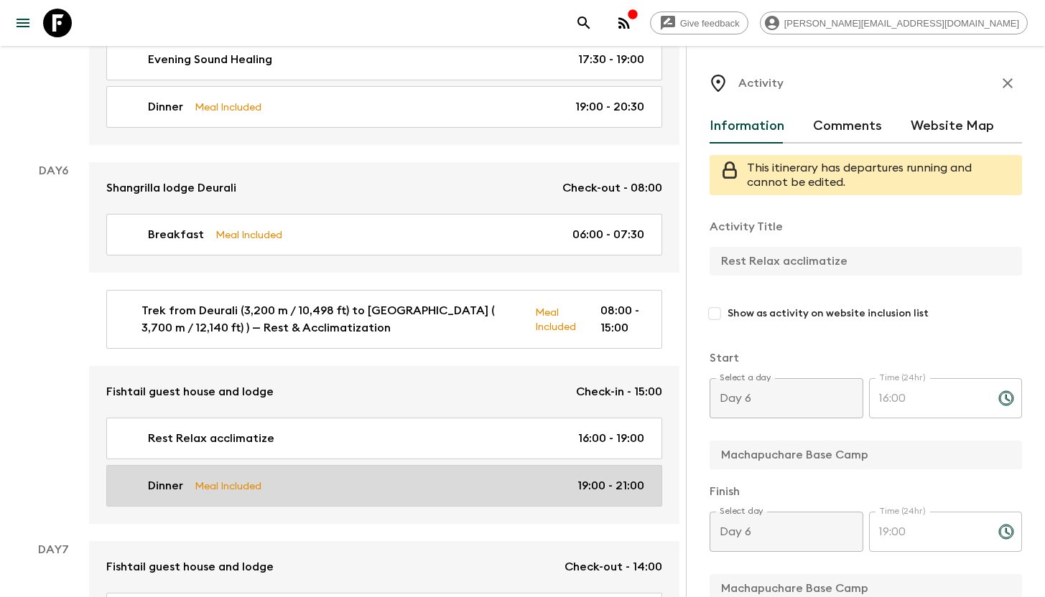
checkbox input "true"
type input "19:00"
type input "21:00"
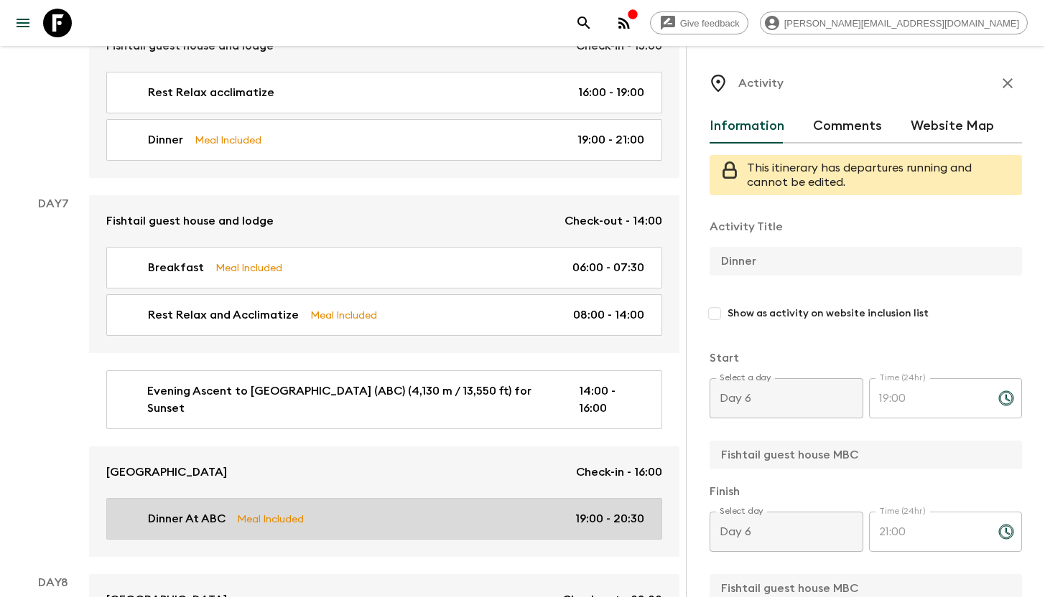
scroll to position [2725, 0]
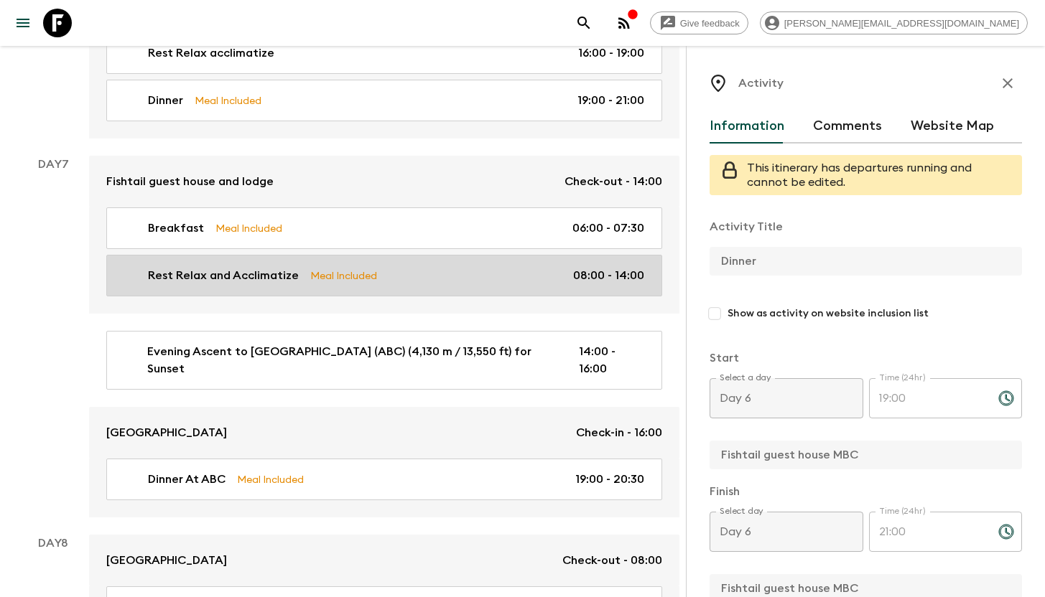
click at [287, 273] on p "Rest Relax and Acclimatize" at bounding box center [223, 275] width 151 height 17
type input "Rest Relax and Acclimatize"
type input "Machapuchare Base Camp"
type textarea "The following day, we will depart only after 2:00 pm, allowing a full 24 hours …"
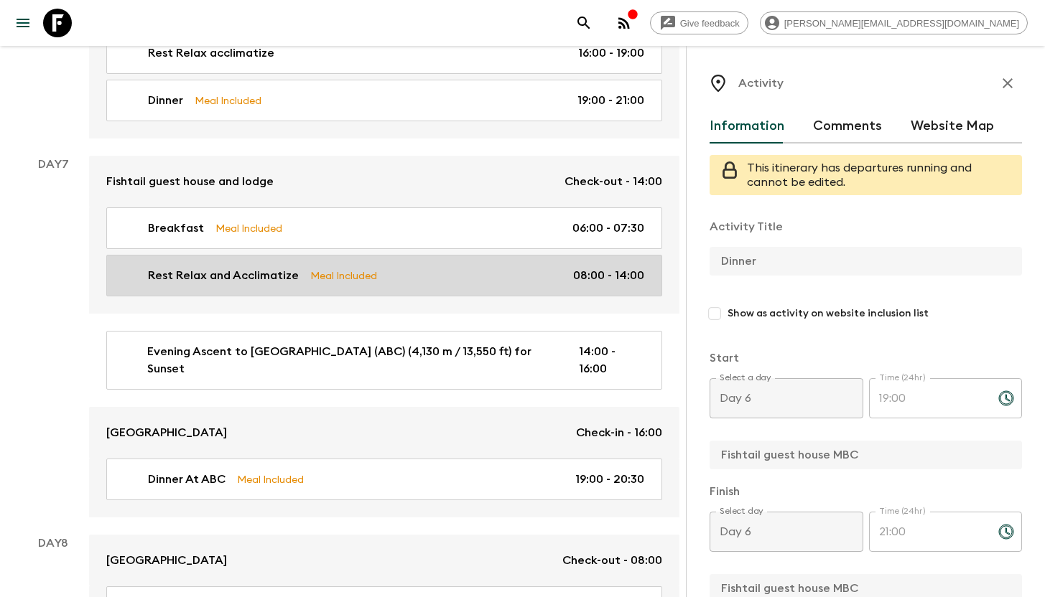
type textarea "Lunch at [GEOGRAPHIC_DATA] before preparation of ascent to ABC"
type input "Day 7"
type input "08:00"
type input "Day 7"
type input "14:00"
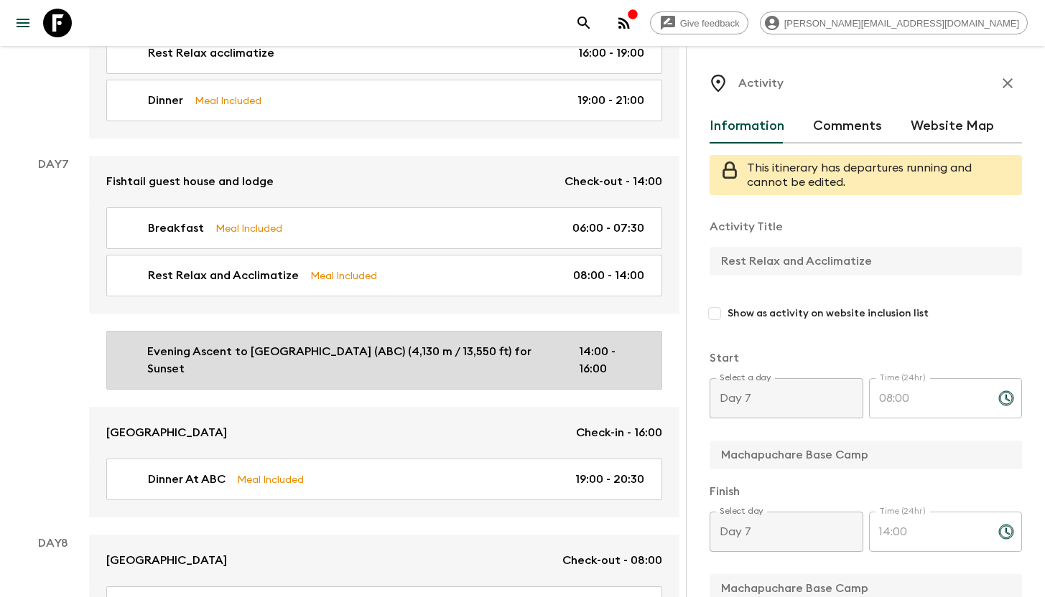
click at [264, 359] on p "Evening Ascent to [GEOGRAPHIC_DATA] (ABC) (4,130 m / 13,550 ft) for Sunset" at bounding box center [351, 360] width 408 height 34
type input "Evening Ascent to [GEOGRAPHIC_DATA] (ABC) (4,130 m / 13,550 ft) for Sunset"
type input "Machapuchare Base Camp"
type input "[GEOGRAPHIC_DATA] (ABC)"
type textarea "After a restful morning at [GEOGRAPHIC_DATA] (3,700 m / 12,140 ft), you’ll spen…"
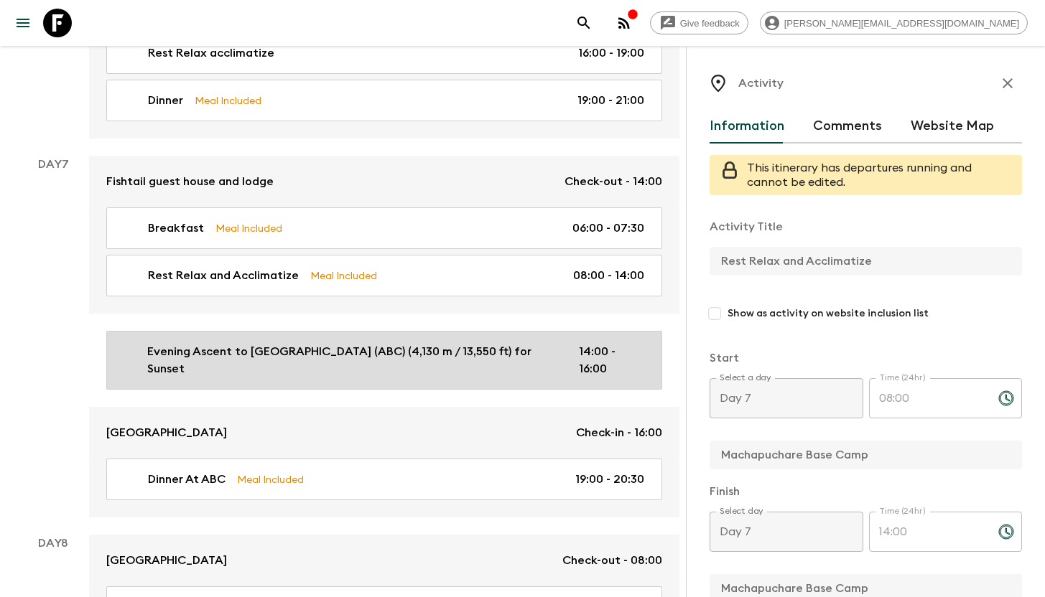
checkbox input "false"
type input "14:00"
type input "16:00"
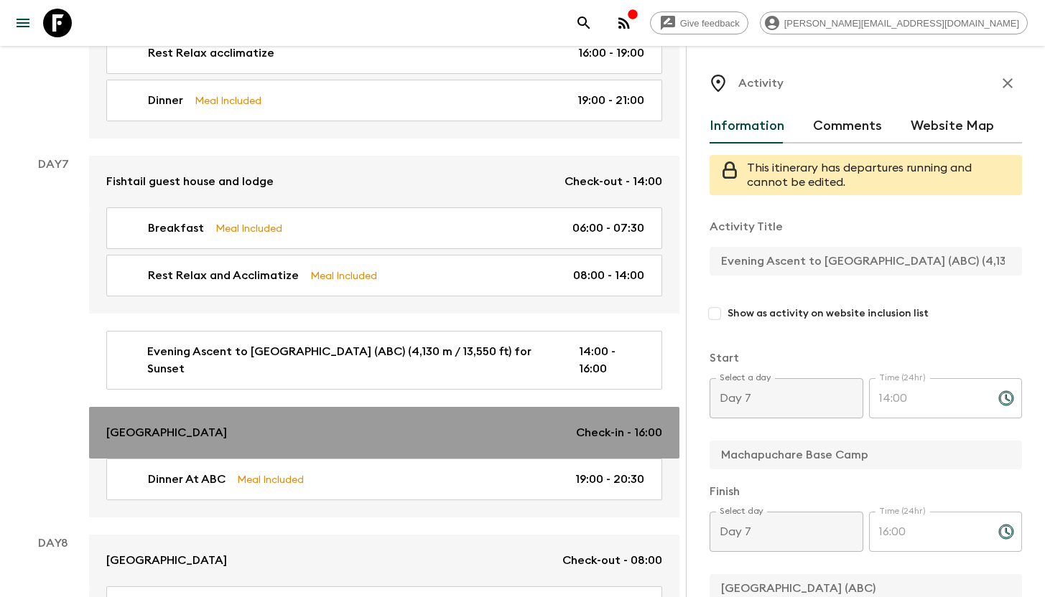
click at [263, 429] on div "[GEOGRAPHIC_DATA] Check-in - 16:00" at bounding box center [384, 432] width 556 height 17
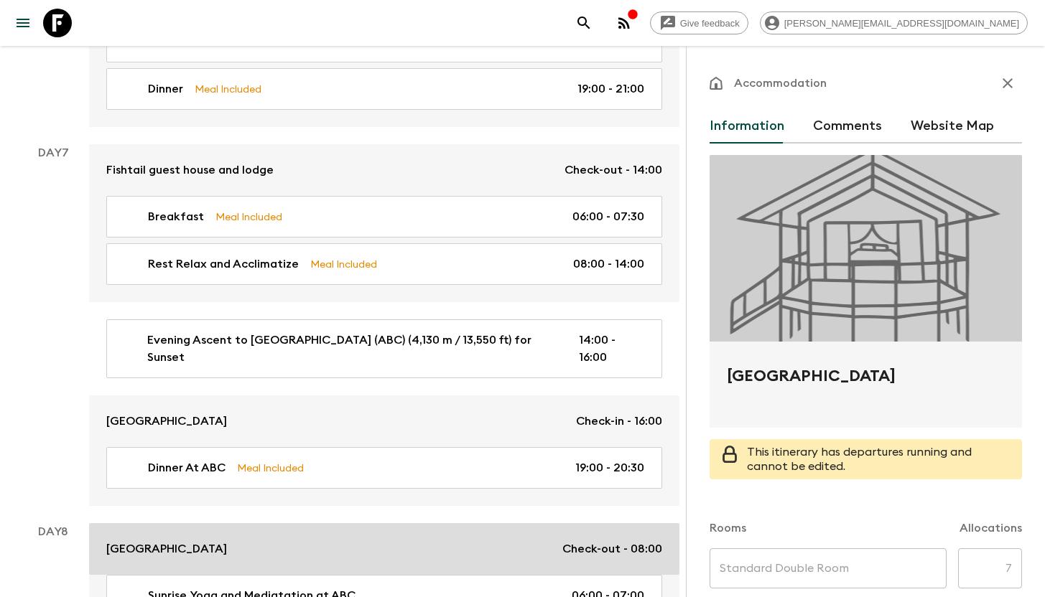
scroll to position [2747, 0]
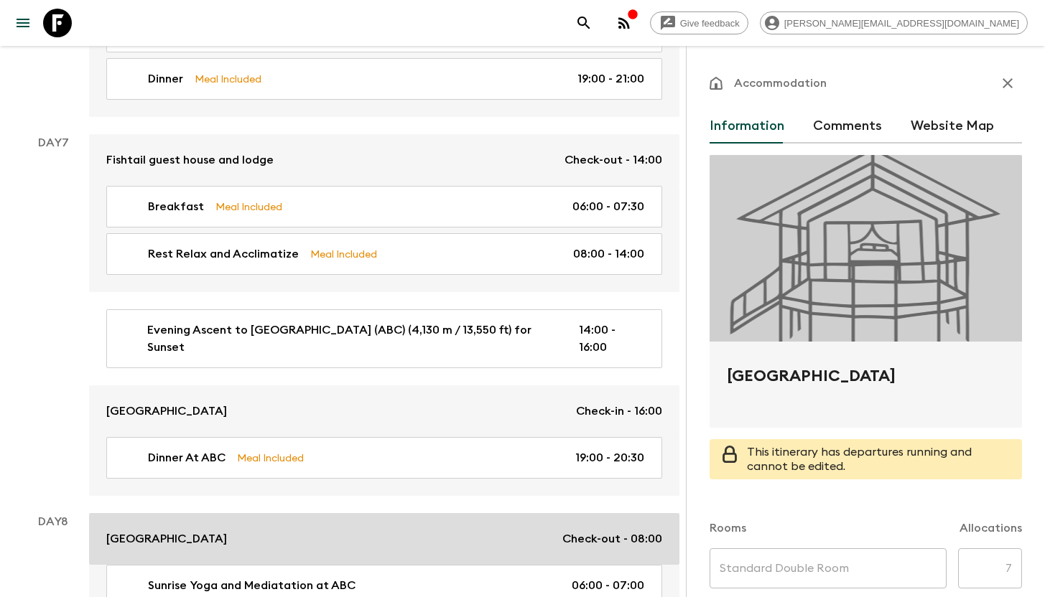
click at [286, 531] on div "[GEOGRAPHIC_DATA] Check-out - 08:00" at bounding box center [384, 539] width 556 height 17
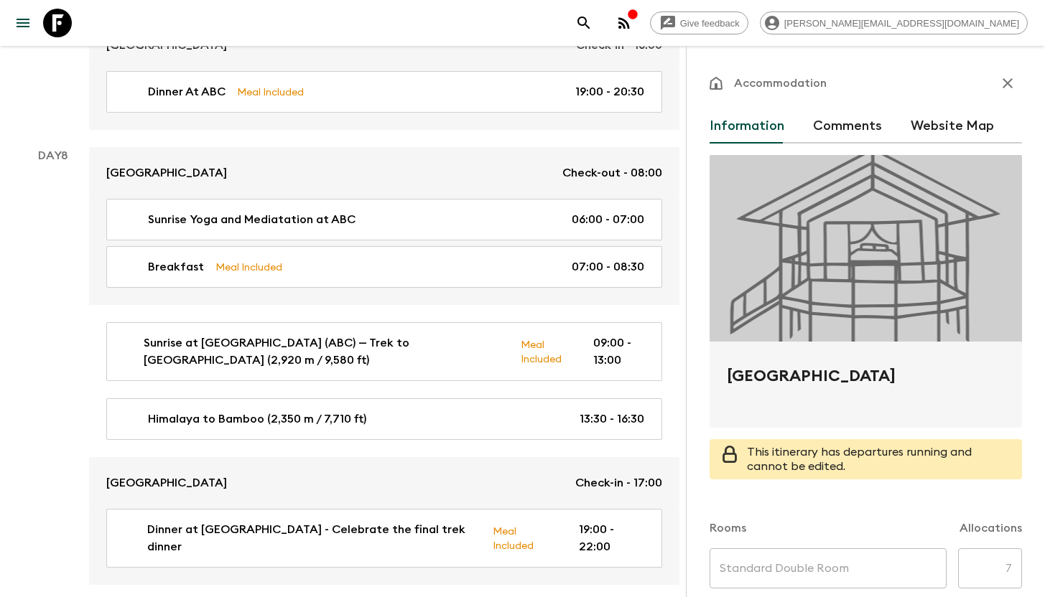
scroll to position [253, 0]
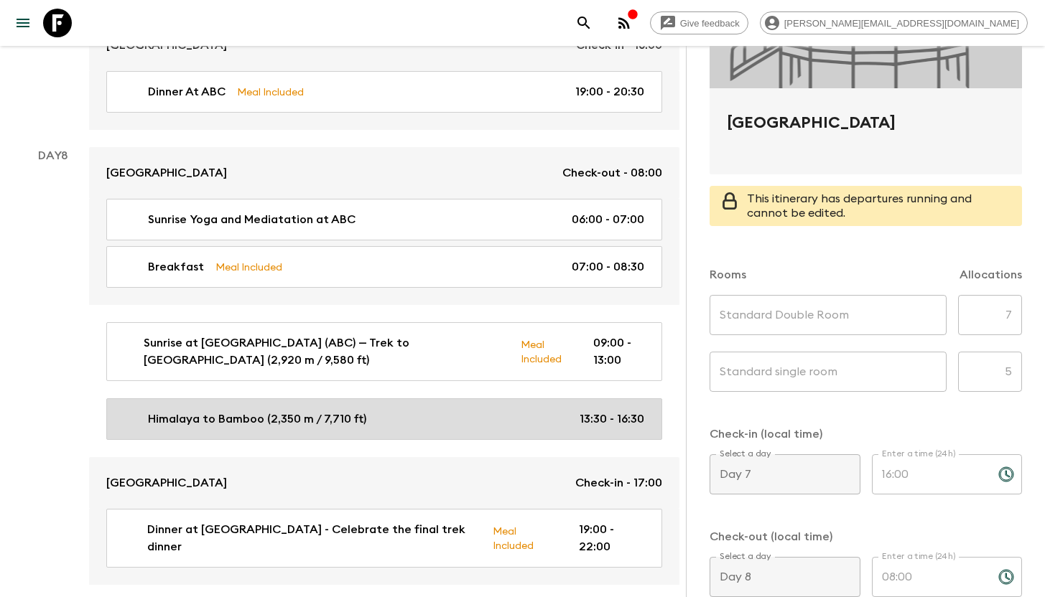
click at [313, 421] on p "Himalaya to Bamboo (2,350 m / 7,710 ft)" at bounding box center [257, 419] width 218 height 17
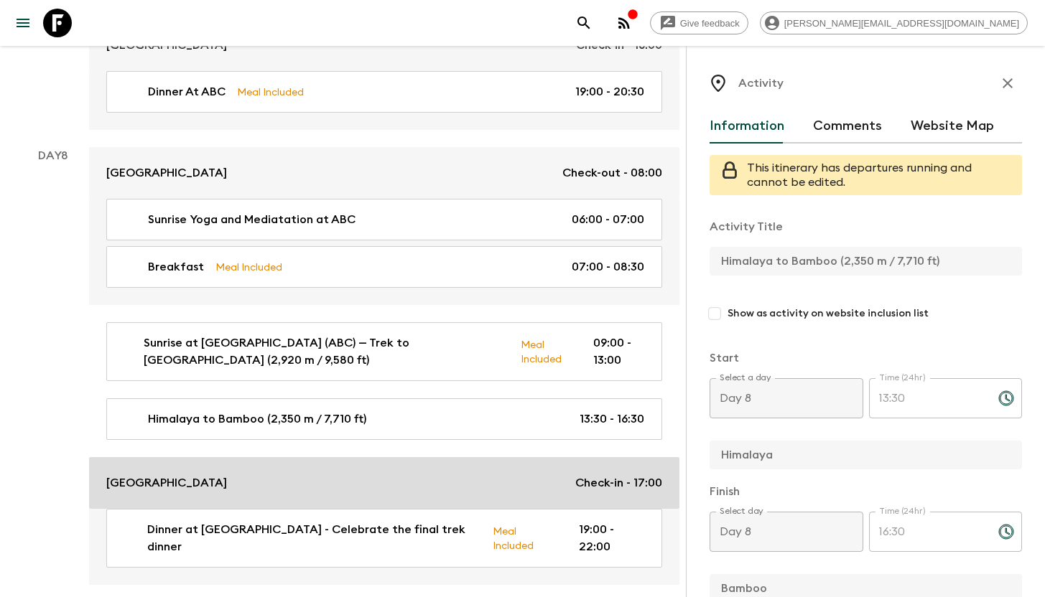
click at [187, 475] on p "[GEOGRAPHIC_DATA]" at bounding box center [166, 483] width 121 height 17
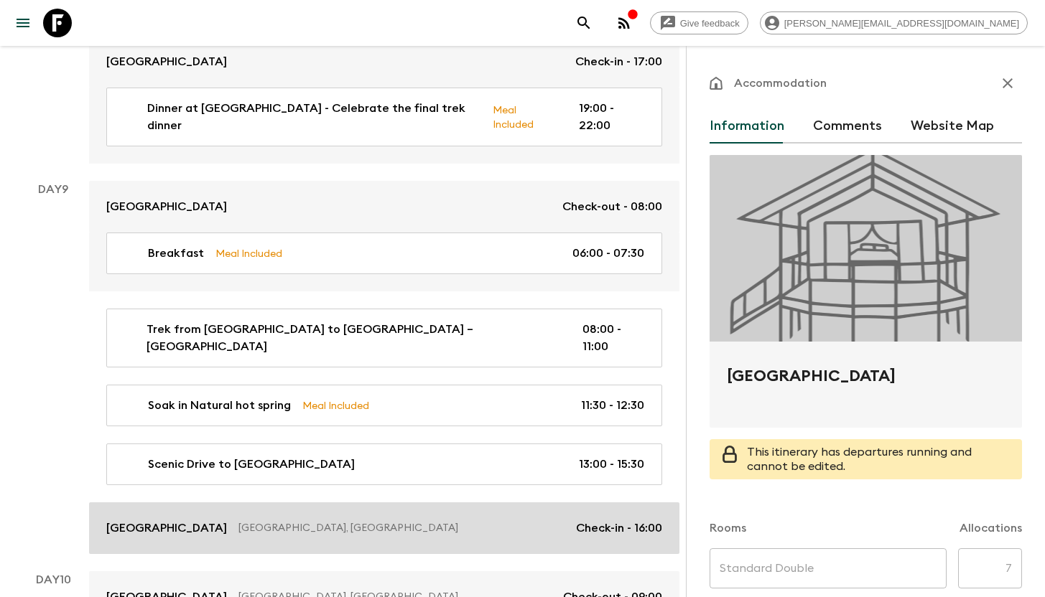
scroll to position [3548, 0]
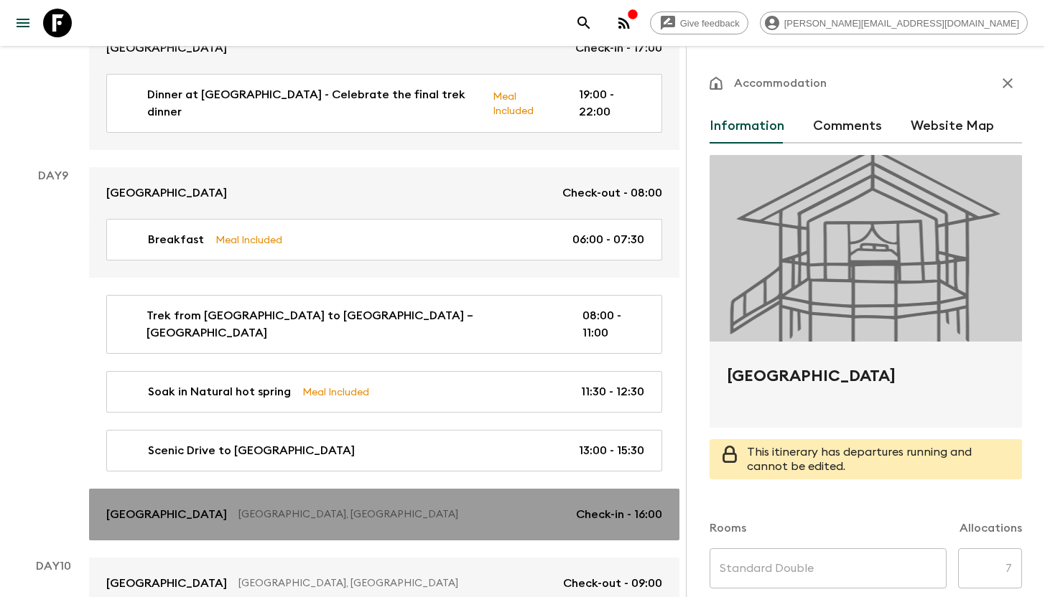
click at [272, 508] on p "[GEOGRAPHIC_DATA], [GEOGRAPHIC_DATA]" at bounding box center [401, 515] width 326 height 14
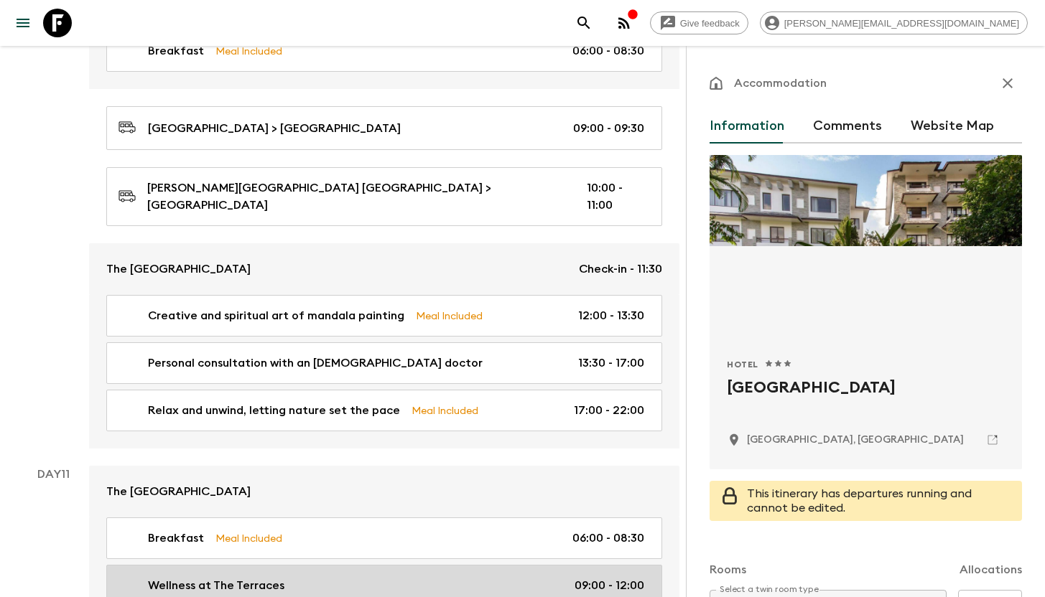
scroll to position [4206, 0]
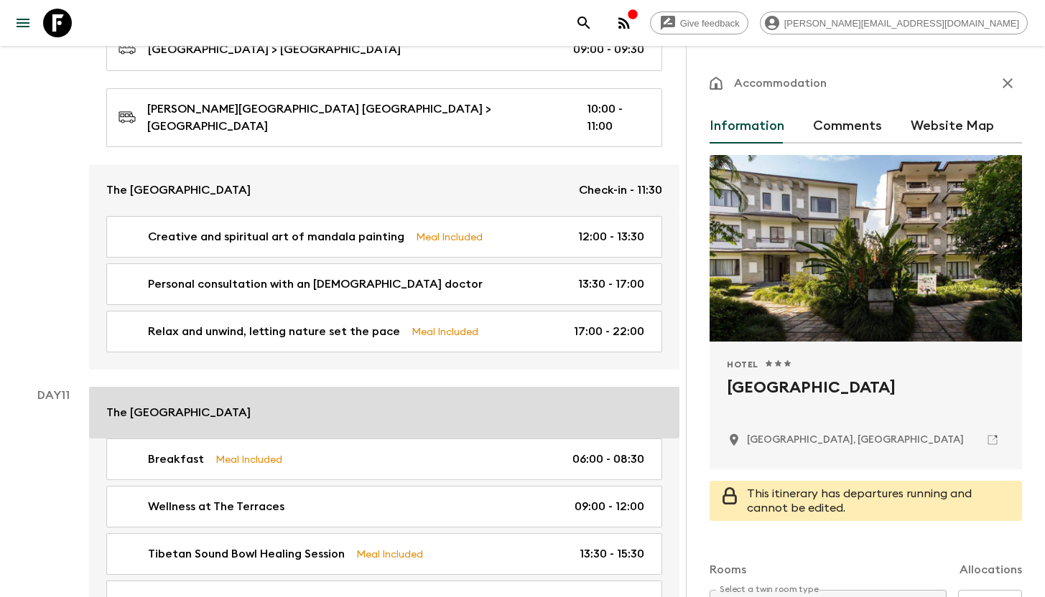
click at [309, 404] on div "The [GEOGRAPHIC_DATA]" at bounding box center [384, 412] width 556 height 17
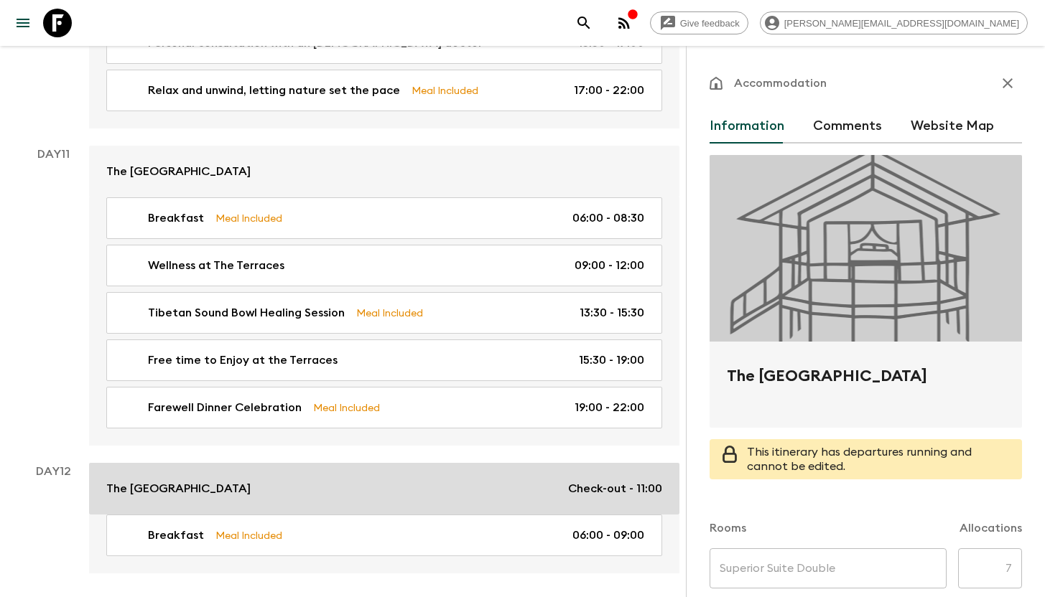
scroll to position [4449, 0]
click at [324, 462] on link "The Terraces Resort and Spa Check-out - 11:00" at bounding box center [384, 488] width 590 height 52
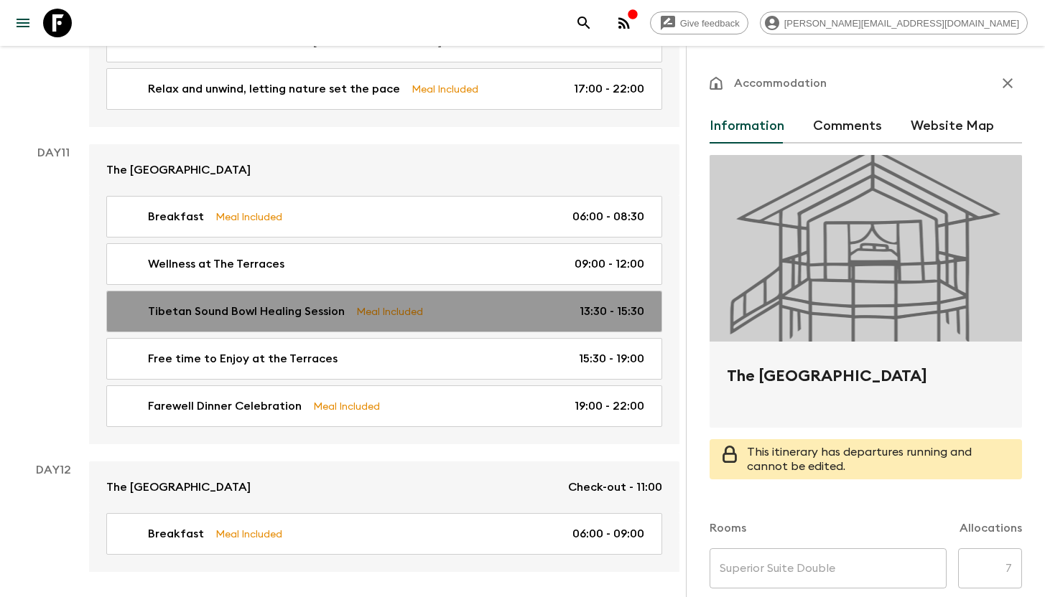
click at [316, 303] on p "Tibetan Sound Bowl Healing Session" at bounding box center [246, 311] width 197 height 17
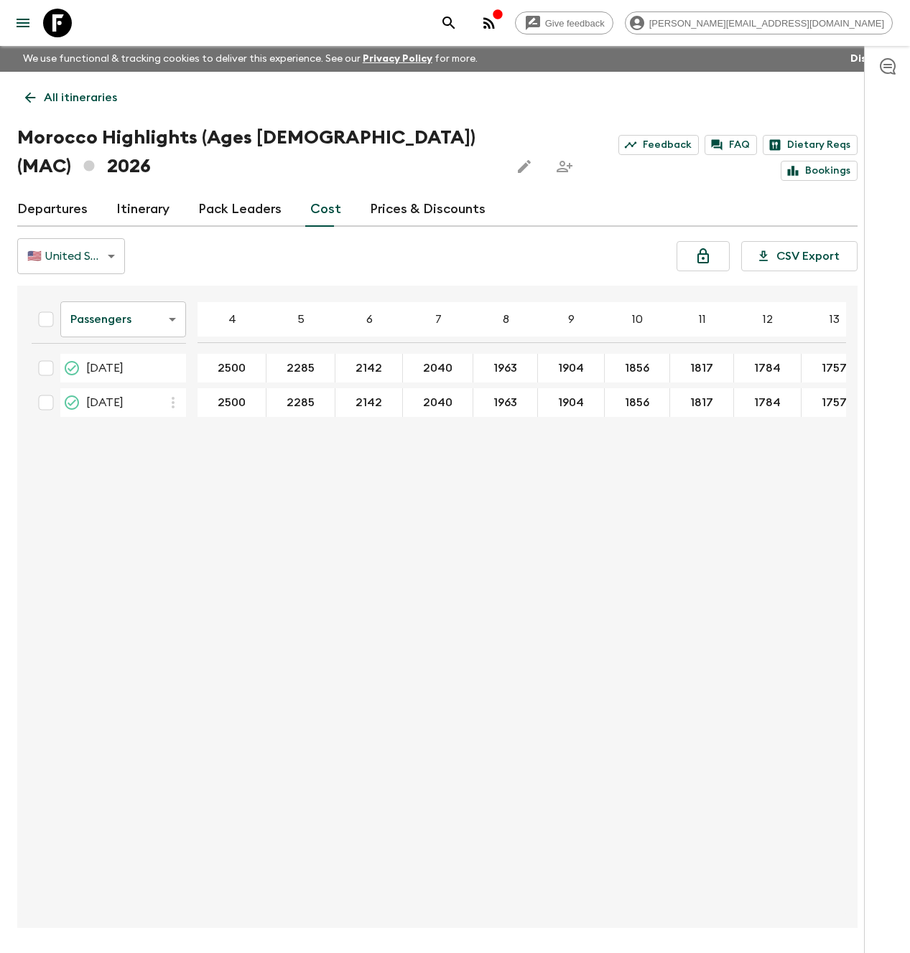
click at [54, 19] on icon at bounding box center [57, 23] width 29 height 29
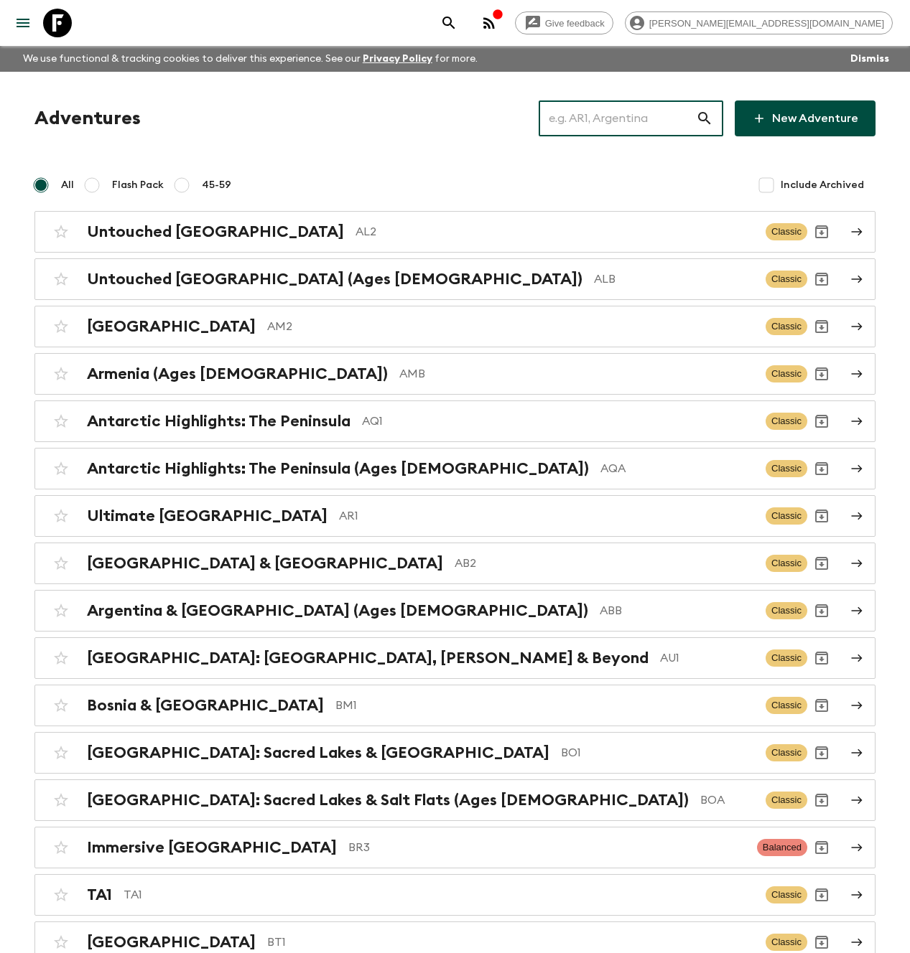
click at [632, 122] on input "text" at bounding box center [616, 118] width 157 height 40
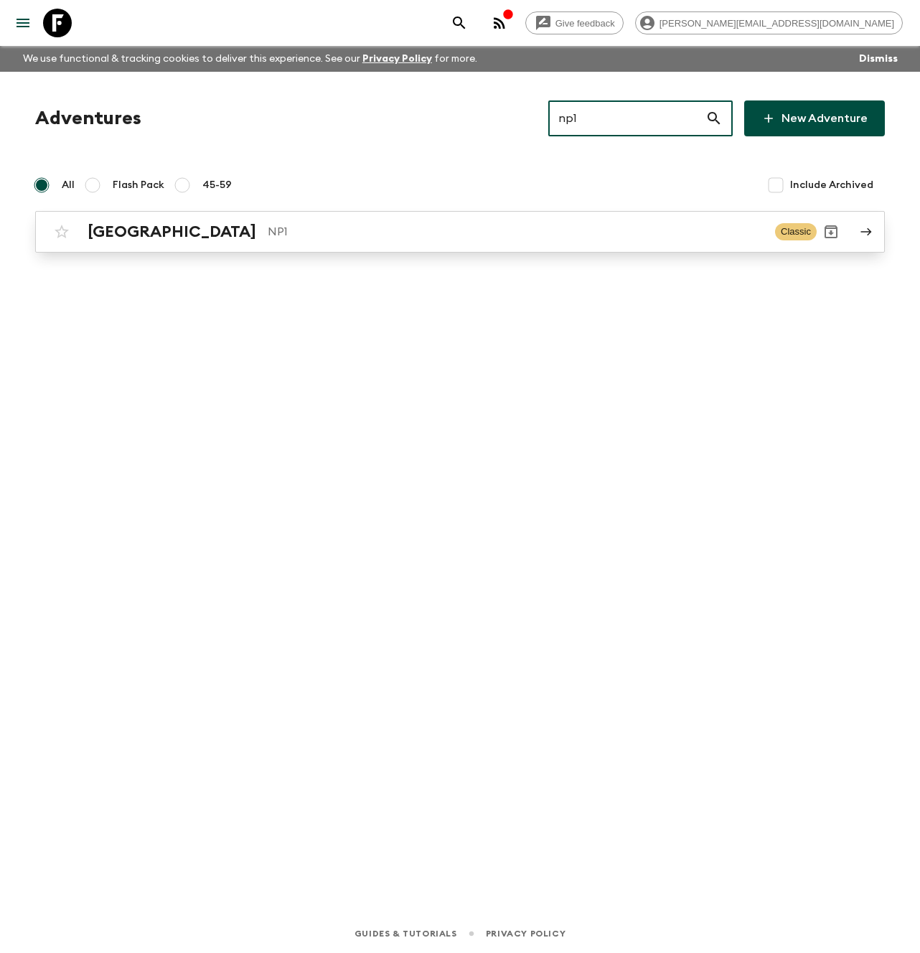
type input "np1"
click at [268, 230] on p "NP1" at bounding box center [516, 231] width 496 height 17
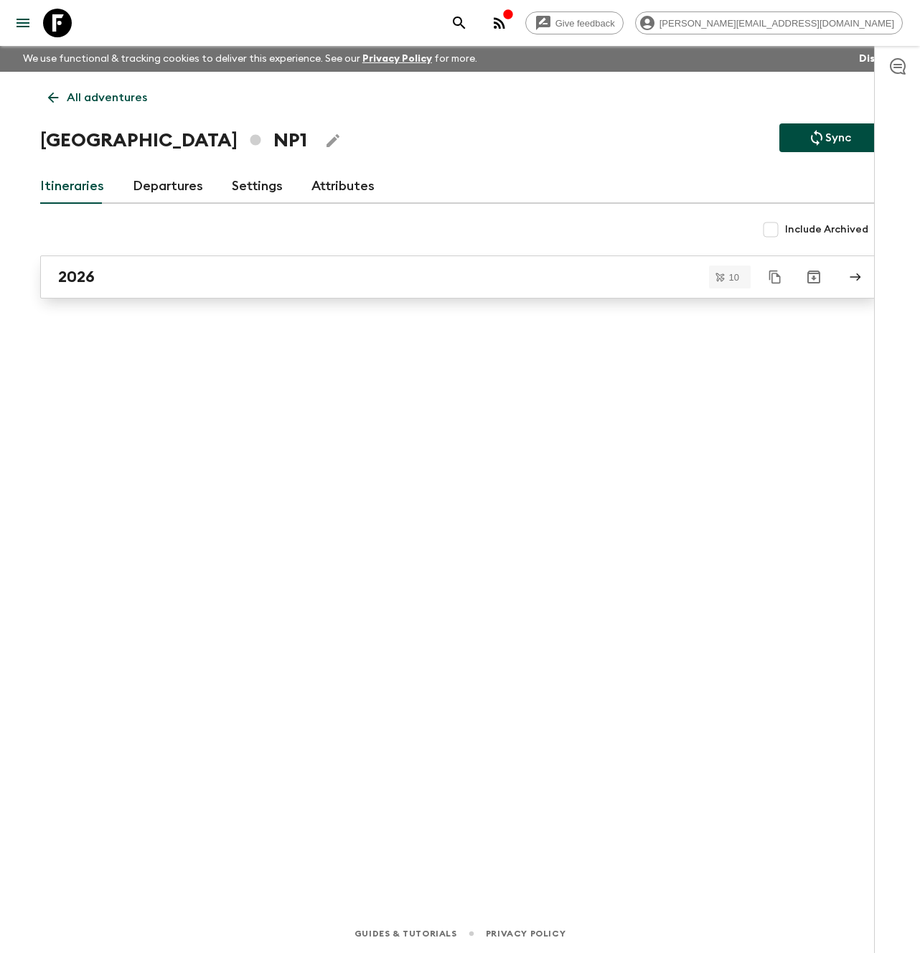
click at [121, 291] on link "2026" at bounding box center [460, 277] width 840 height 43
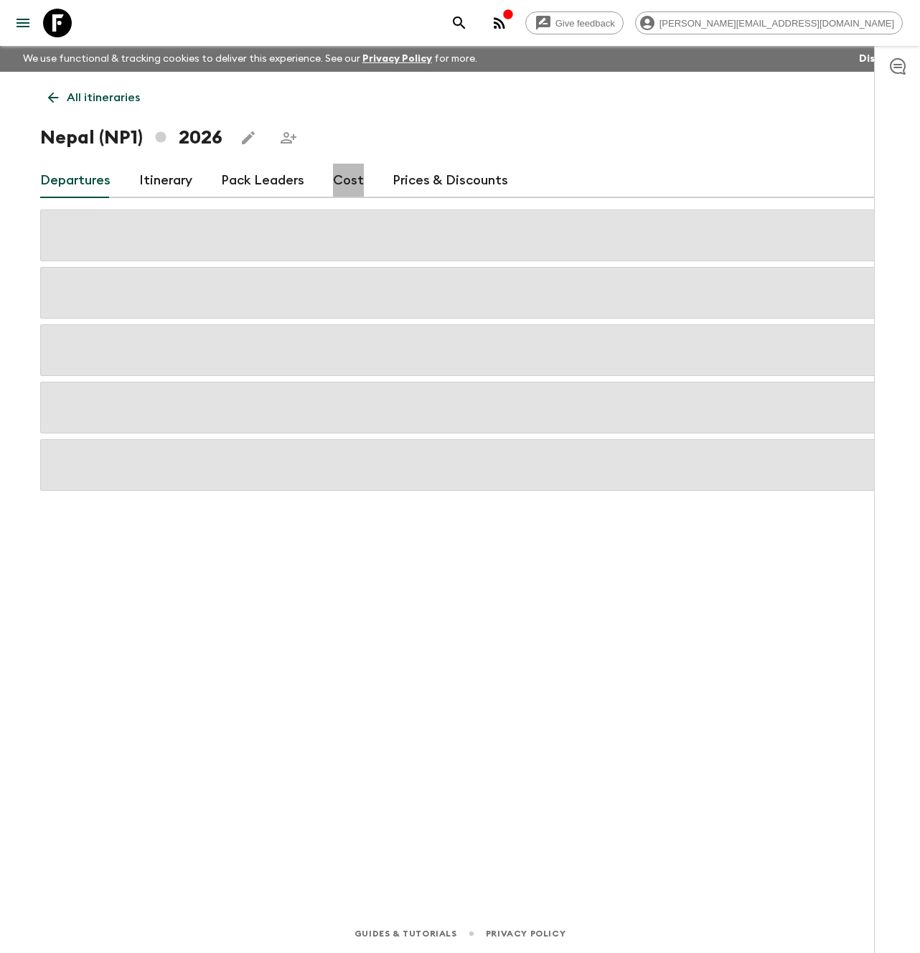
click at [344, 179] on link "Cost" at bounding box center [348, 181] width 31 height 34
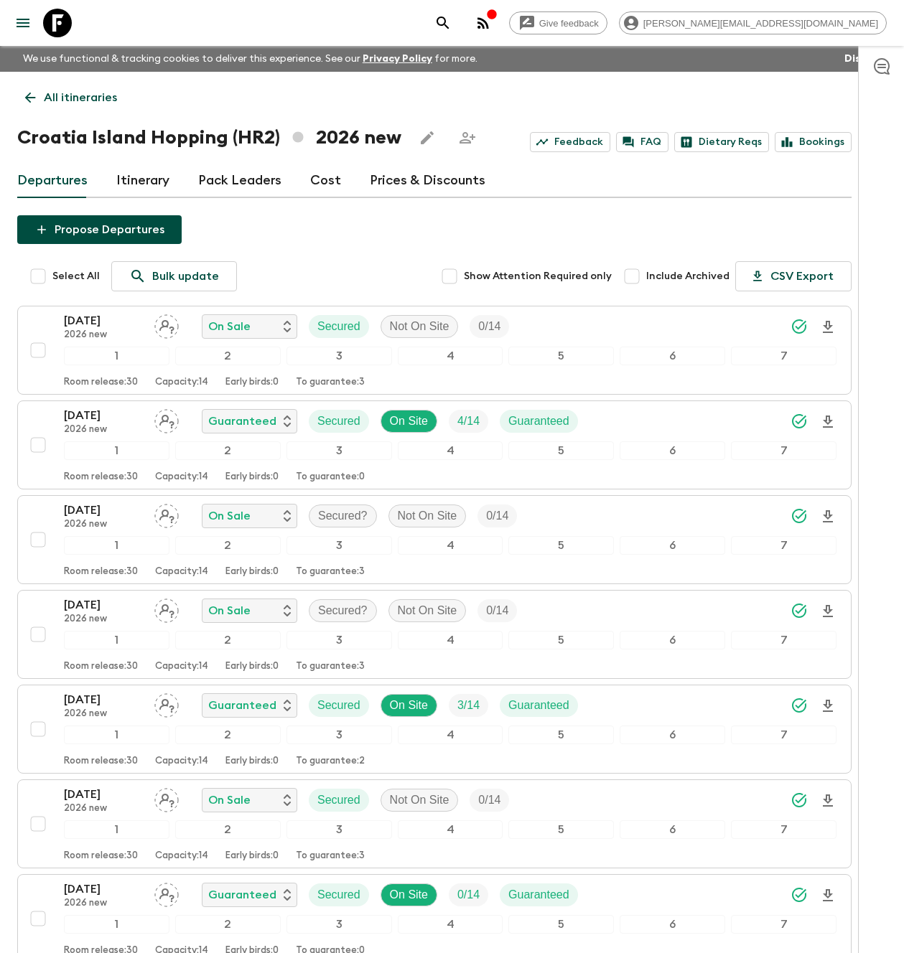
click at [64, 18] on icon at bounding box center [57, 23] width 29 height 29
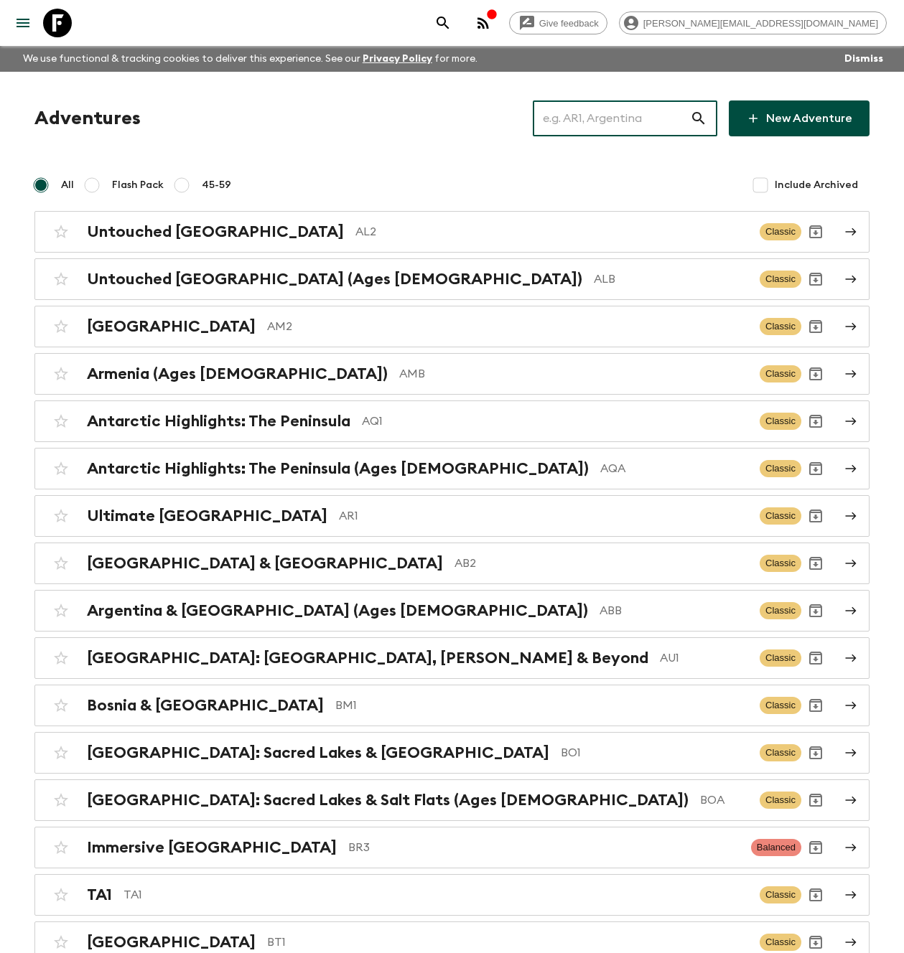
click at [615, 123] on input "text" at bounding box center [611, 118] width 157 height 40
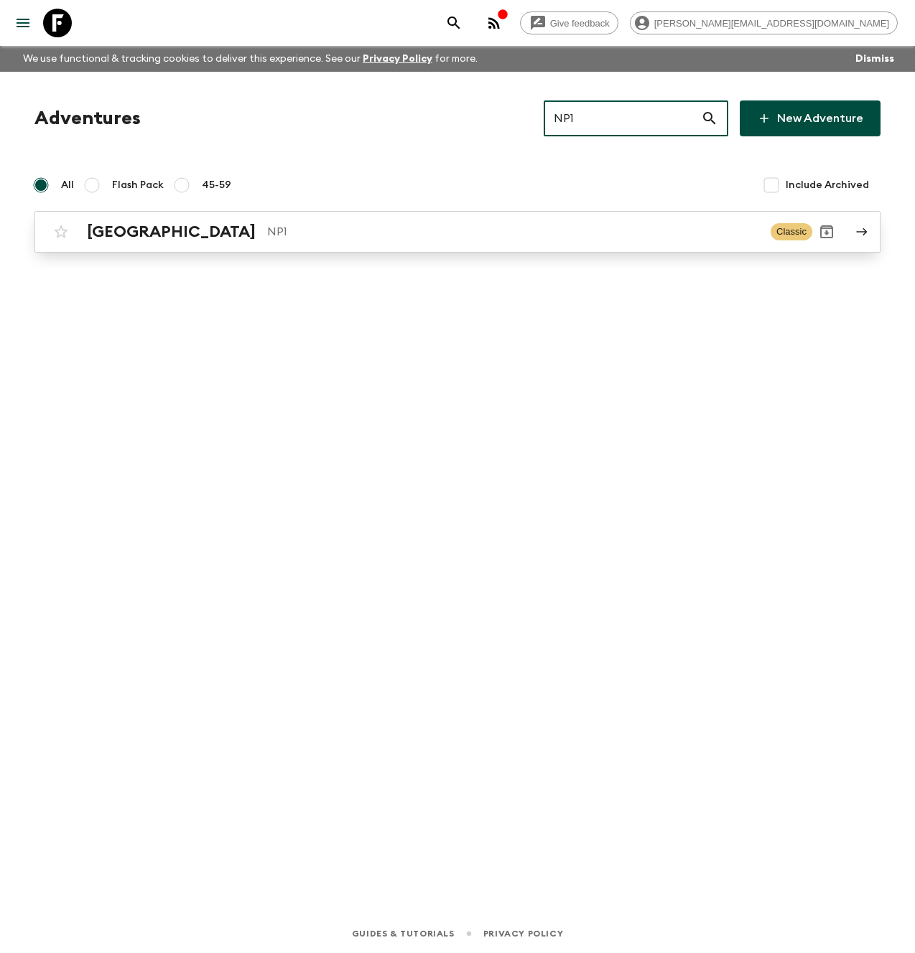
type input "NP1"
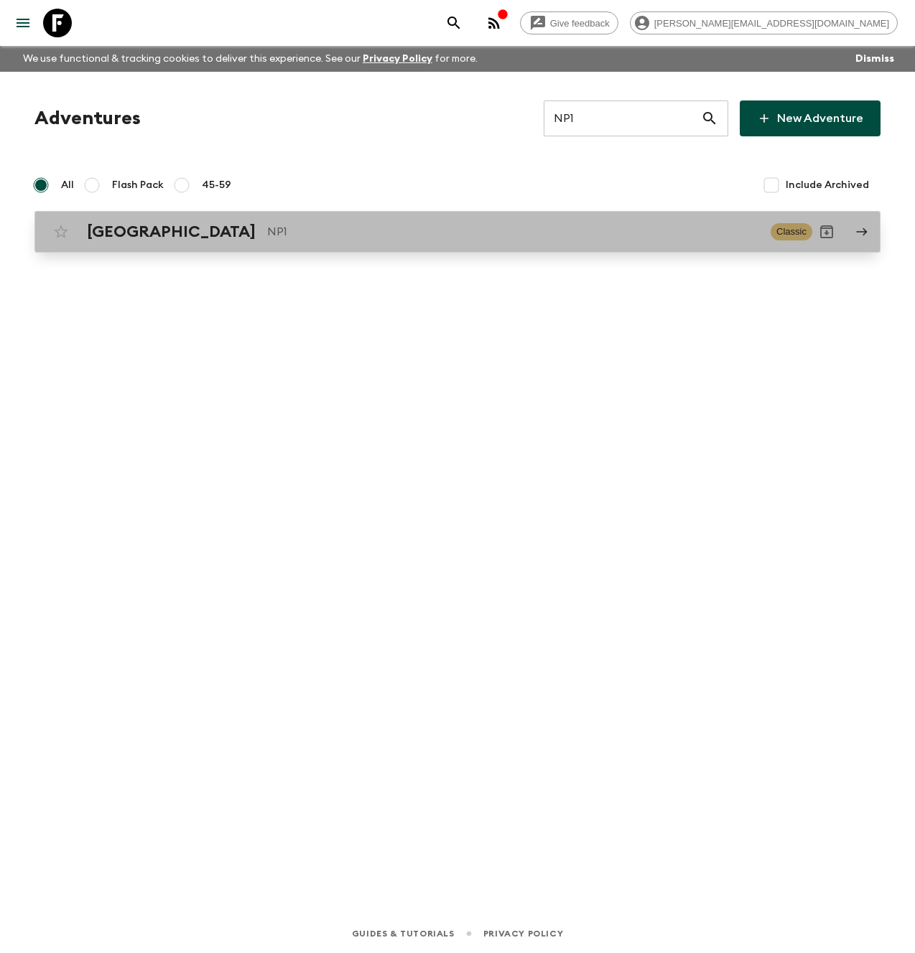
click at [122, 237] on h2 "[GEOGRAPHIC_DATA]" at bounding box center [171, 232] width 169 height 19
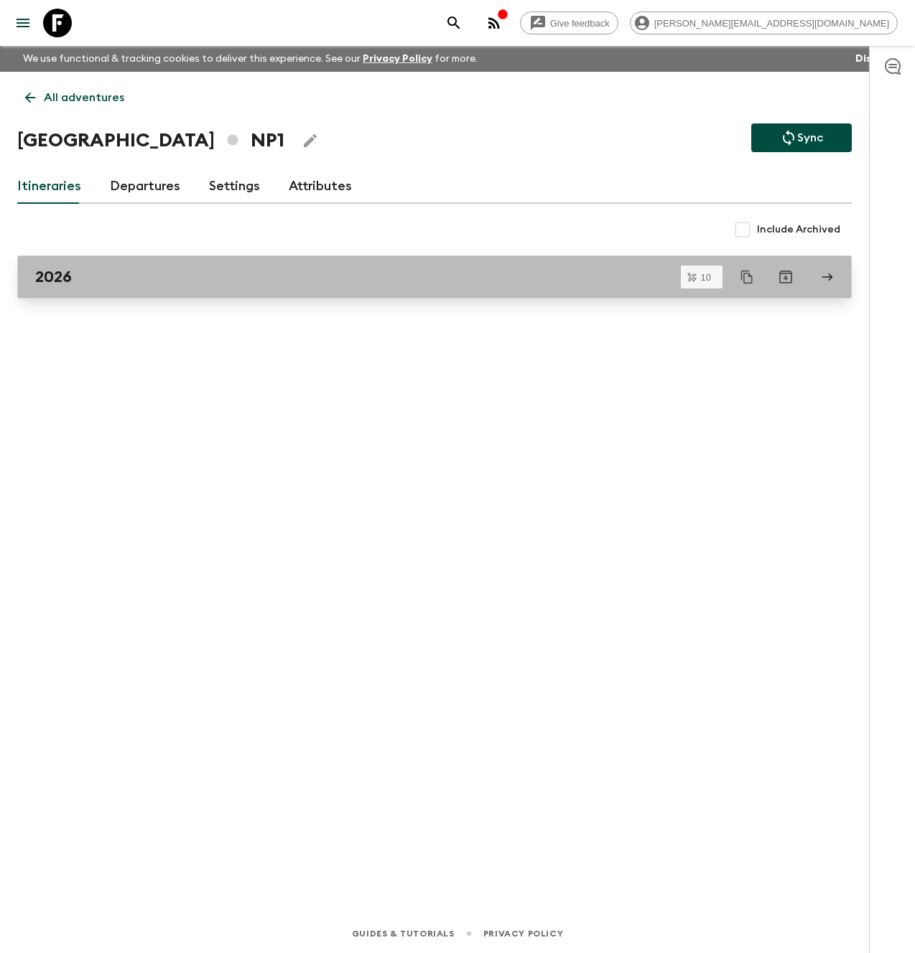
click at [81, 281] on div "2026" at bounding box center [420, 277] width 771 height 19
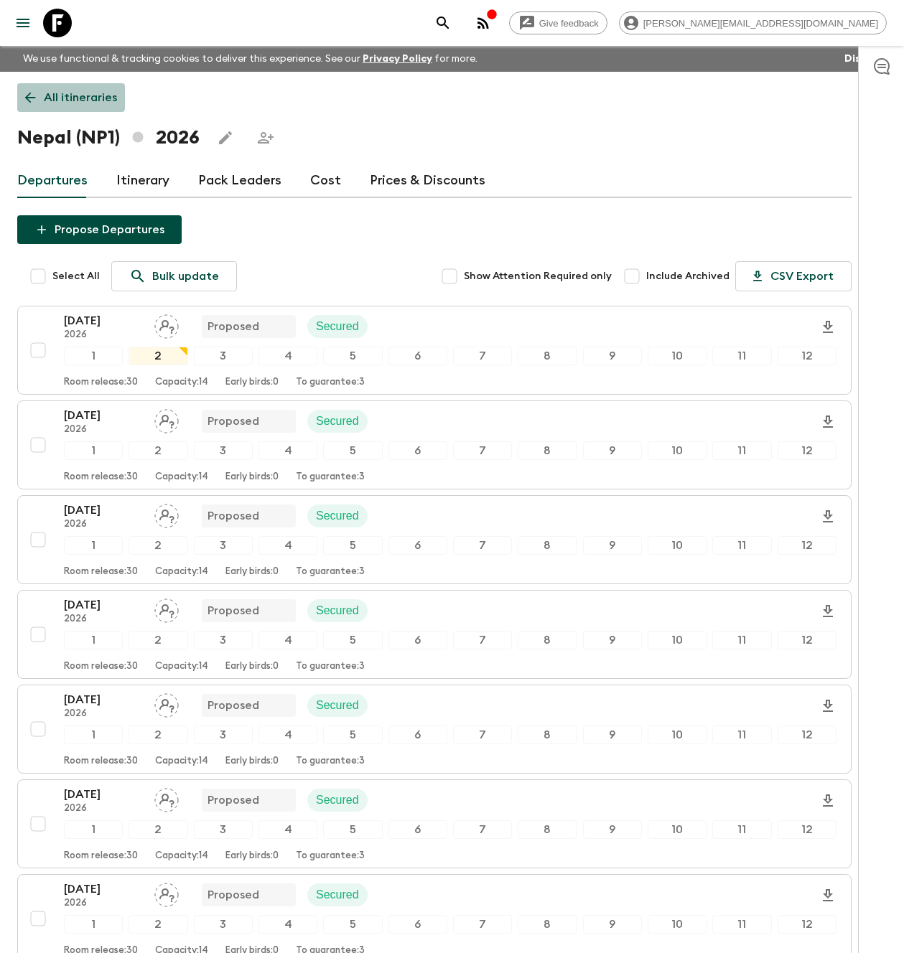
click at [31, 97] on icon at bounding box center [30, 98] width 11 height 11
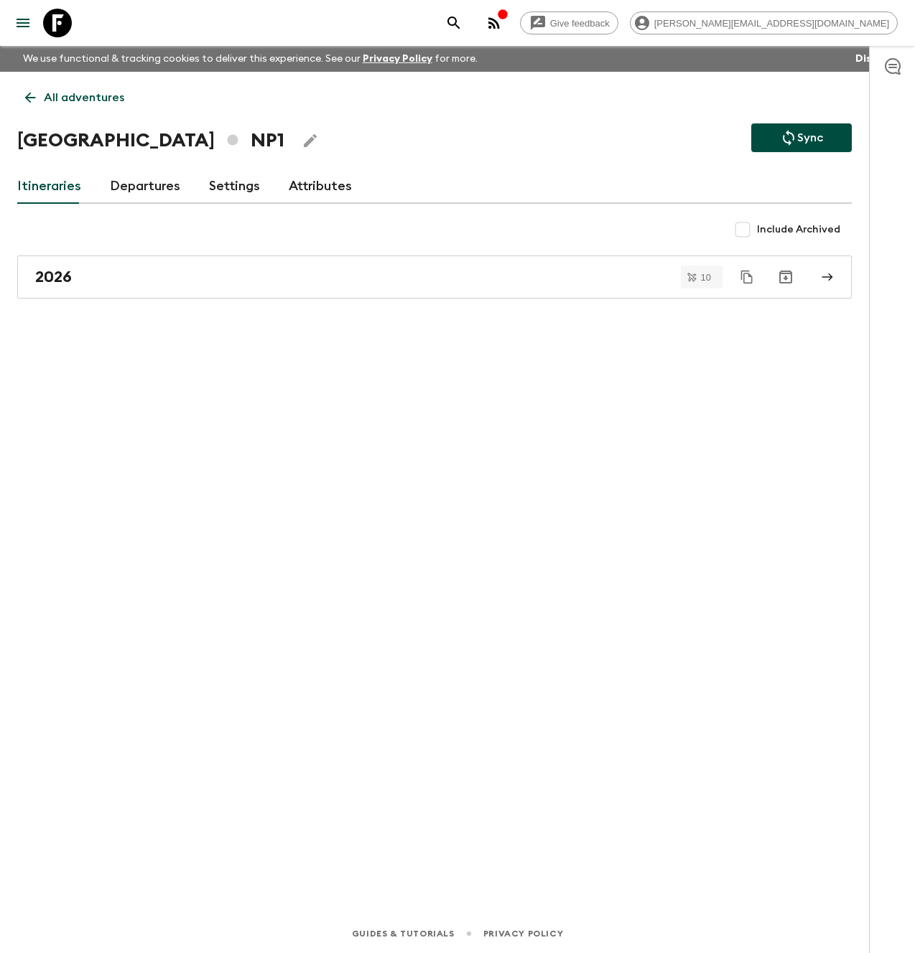
click at [299, 187] on link "Attributes" at bounding box center [320, 186] width 63 height 34
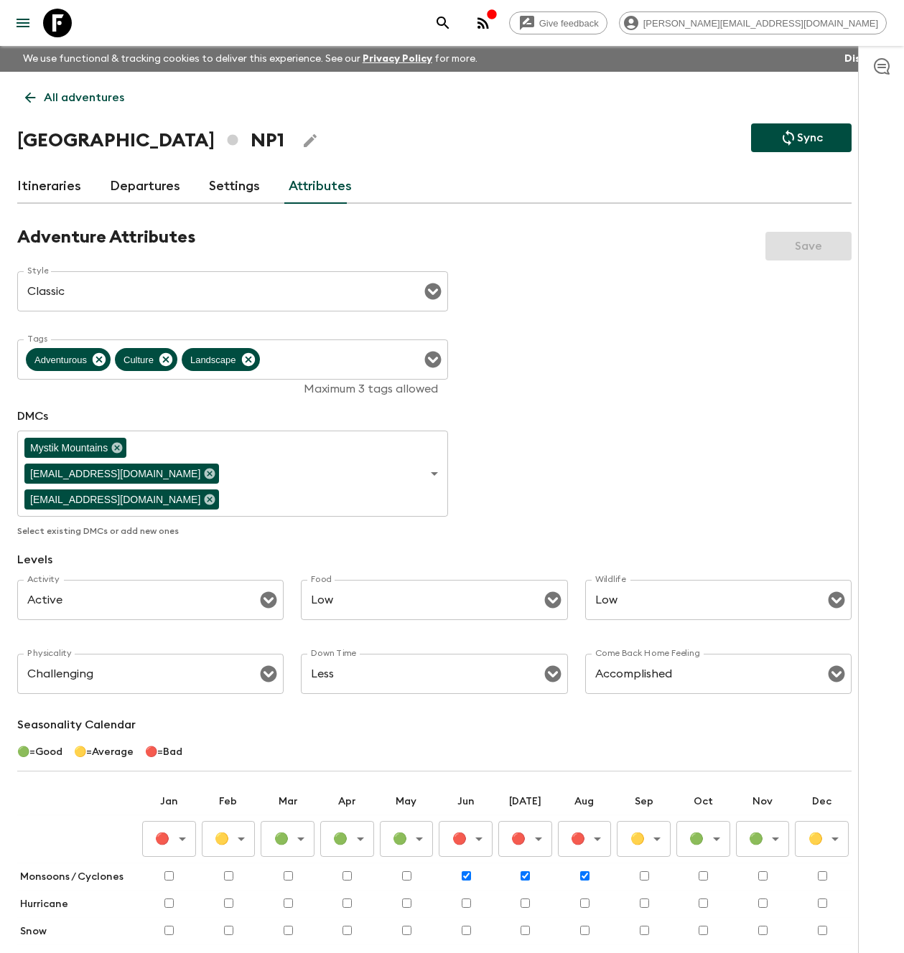
click at [61, 22] on icon at bounding box center [57, 23] width 29 height 29
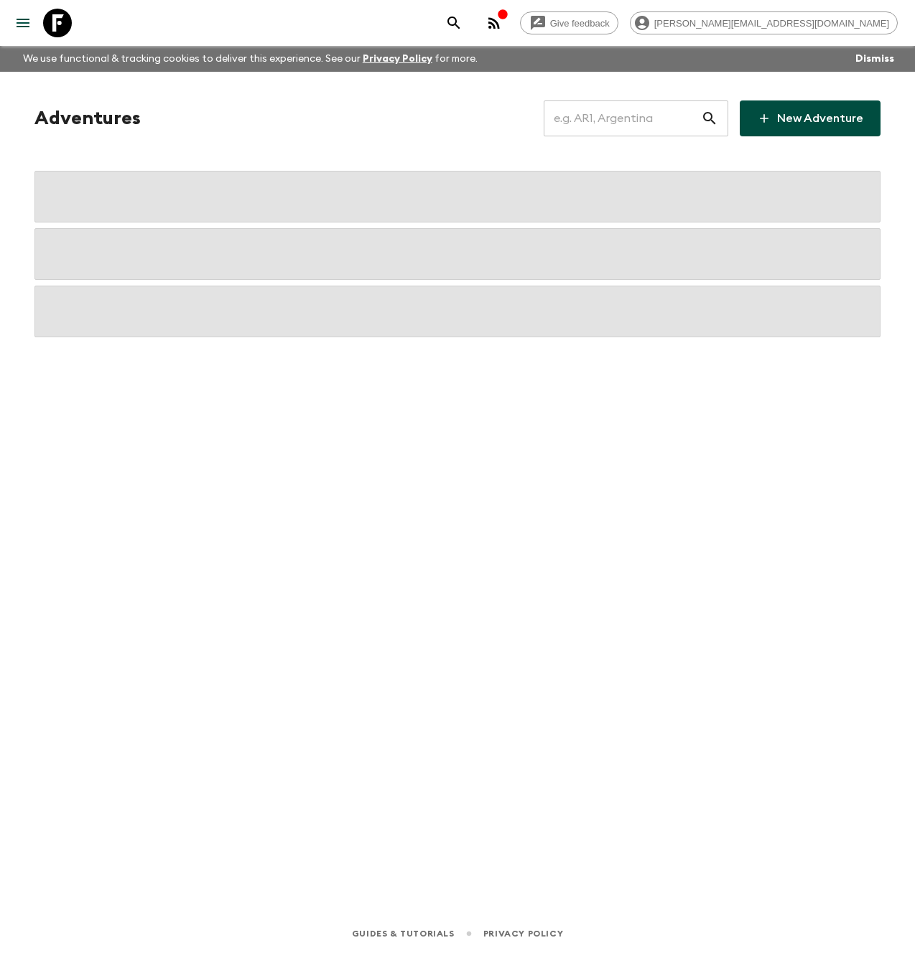
click at [637, 121] on input "text" at bounding box center [621, 118] width 157 height 40
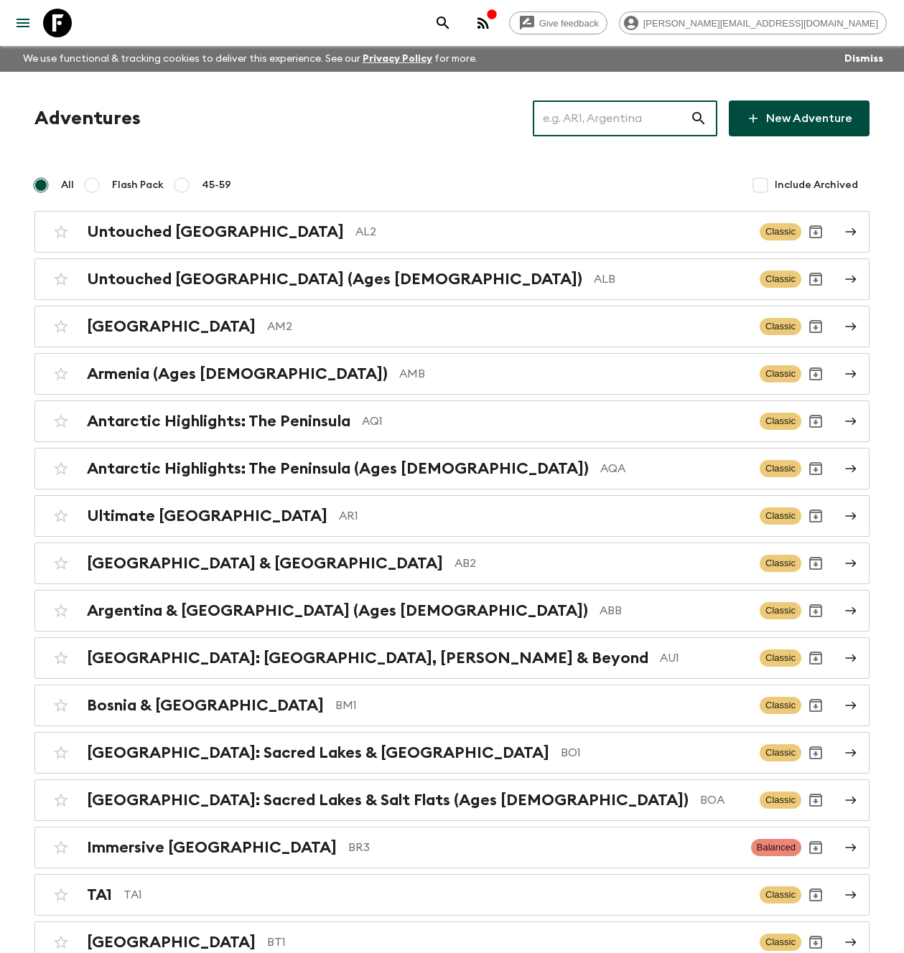
click at [635, 120] on input "text" at bounding box center [611, 118] width 157 height 40
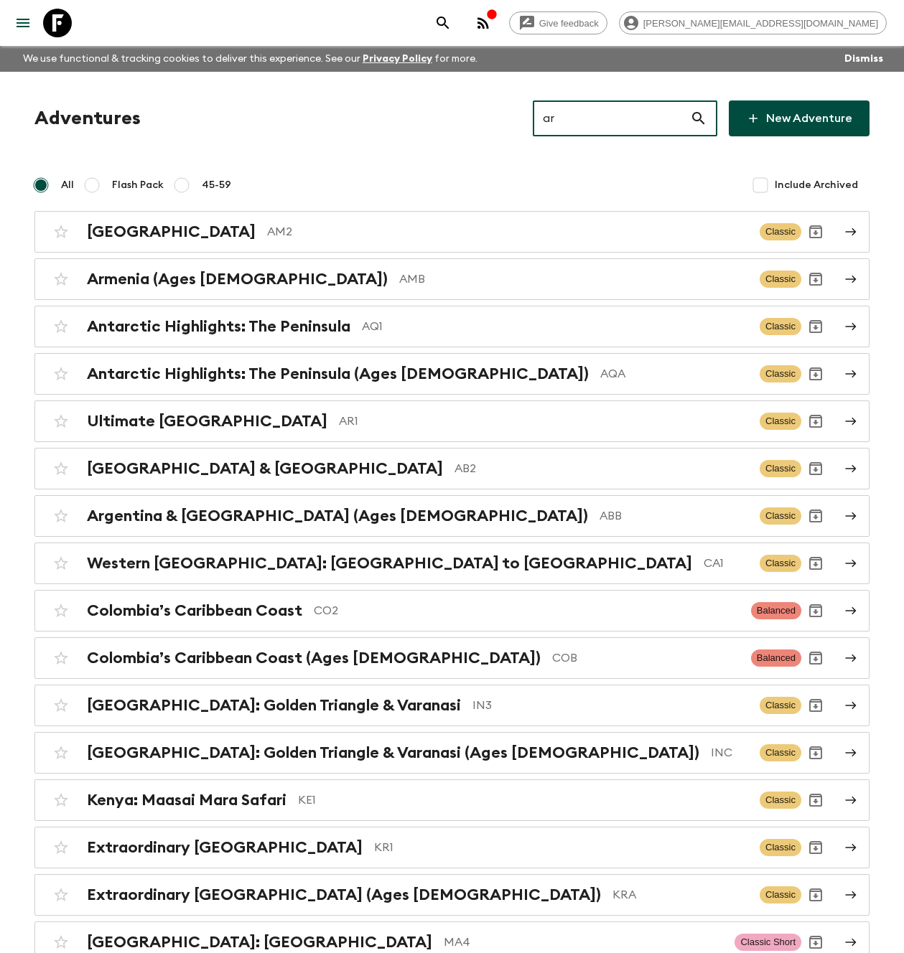
type input "ar1"
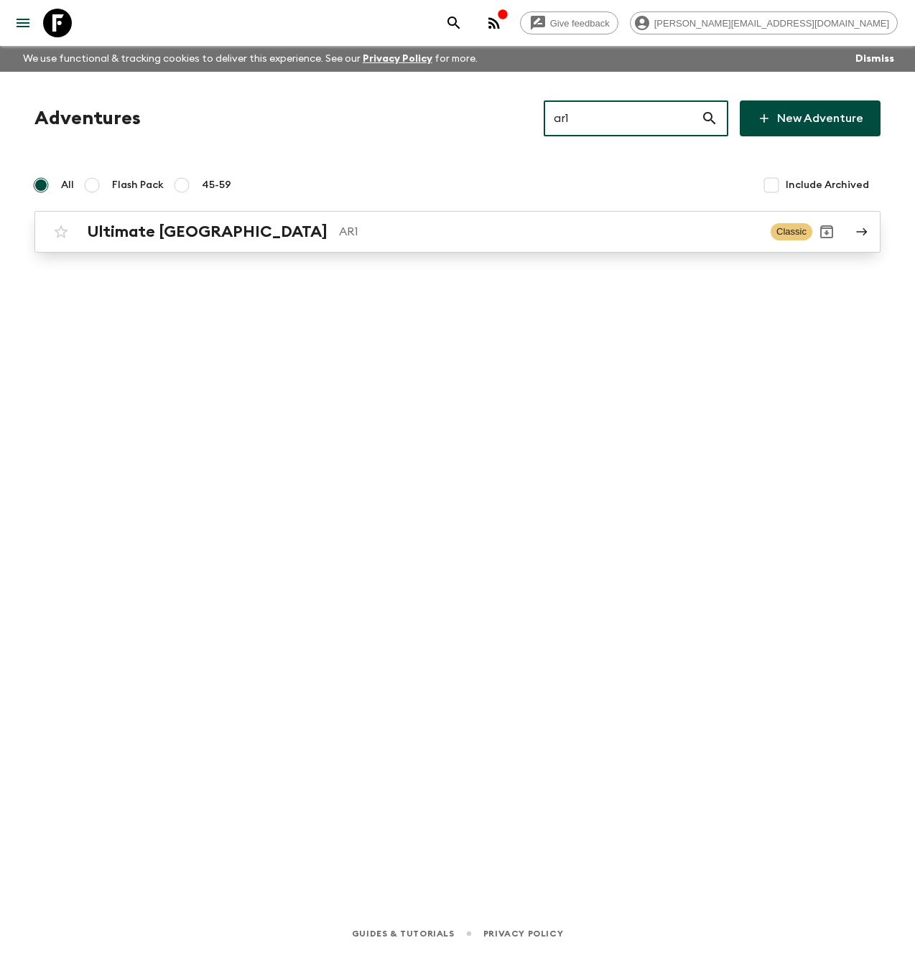
click at [161, 245] on div "Ultimate Argentina AR1 Classic" at bounding box center [429, 232] width 765 height 29
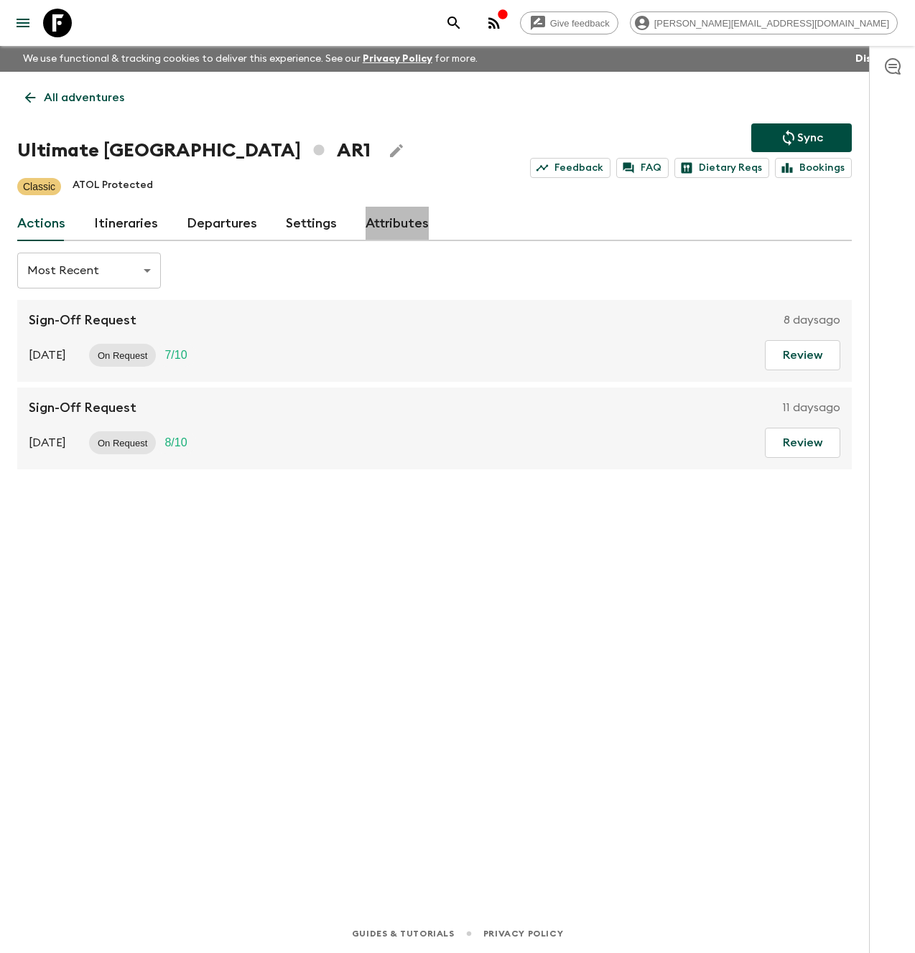
click at [377, 223] on link "Attributes" at bounding box center [396, 224] width 63 height 34
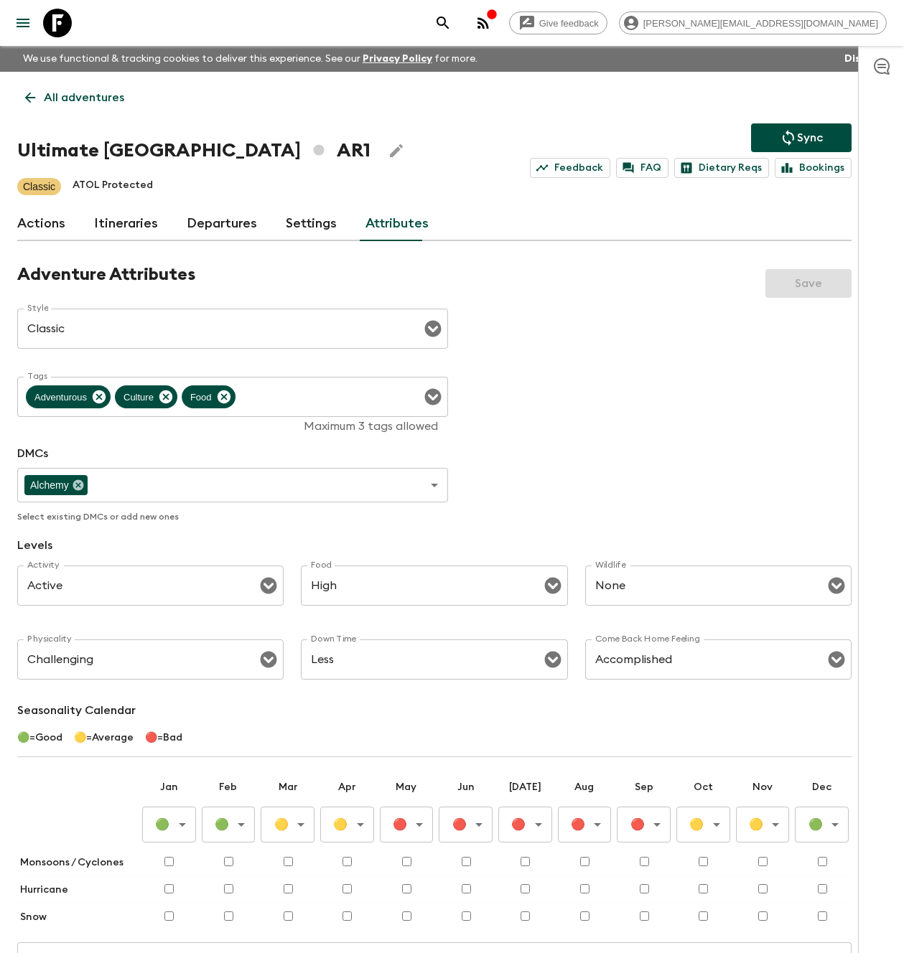
scroll to position [156, 0]
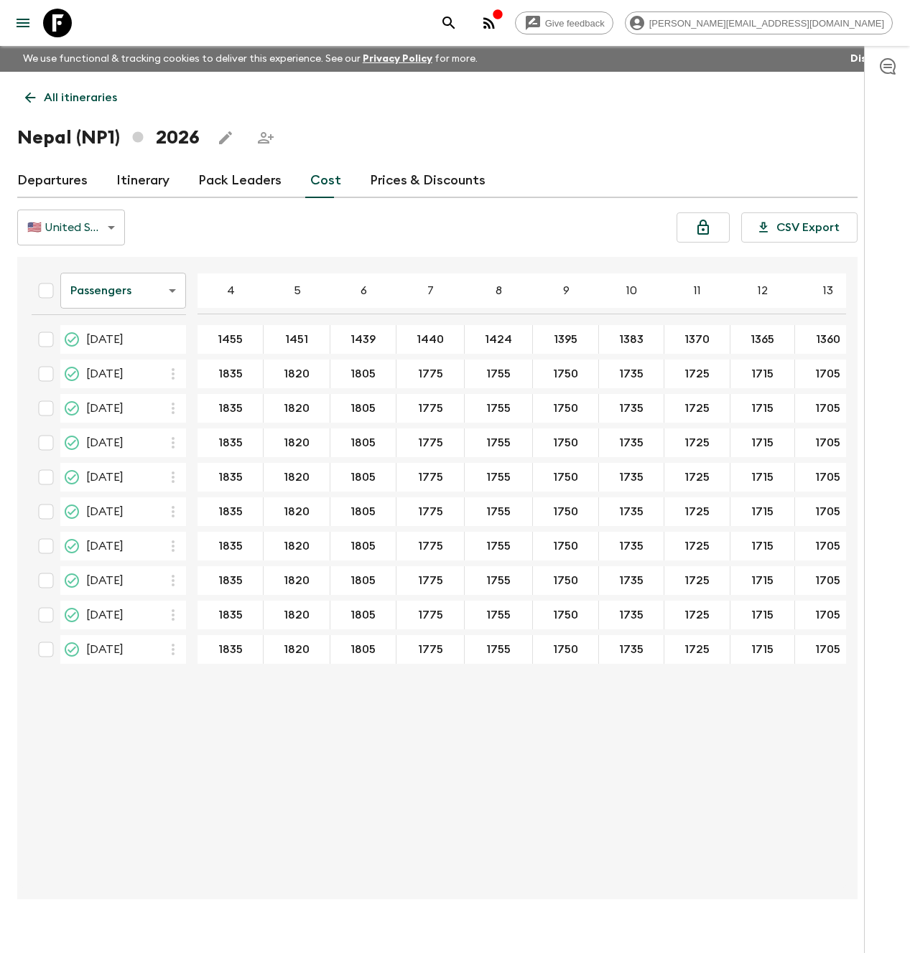
click at [57, 19] on icon at bounding box center [57, 23] width 29 height 29
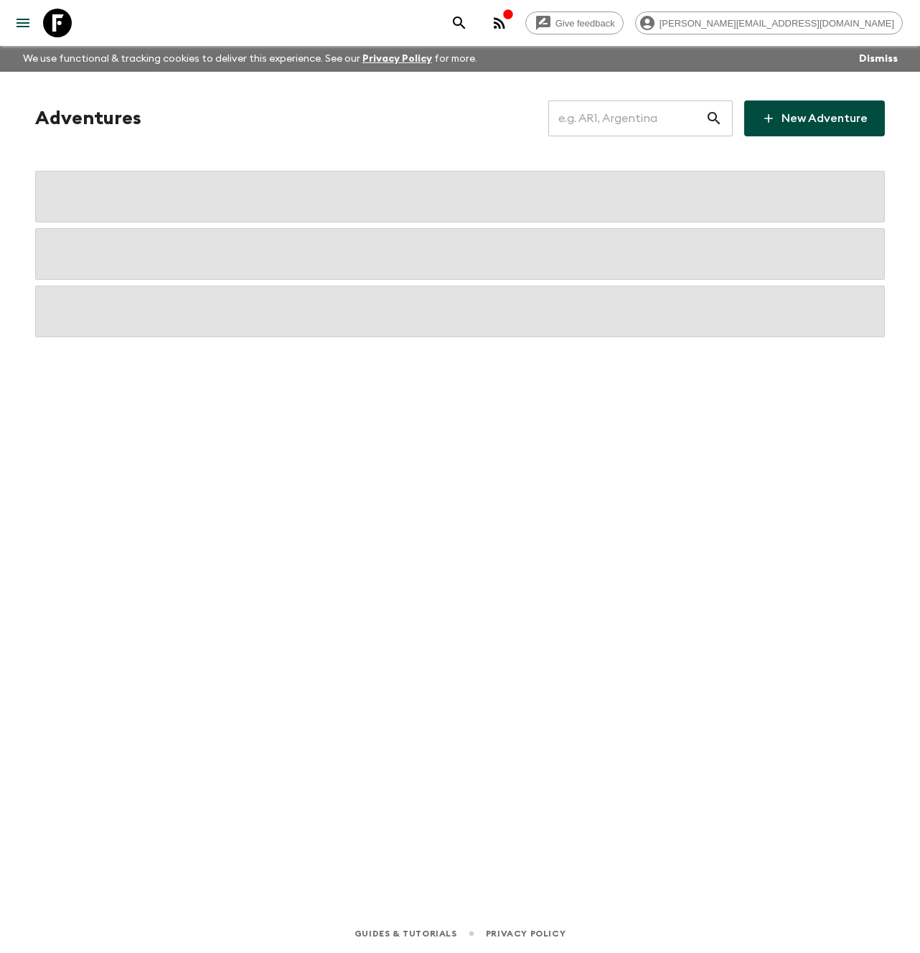
click at [599, 123] on input "text" at bounding box center [626, 118] width 157 height 40
type input "pt3"
click at [642, 446] on div "Adventures pt3 ​ New Adventure" at bounding box center [460, 473] width 919 height 803
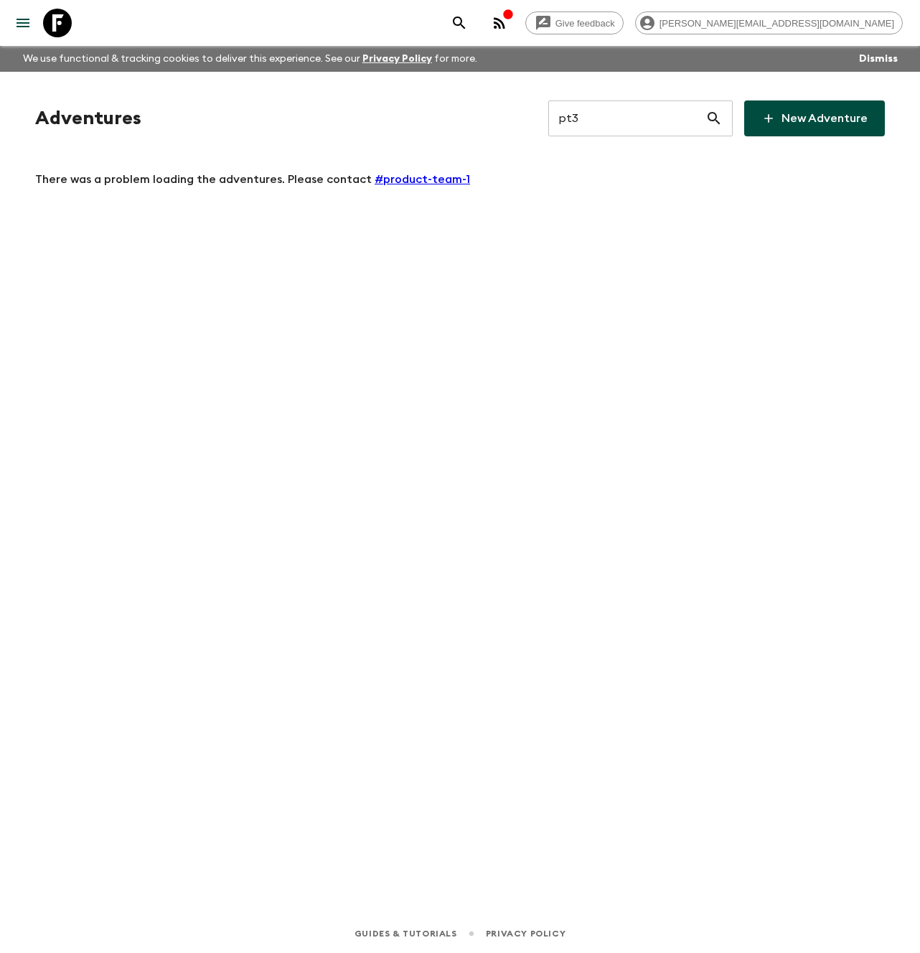
click at [67, 21] on icon at bounding box center [57, 23] width 29 height 29
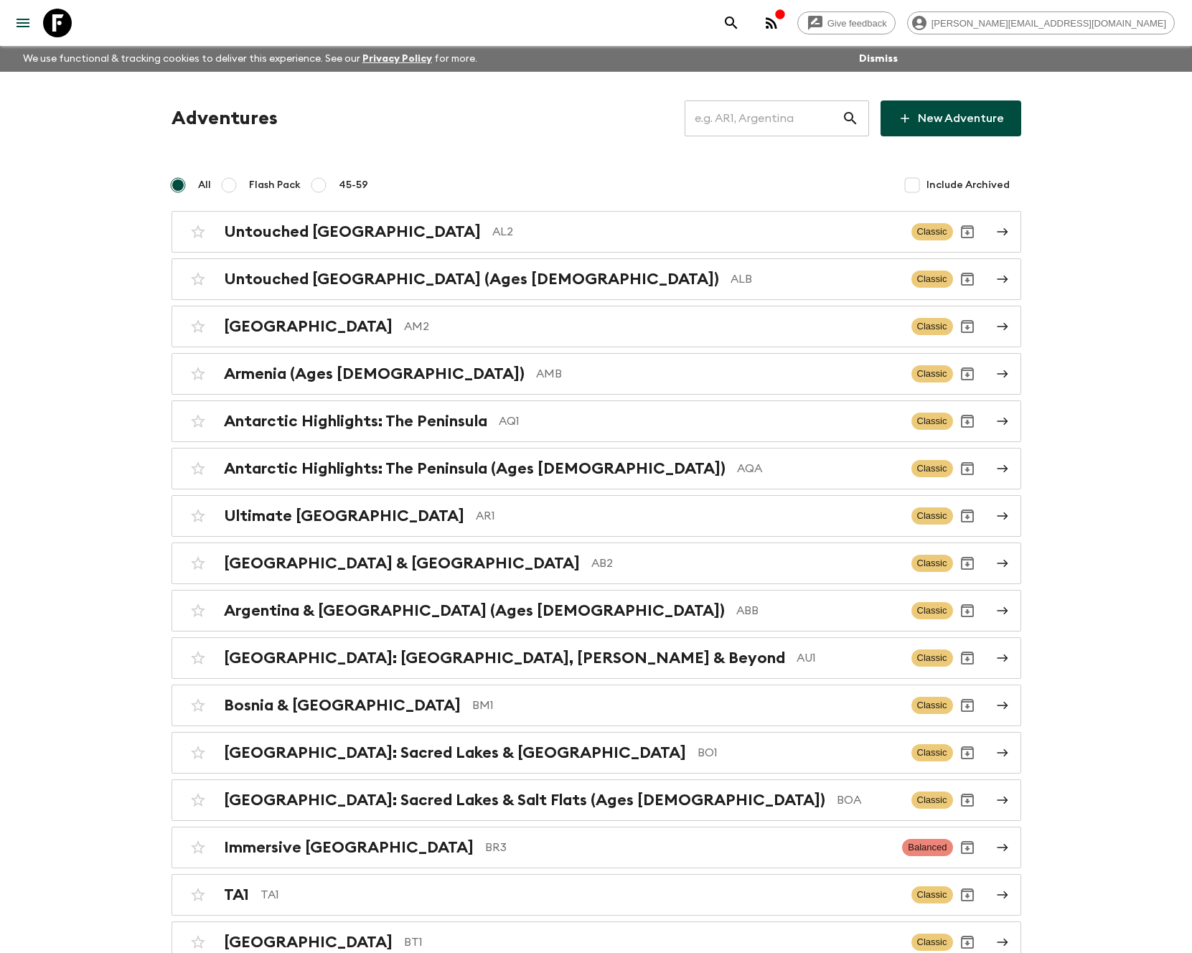
click at [763, 120] on input "text" at bounding box center [763, 118] width 157 height 40
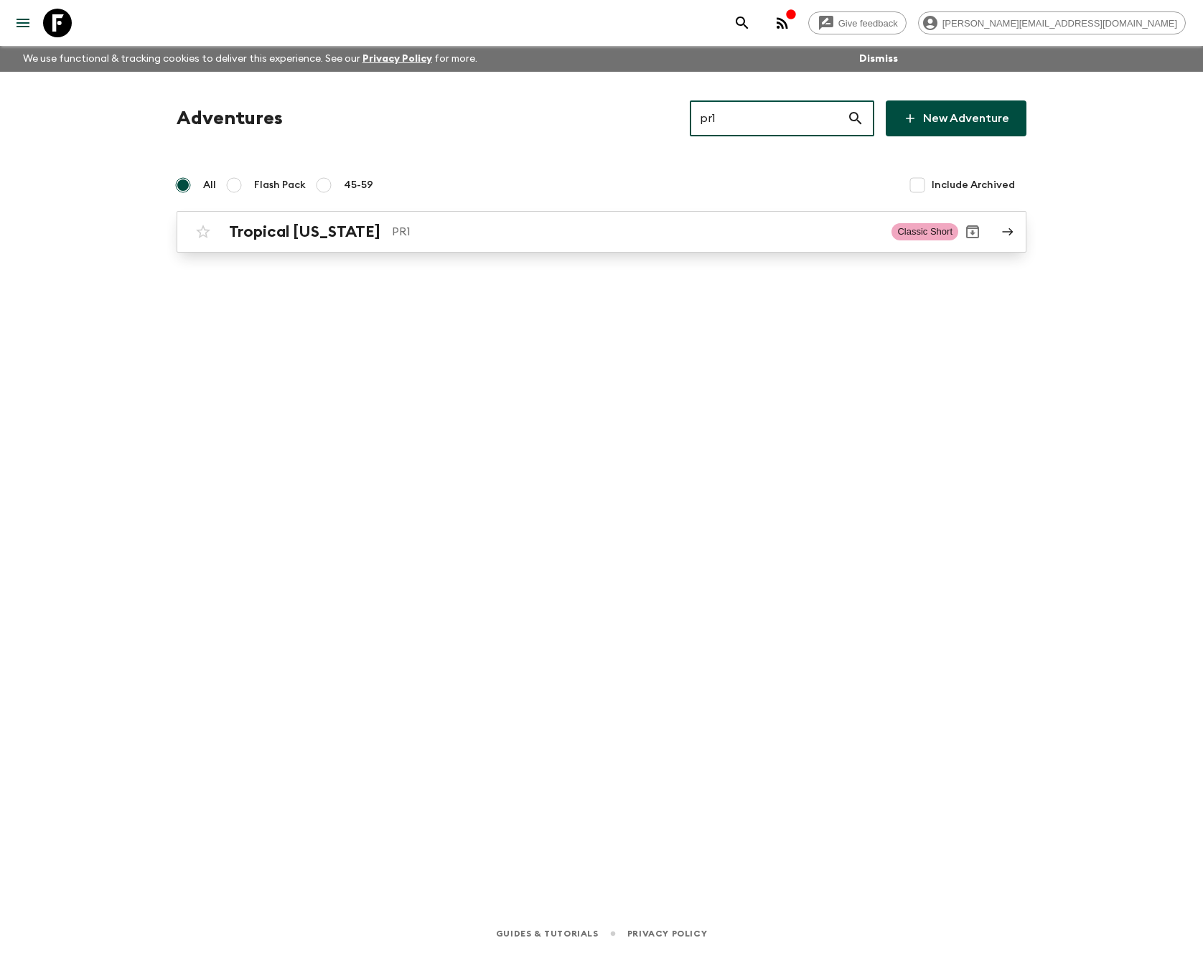
type input "pr1"
click at [338, 240] on h2 "Tropical [US_STATE]" at bounding box center [304, 232] width 151 height 19
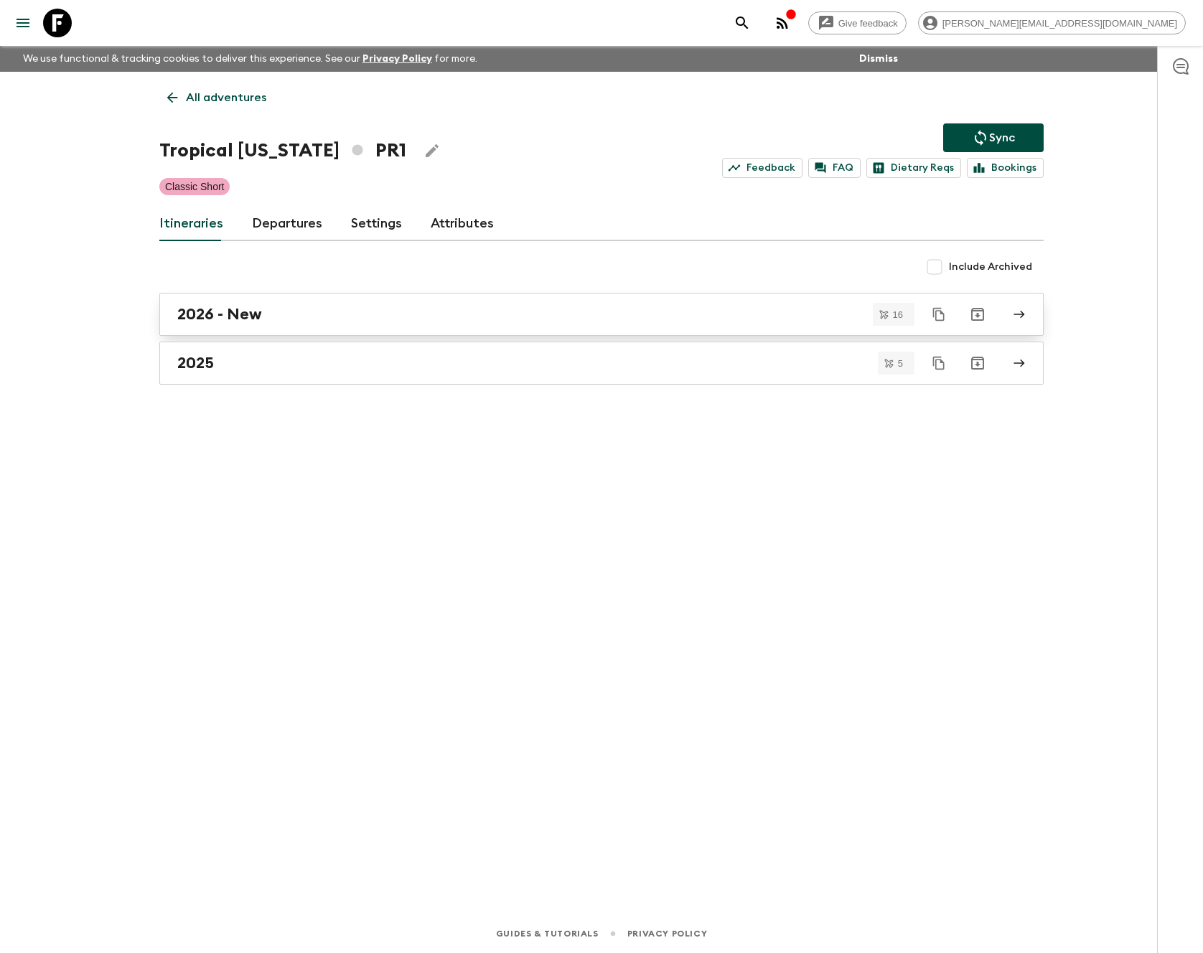
click at [309, 309] on div "2026 - New" at bounding box center [587, 314] width 821 height 19
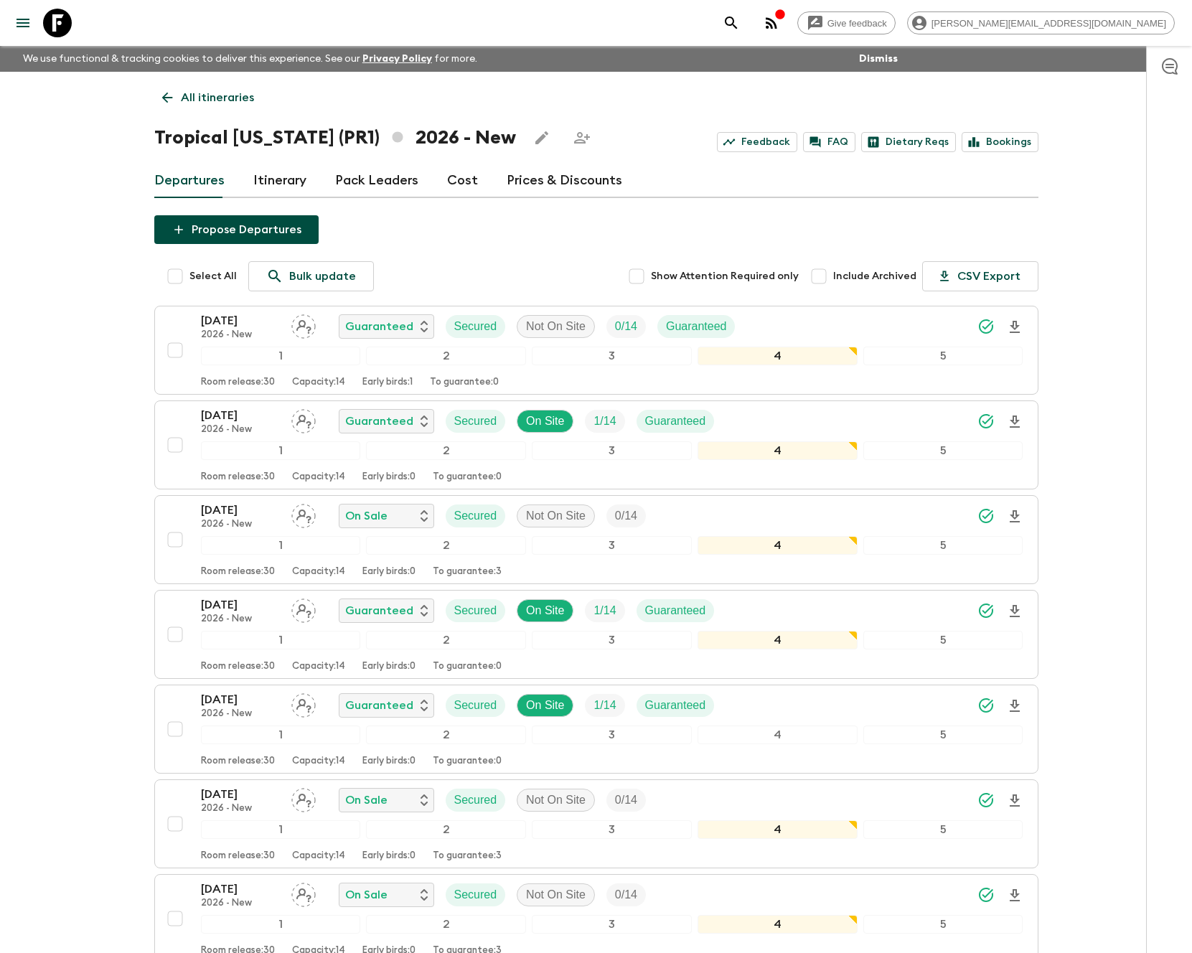
click at [453, 177] on link "Cost" at bounding box center [462, 181] width 31 height 34
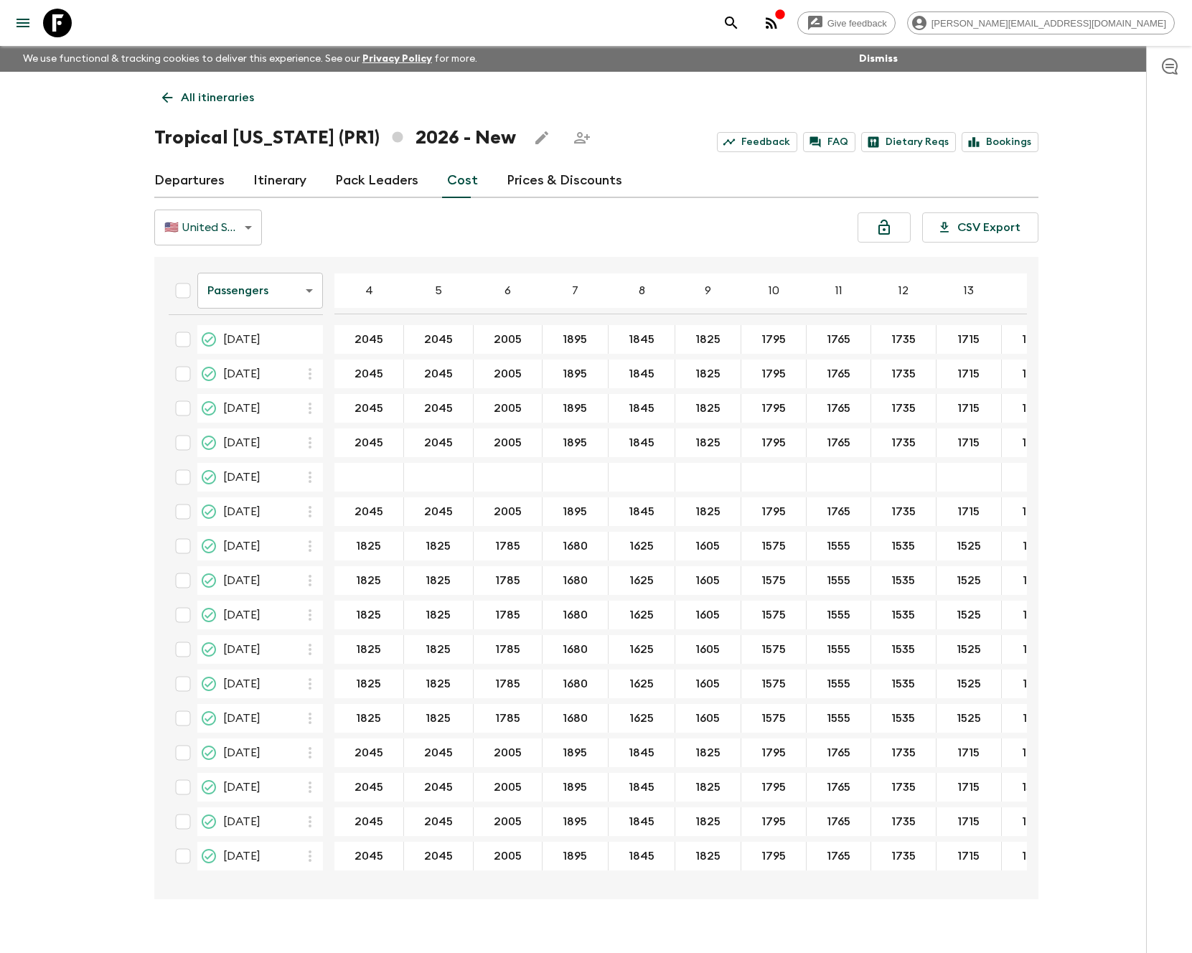
click at [780, 26] on icon "button" at bounding box center [771, 22] width 17 height 17
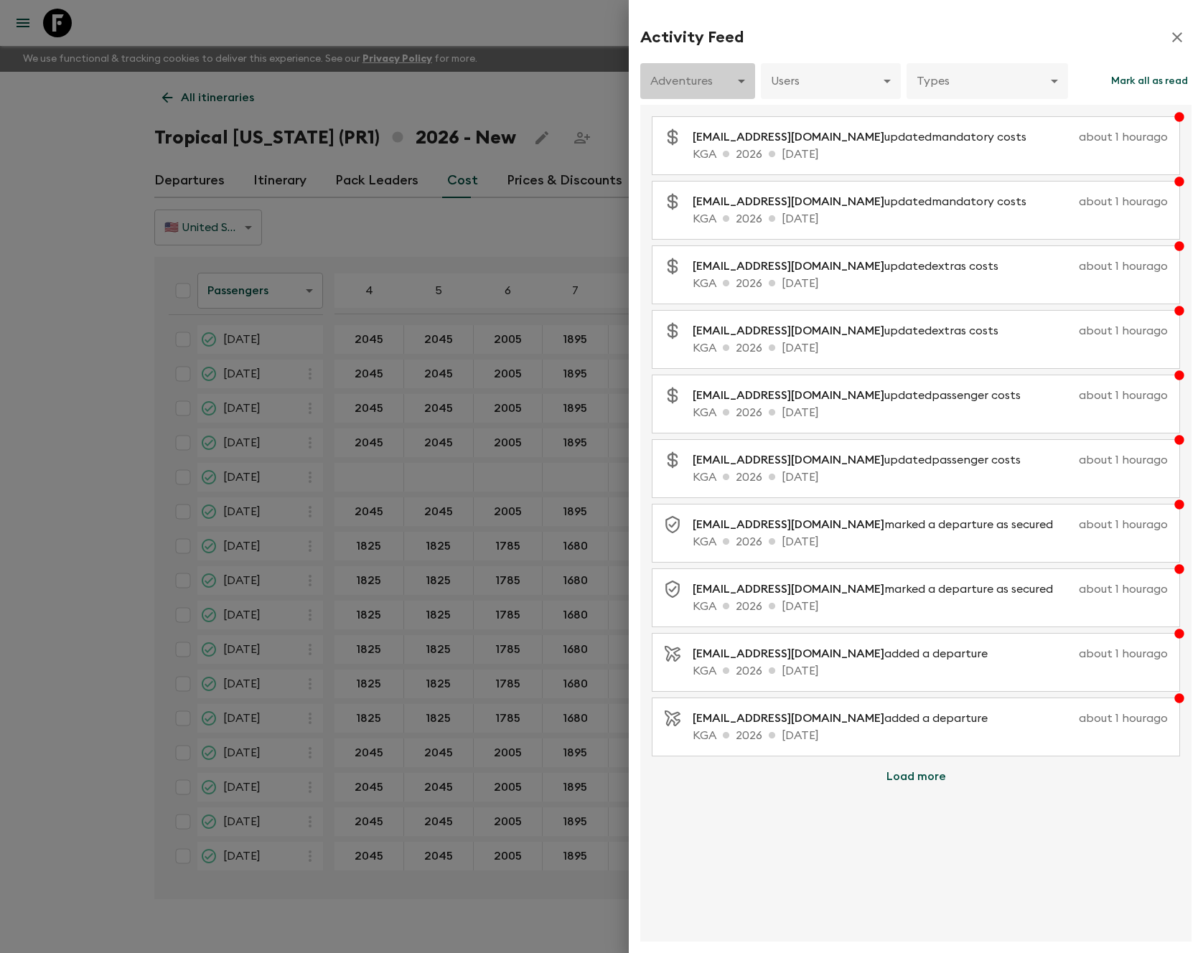
click at [733, 88] on body "Give feedback aida@flashpack.com We use functional & tracking cookies to delive…" at bounding box center [601, 489] width 1203 height 978
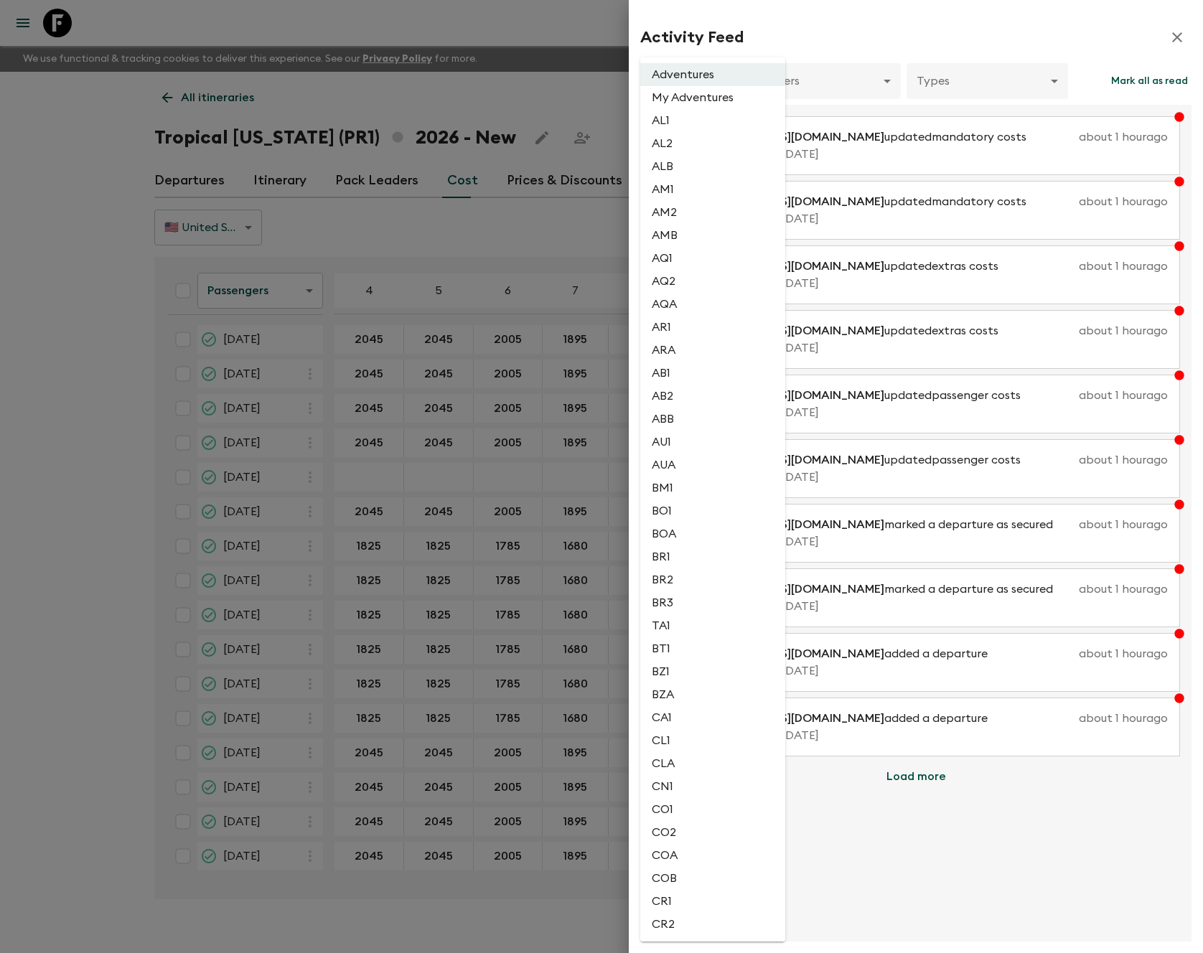
scroll to position [2470, 0]
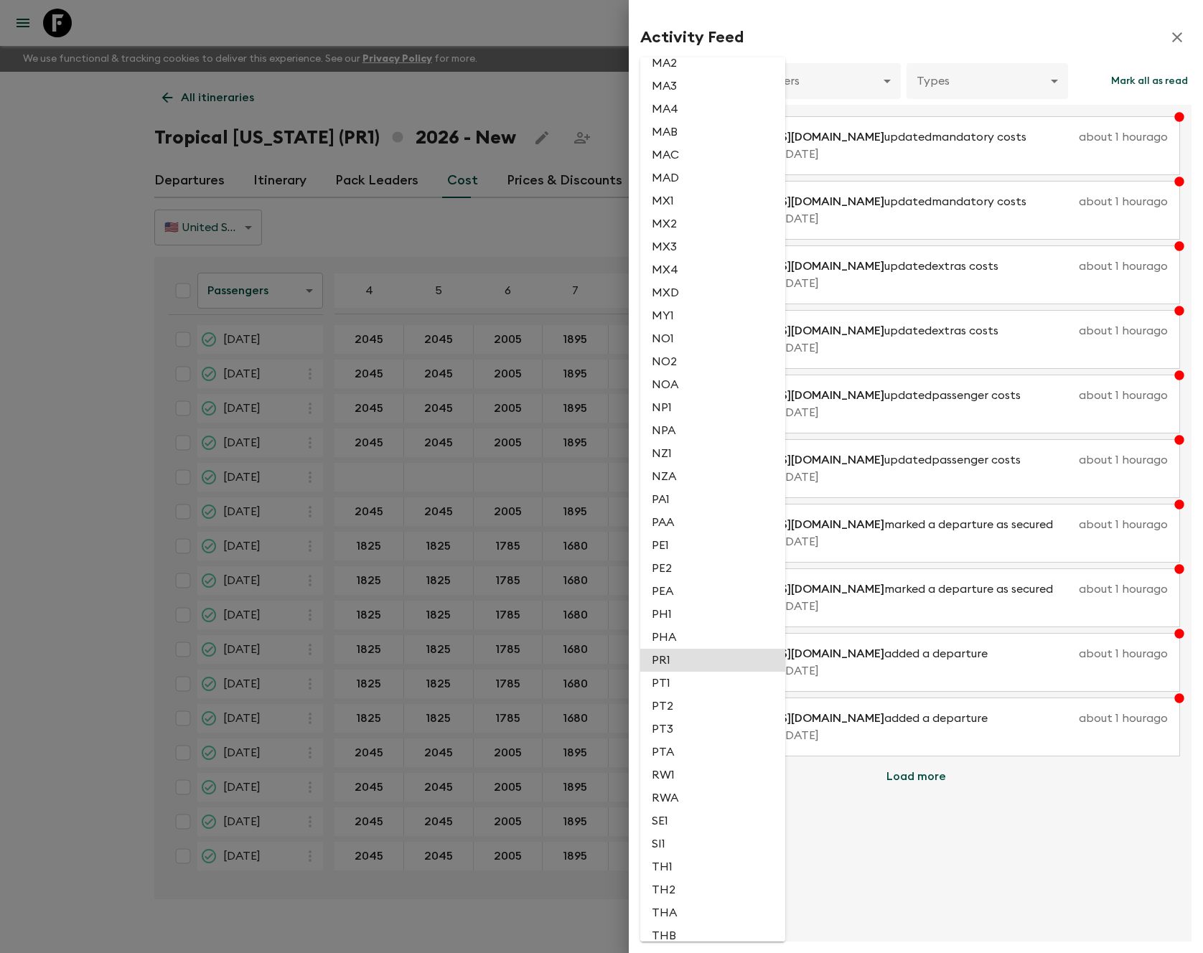
click at [681, 657] on li "PR1" at bounding box center [712, 660] width 145 height 23
type input "e14d41ed-c030-42d4-b67d-7ed9ebdca83b"
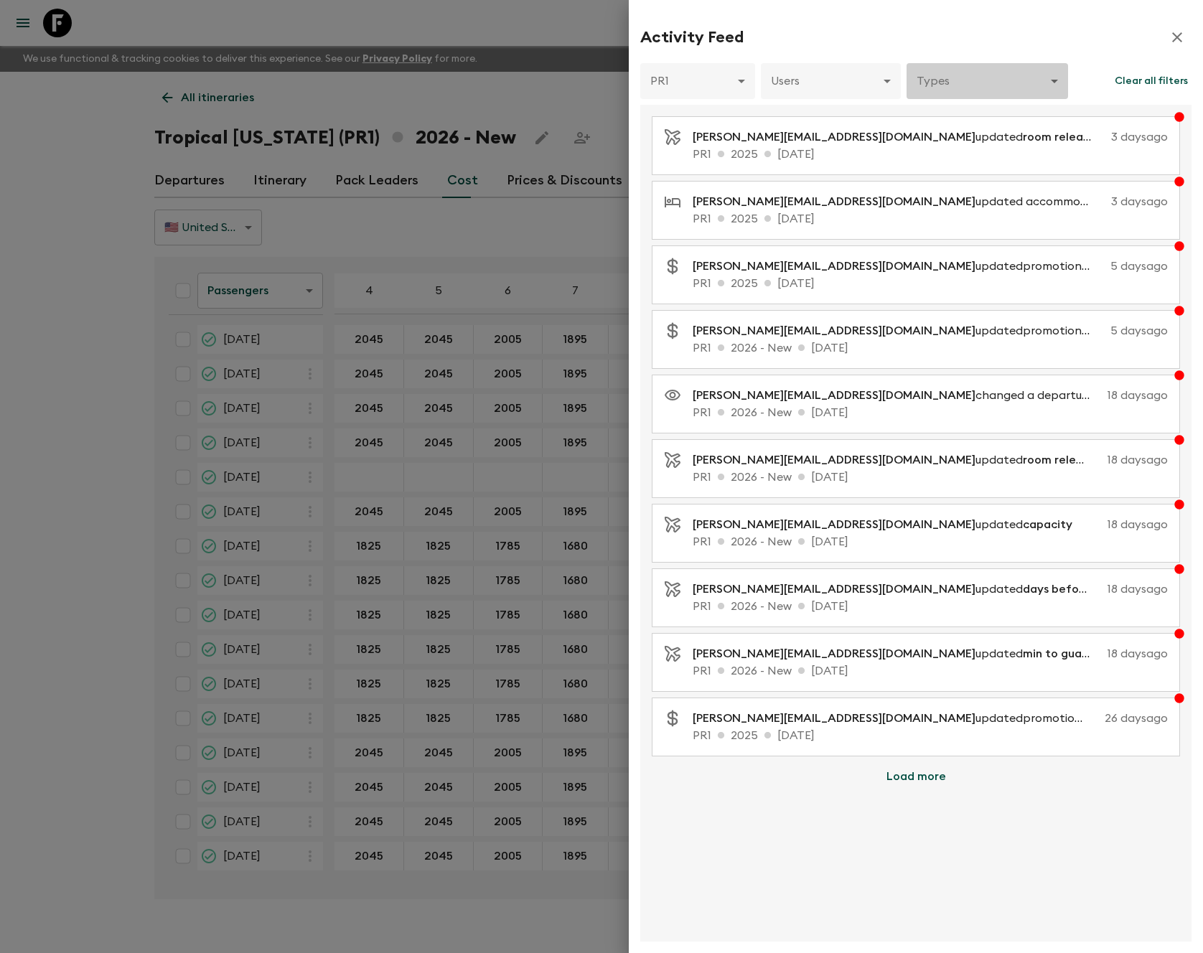
click at [909, 79] on body "Give feedback aida@flashpack.com We use functional & tracking cookies to delive…" at bounding box center [601, 489] width 1203 height 978
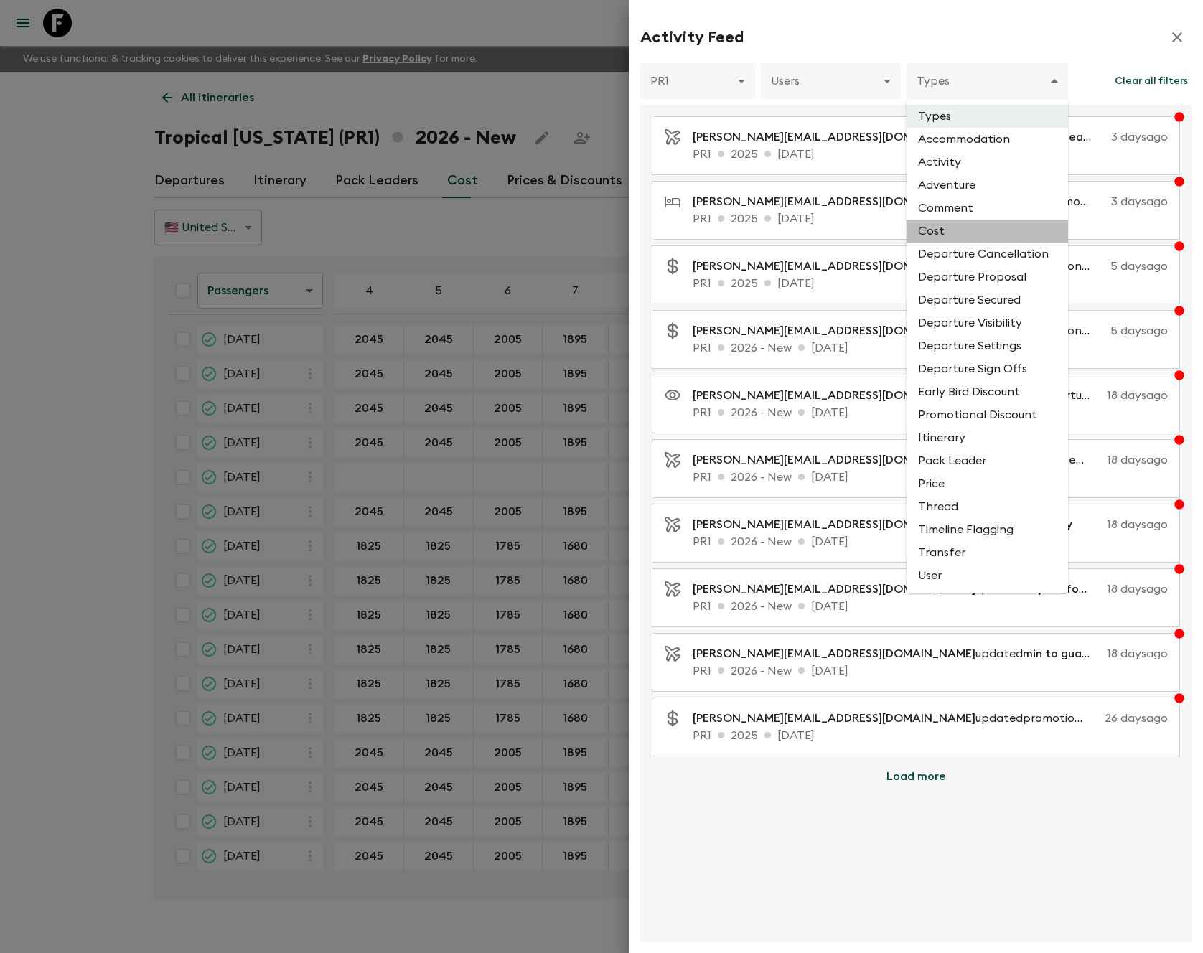
click at [909, 224] on li "Cost" at bounding box center [988, 231] width 162 height 23
type input "COST"
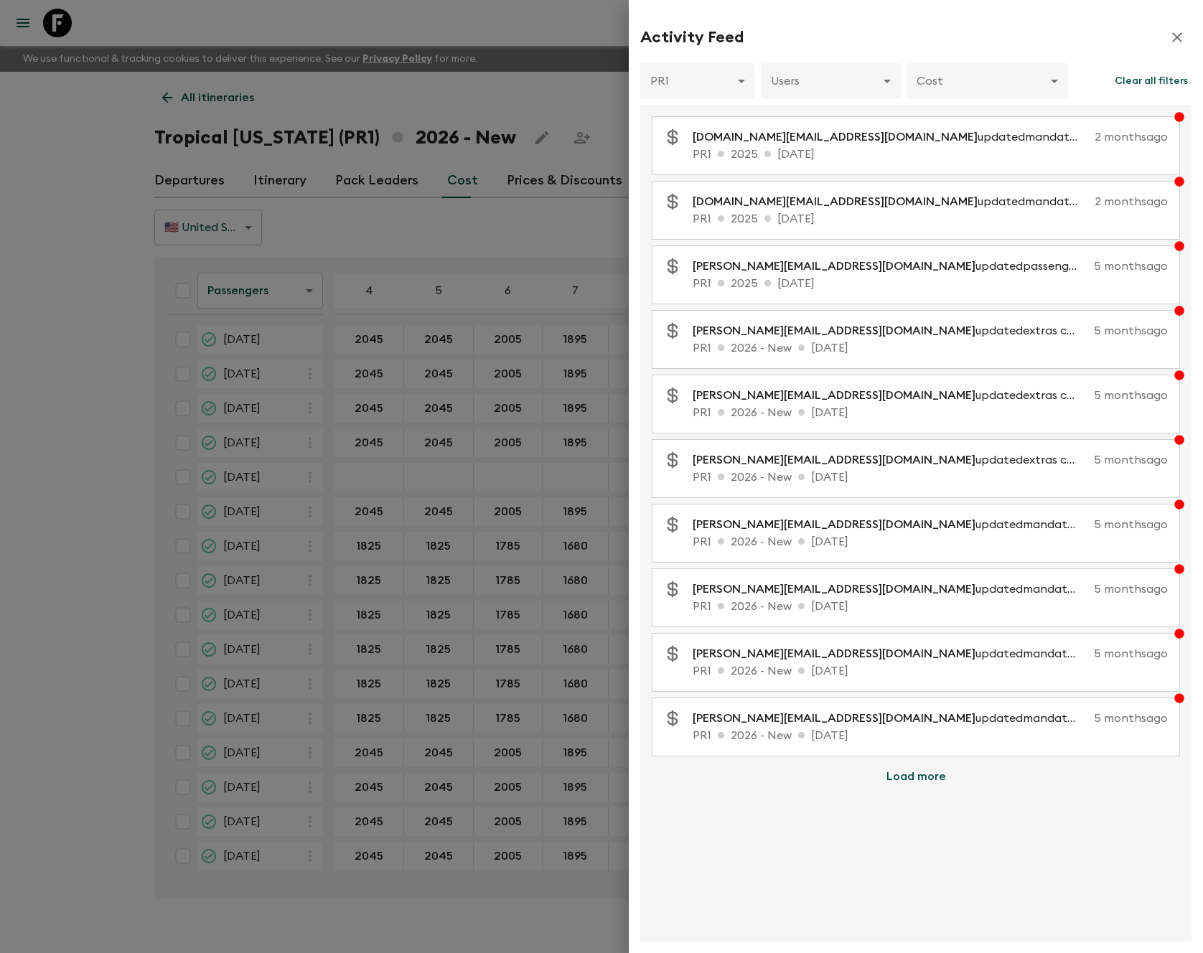
click at [62, 29] on div at bounding box center [601, 476] width 1203 height 953
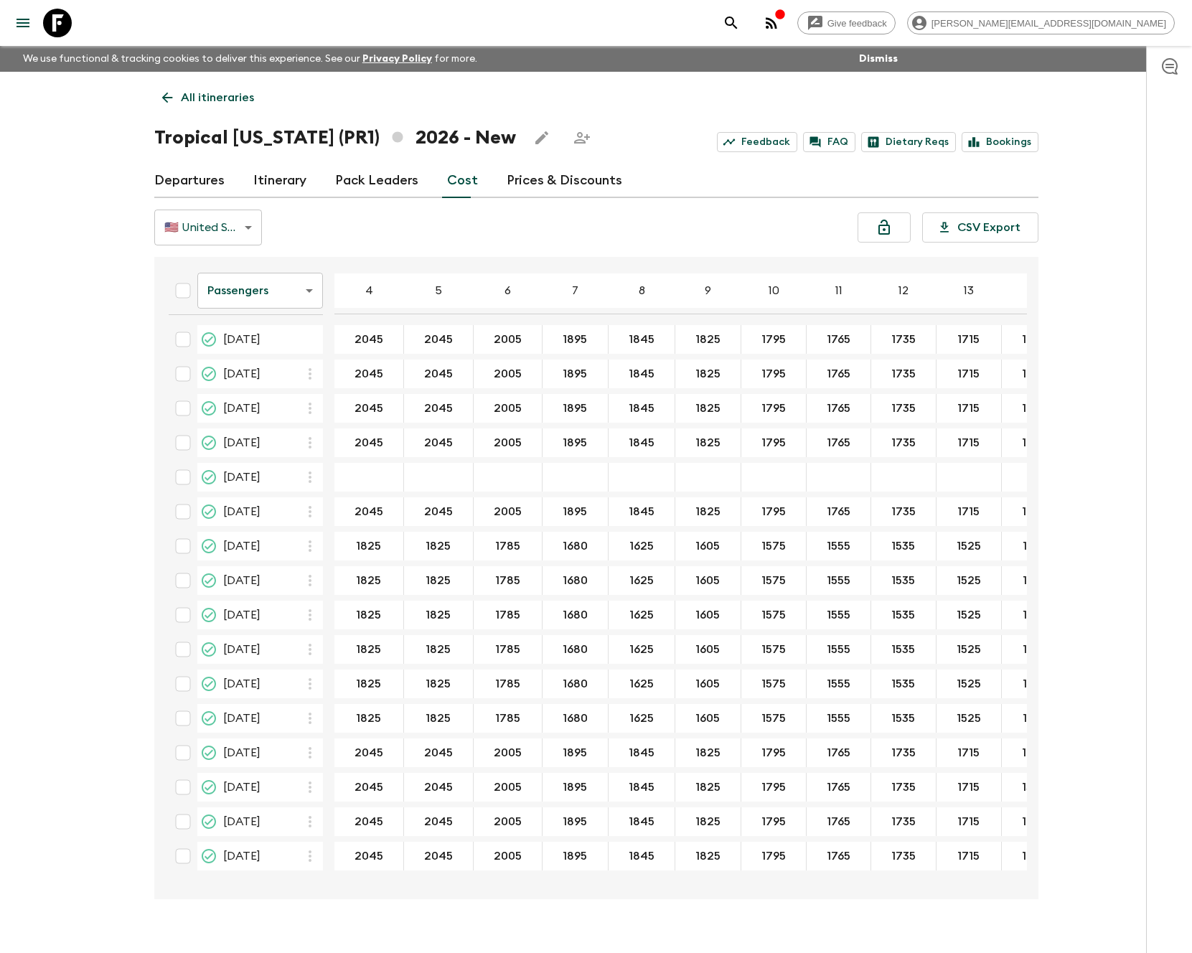
click at [63, 25] on icon at bounding box center [57, 23] width 29 height 29
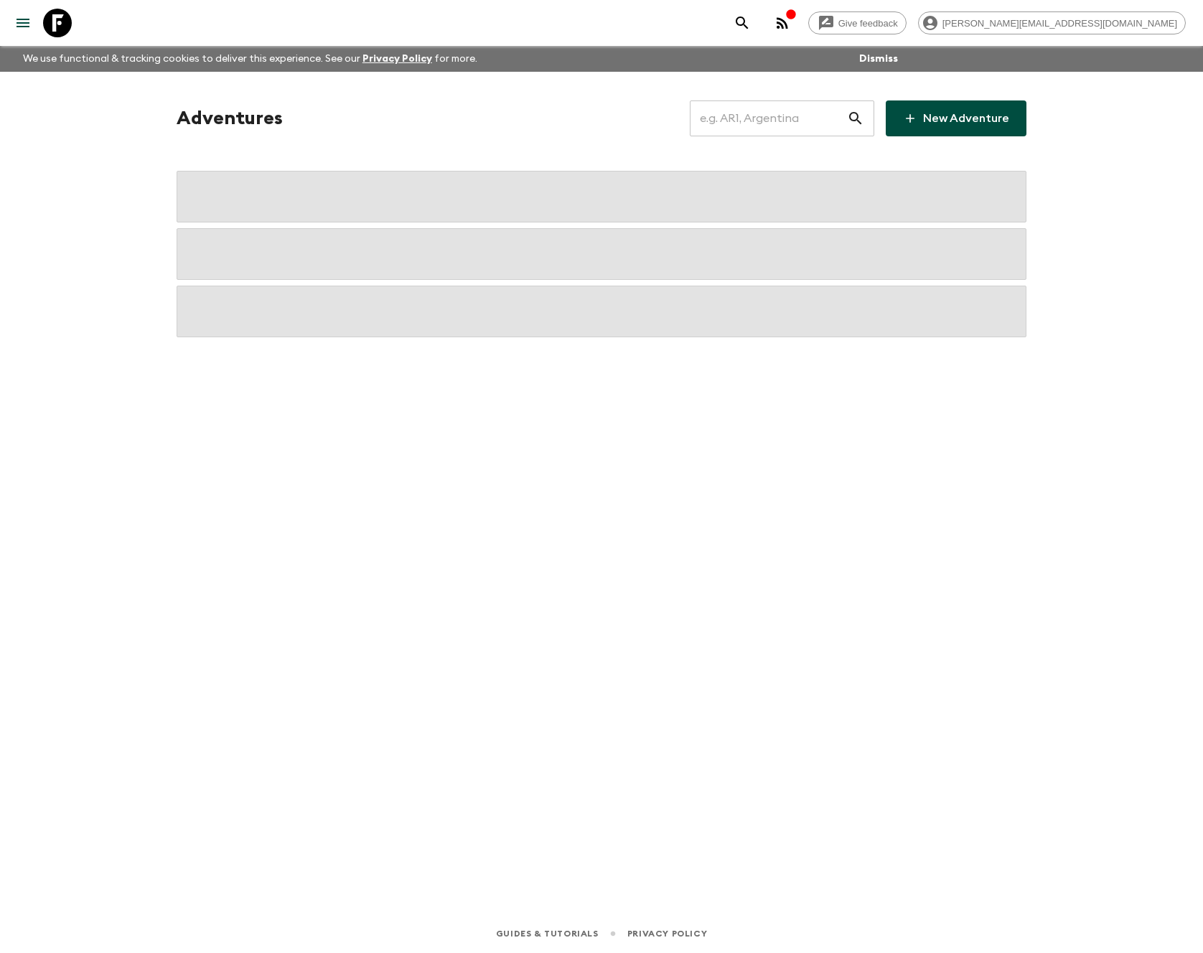
click at [33, 27] on button "menu" at bounding box center [23, 23] width 29 height 29
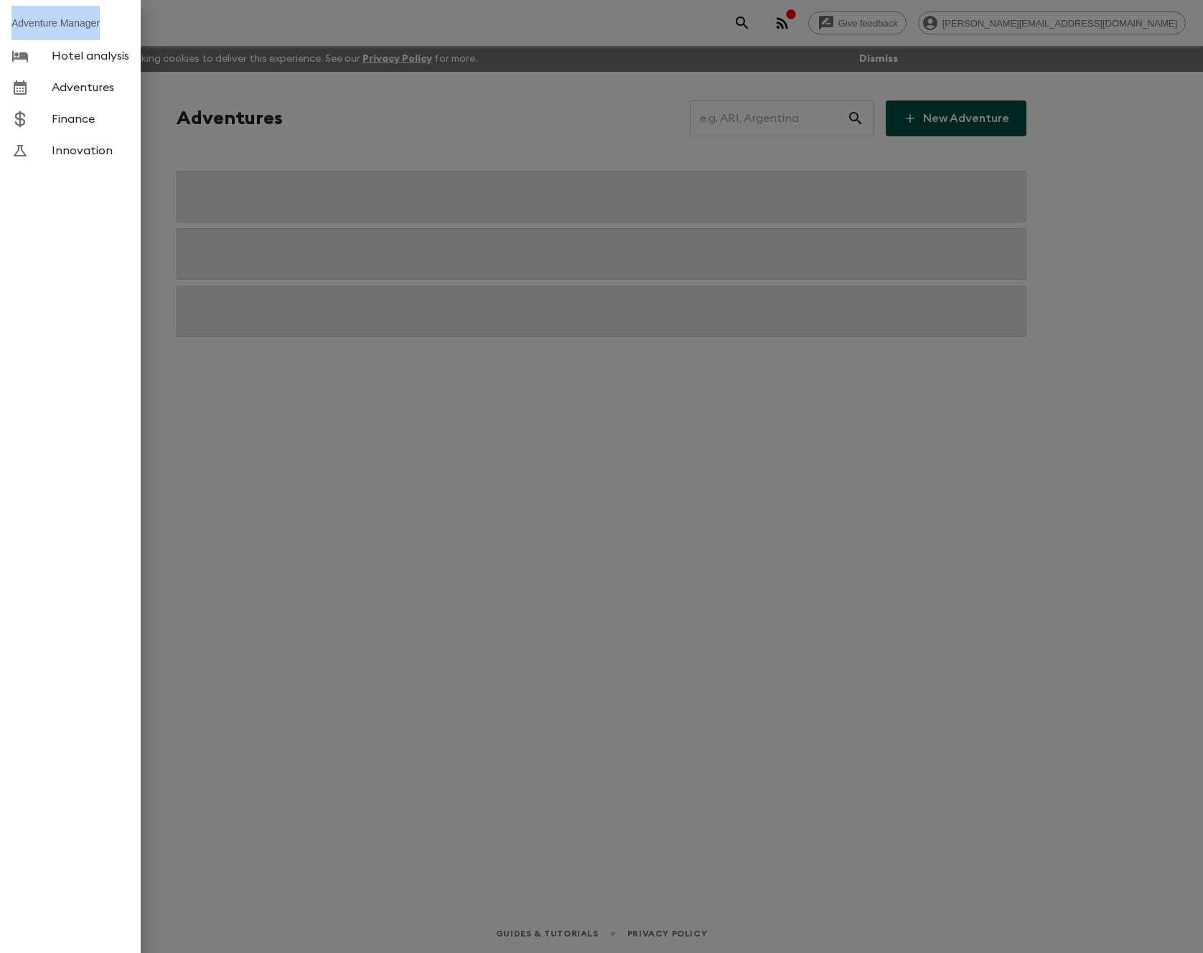
drag, startPoint x: 113, startPoint y: 24, endPoint x: 13, endPoint y: 24, distance: 100.5
click at [13, 24] on li "Adventure Manager" at bounding box center [70, 23] width 141 height 34
copy li "Adventure Manager"
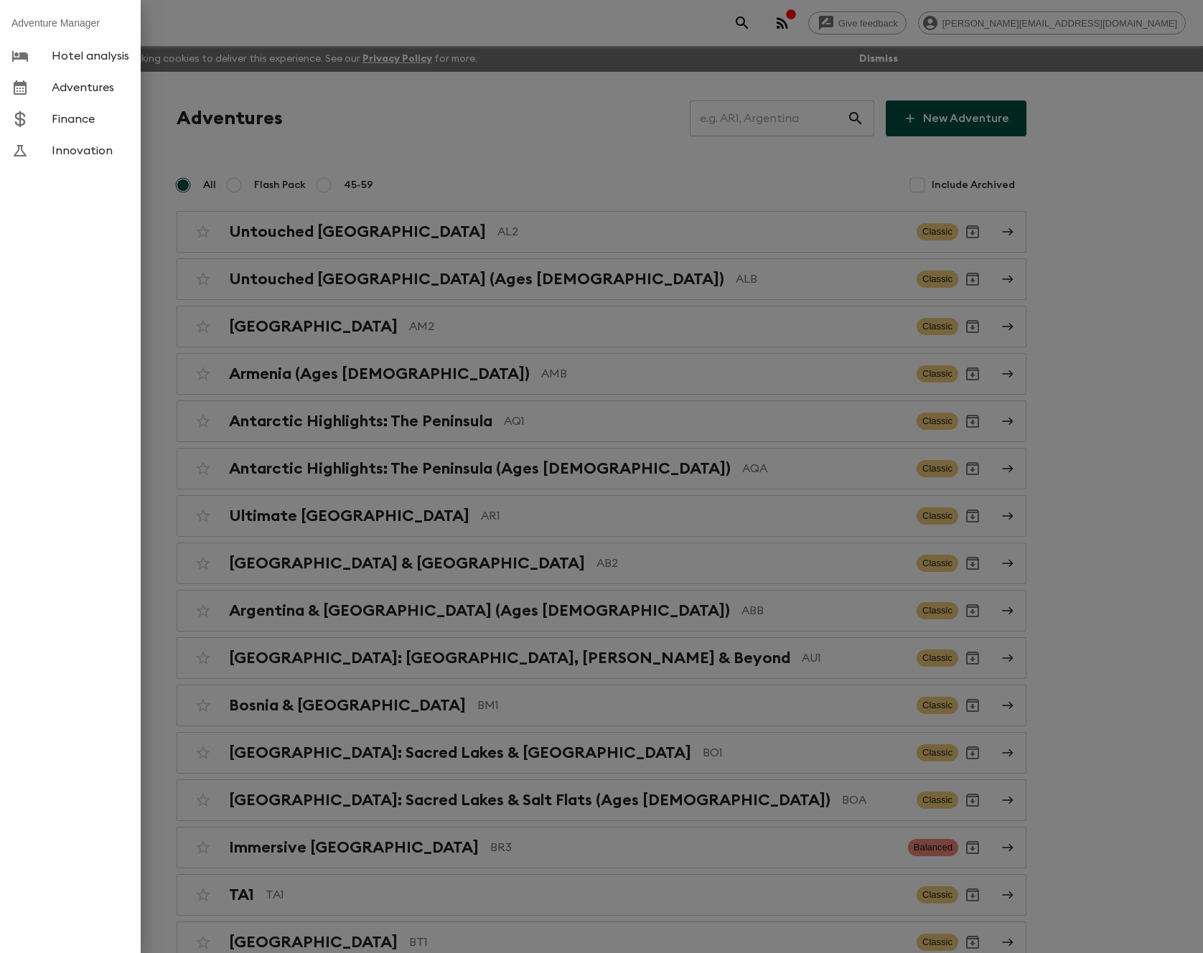
click at [358, 45] on div at bounding box center [601, 476] width 1203 height 953
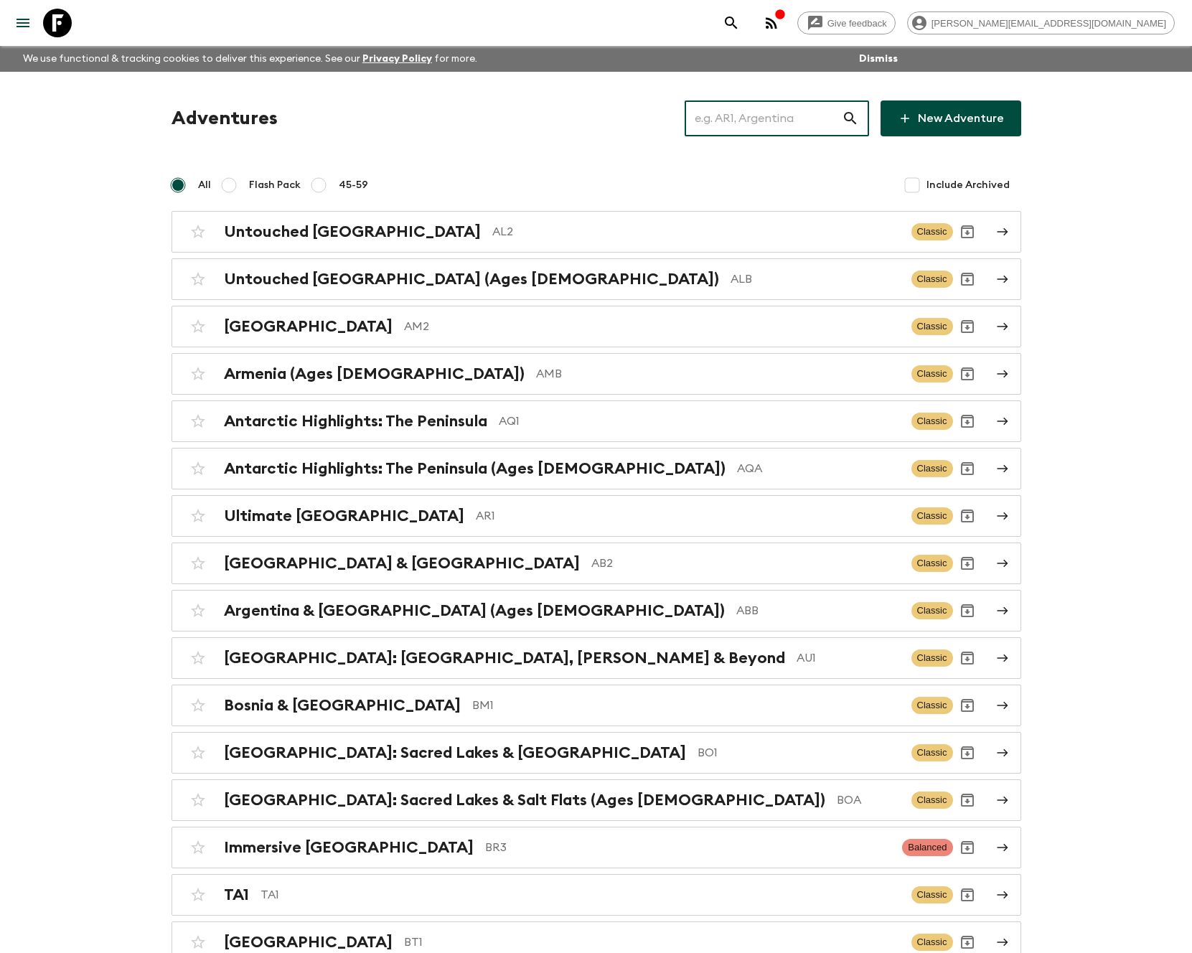
click at [790, 122] on input "text" at bounding box center [763, 118] width 157 height 40
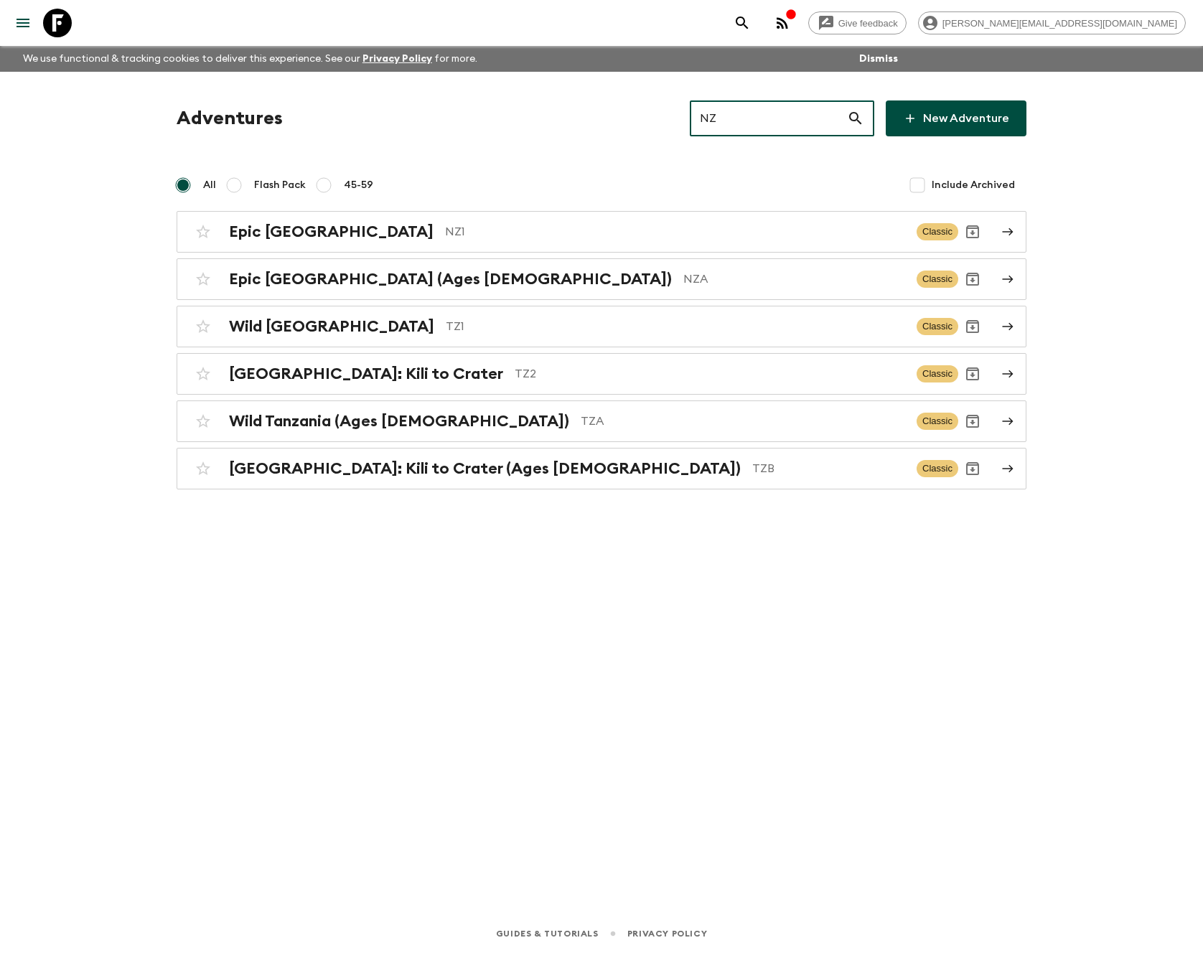
type input "NZ"
